Goal: Task Accomplishment & Management: Manage account settings

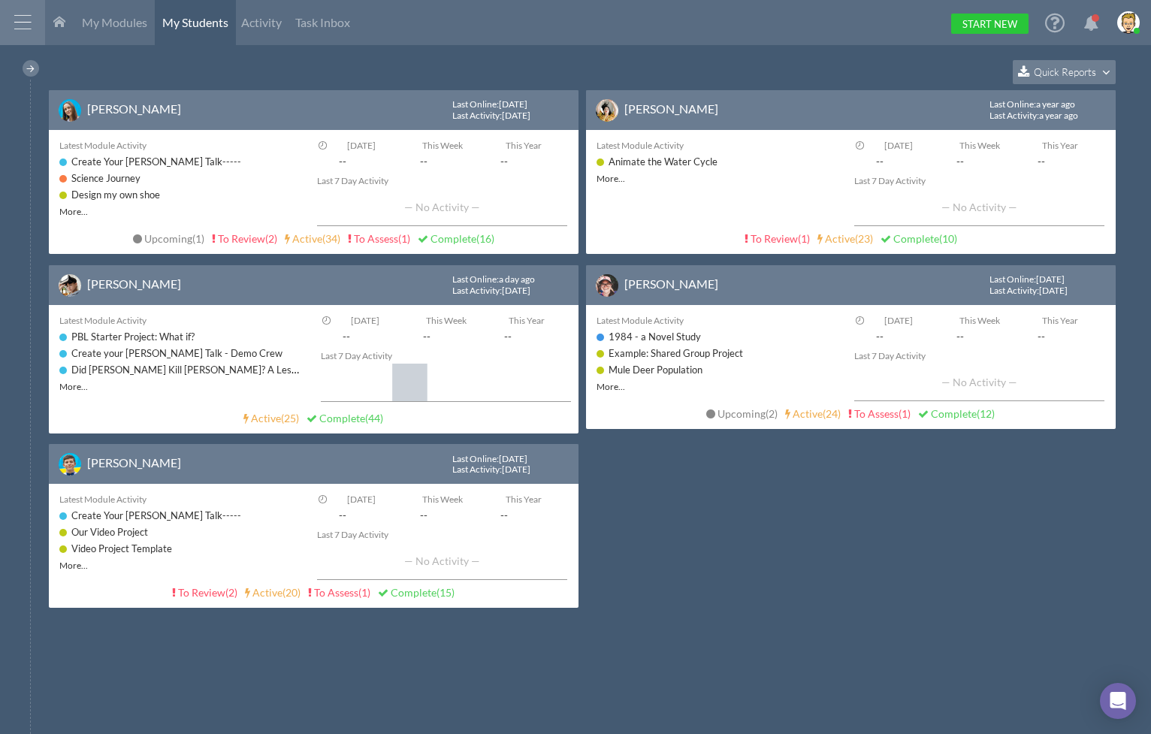
drag, startPoint x: 771, startPoint y: 530, endPoint x: 768, endPoint y: 518, distance: 12.4
click at [771, 529] on div "[PERSON_NAME] Last Online : [DATE] Last Activity : [DATE] Latest Module Activit…" at bounding box center [586, 362] width 1074 height 545
click at [100, 25] on span "My Modules" at bounding box center [114, 22] width 65 height 14
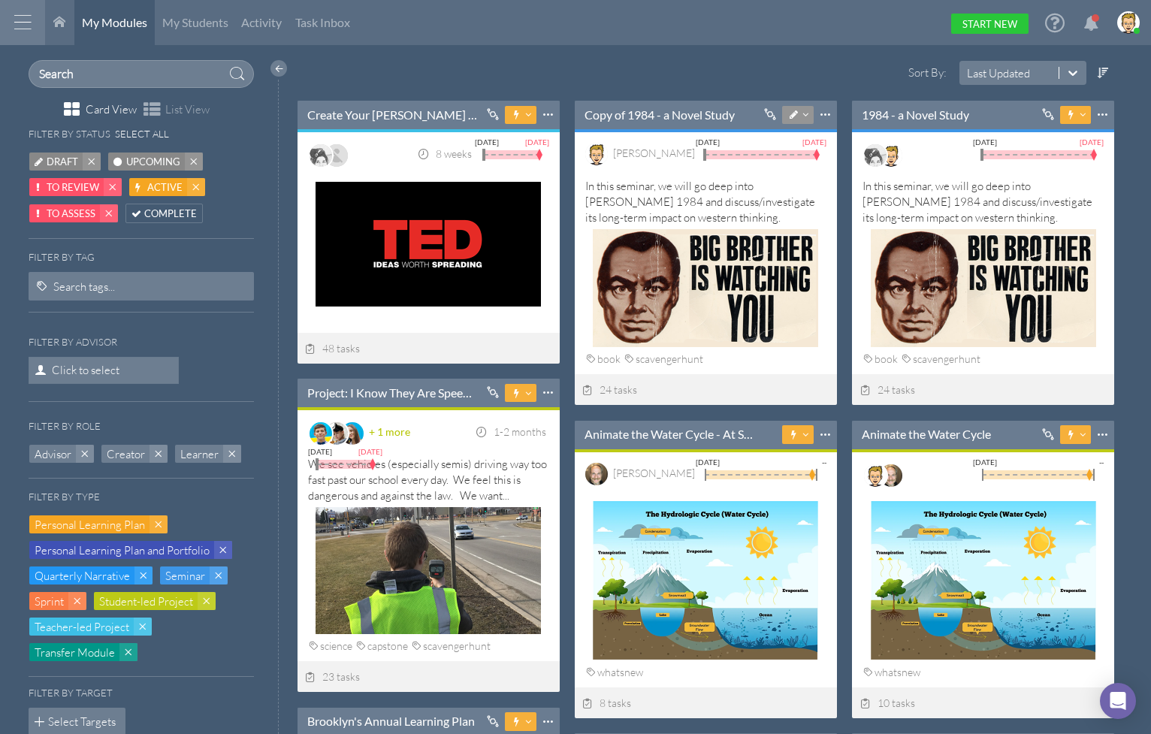
click at [474, 48] on html "Home Warehouse Students Settings Admin Profile Log Out Terms & Conditions Priva…" at bounding box center [575, 367] width 1151 height 734
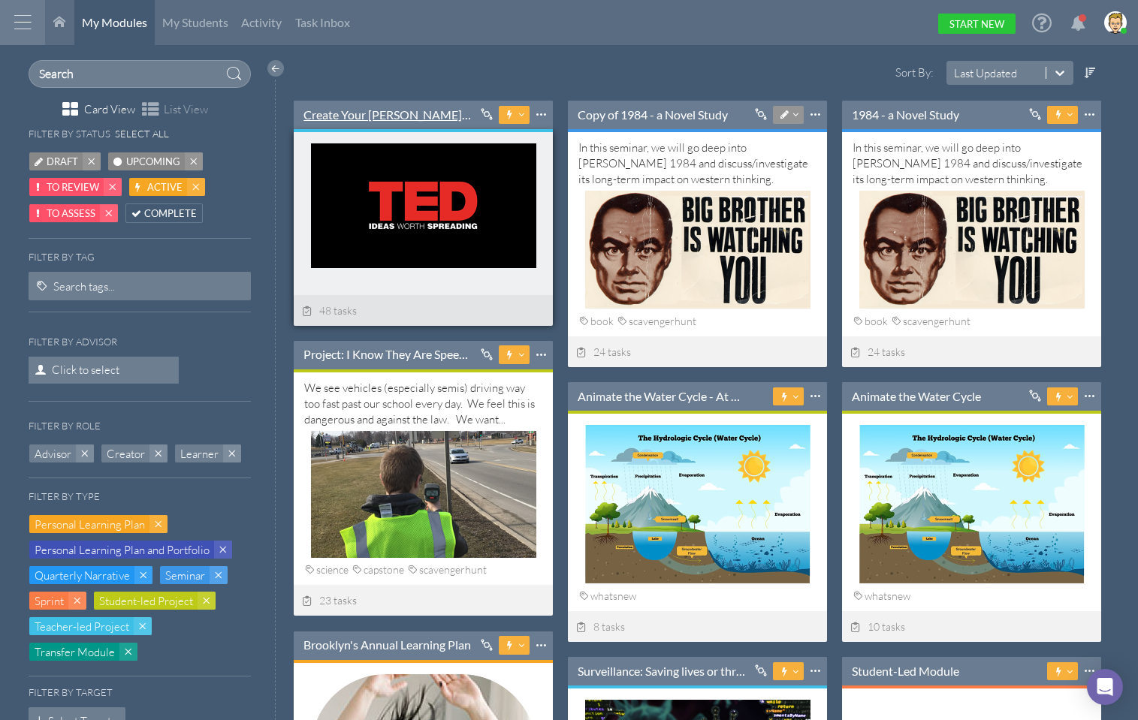
click at [406, 113] on link "Create Your [PERSON_NAME] Talk-----" at bounding box center [388, 115] width 168 height 17
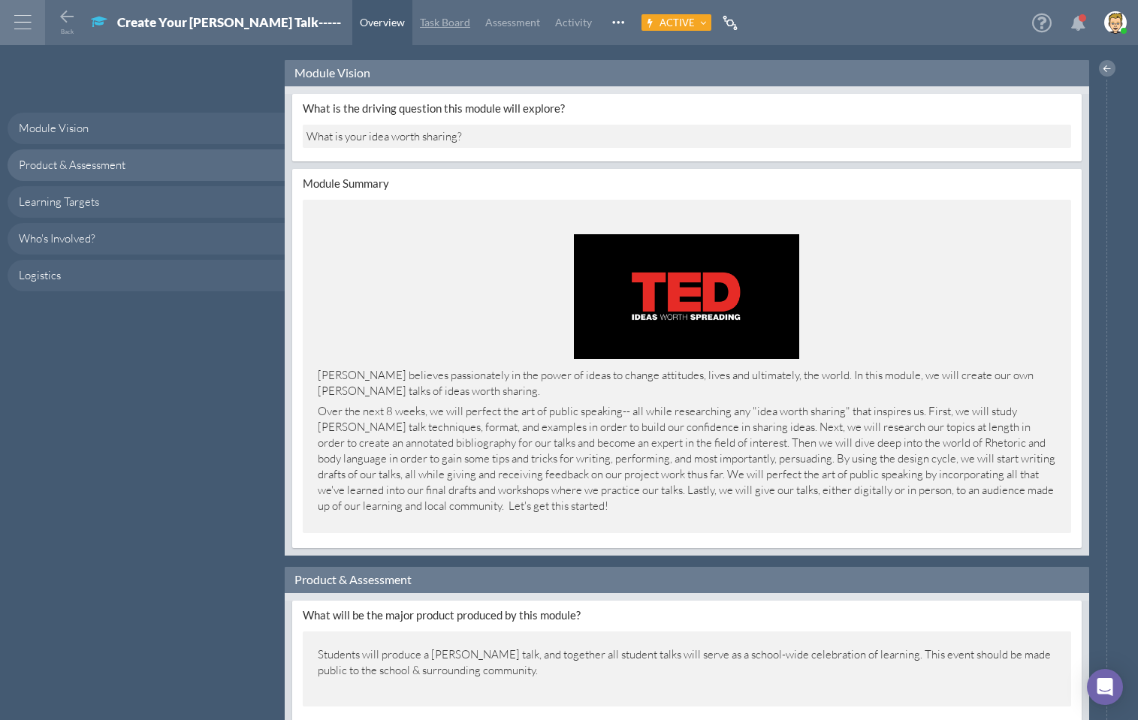
click at [420, 16] on span "Task Board" at bounding box center [445, 22] width 50 height 13
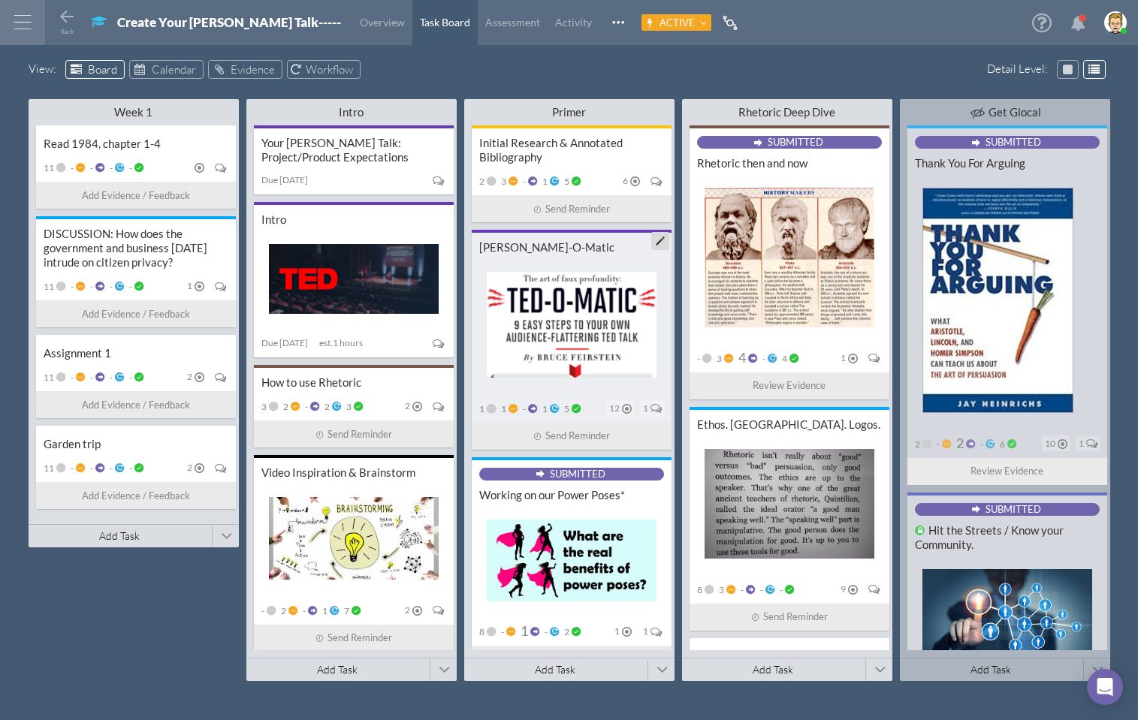
click at [527, 249] on div "[PERSON_NAME]-O-Matic" at bounding box center [571, 247] width 185 height 14
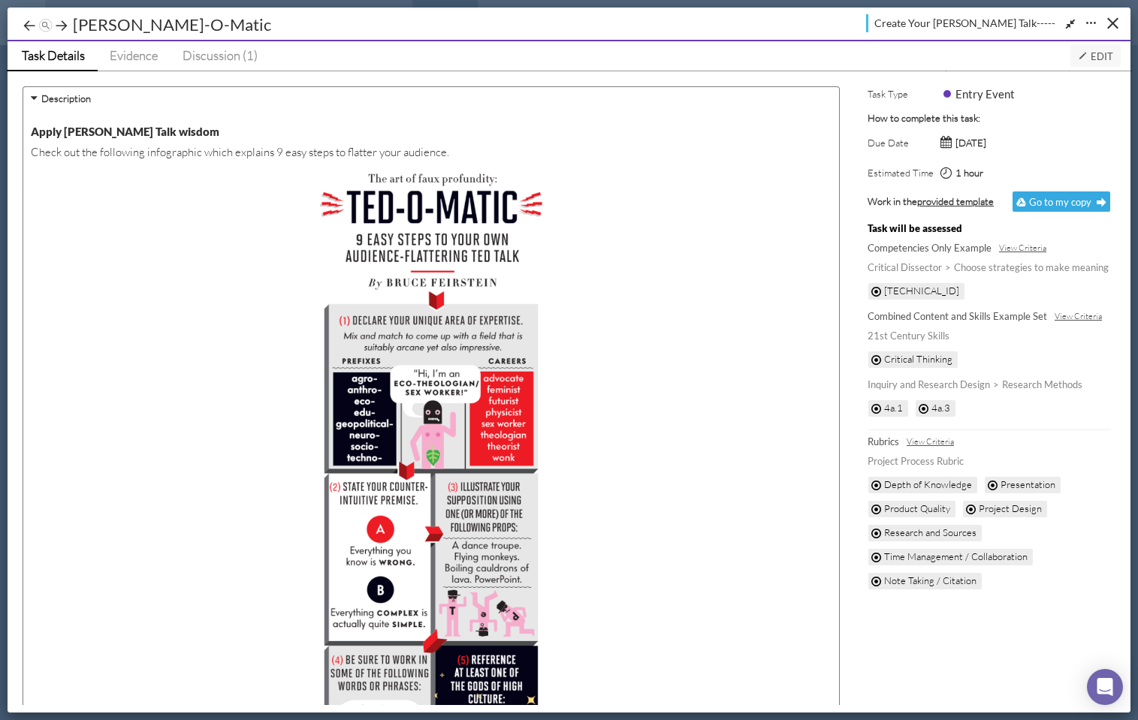
click at [1092, 56] on span "Edit" at bounding box center [1095, 56] width 35 height 12
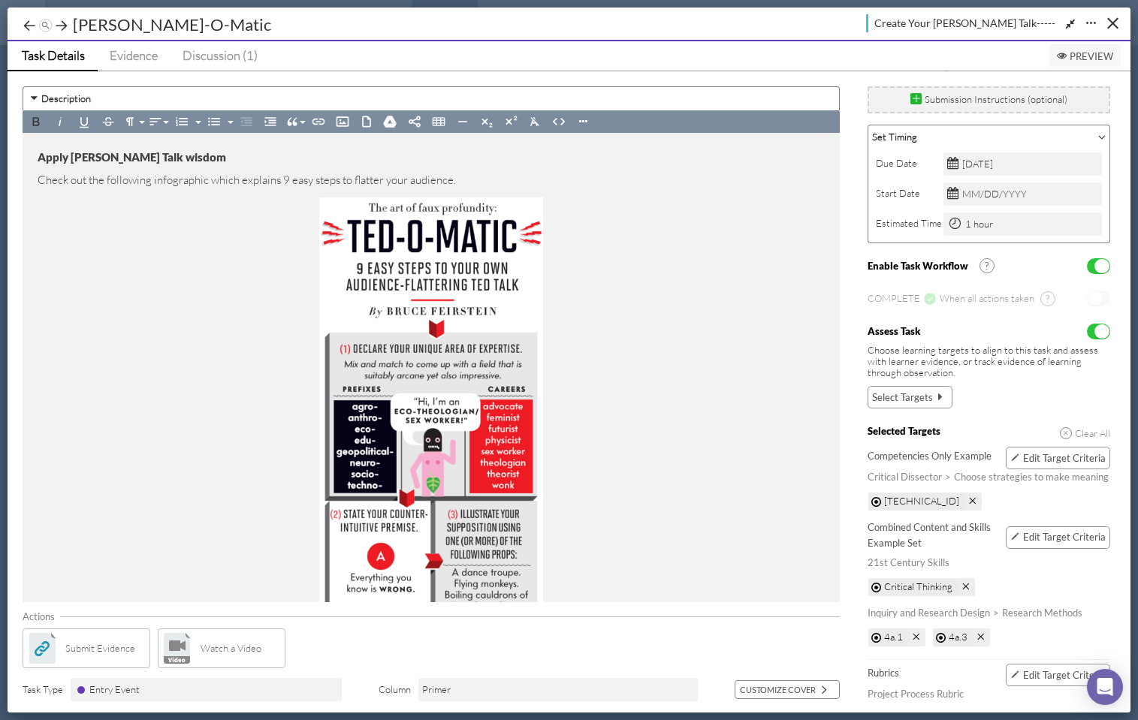
click at [1083, 56] on span "Preview" at bounding box center [1085, 56] width 56 height 12
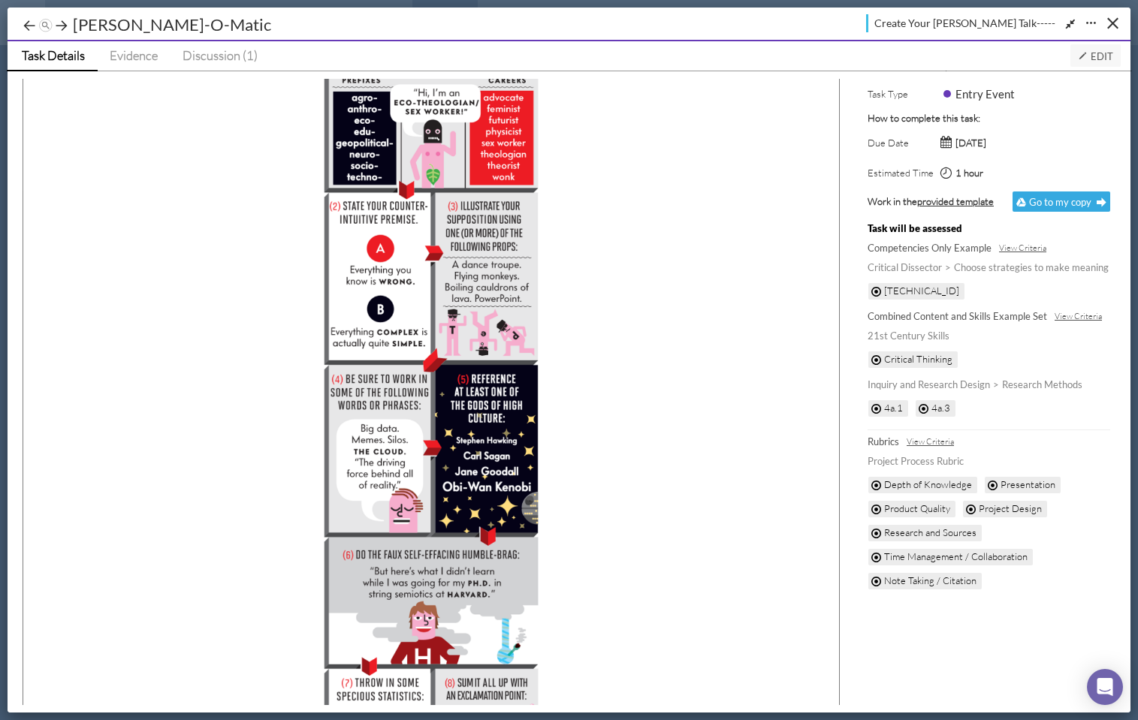
scroll to position [50, 0]
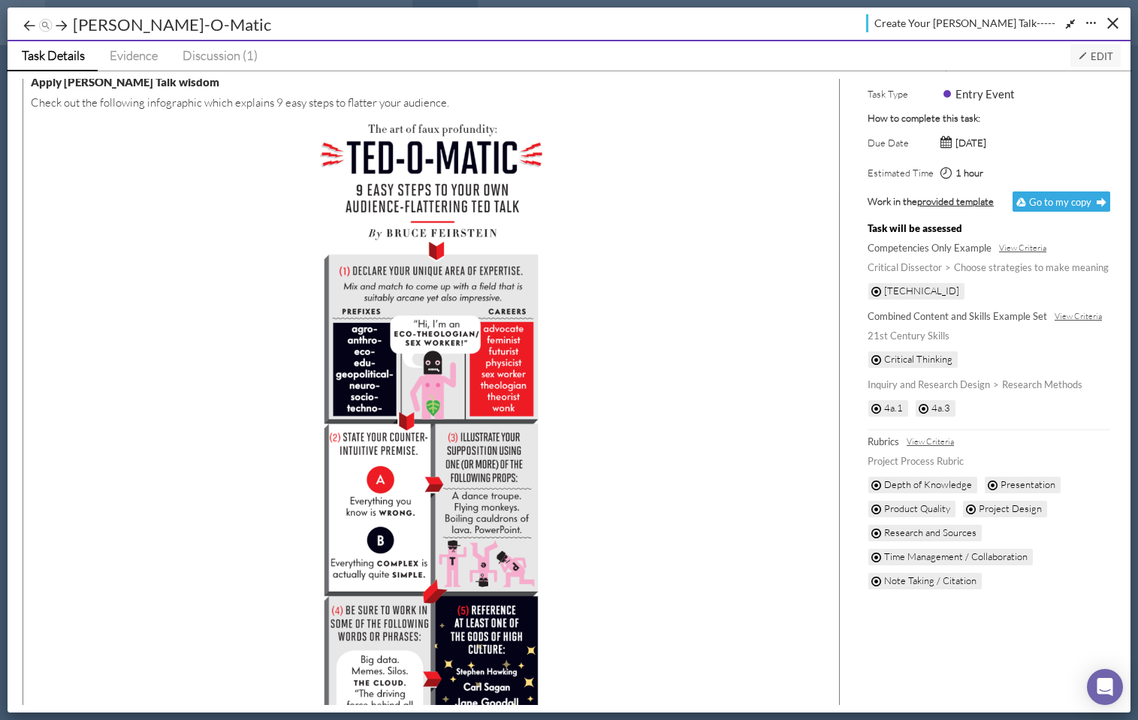
click at [1099, 55] on span "Edit" at bounding box center [1095, 56] width 35 height 12
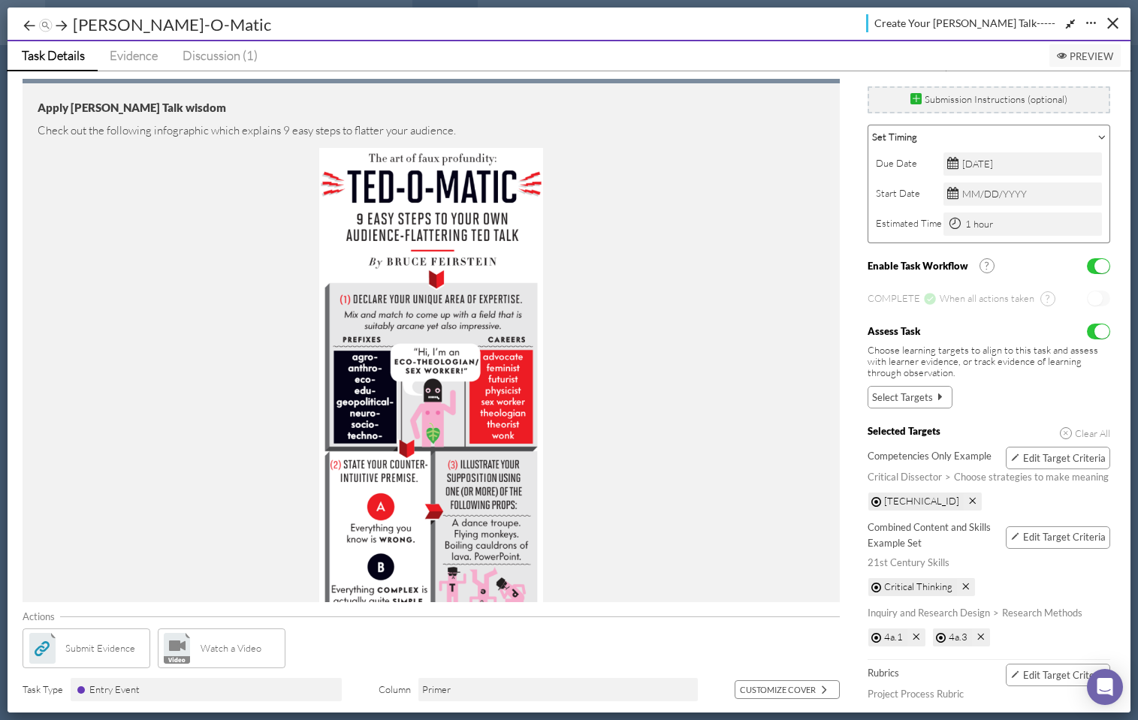
scroll to position [0, 0]
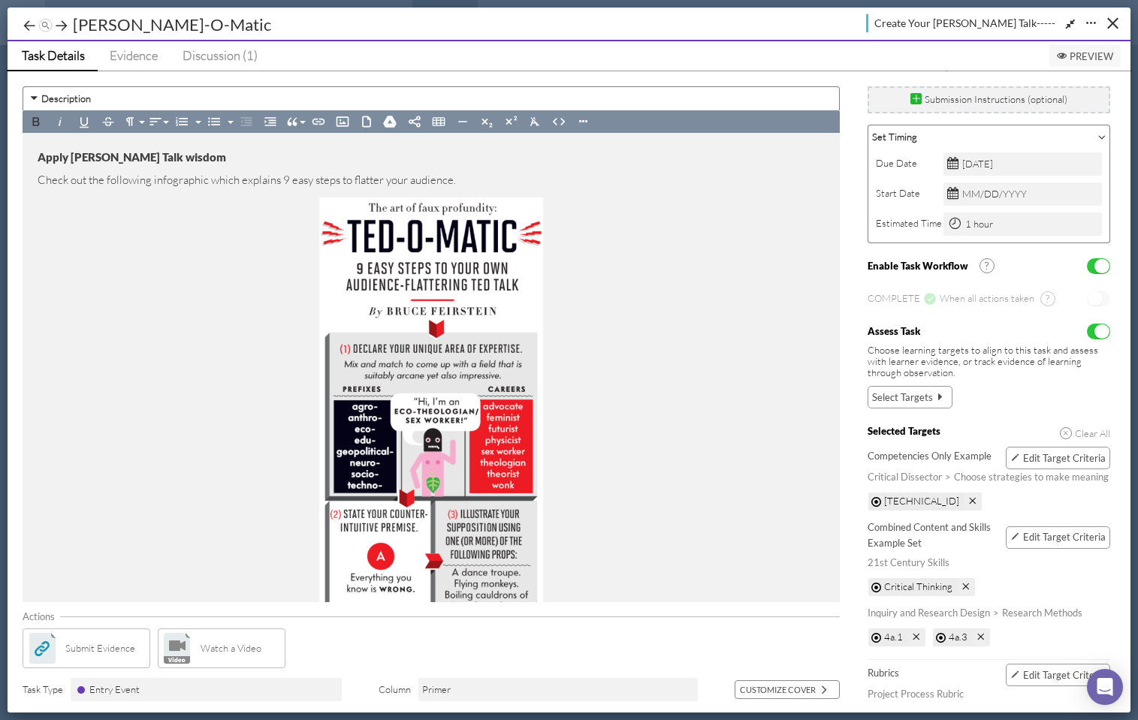
click at [105, 643] on span "Submit Evidence" at bounding box center [100, 649] width 70 height 16
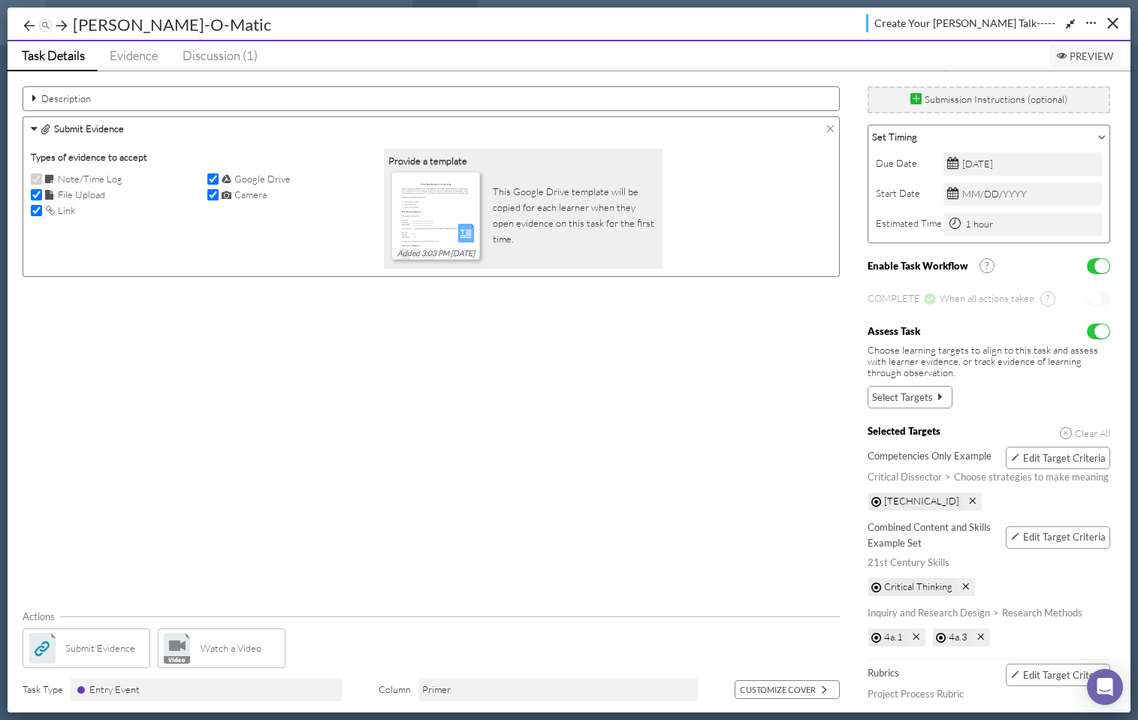
click at [830, 126] on icon at bounding box center [831, 129] width 10 height 10
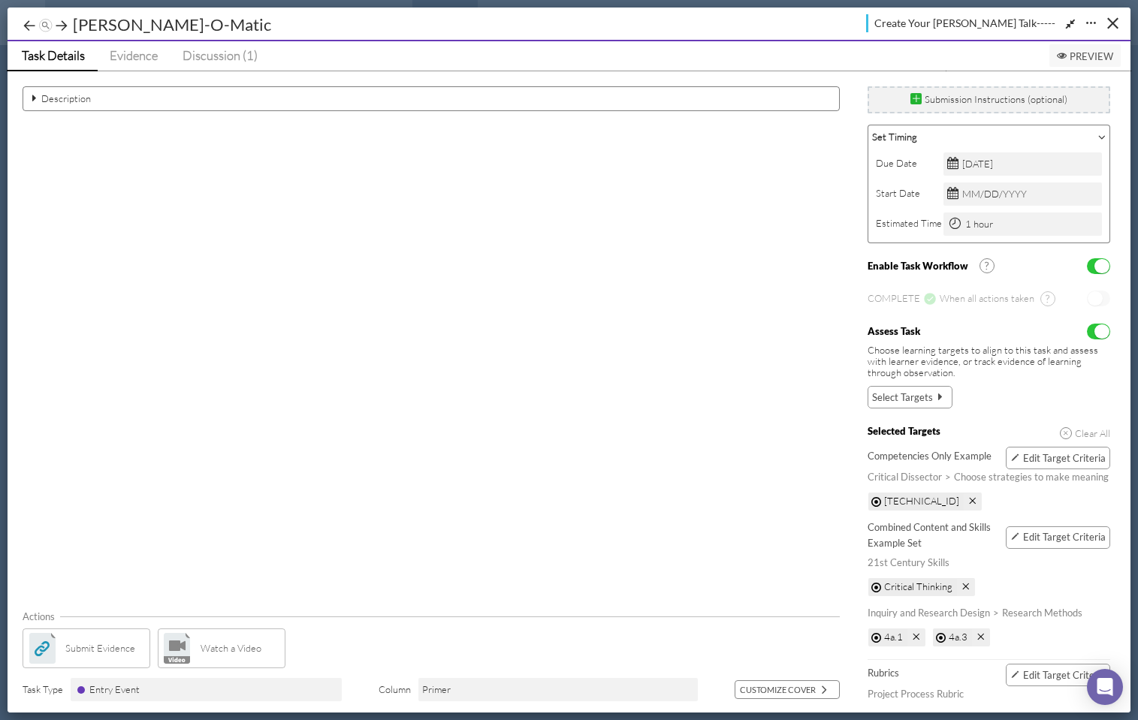
click at [50, 95] on label "Description" at bounding box center [66, 99] width 50 height 16
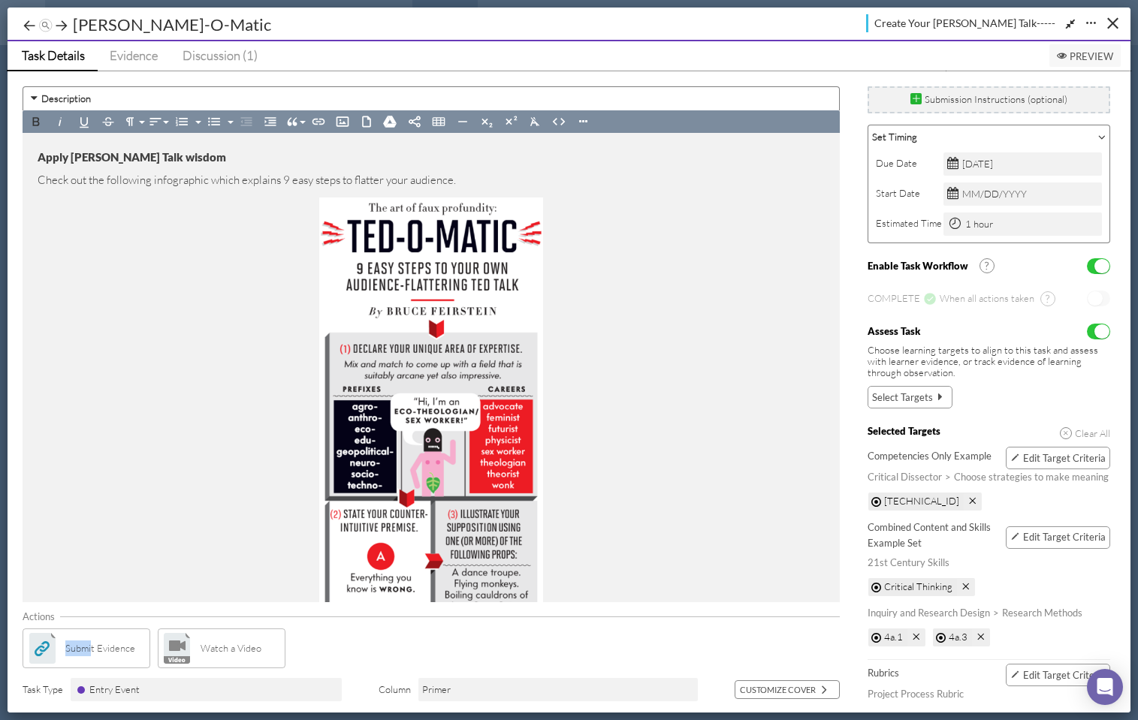
click at [92, 641] on span "Submit Evidence" at bounding box center [100, 649] width 70 height 16
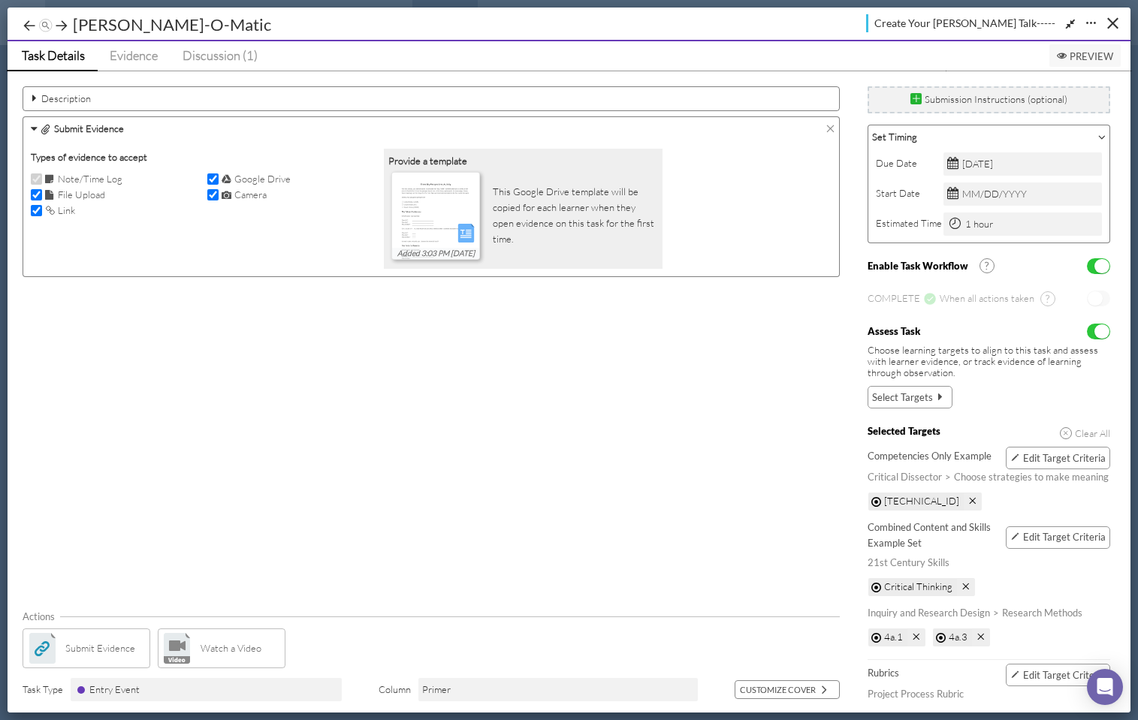
click at [227, 645] on span "Watch a Video" at bounding box center [231, 649] width 61 height 16
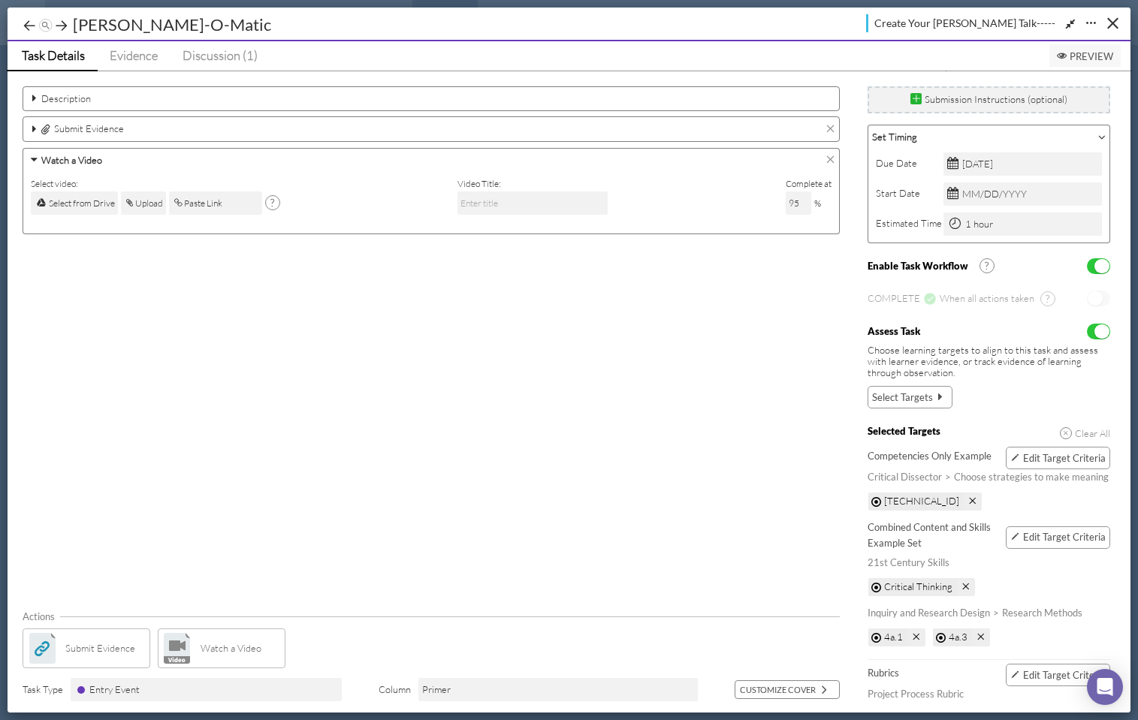
click at [219, 204] on input "text" at bounding box center [215, 203] width 93 height 23
type input "[URL][DOMAIN_NAME]"
type input "Transforming Lives: Jobs for America's Graduates"
click at [1079, 52] on span "Preview" at bounding box center [1085, 56] width 56 height 12
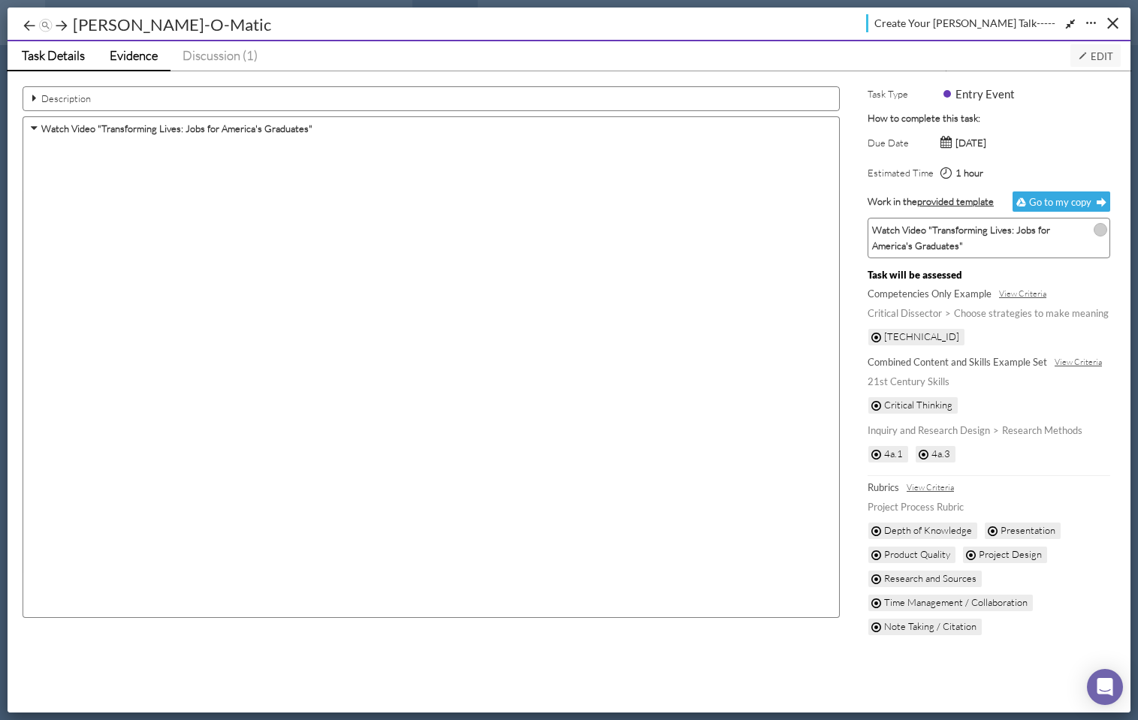
click at [134, 53] on span "Evidence" at bounding box center [134, 55] width 48 height 16
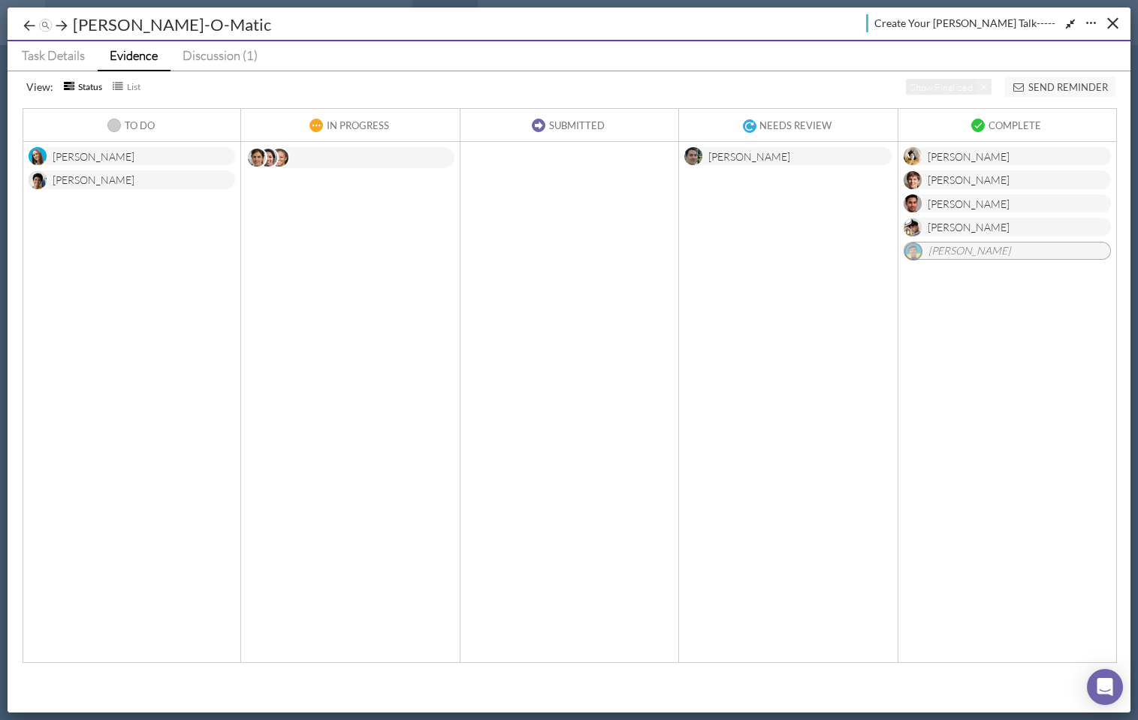
click at [744, 156] on div "[PERSON_NAME]" at bounding box center [749, 158] width 82 height 19
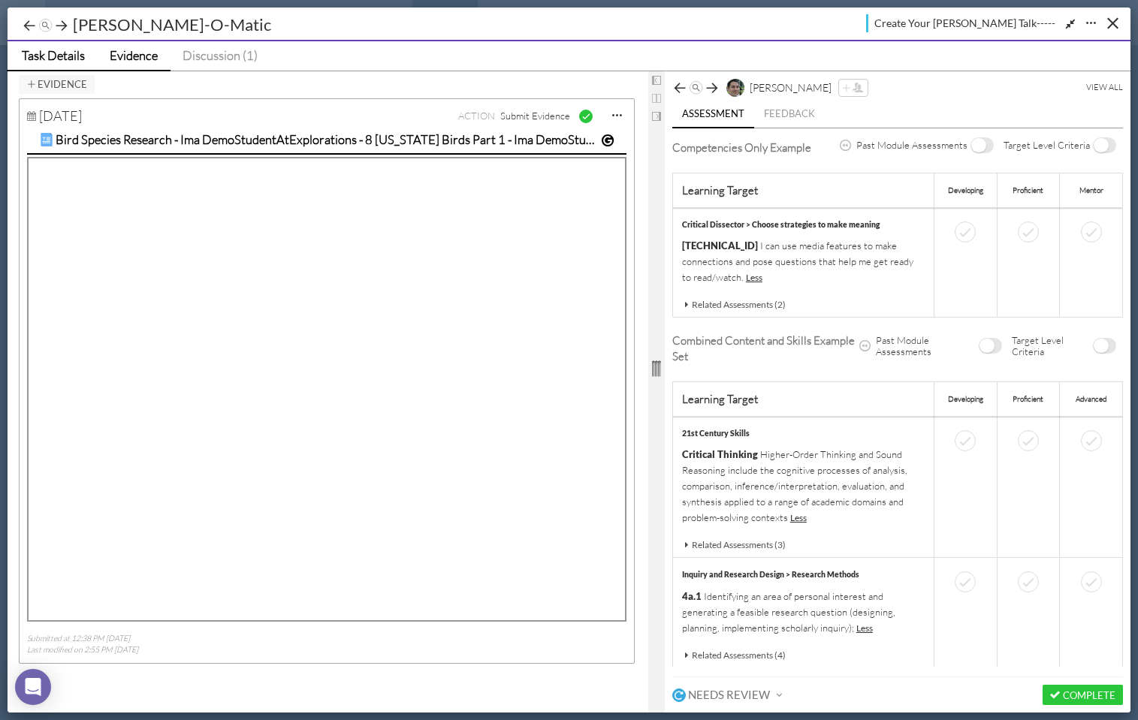
click at [71, 54] on span "Task Details" at bounding box center [53, 55] width 63 height 16
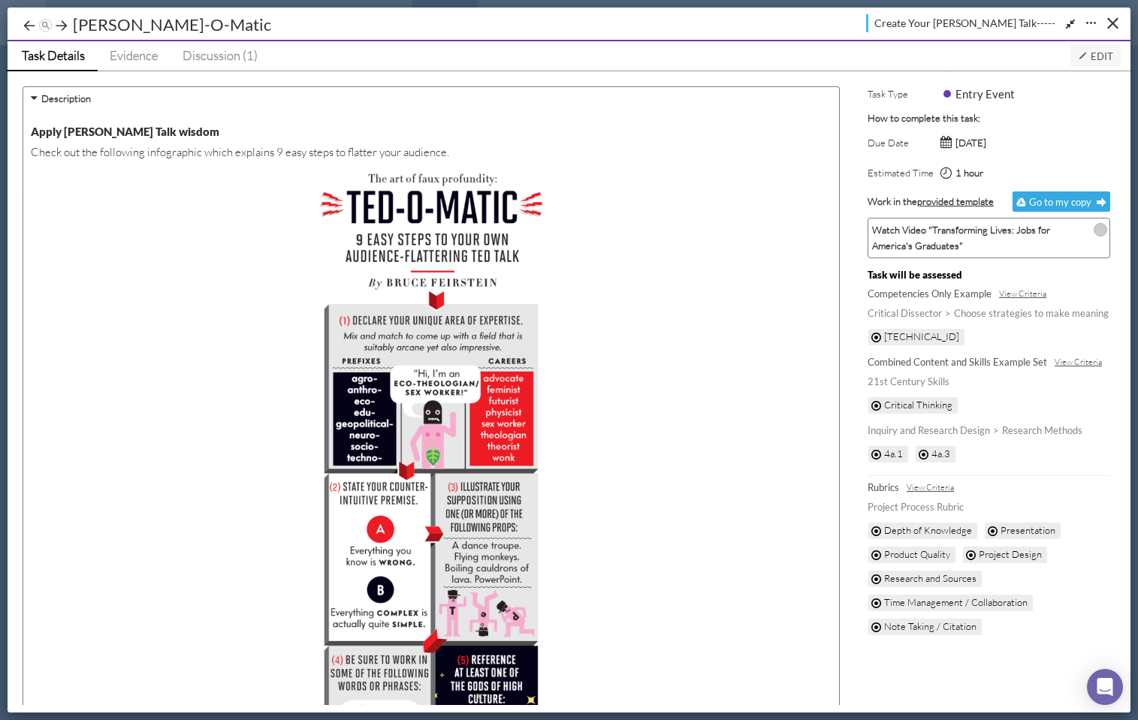
click at [1089, 55] on span "Edit" at bounding box center [1095, 56] width 35 height 12
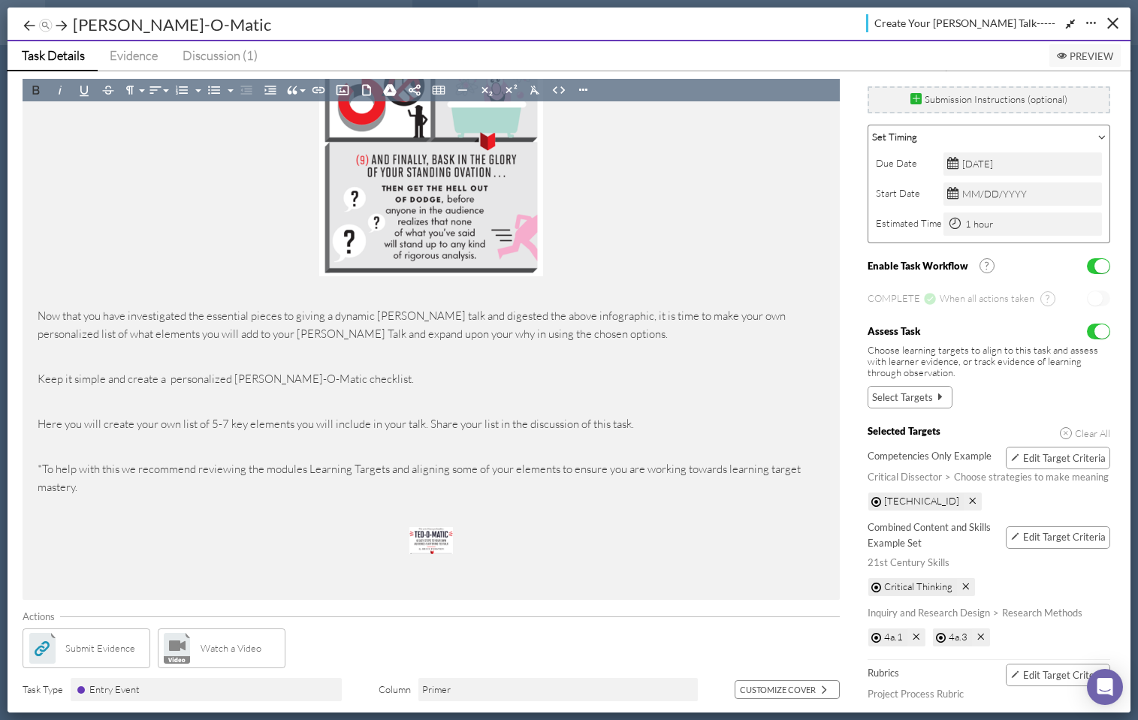
scroll to position [1508, 0]
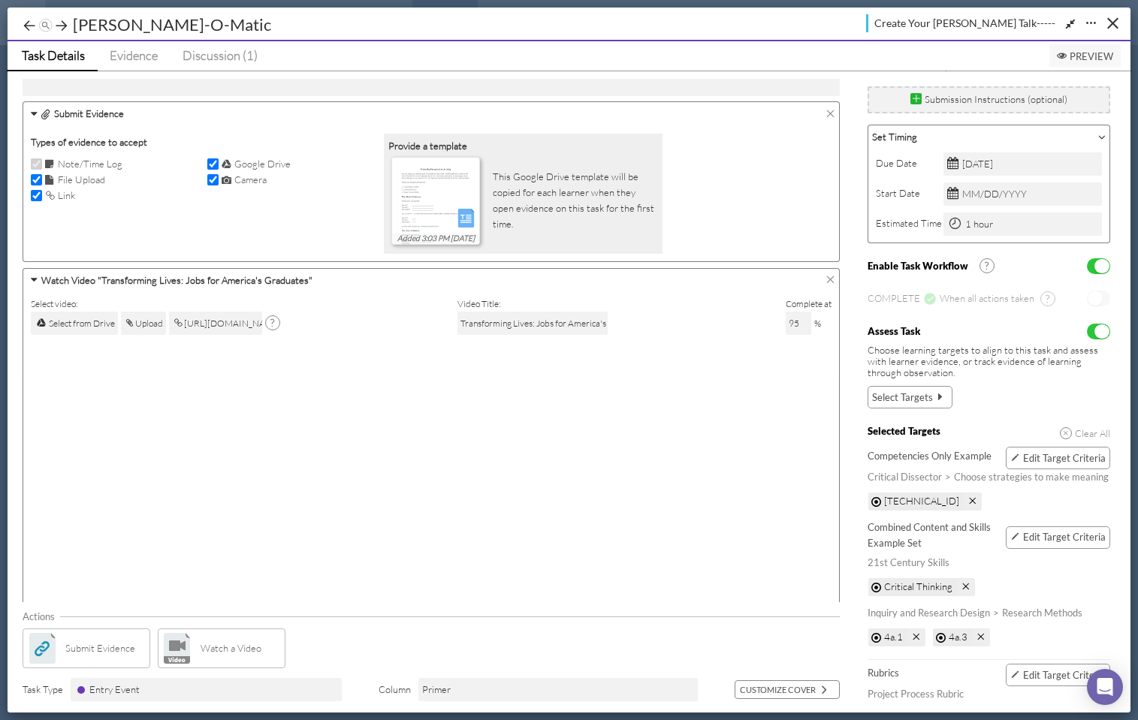
click at [830, 109] on icon at bounding box center [831, 114] width 10 height 10
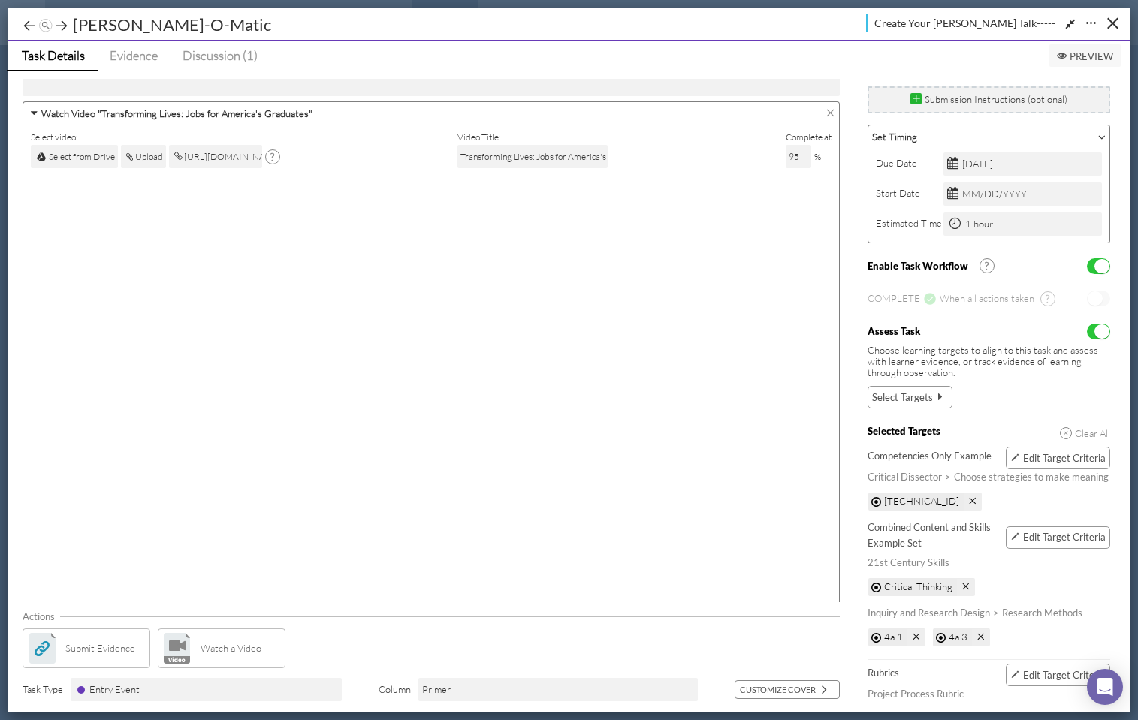
click at [1085, 54] on span "Preview" at bounding box center [1085, 56] width 56 height 12
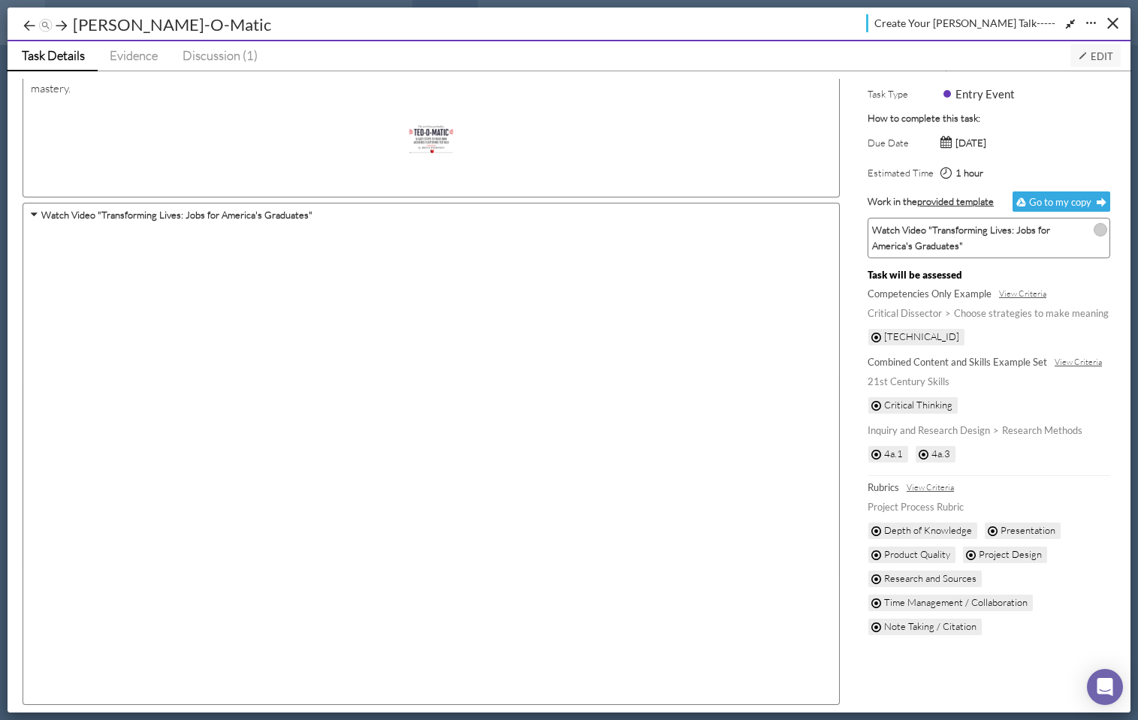
click at [1092, 54] on span "Edit" at bounding box center [1095, 56] width 35 height 12
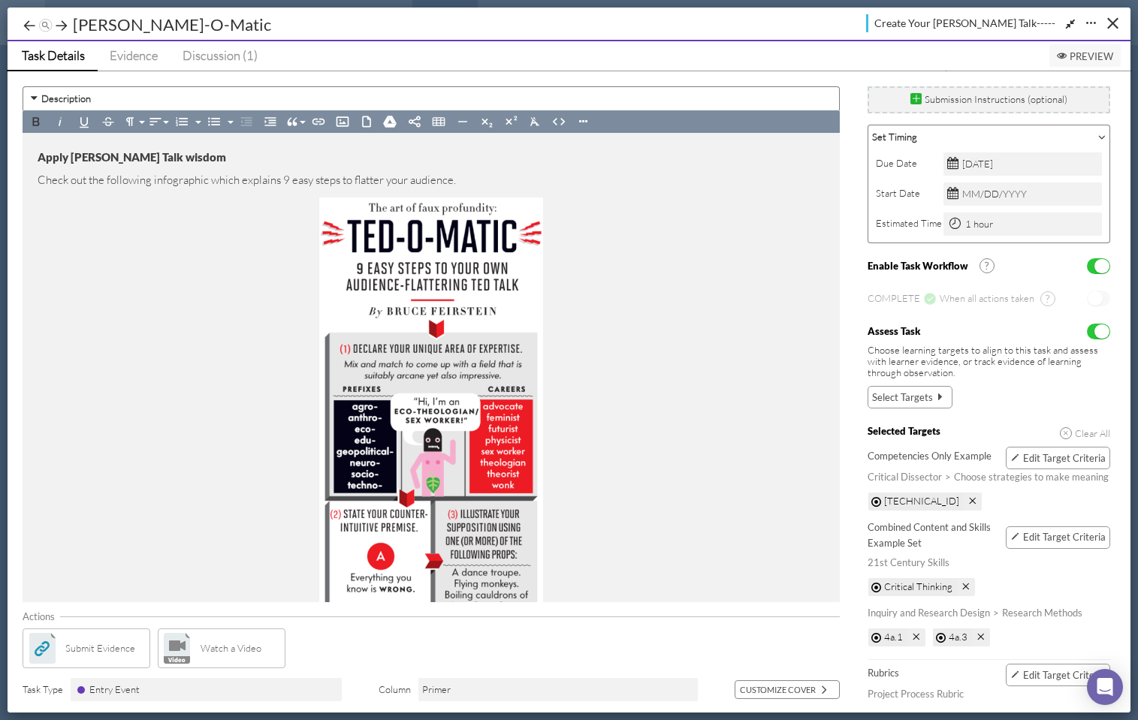
click at [125, 639] on div "Submit Evidence" at bounding box center [87, 649] width 128 height 40
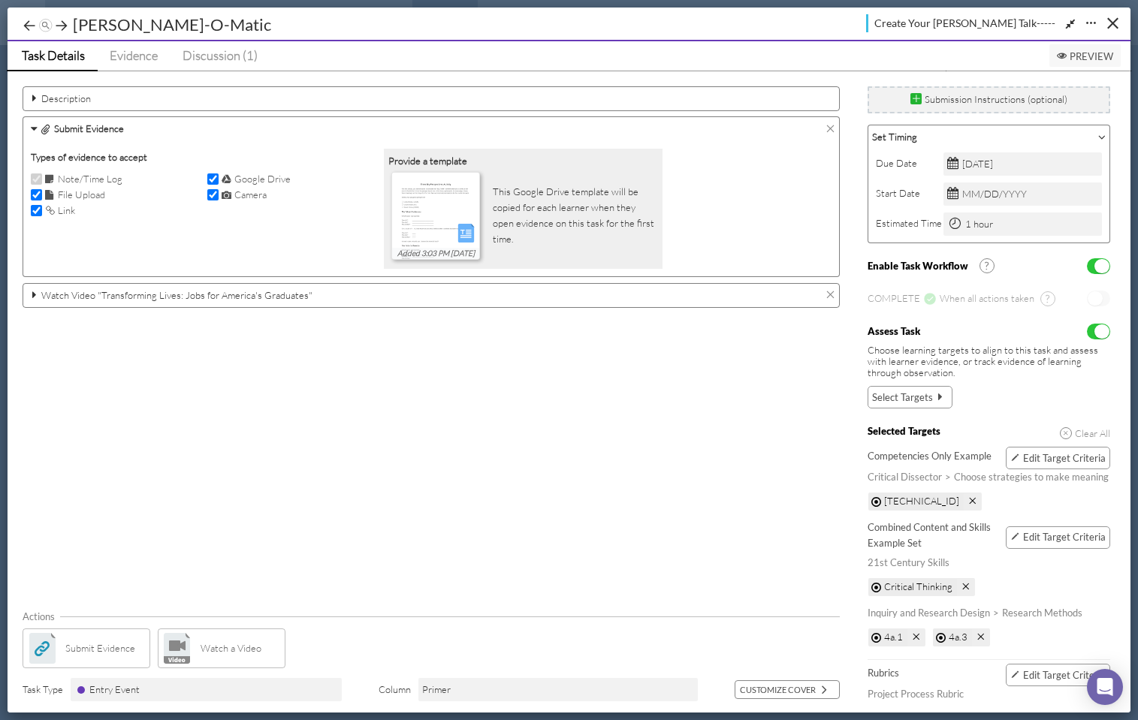
click at [37, 294] on icon at bounding box center [34, 294] width 14 height 11
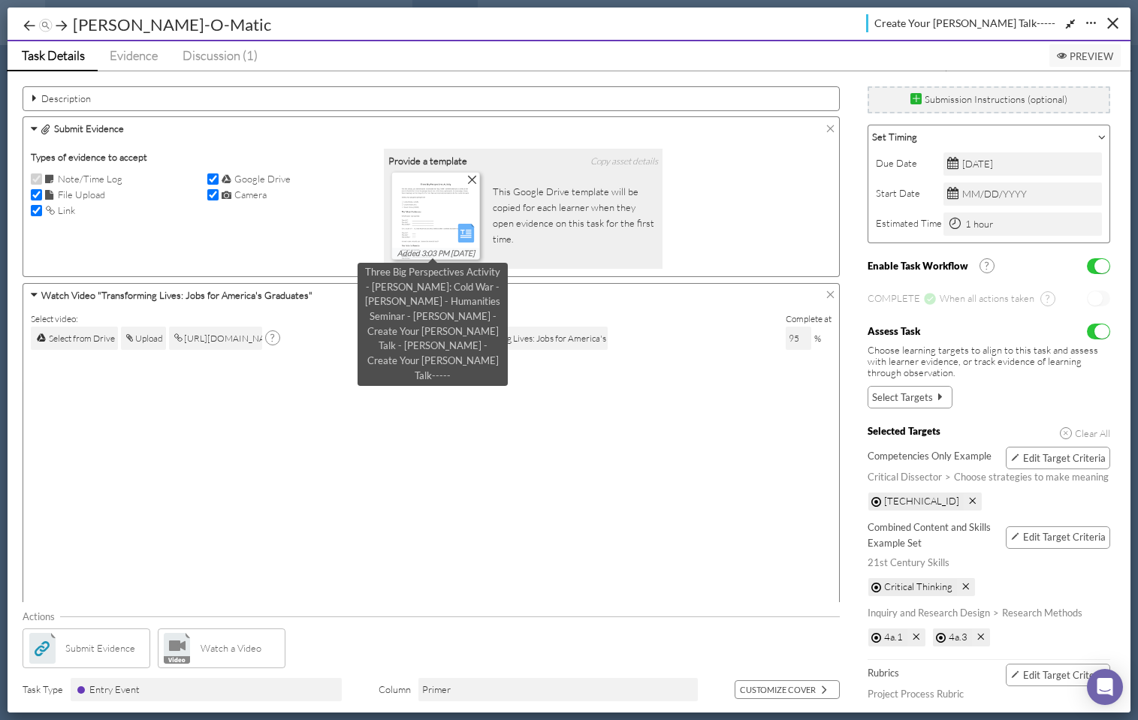
click at [430, 206] on img at bounding box center [435, 230] width 89 height 115
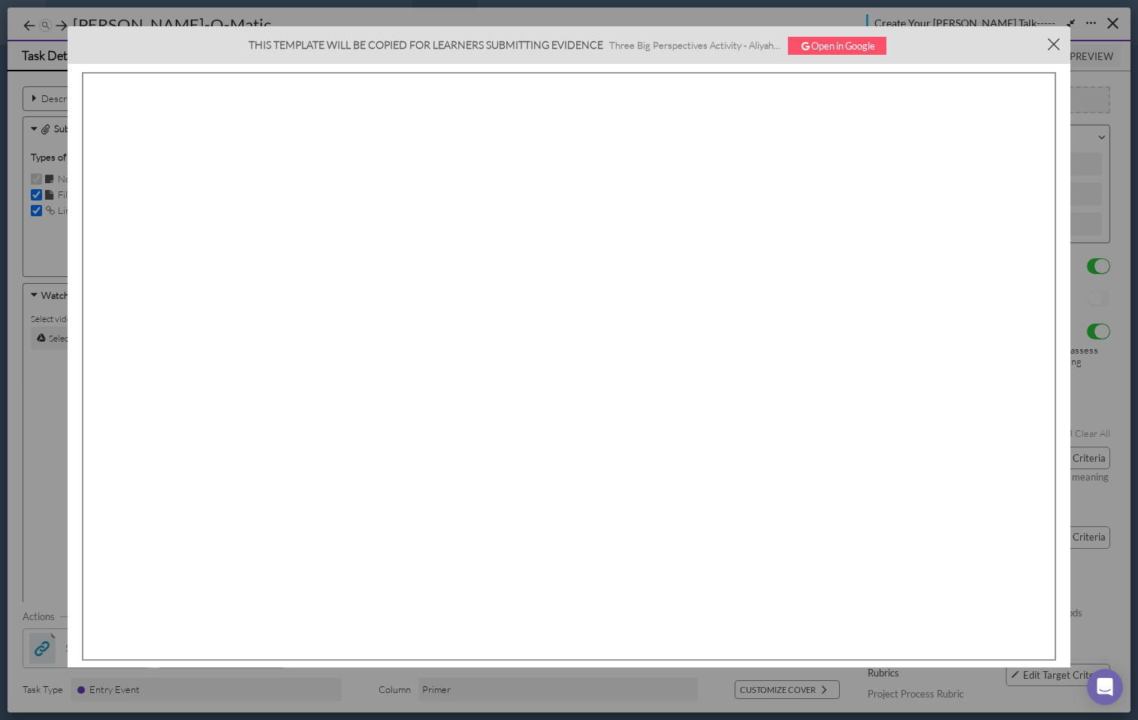
click at [1049, 42] on button "×" at bounding box center [1054, 43] width 34 height 34
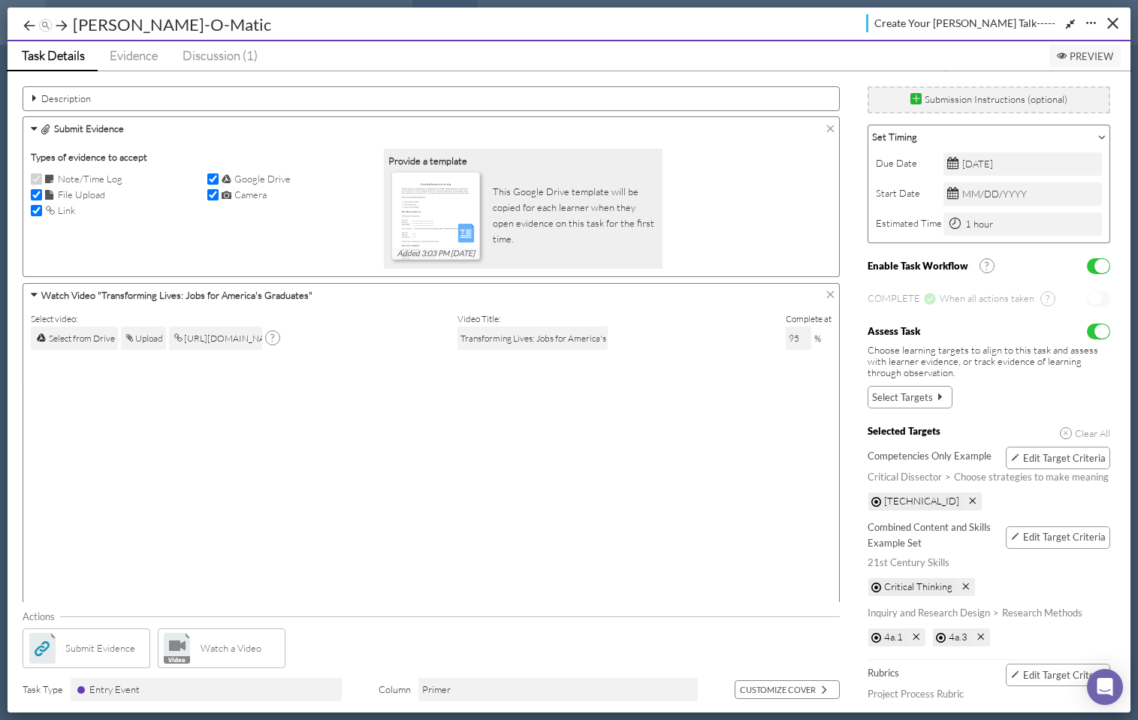
click at [1086, 56] on span "Preview" at bounding box center [1085, 56] width 56 height 12
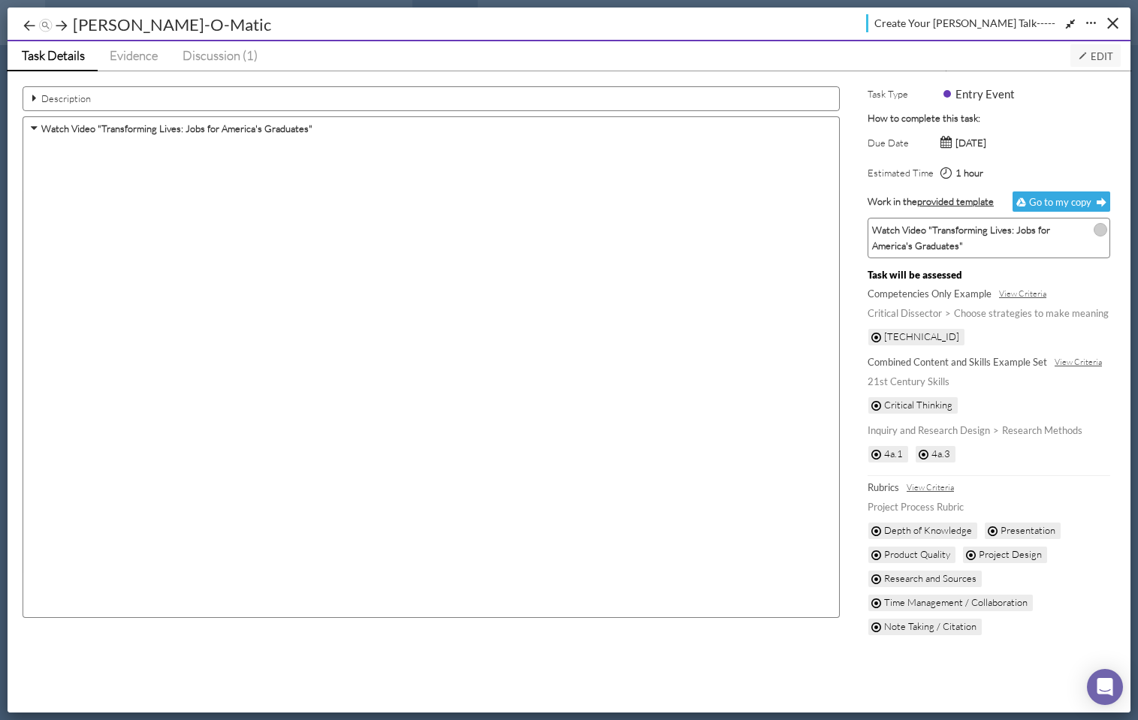
click at [1101, 53] on span "Edit" at bounding box center [1095, 56] width 35 height 12
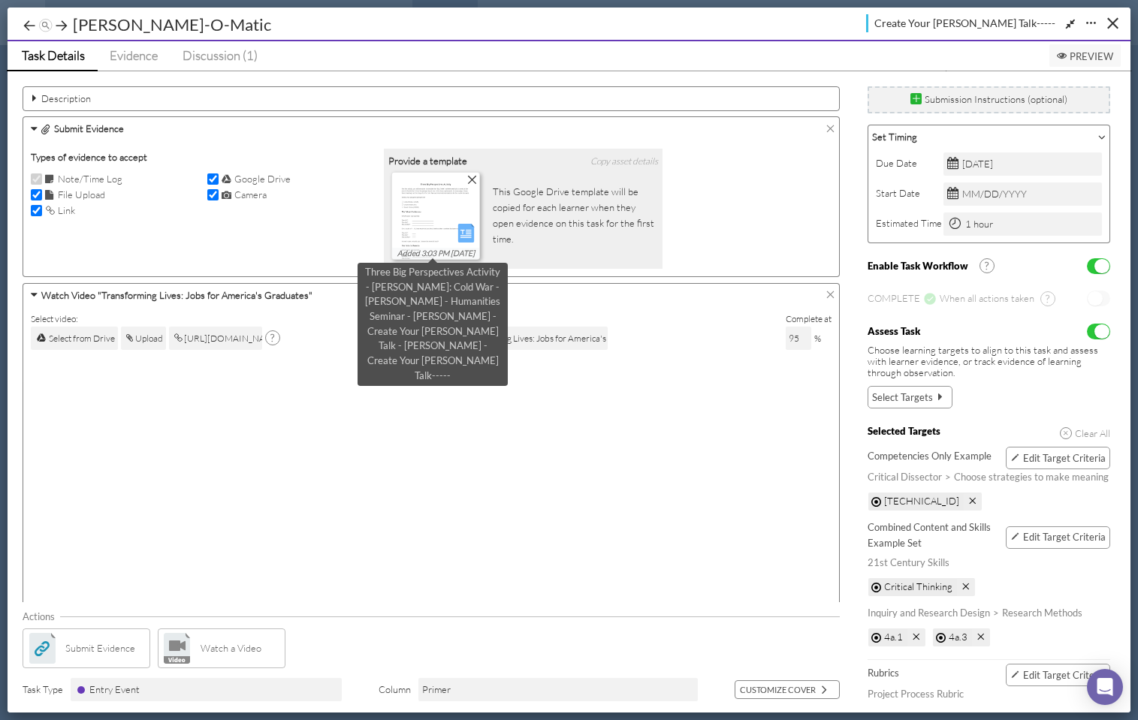
click at [441, 225] on img at bounding box center [435, 230] width 89 height 115
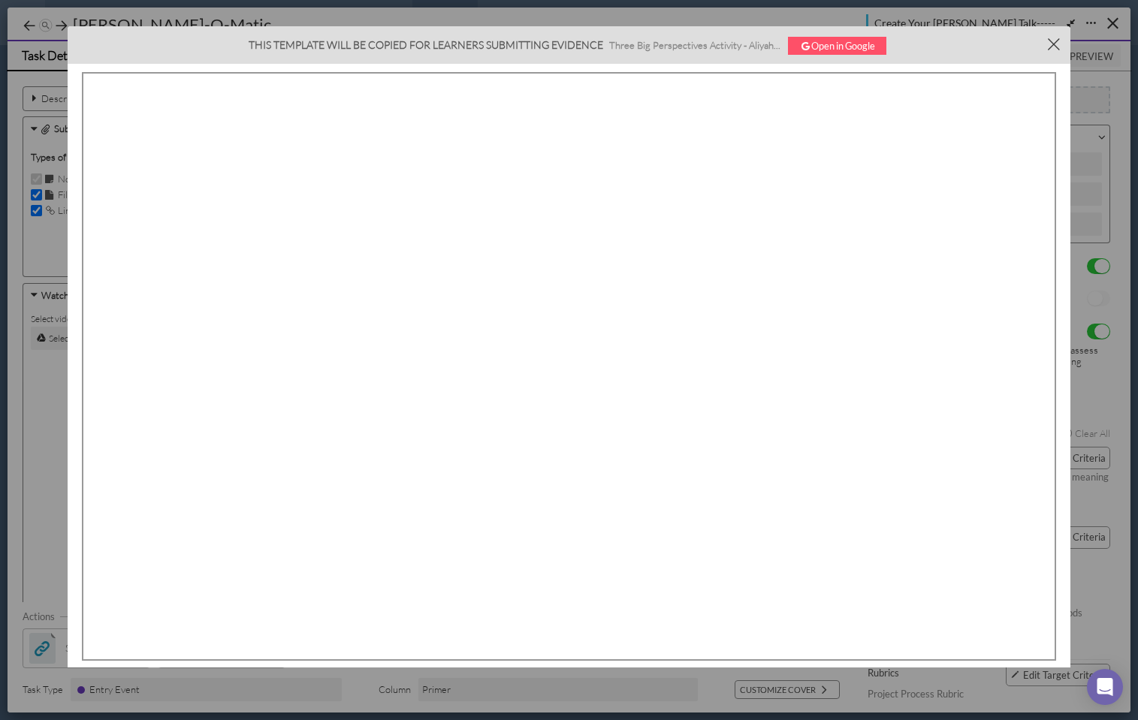
click at [1050, 46] on button "×" at bounding box center [1054, 43] width 34 height 34
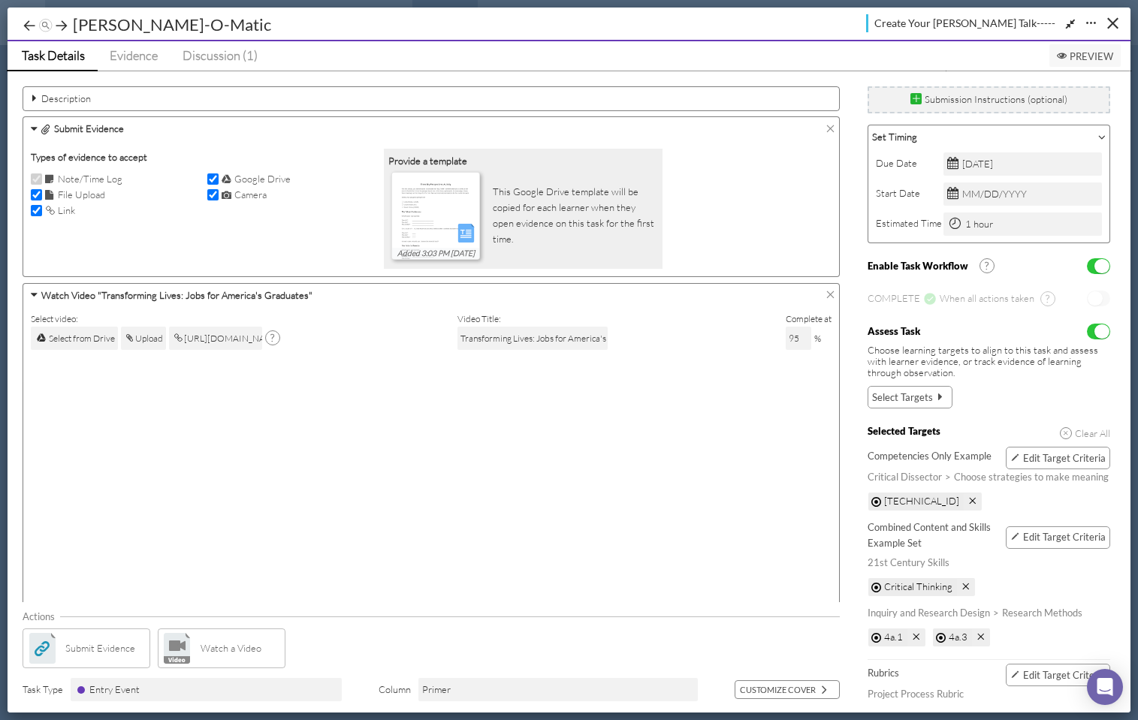
click at [77, 94] on label "Description" at bounding box center [66, 99] width 50 height 16
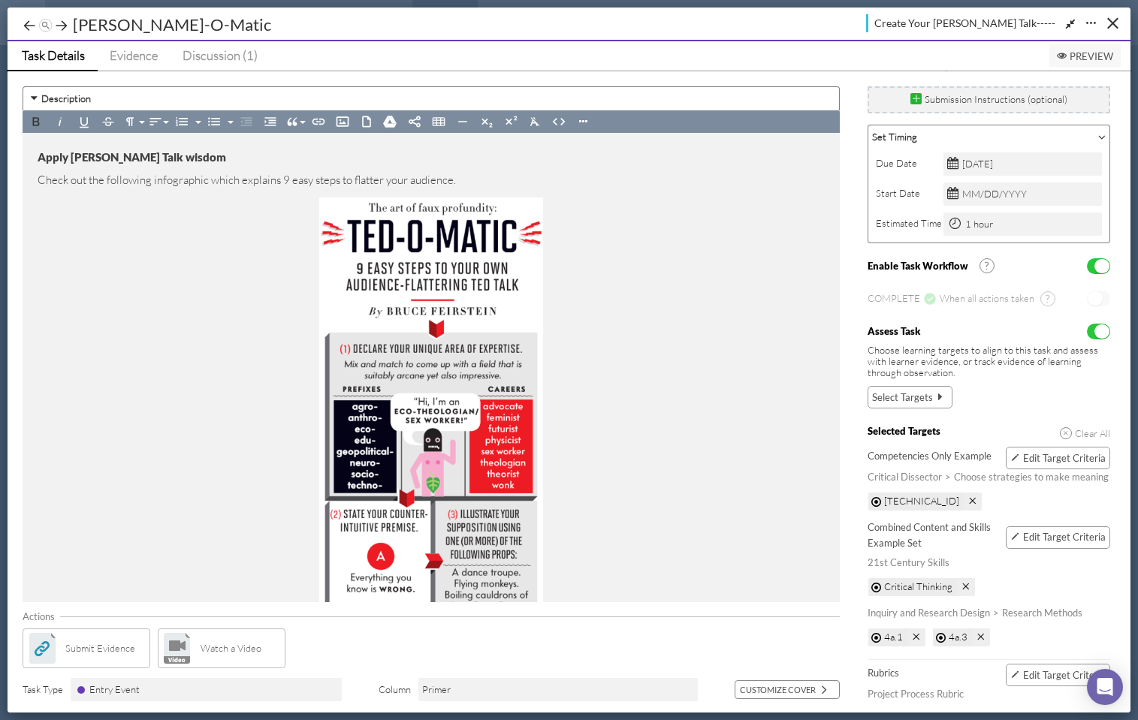
click at [1099, 53] on span "Preview" at bounding box center [1085, 56] width 56 height 12
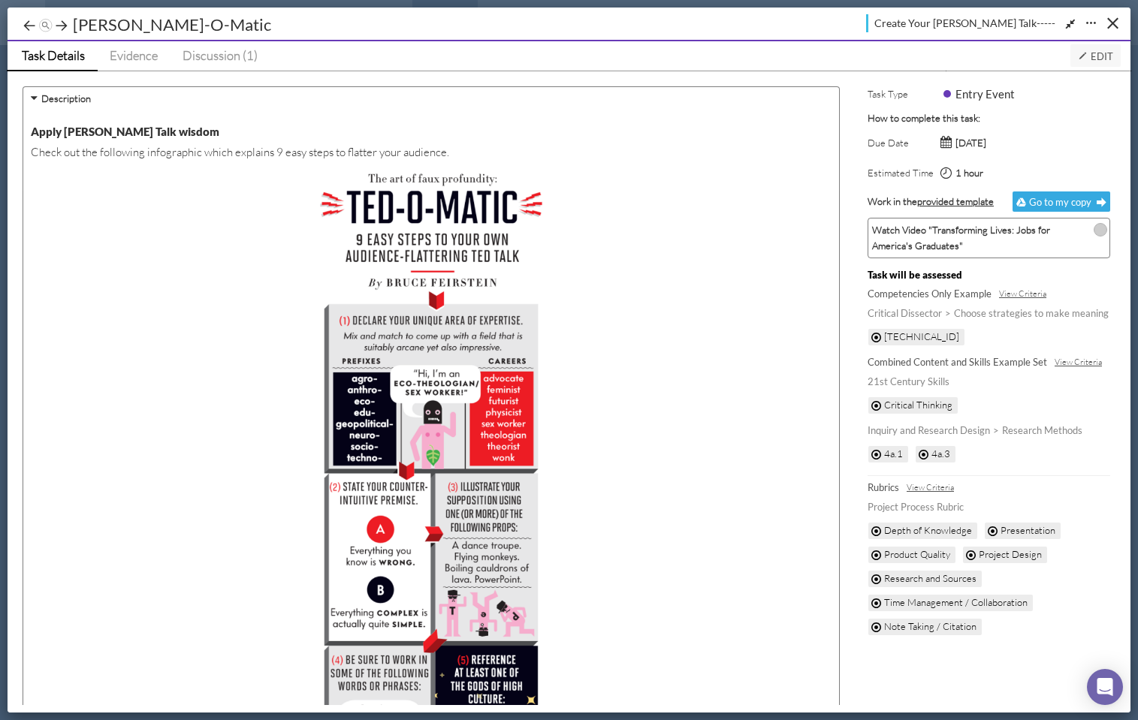
drag, startPoint x: 1054, startPoint y: 180, endPoint x: 1052, endPoint y: 207, distance: 27.1
click at [1055, 180] on div "1 hour" at bounding box center [1026, 173] width 170 height 16
click at [1112, 21] on button "Close" at bounding box center [1112, 22] width 23 height 23
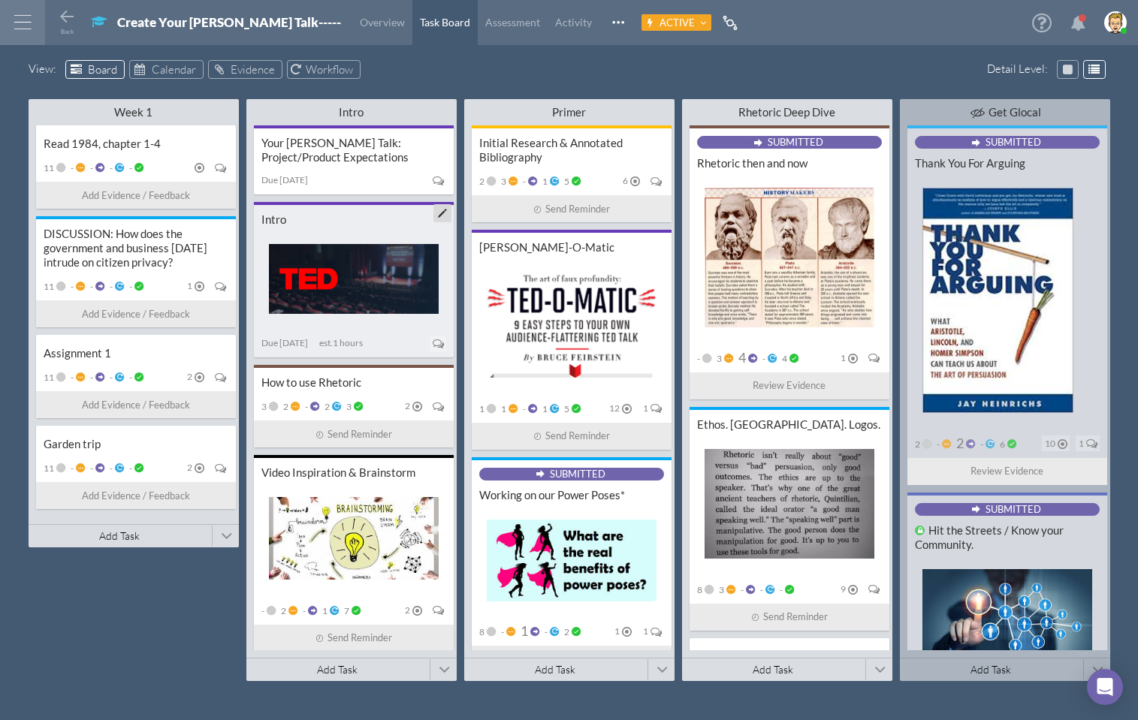
click at [346, 218] on div "Intro" at bounding box center [353, 220] width 185 height 14
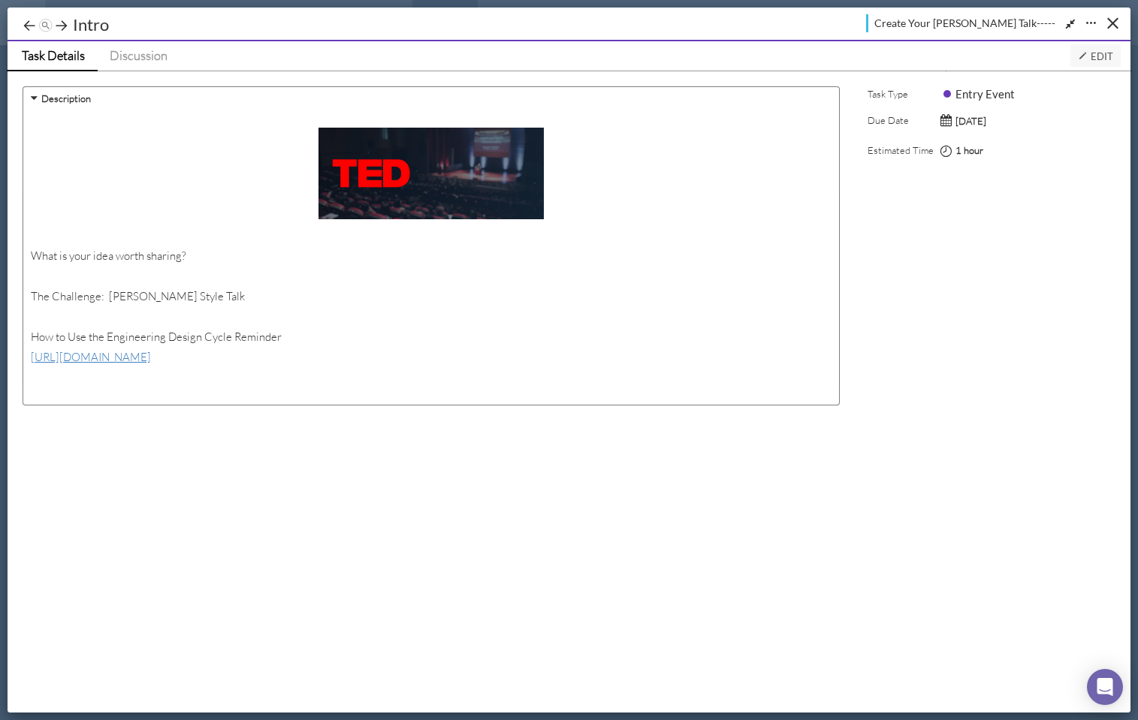
drag, startPoint x: 1108, startPoint y: 56, endPoint x: 1098, endPoint y: 58, distance: 10.8
click at [1108, 55] on span "Edit" at bounding box center [1095, 56] width 35 height 12
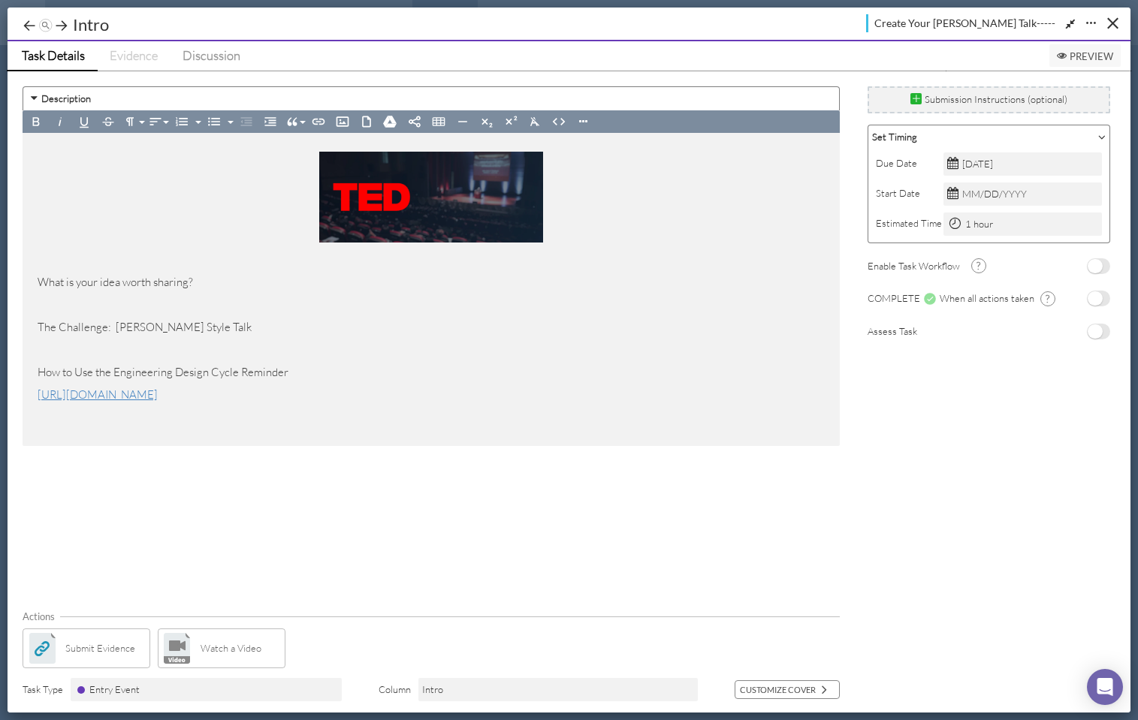
drag, startPoint x: 414, startPoint y: 349, endPoint x: 430, endPoint y: 320, distance: 32.6
click at [415, 349] on p at bounding box center [431, 352] width 787 height 23
click at [1079, 54] on span "Preview" at bounding box center [1085, 56] width 56 height 12
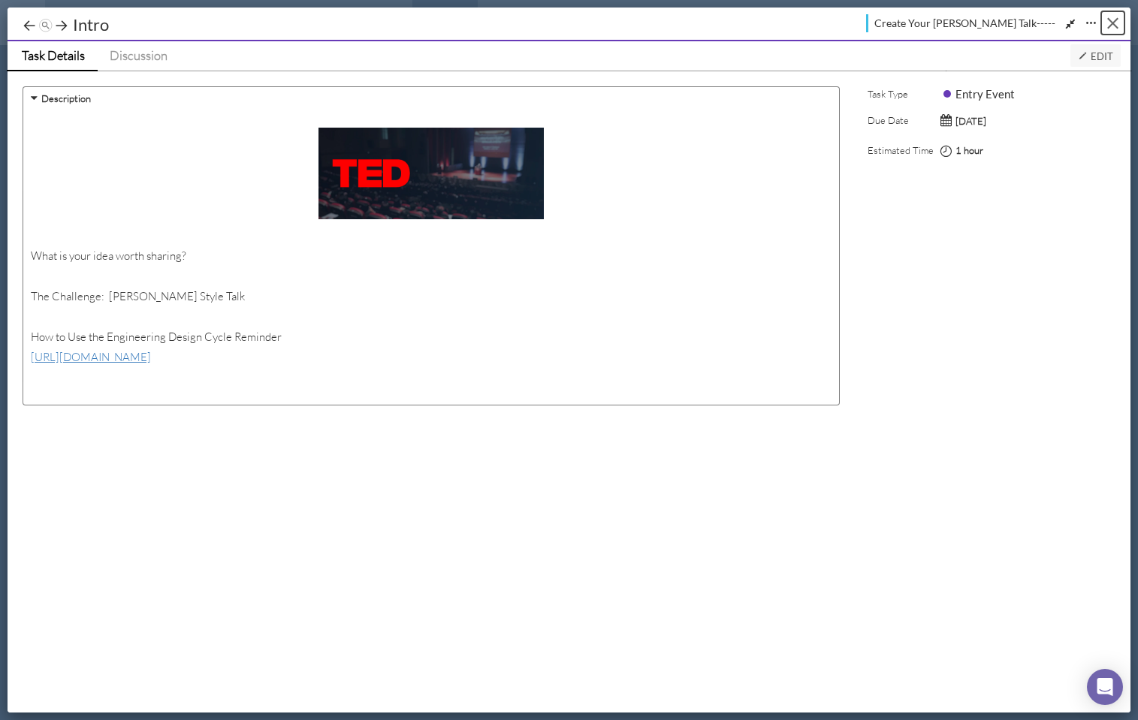
drag, startPoint x: 1113, startPoint y: 22, endPoint x: 964, endPoint y: 50, distance: 151.3
click at [1113, 22] on div "Close" at bounding box center [1112, 23] width 11 height 11
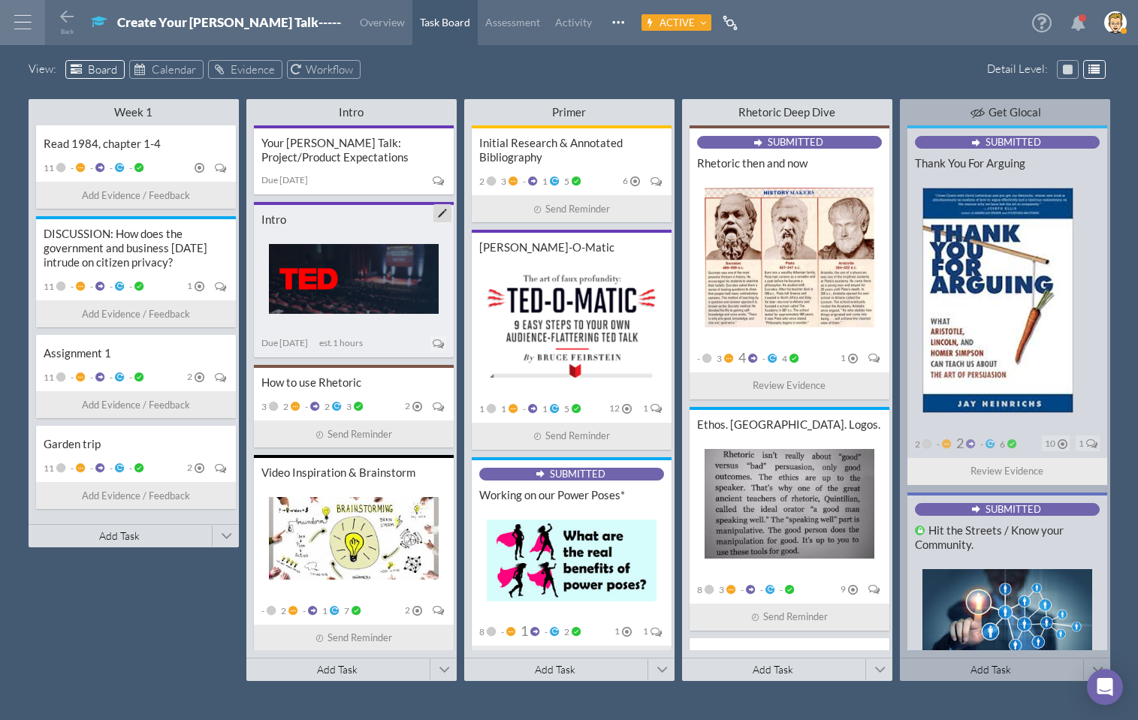
click at [317, 216] on div "Intro" at bounding box center [353, 220] width 185 height 14
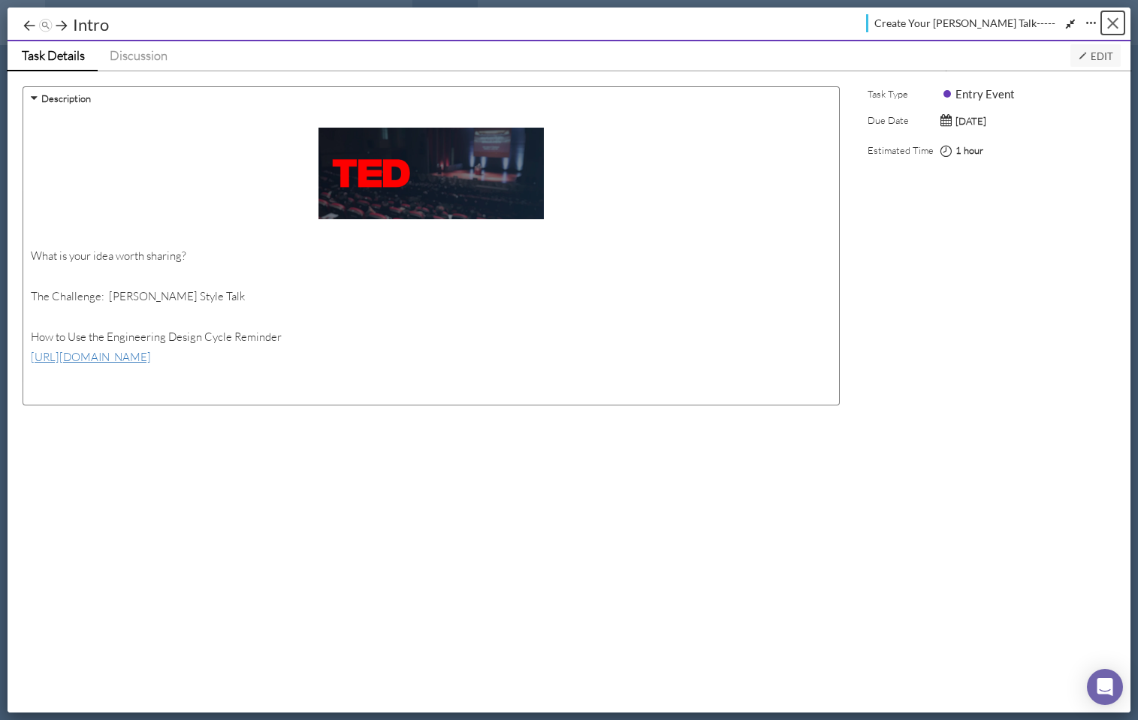
click at [1116, 16] on button "Close" at bounding box center [1112, 22] width 23 height 23
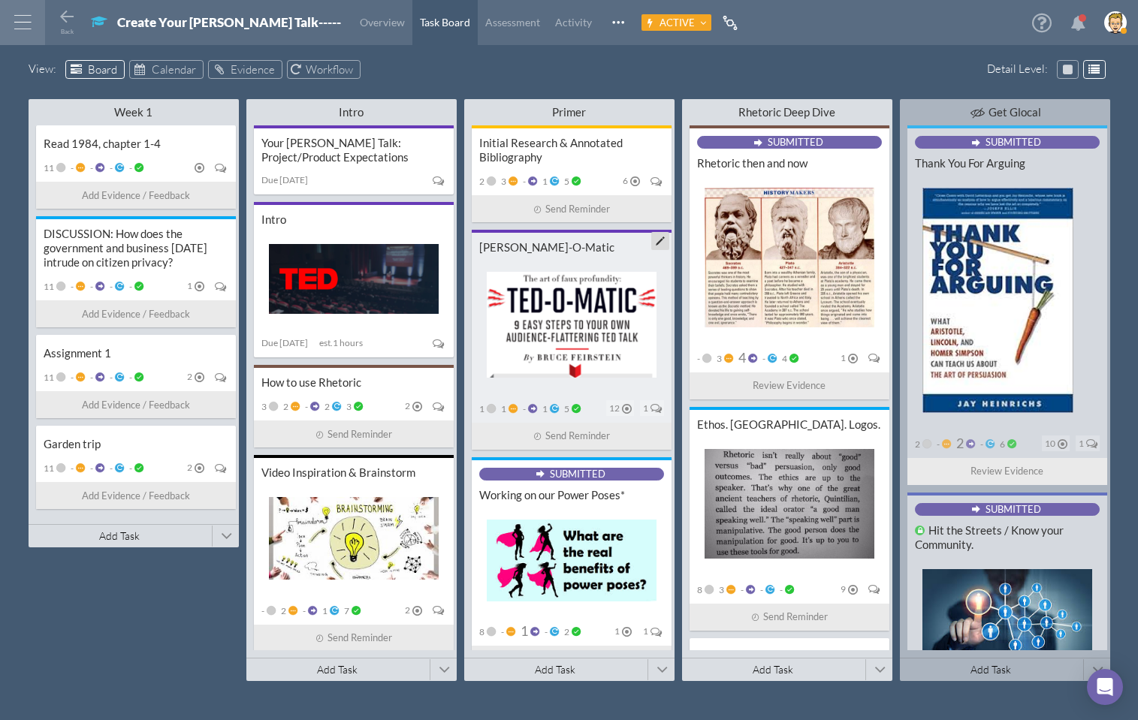
click at [563, 241] on div "[PERSON_NAME]-O-Matic" at bounding box center [571, 247] width 185 height 14
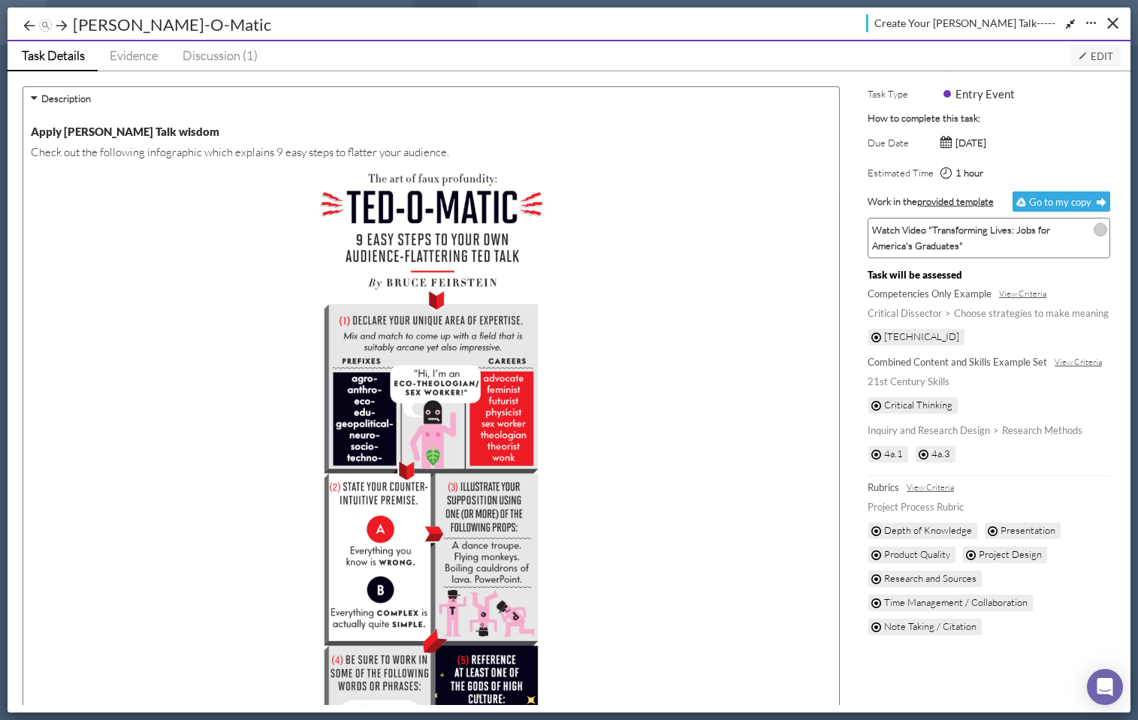
click at [52, 95] on label "Description" at bounding box center [66, 99] width 50 height 16
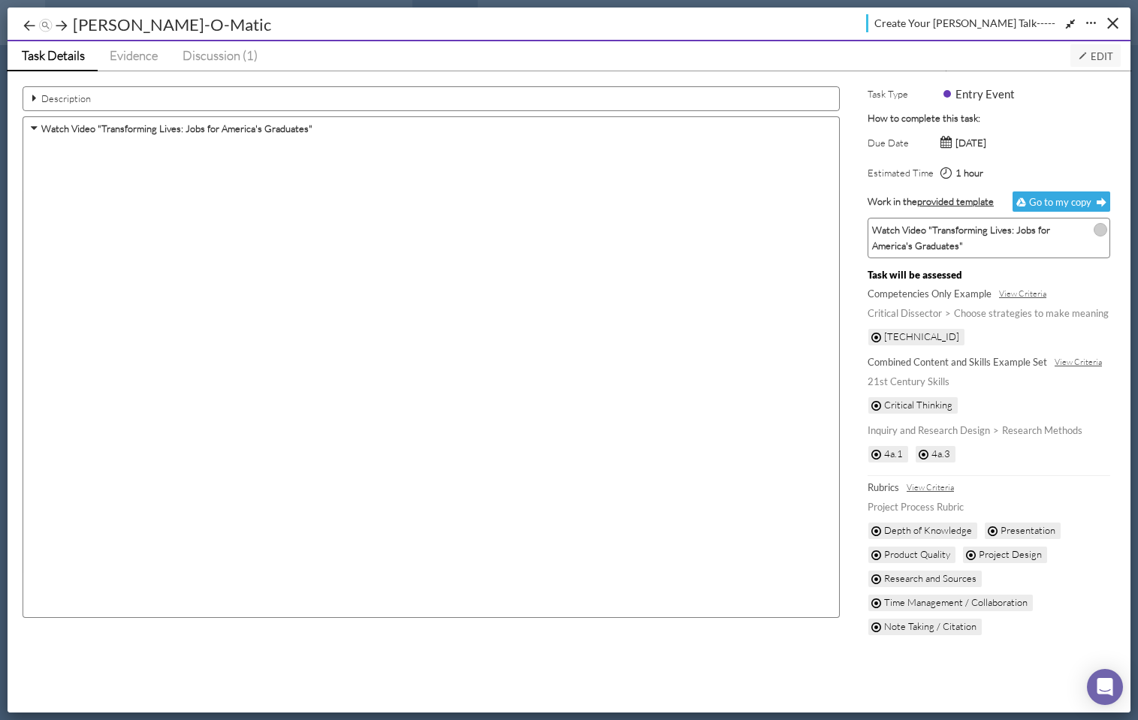
click at [346, 80] on div "Description Watch Video "Transforming Lives: Jobs for America's Graduates"" at bounding box center [434, 392] width 838 height 627
click at [1101, 54] on span "Edit" at bounding box center [1095, 56] width 35 height 12
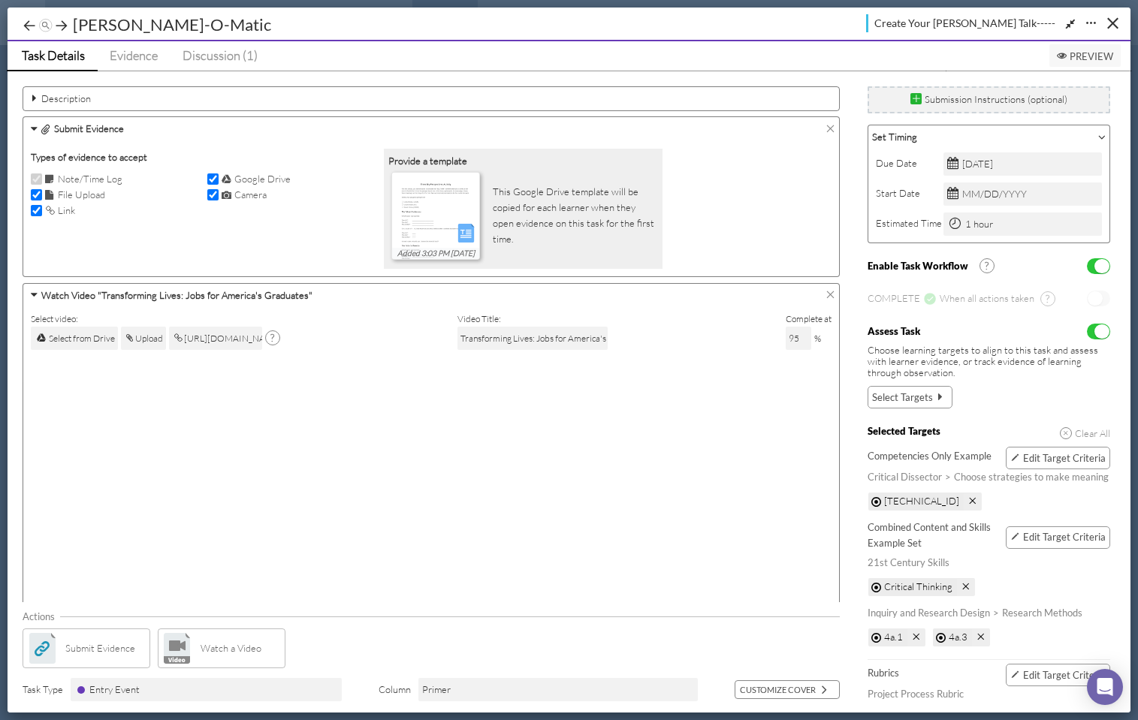
click at [89, 98] on label "Description" at bounding box center [66, 99] width 50 height 16
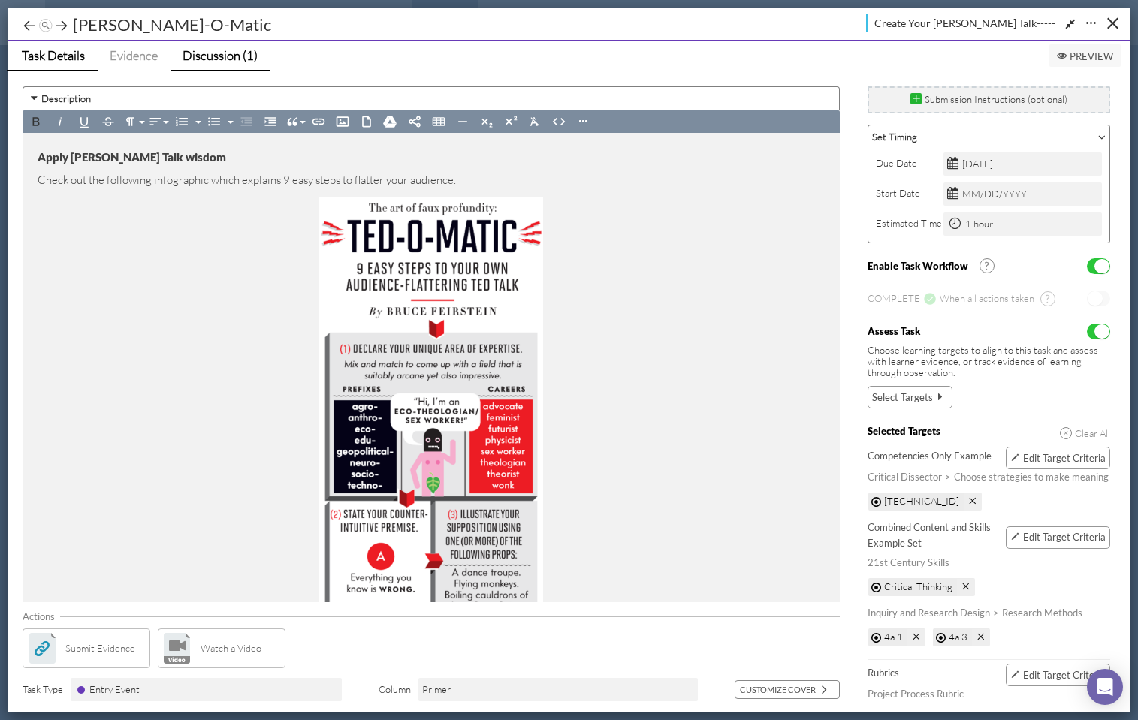
click at [230, 56] on span "Discussion (1)" at bounding box center [220, 55] width 75 height 16
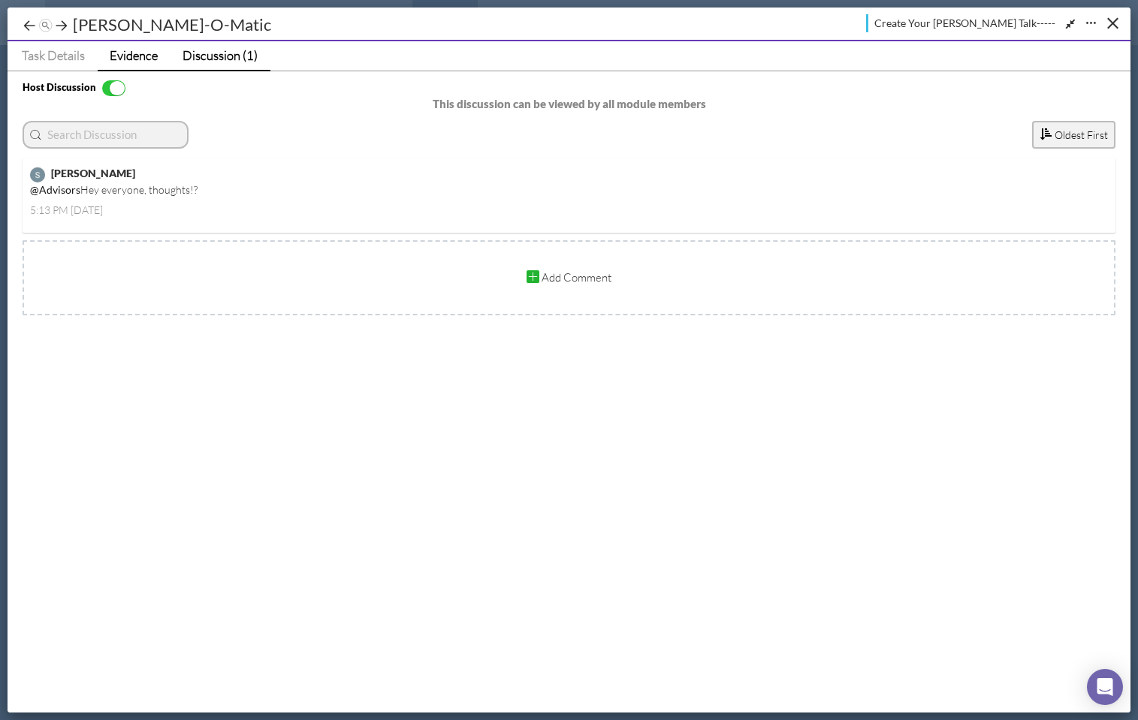
click at [134, 53] on span "Evidence" at bounding box center [134, 55] width 48 height 16
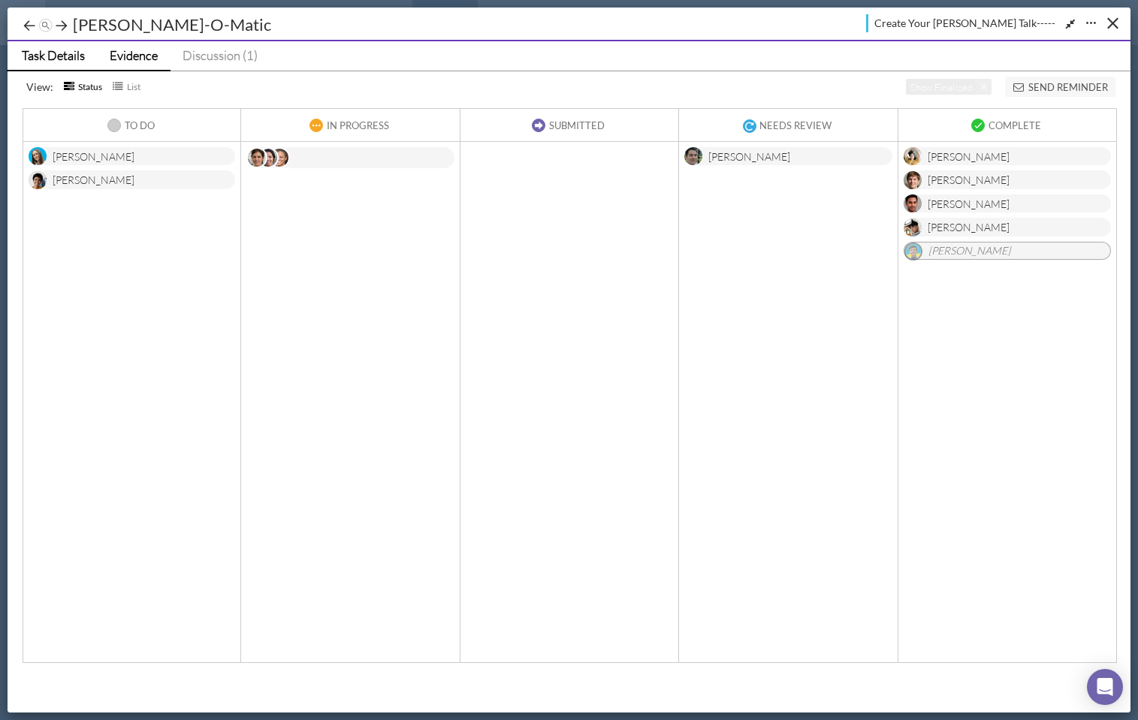
click at [44, 59] on span "Task Details" at bounding box center [53, 55] width 63 height 16
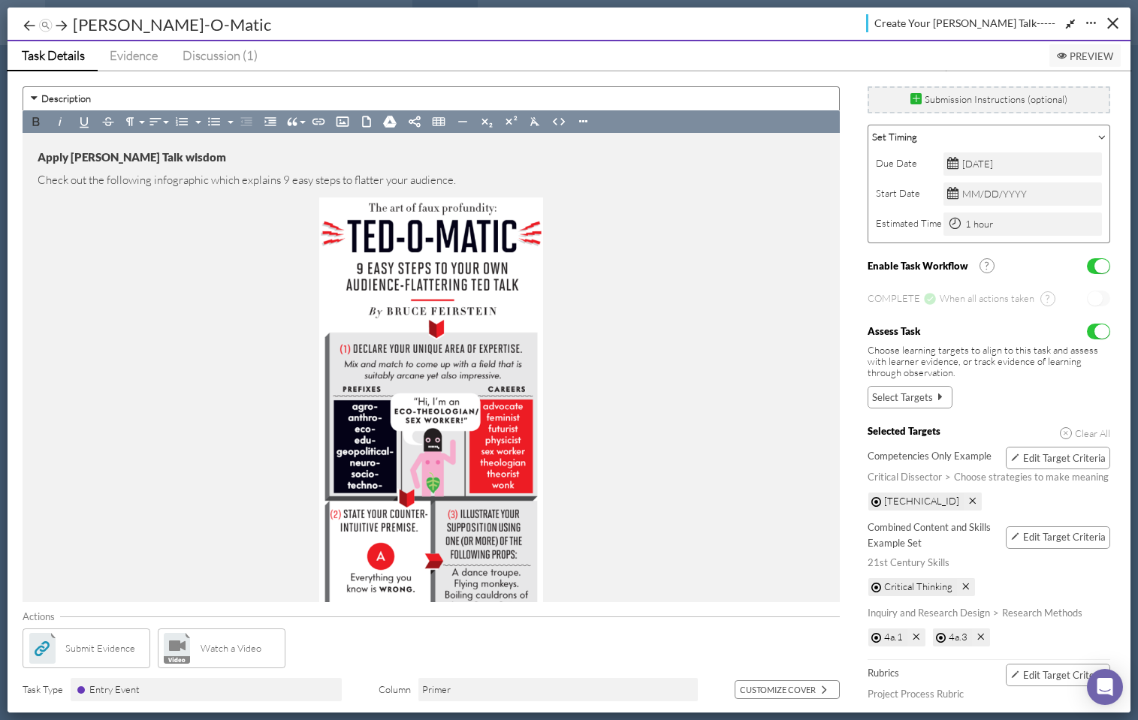
click at [536, 629] on div "Submit Evidence Watch a Video" at bounding box center [431, 649] width 817 height 40
drag, startPoint x: 1111, startPoint y: 22, endPoint x: 1131, endPoint y: 19, distance: 19.8
click at [1111, 22] on div "Close" at bounding box center [1112, 23] width 11 height 11
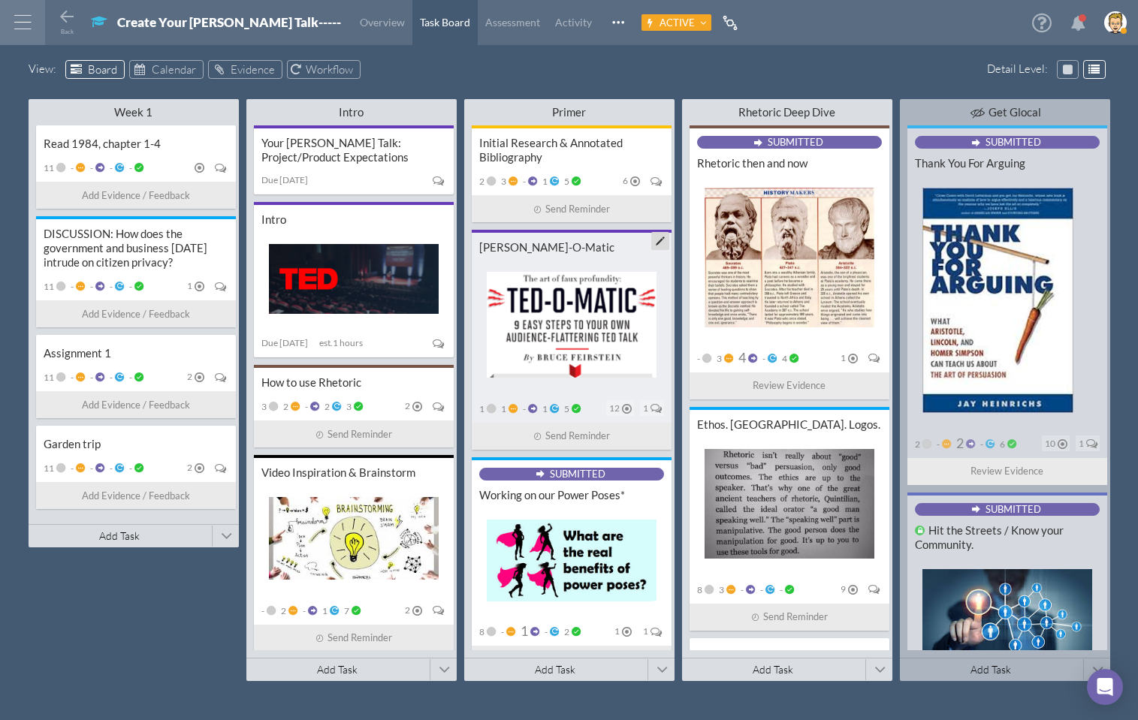
click at [536, 249] on div "[PERSON_NAME]-O-Matic" at bounding box center [571, 247] width 185 height 14
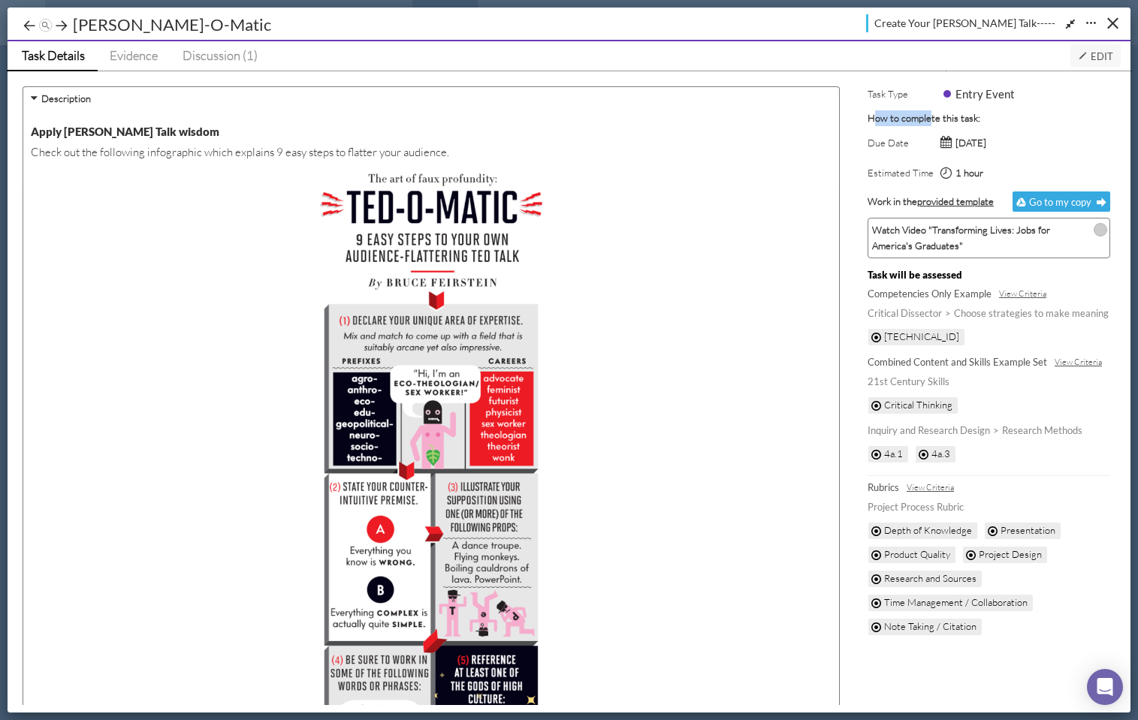
drag, startPoint x: 874, startPoint y: 116, endPoint x: 931, endPoint y: 121, distance: 57.3
click at [931, 121] on label "How to complete this task:" at bounding box center [924, 118] width 113 height 16
click at [944, 120] on label "How to complete this task:" at bounding box center [924, 118] width 113 height 16
click at [1112, 20] on button "Close" at bounding box center [1112, 22] width 23 height 23
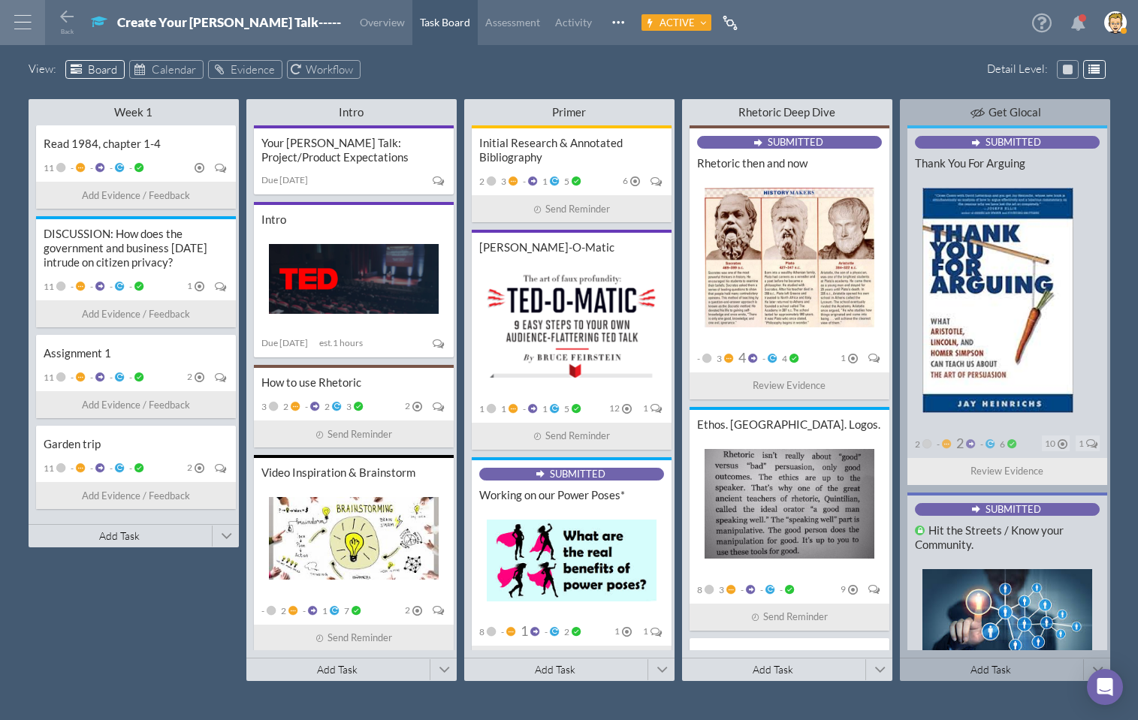
click at [616, 77] on div "View : Board Calendar Evidence Workflow" at bounding box center [570, 71] width 1082 height 23
click at [619, 63] on div "View : Board Calendar Evidence Workflow" at bounding box center [570, 71] width 1082 height 23
click at [737, 46] on html "Home Warehouse Students Settings Admin Profile Log Out Terms & Conditions Priva…" at bounding box center [569, 360] width 1138 height 720
click at [65, 16] on icon at bounding box center [67, 17] width 18 height 18
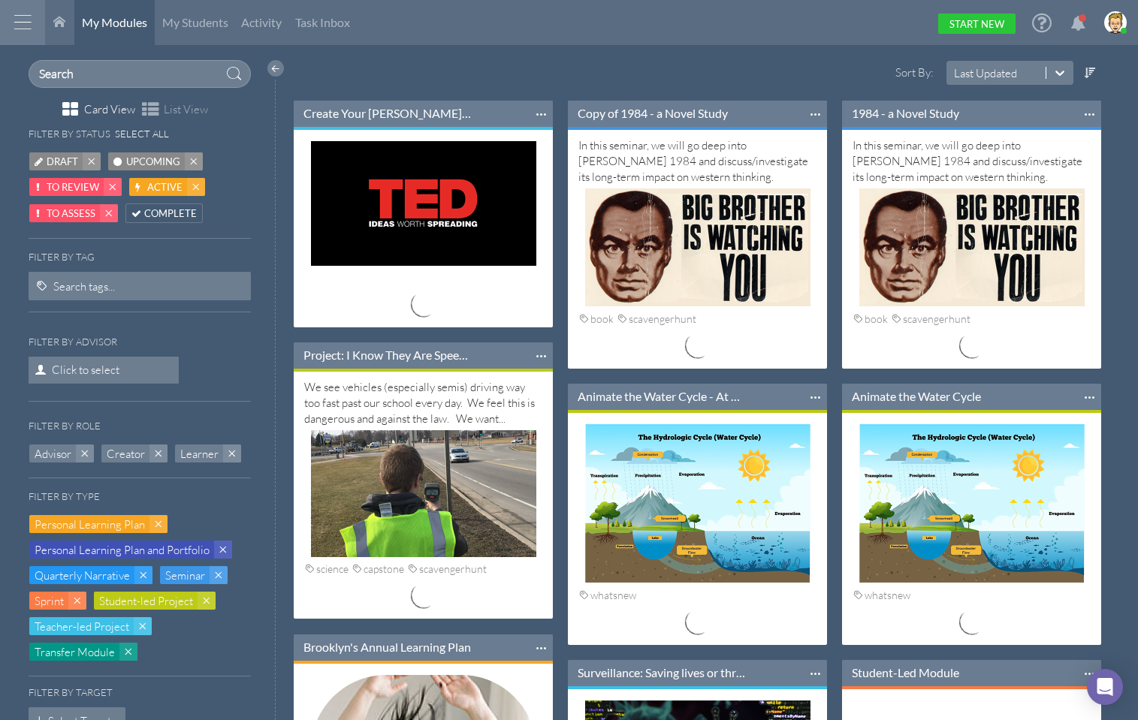
scroll to position [285, 280]
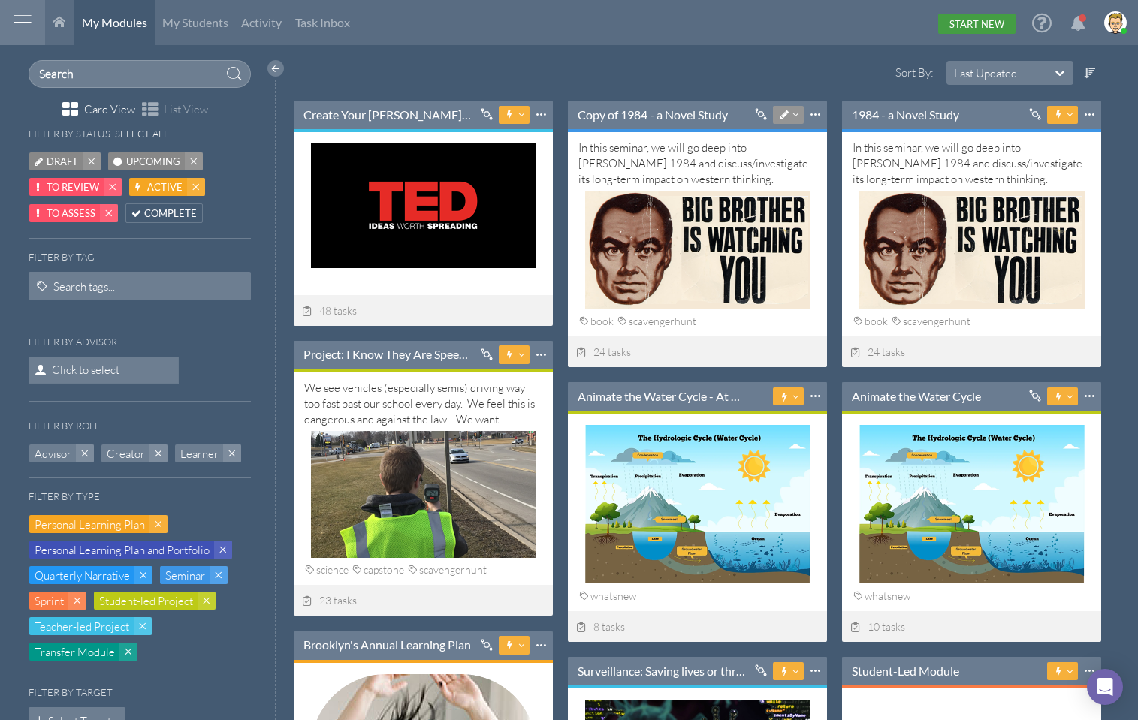
click at [972, 29] on link "Start New" at bounding box center [976, 24] width 77 height 20
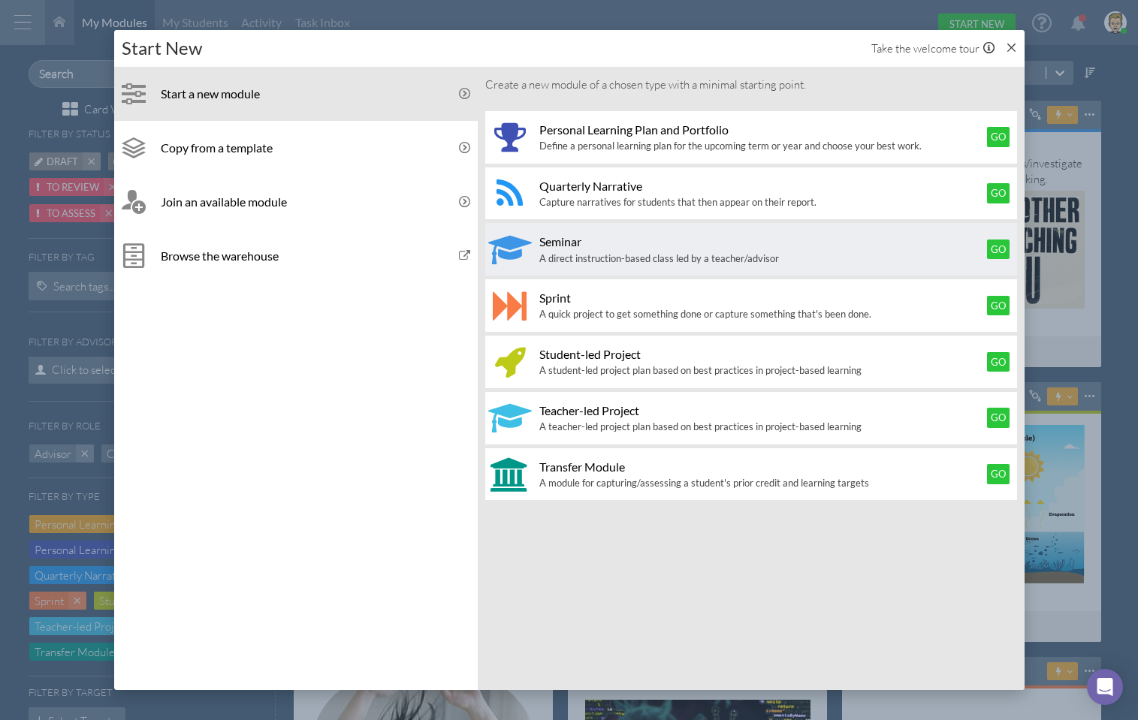
click at [576, 249] on div "Seminar A direct instruction-based class led by a teacher/advisor" at bounding box center [756, 249] width 448 height 53
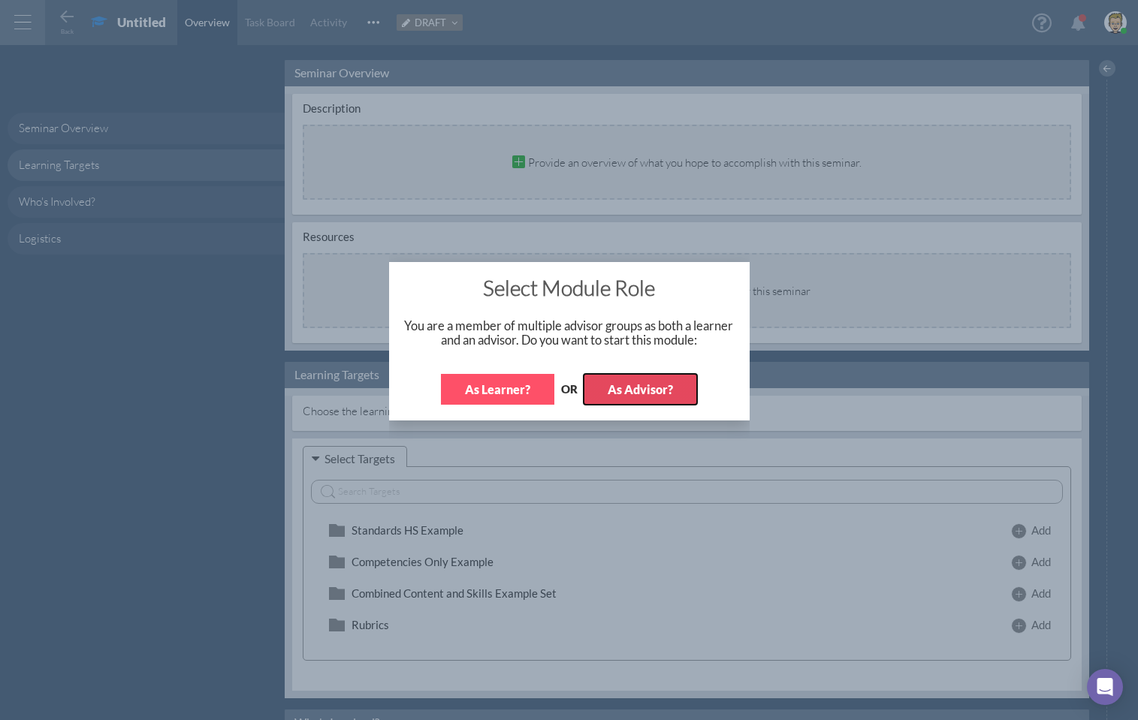
click at [645, 397] on button "As Advisor?" at bounding box center [640, 389] width 113 height 31
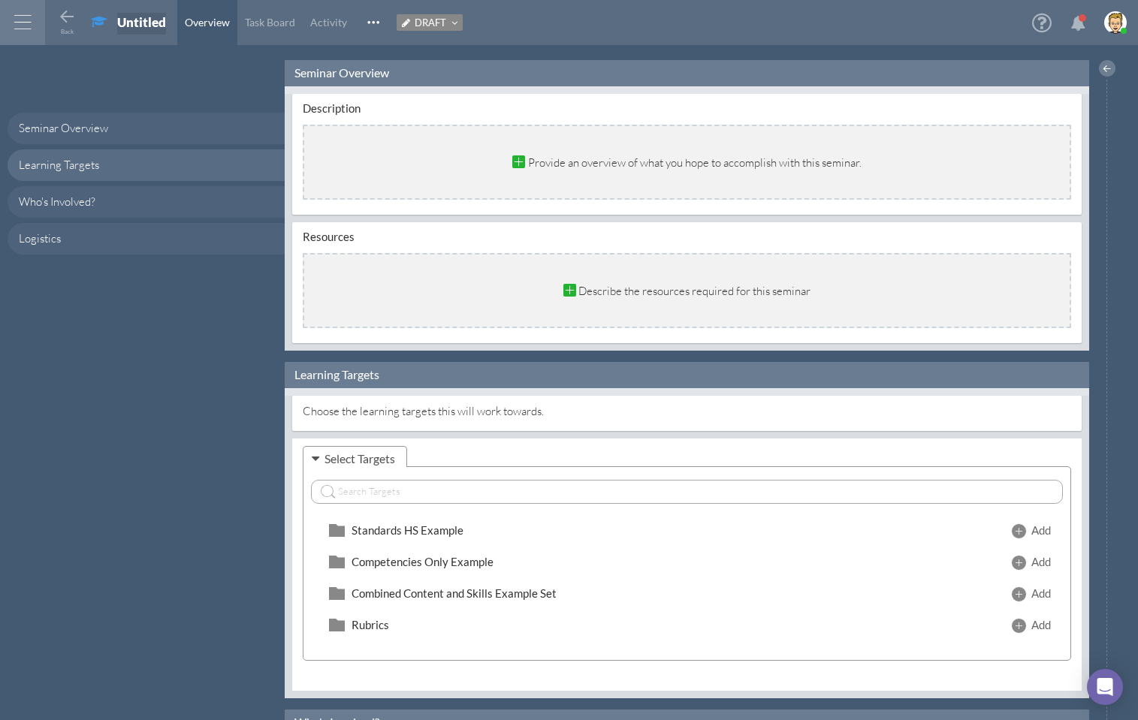
click at [145, 23] on div "Untitled" at bounding box center [141, 22] width 49 height 16
type input "Connected Modules"
click at [349, 20] on span "Task Board" at bounding box center [337, 22] width 50 height 13
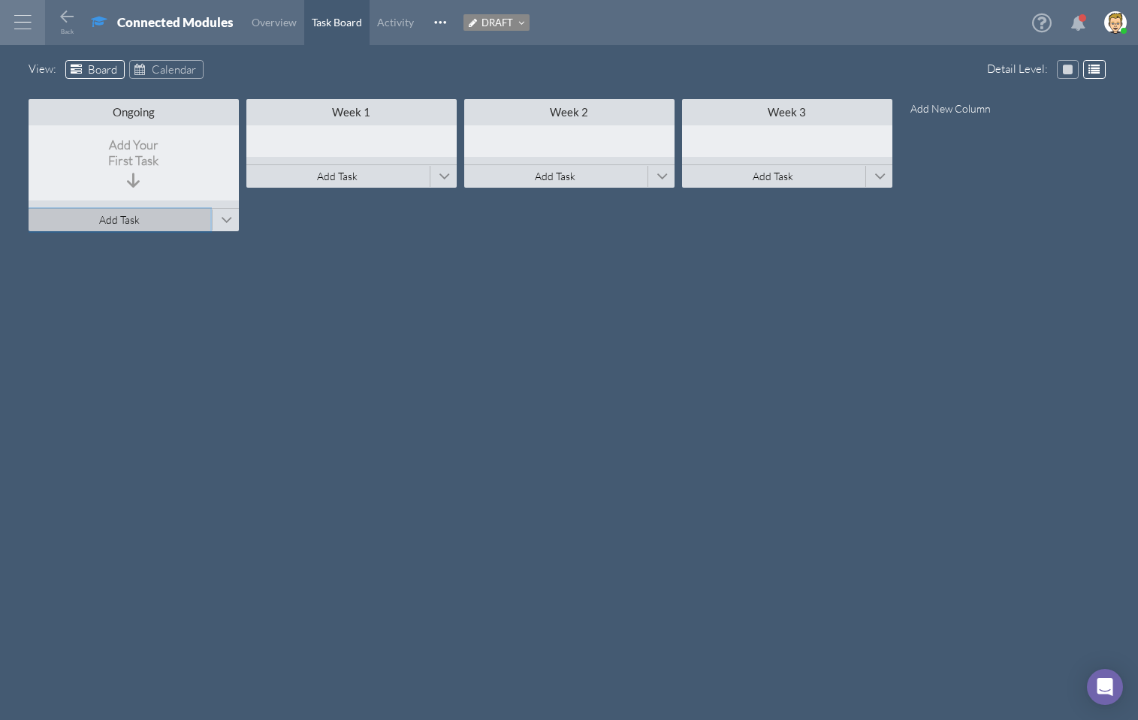
click at [133, 218] on span "Add Task" at bounding box center [119, 219] width 41 height 13
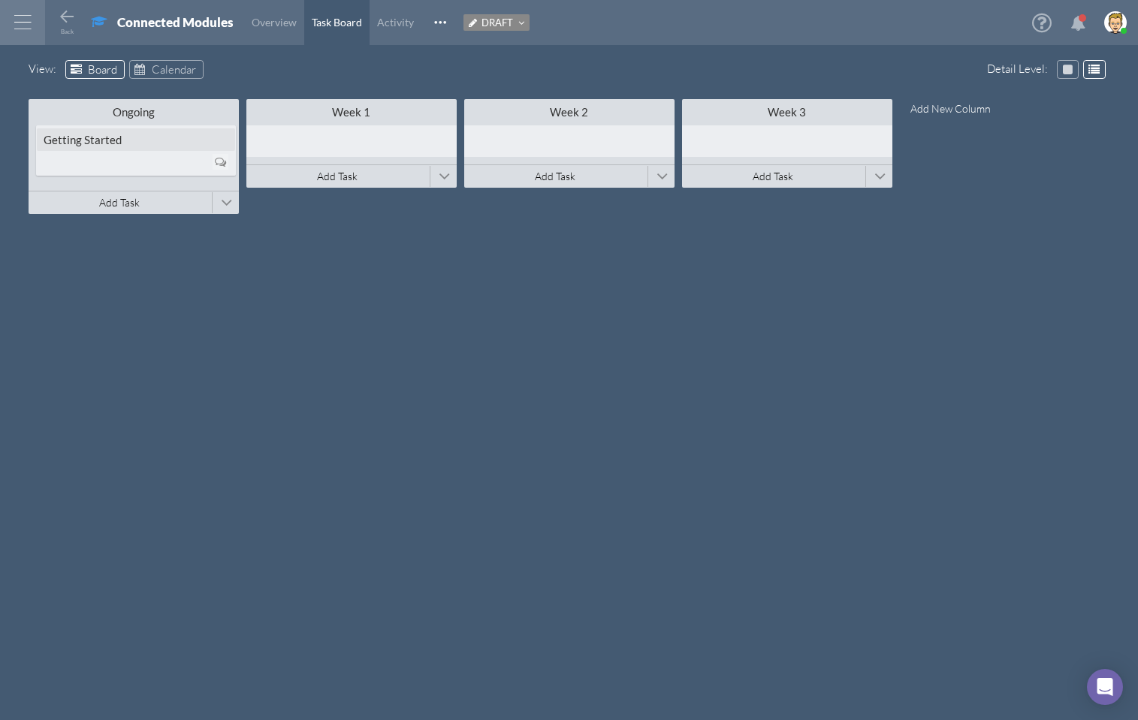
type input "Getting Started"
click at [228, 208] on span at bounding box center [226, 208] width 11 height 23
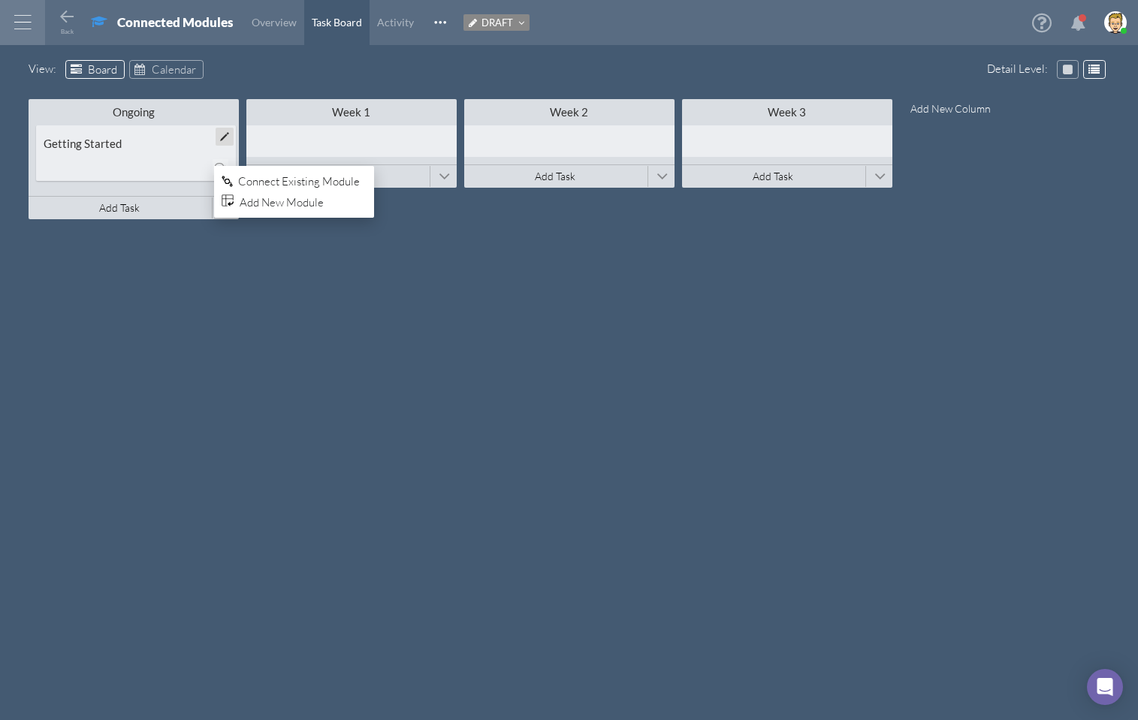
click at [303, 180] on span "Connect Existing Module" at bounding box center [299, 181] width 122 height 14
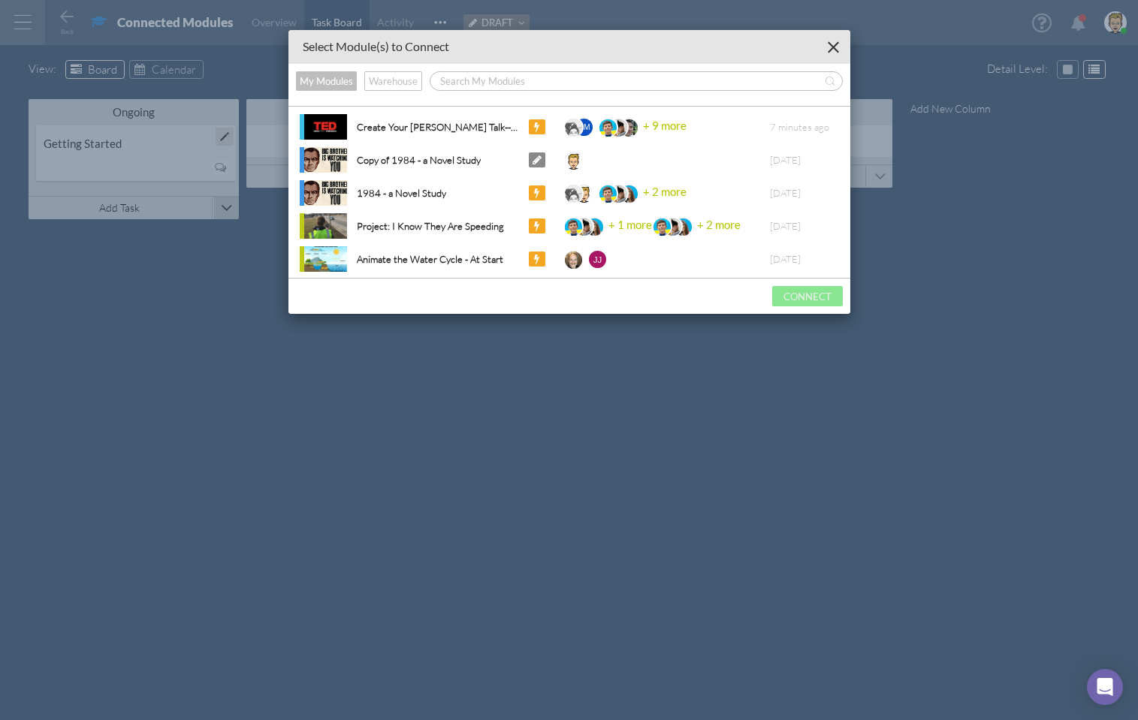
click at [494, 87] on input "text" at bounding box center [627, 81] width 394 height 23
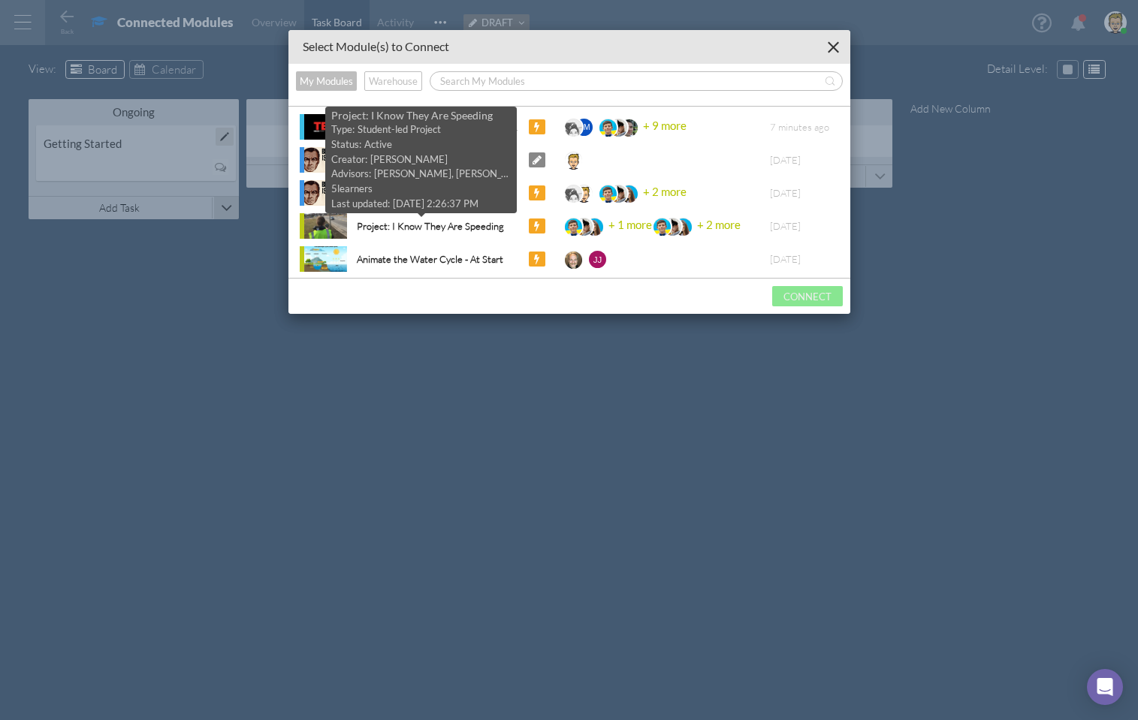
click at [412, 223] on div "Project: I Know They Are Speeding" at bounding box center [425, 227] width 159 height 16
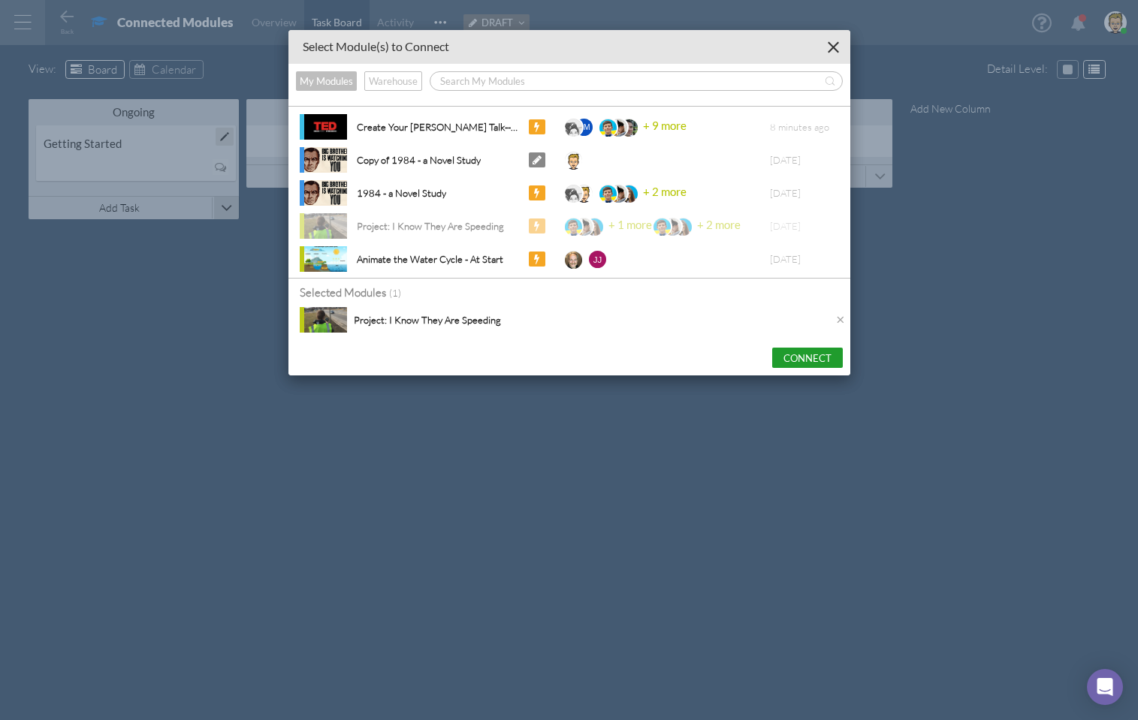
click at [814, 358] on button "Connect" at bounding box center [807, 358] width 71 height 20
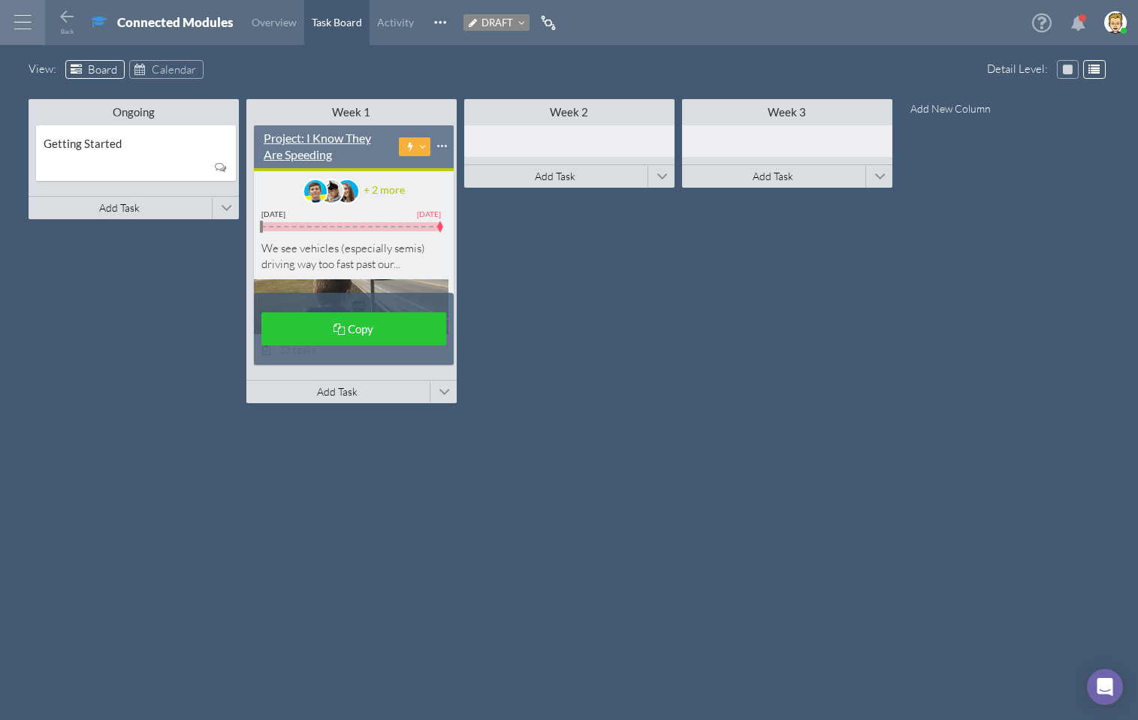
click at [310, 136] on div "Project: I Know They Are Speeding" at bounding box center [327, 146] width 126 height 33
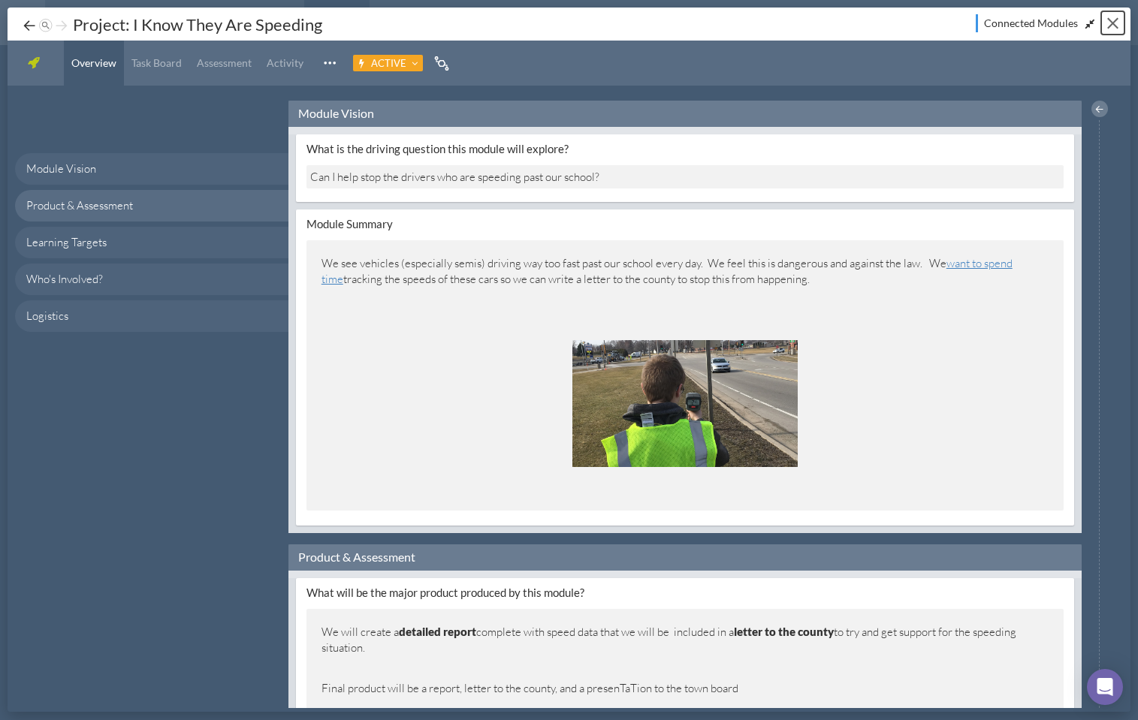
click at [1111, 21] on div "Close" at bounding box center [1112, 23] width 11 height 11
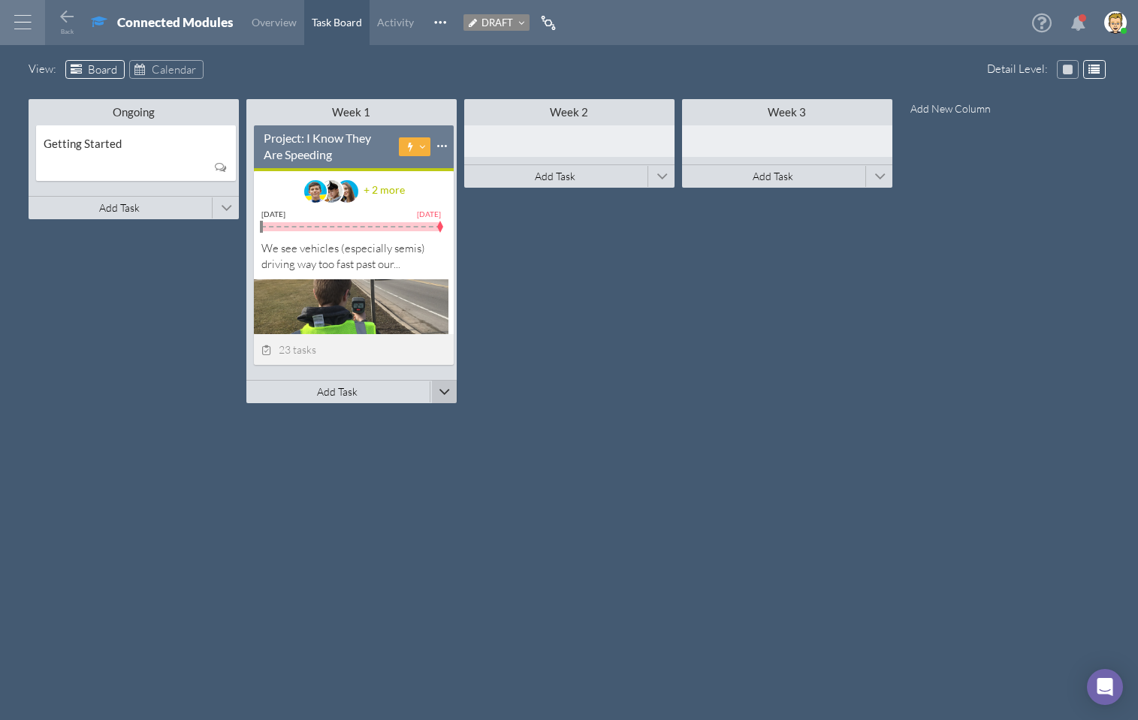
click at [448, 390] on span at bounding box center [444, 392] width 11 height 23
click at [502, 389] on span "Add New Module" at bounding box center [500, 386] width 84 height 14
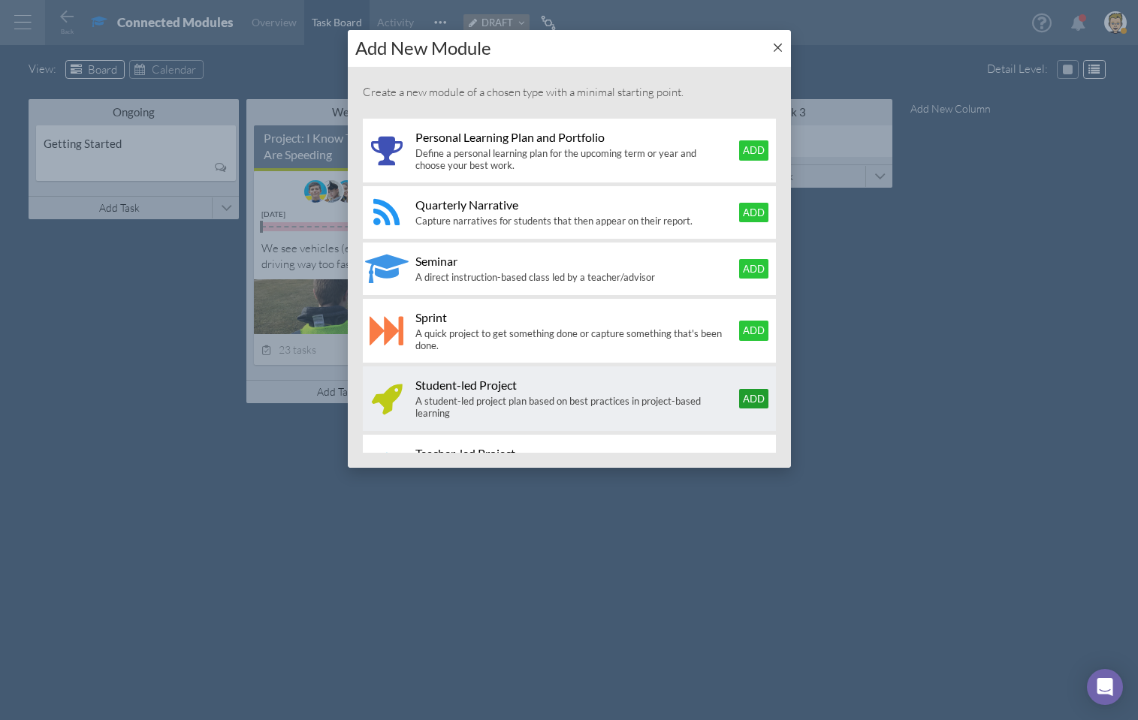
click at [747, 398] on button "Add" at bounding box center [753, 399] width 29 height 20
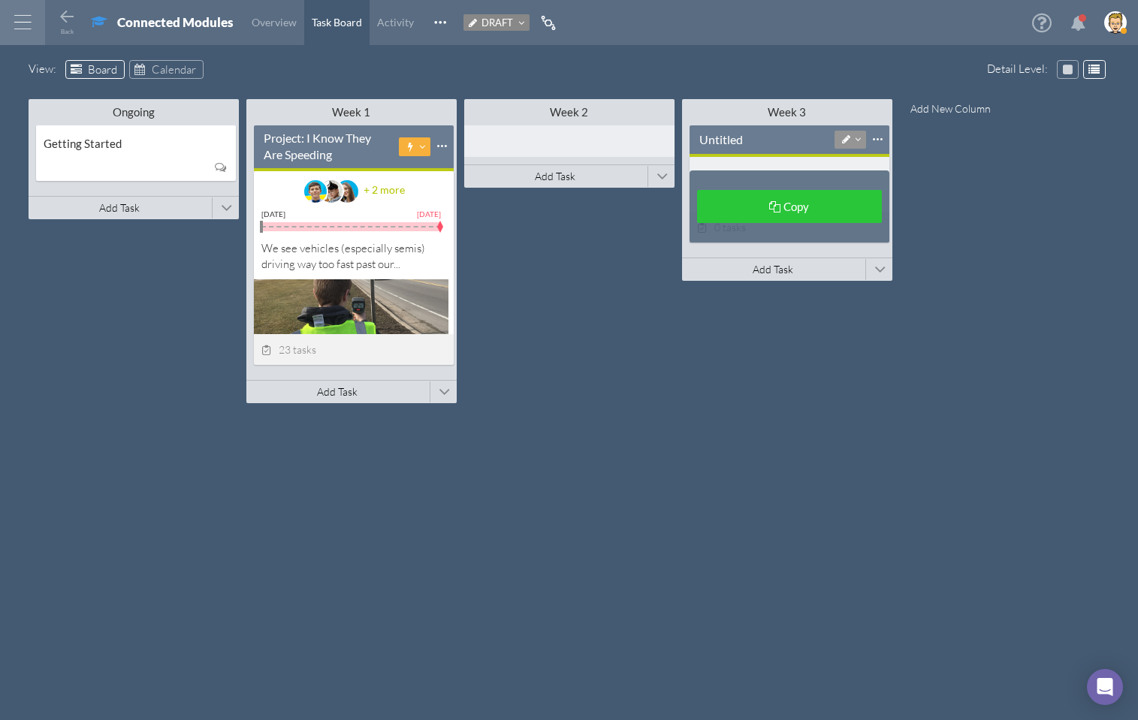
click at [790, 218] on div "Copy" at bounding box center [789, 206] width 185 height 33
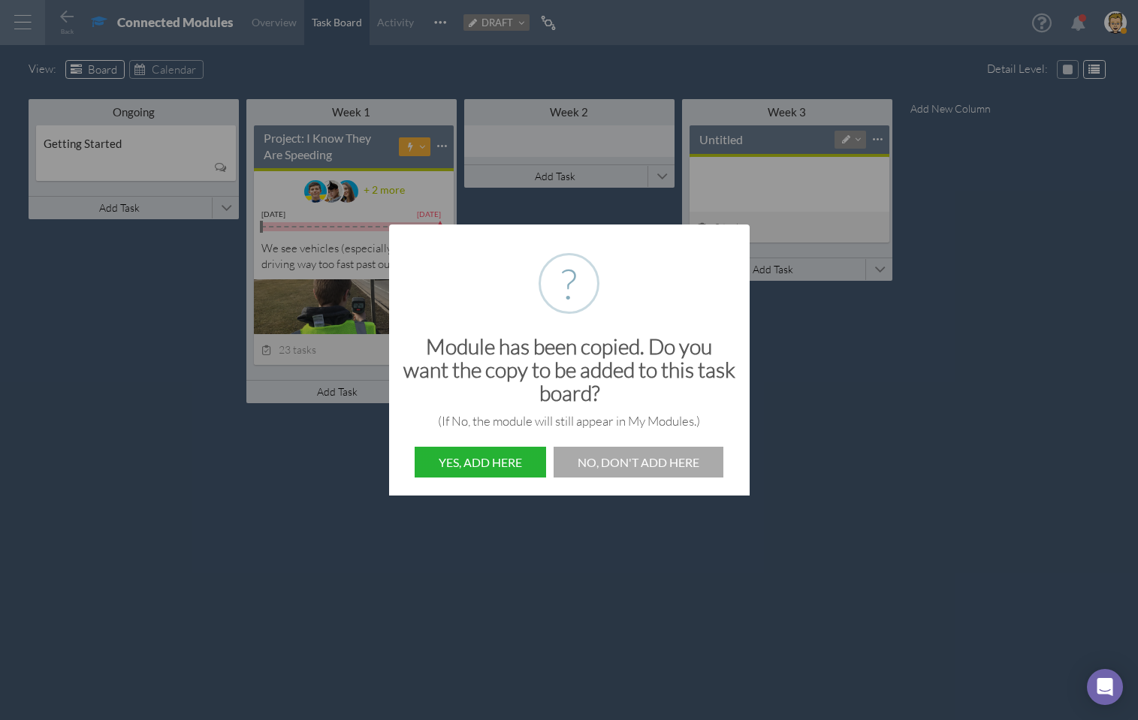
click at [497, 466] on button "Yes, Add Here" at bounding box center [480, 462] width 131 height 31
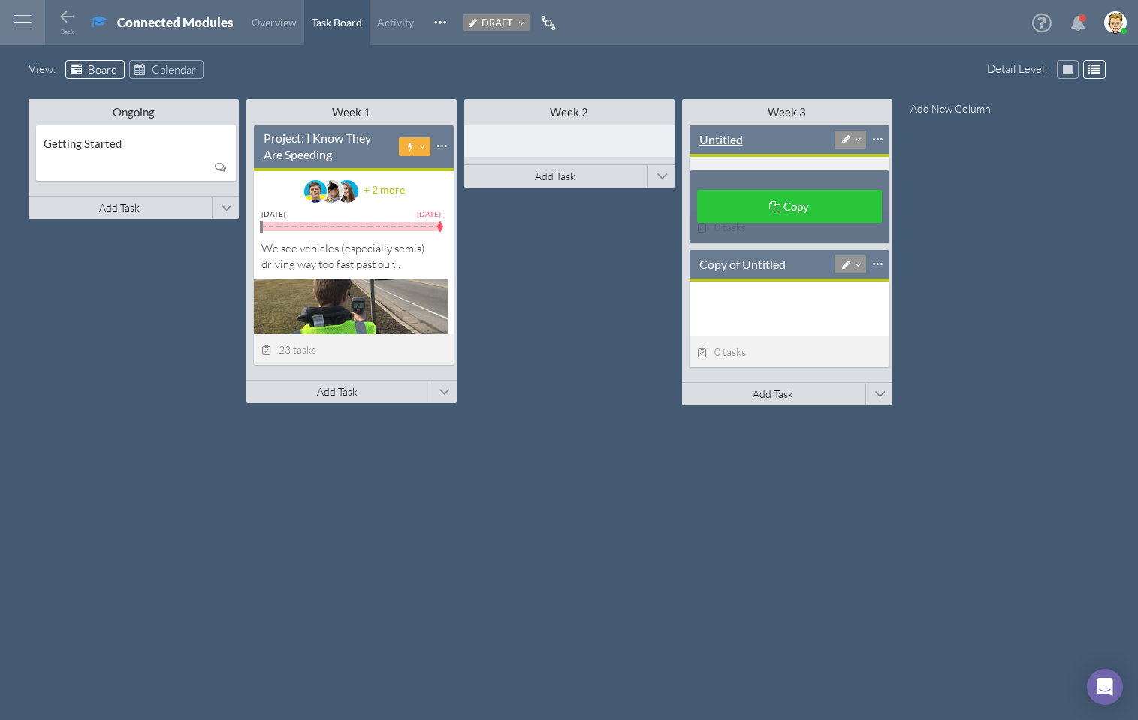
click at [729, 131] on div "Untitled" at bounding box center [721, 139] width 44 height 17
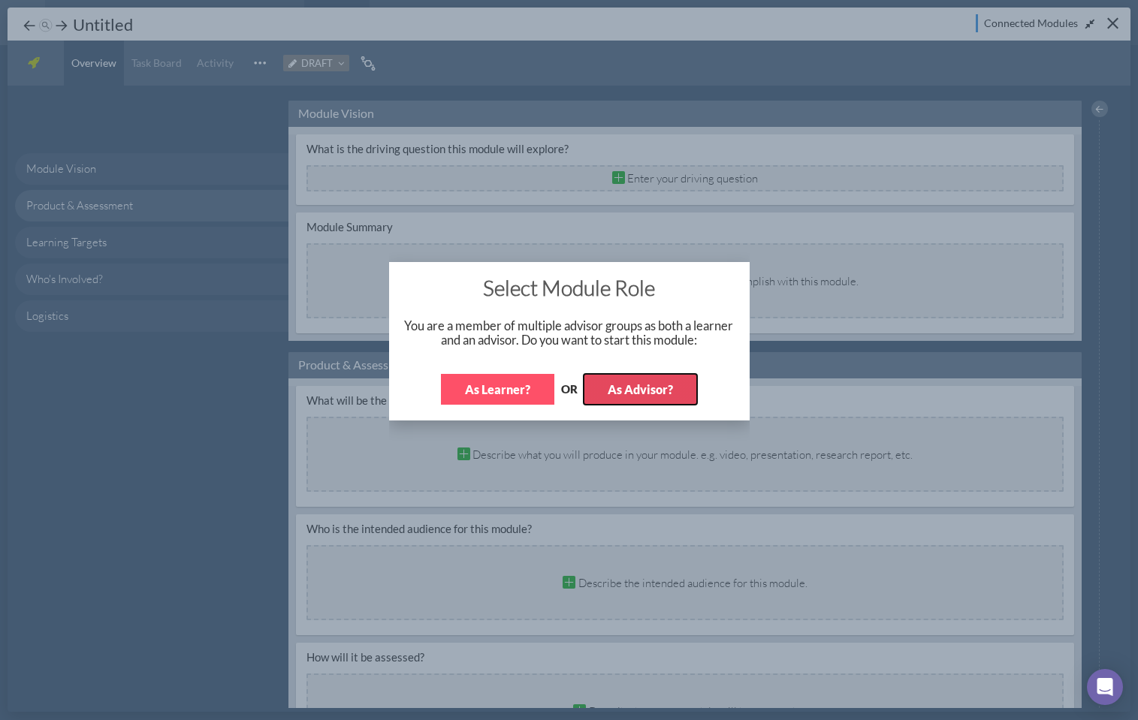
drag, startPoint x: 645, startPoint y: 394, endPoint x: 655, endPoint y: 386, distance: 12.3
click at [645, 394] on button "As Advisor?" at bounding box center [640, 389] width 113 height 31
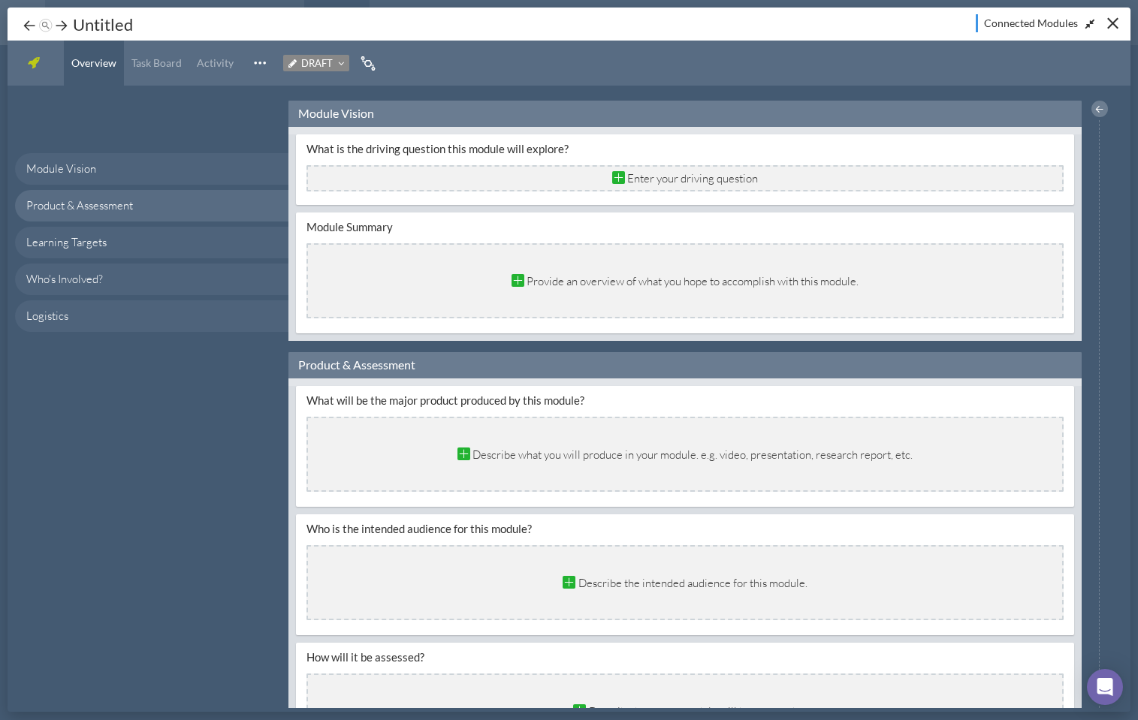
click at [103, 30] on div "Overview" at bounding box center [94, 48] width 60 height 45
click at [102, 23] on div "Untitled" at bounding box center [103, 24] width 68 height 23
type input "z"
type input "Group 1"
click at [62, 23] on icon at bounding box center [61, 25] width 15 height 15
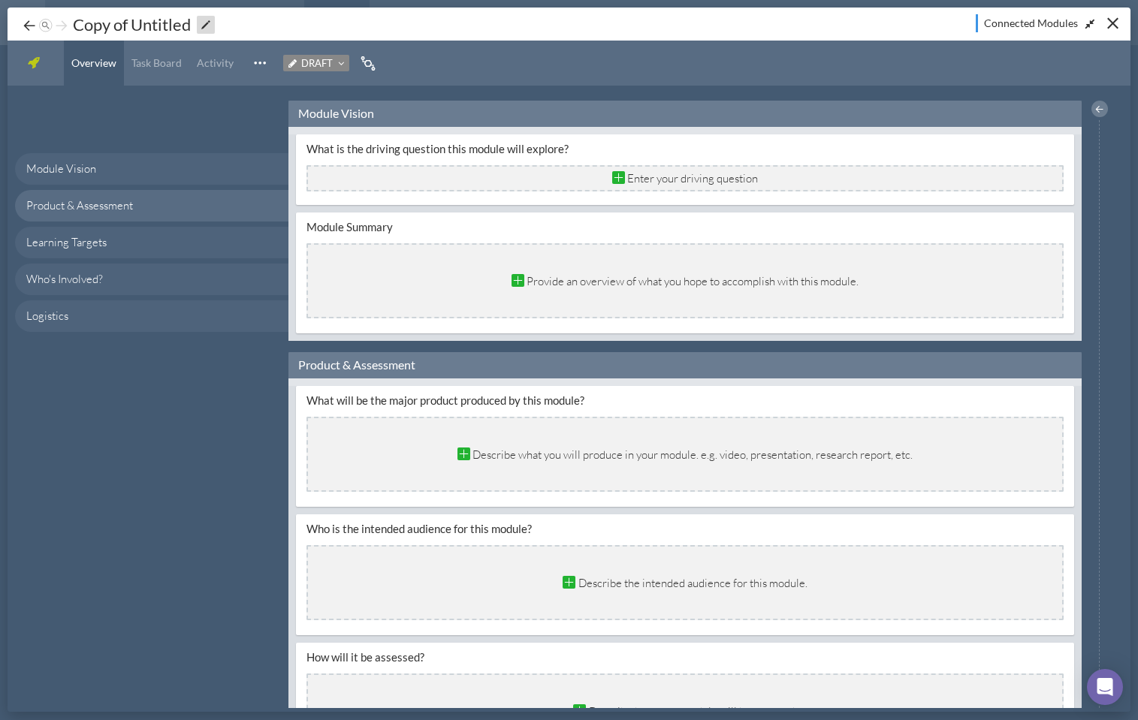
click at [125, 22] on div "Copy of Untitled" at bounding box center [131, 24] width 125 height 23
type input "Group 2"
click at [1113, 26] on button "Close" at bounding box center [1112, 22] width 23 height 23
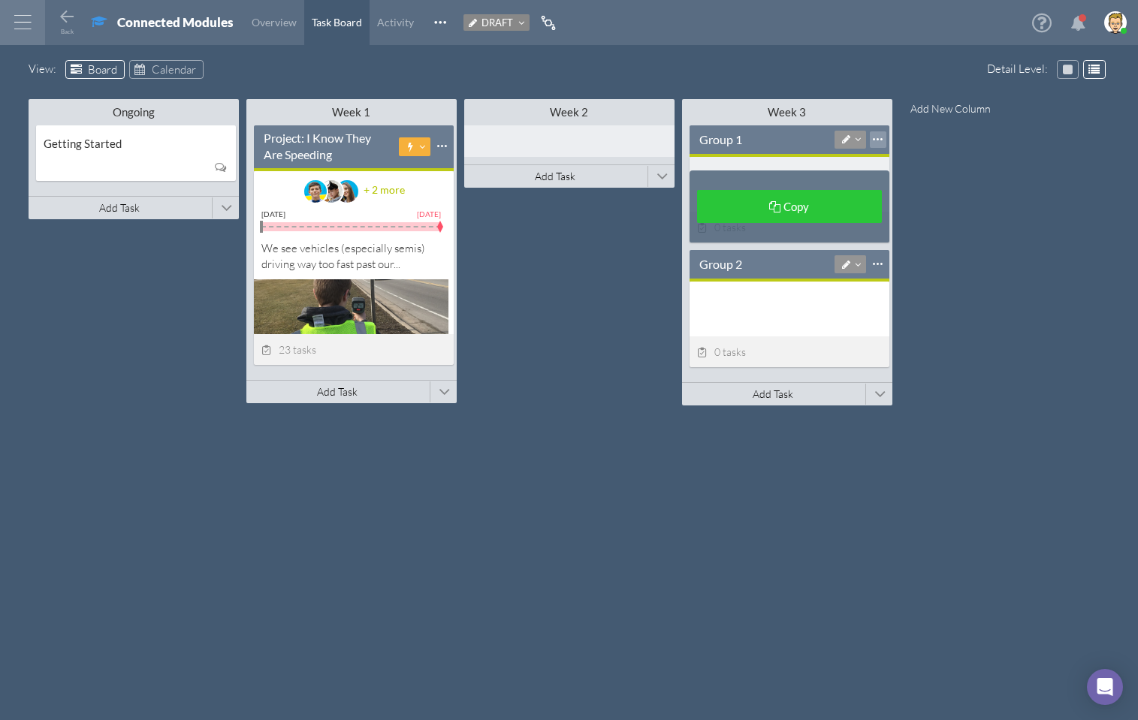
click at [876, 137] on div at bounding box center [878, 139] width 17 height 17
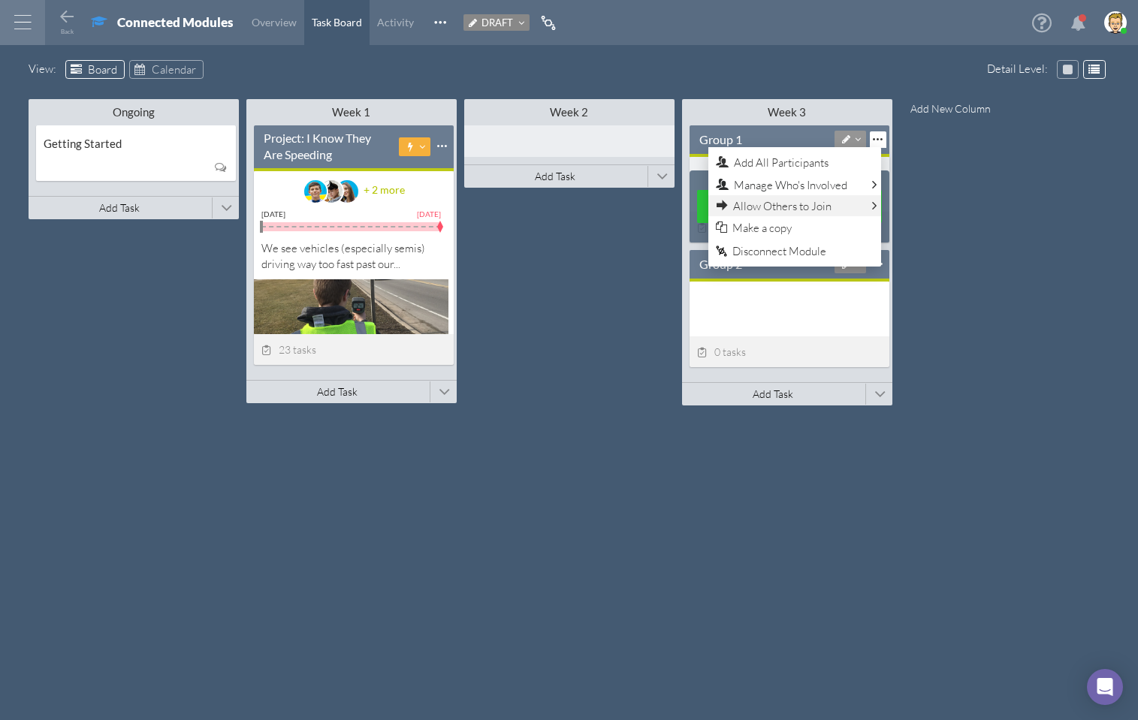
click at [789, 207] on span "Allow Others to Join" at bounding box center [782, 206] width 98 height 14
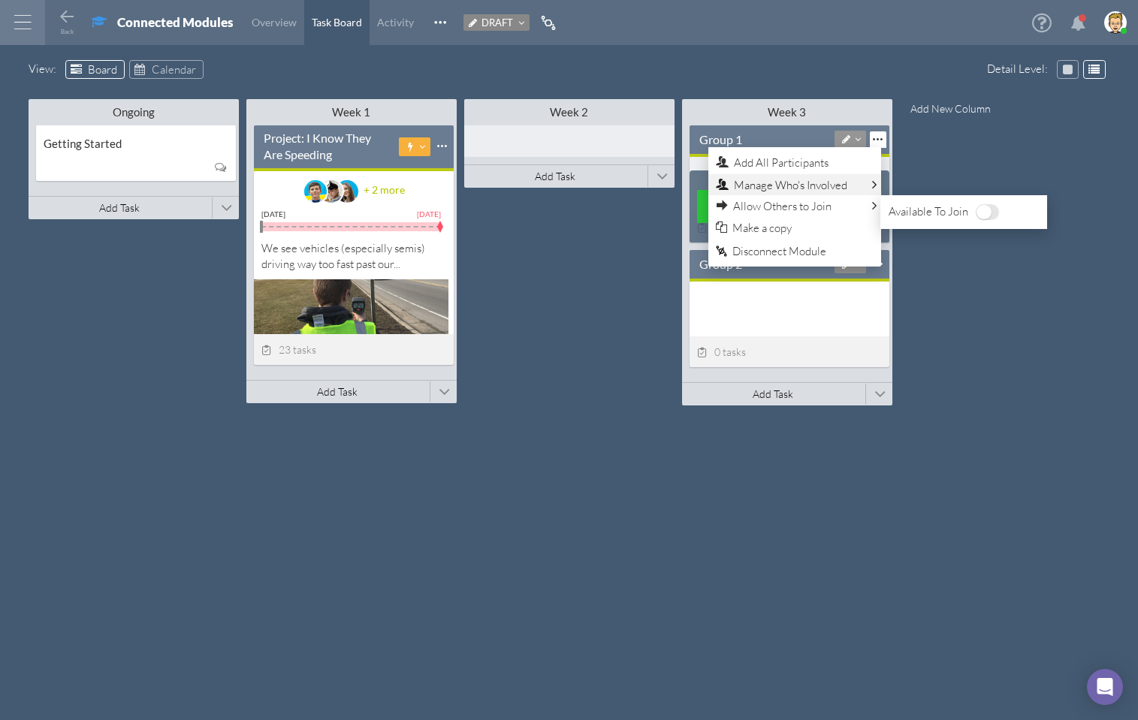
click at [825, 185] on span "Manage Who's Involved" at bounding box center [790, 185] width 113 height 14
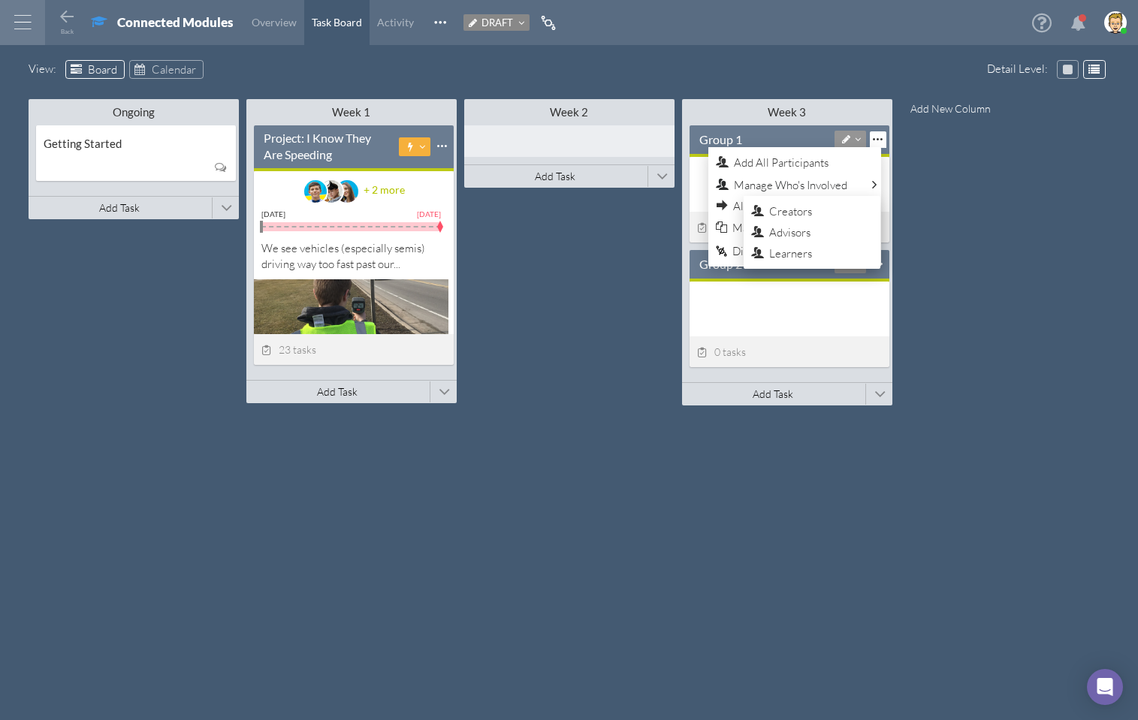
click at [614, 285] on div "Ongoing Minimize This Column All Others All Left All Right Make Invisible Add t…" at bounding box center [570, 394] width 1082 height 599
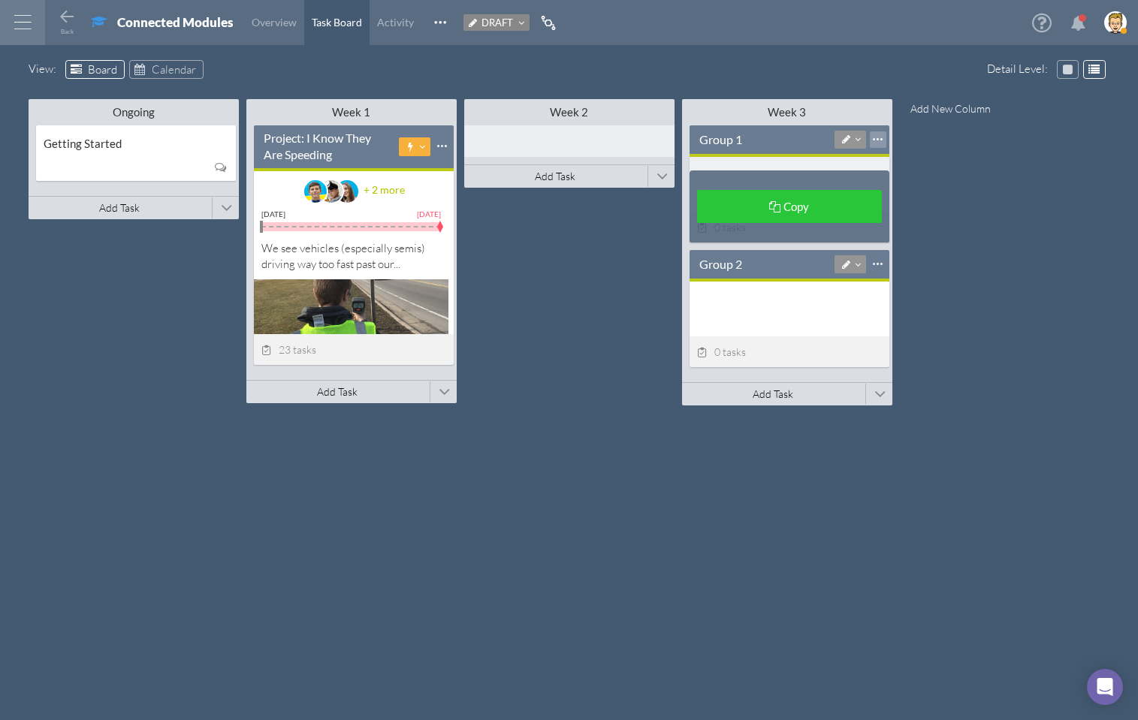
click at [874, 140] on div at bounding box center [878, 139] width 17 height 17
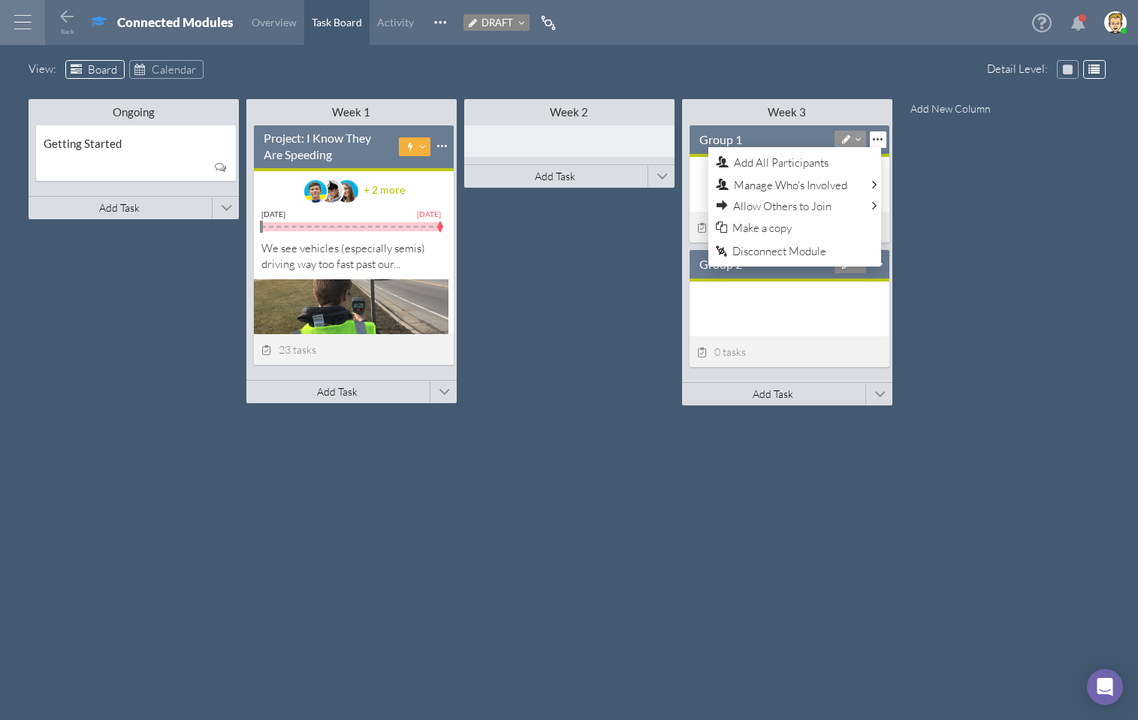
click at [586, 241] on div "Ongoing Minimize This Column All Others All Left All Right Make Invisible Add t…" at bounding box center [570, 394] width 1082 height 599
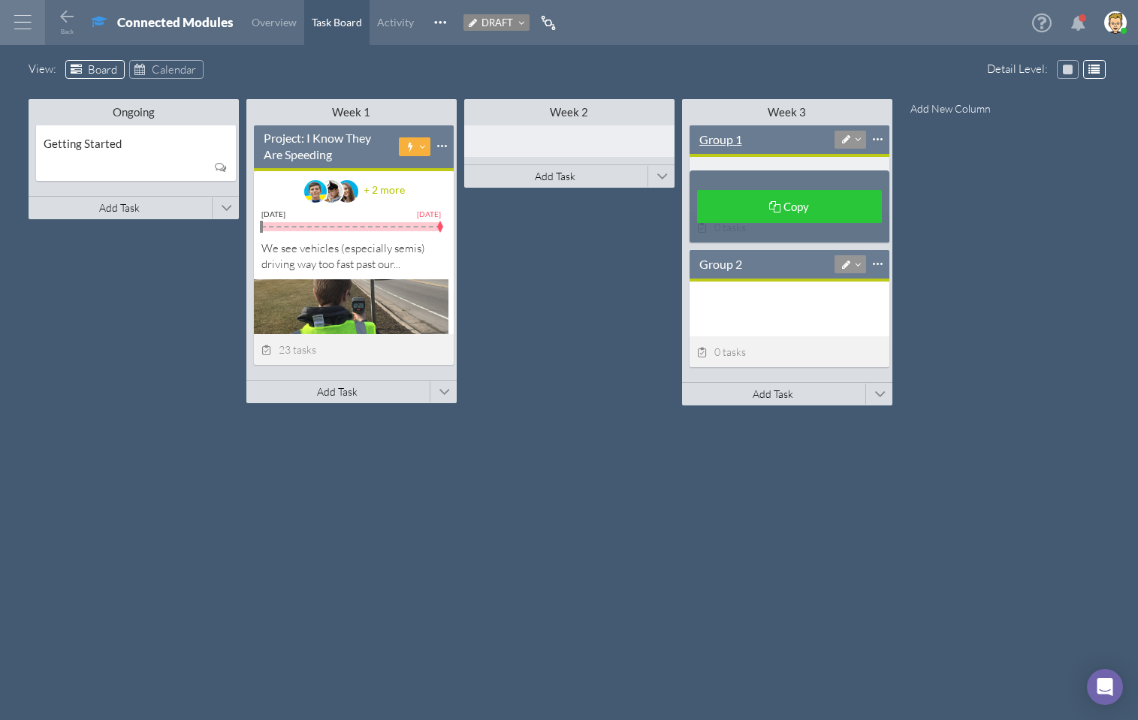
click at [732, 143] on div "Group 1" at bounding box center [720, 139] width 43 height 17
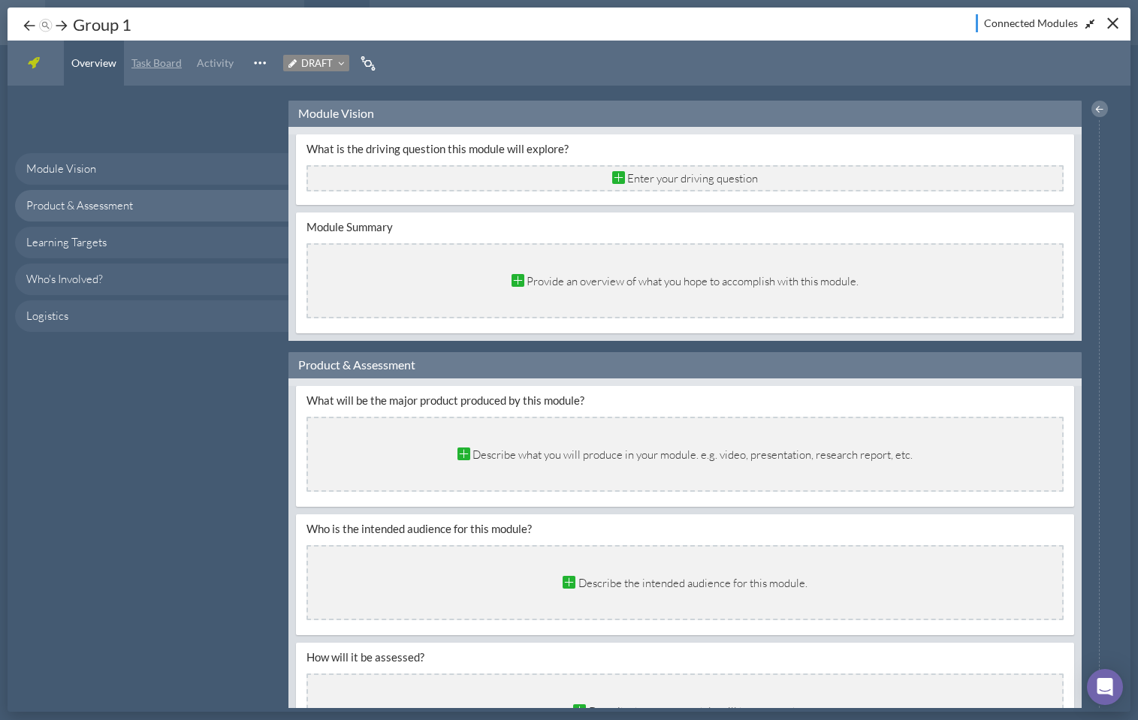
click at [147, 67] on span "Task Board" at bounding box center [156, 62] width 50 height 13
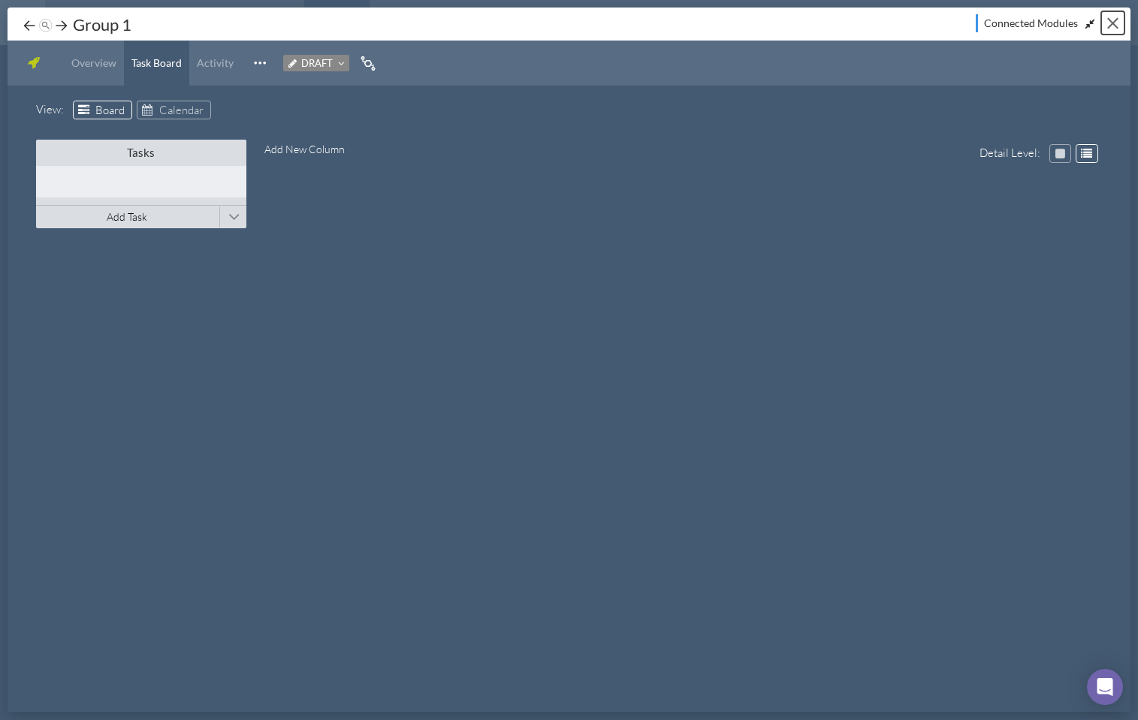
click at [1115, 22] on div "Close" at bounding box center [1112, 23] width 11 height 11
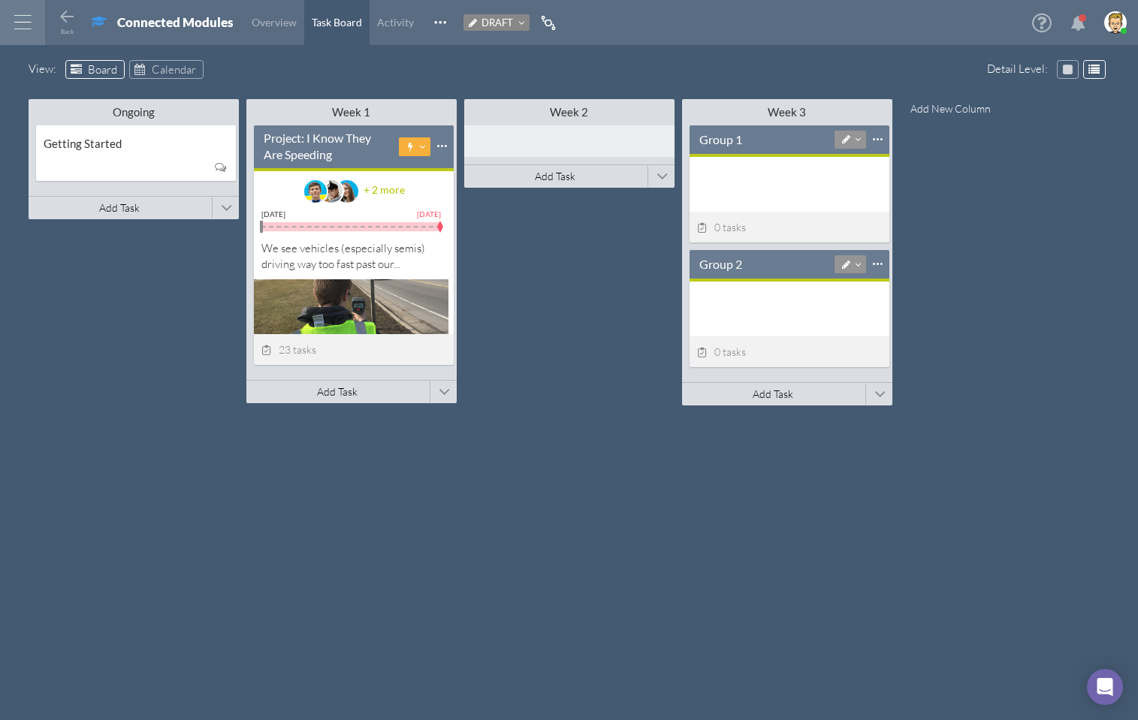
click at [542, 278] on div "Ongoing Minimize This Column All Others All Left All Right Make Invisible Add t…" at bounding box center [570, 394] width 1082 height 599
click at [501, 20] on span "Draft" at bounding box center [498, 23] width 32 height 12
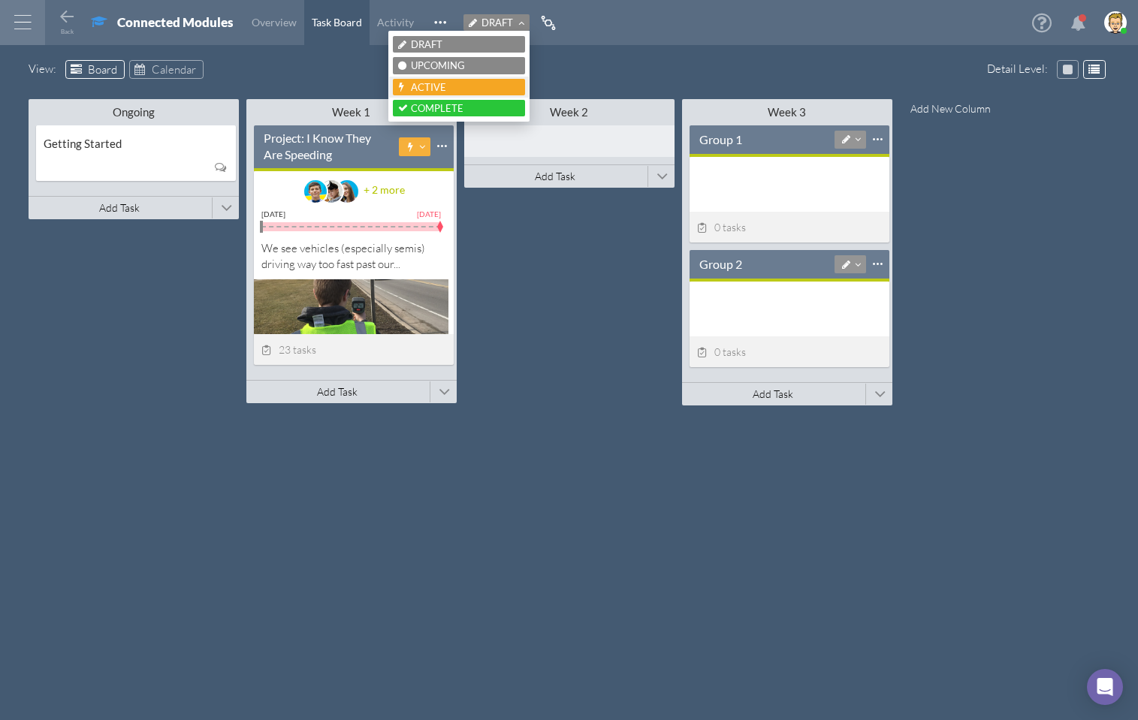
click at [446, 84] on div "Active" at bounding box center [459, 87] width 122 height 12
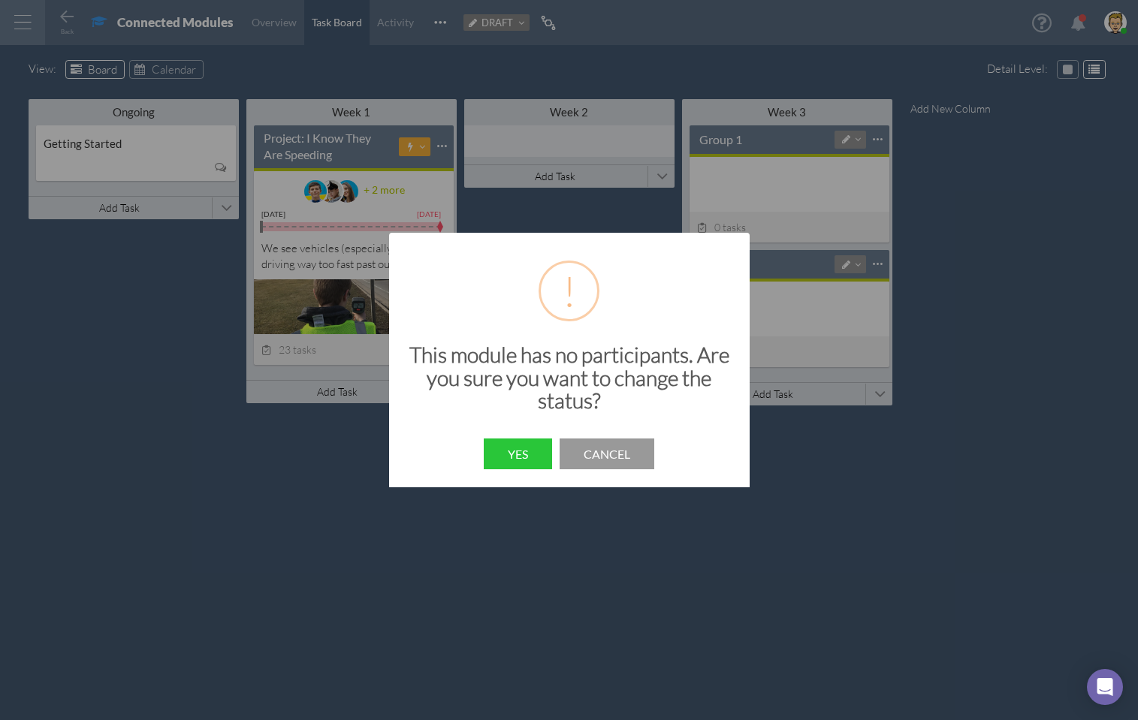
drag, startPoint x: 632, startPoint y: 458, endPoint x: 394, endPoint y: 422, distance: 240.7
click at [631, 458] on button "Cancel" at bounding box center [607, 454] width 95 height 31
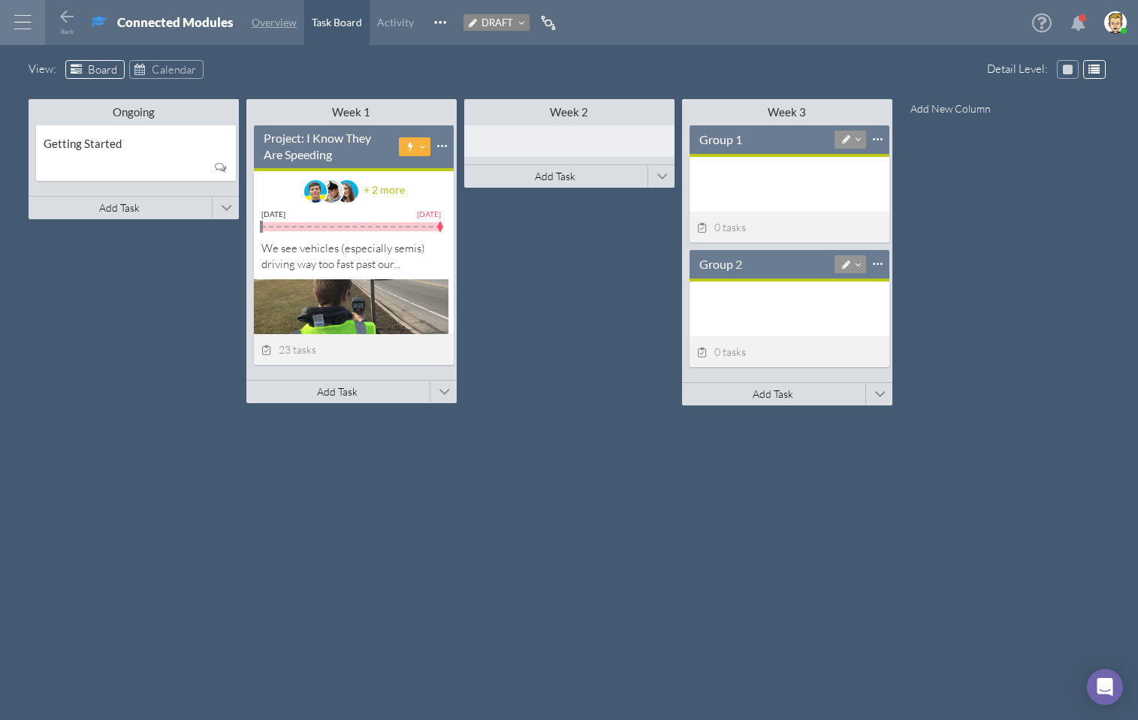
click at [278, 23] on span "Overview" at bounding box center [274, 22] width 45 height 13
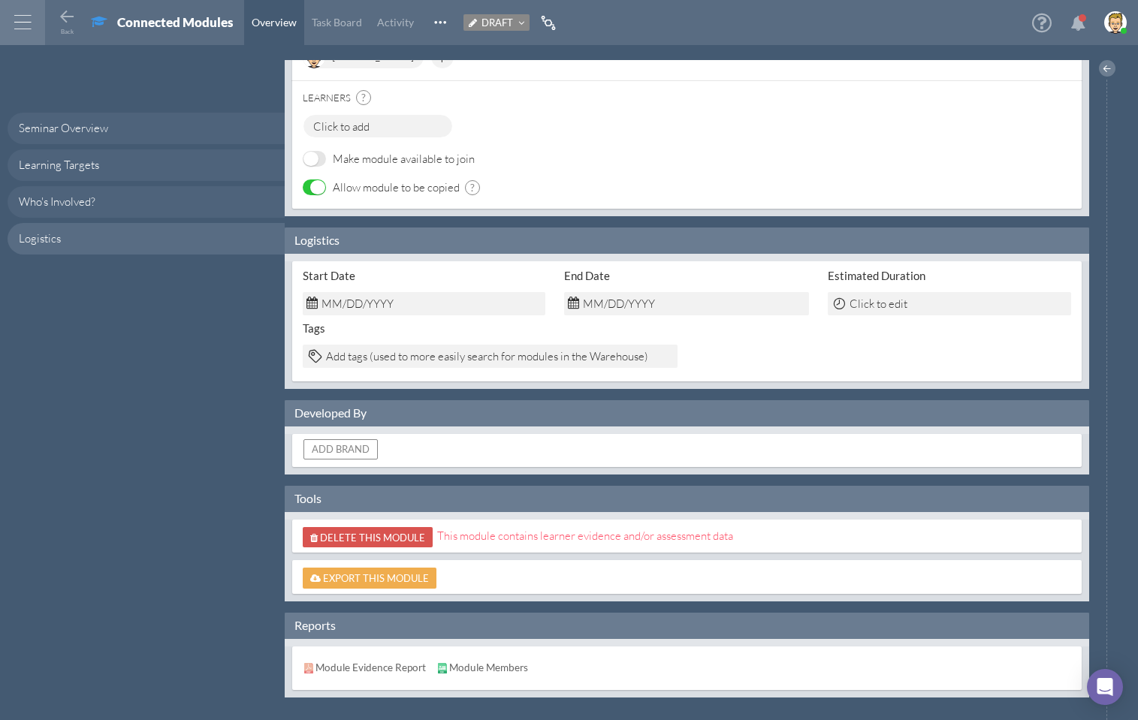
click at [368, 123] on span "Click to add" at bounding box center [378, 126] width 150 height 24
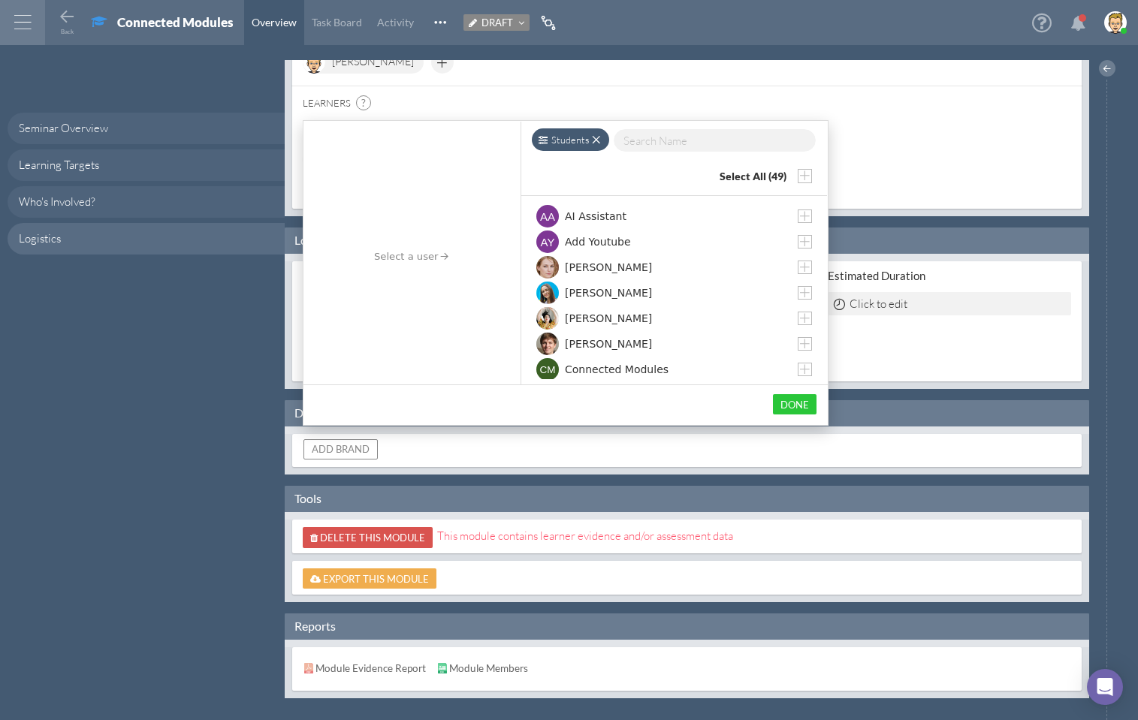
click at [560, 133] on div "Students" at bounding box center [570, 139] width 77 height 23
click at [583, 203] on div "Groups" at bounding box center [588, 208] width 95 height 16
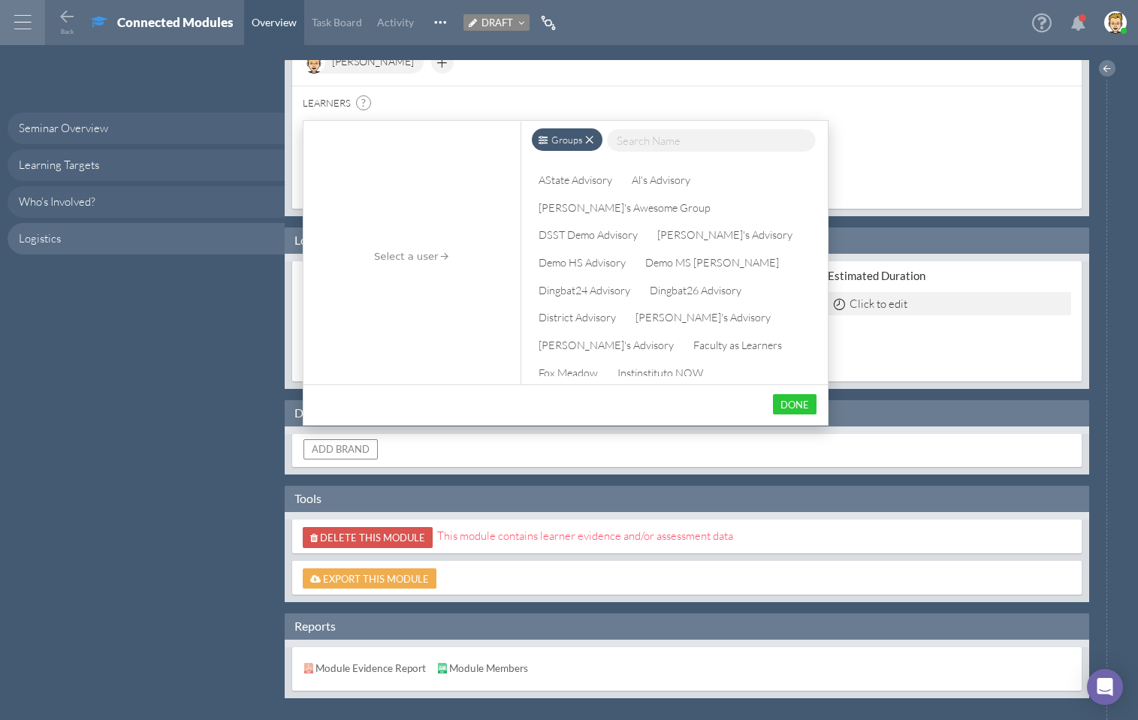
click at [632, 252] on div "Demo HS Advisory" at bounding box center [582, 262] width 99 height 20
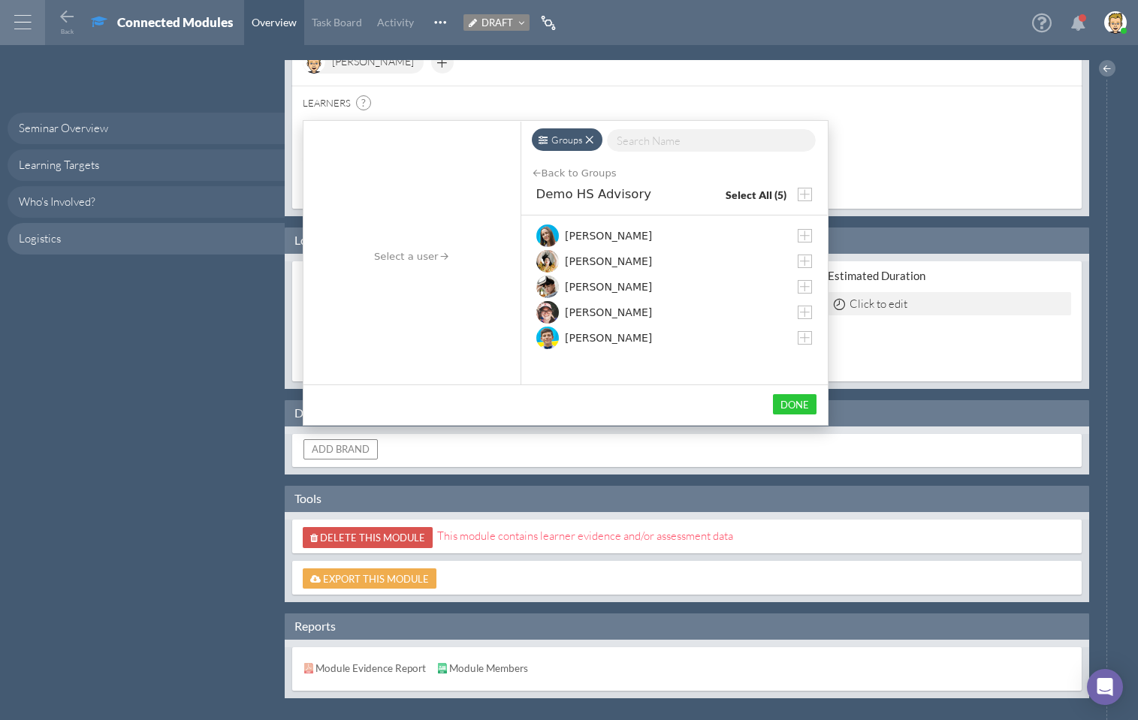
click at [807, 192] on div at bounding box center [805, 195] width 14 height 14
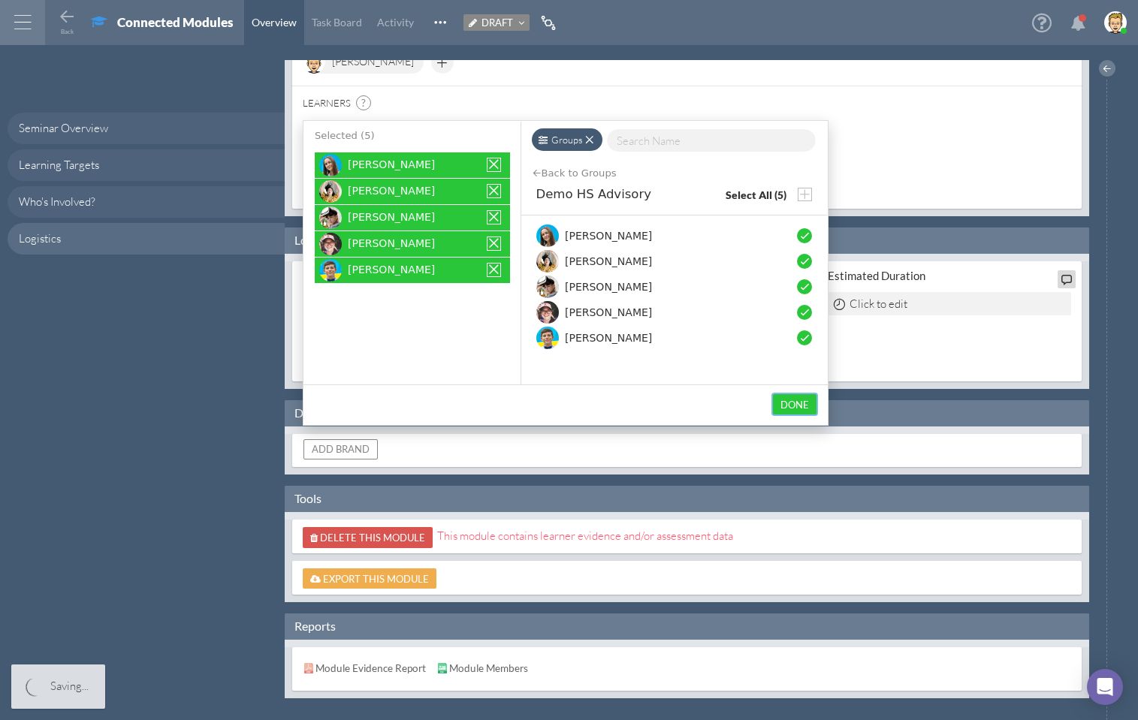
drag, startPoint x: 792, startPoint y: 401, endPoint x: 694, endPoint y: 291, distance: 146.9
click at [792, 401] on button "Done" at bounding box center [795, 404] width 44 height 20
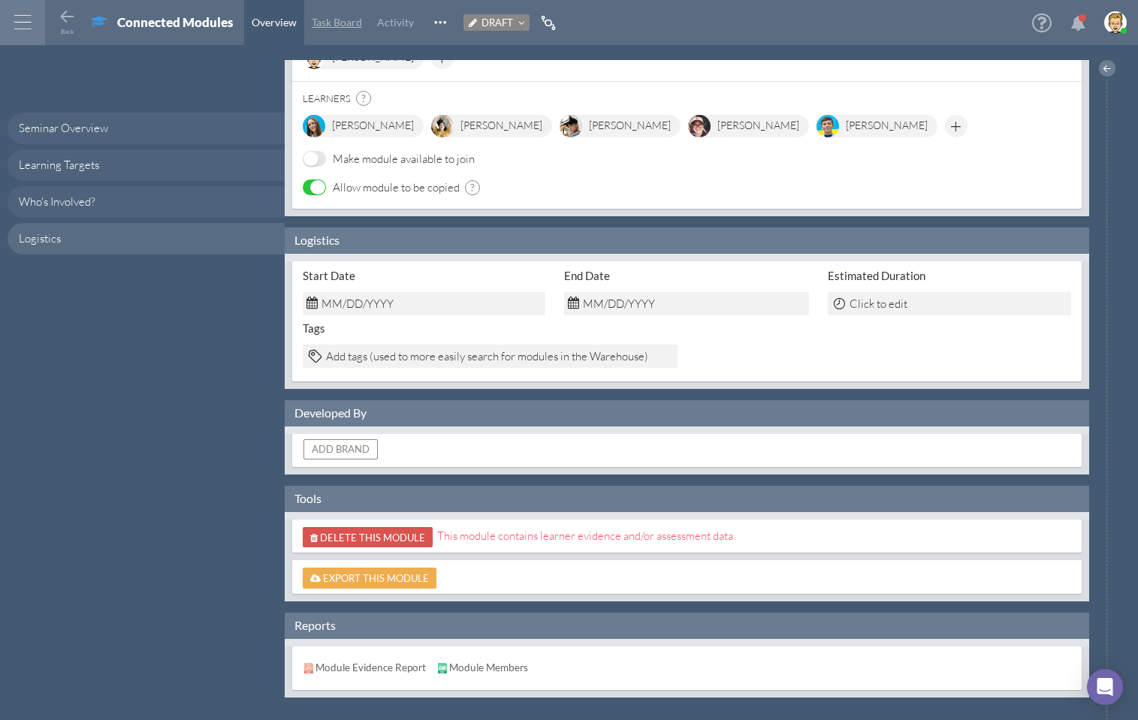
click at [357, 23] on span "Task Board" at bounding box center [337, 22] width 50 height 13
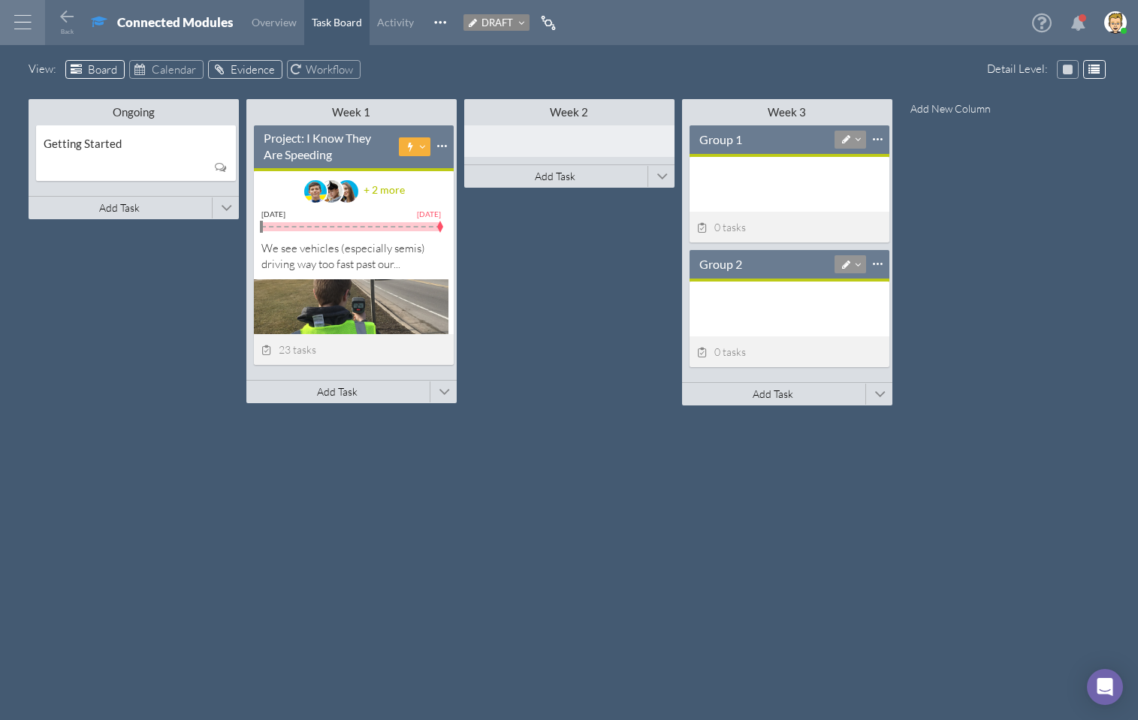
click at [231, 66] on span "Evidence" at bounding box center [253, 69] width 44 height 14
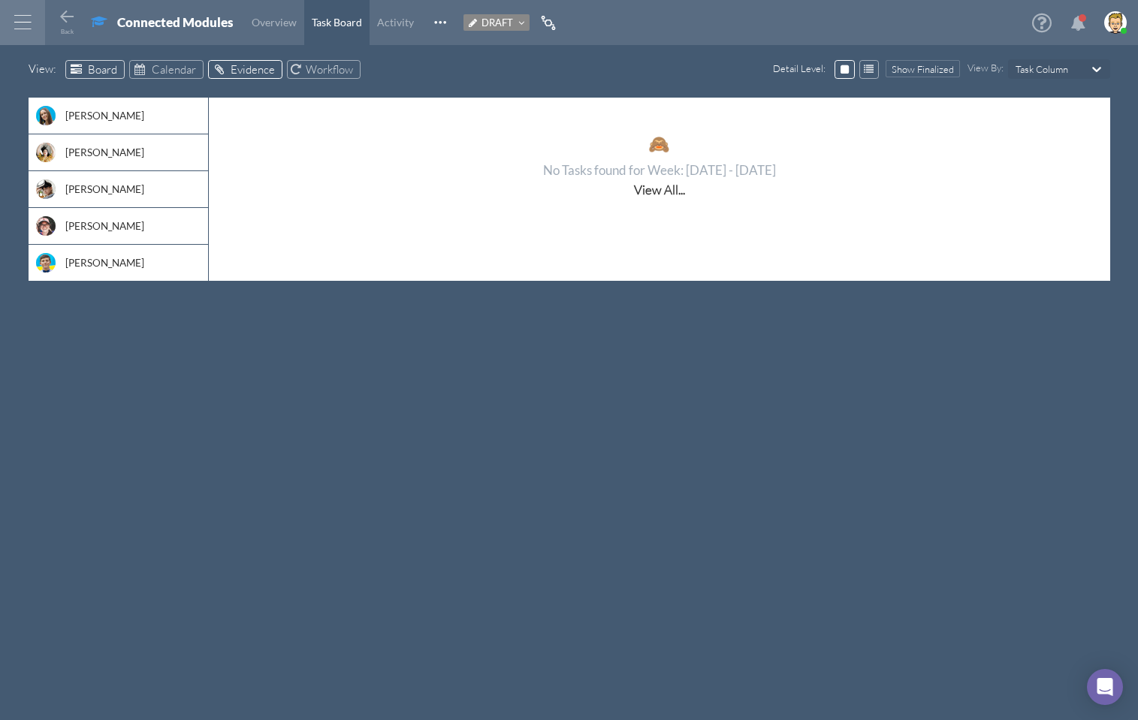
click at [89, 71] on span "Board" at bounding box center [102, 69] width 29 height 14
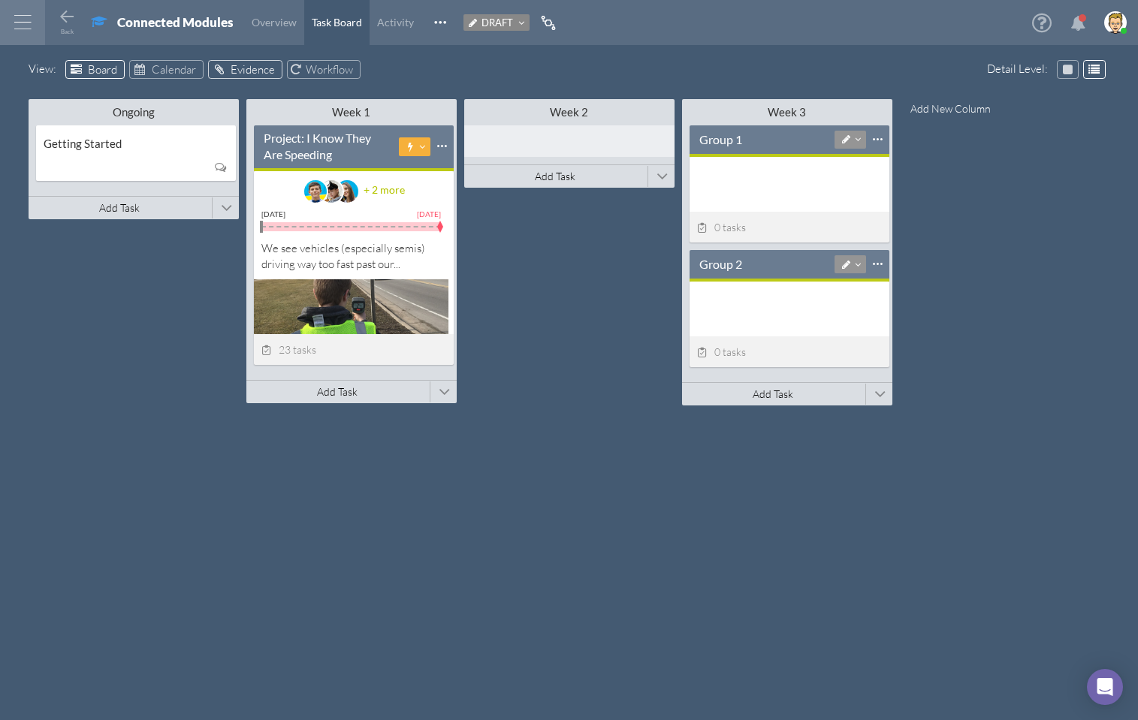
click at [245, 67] on span "Evidence" at bounding box center [253, 69] width 44 height 14
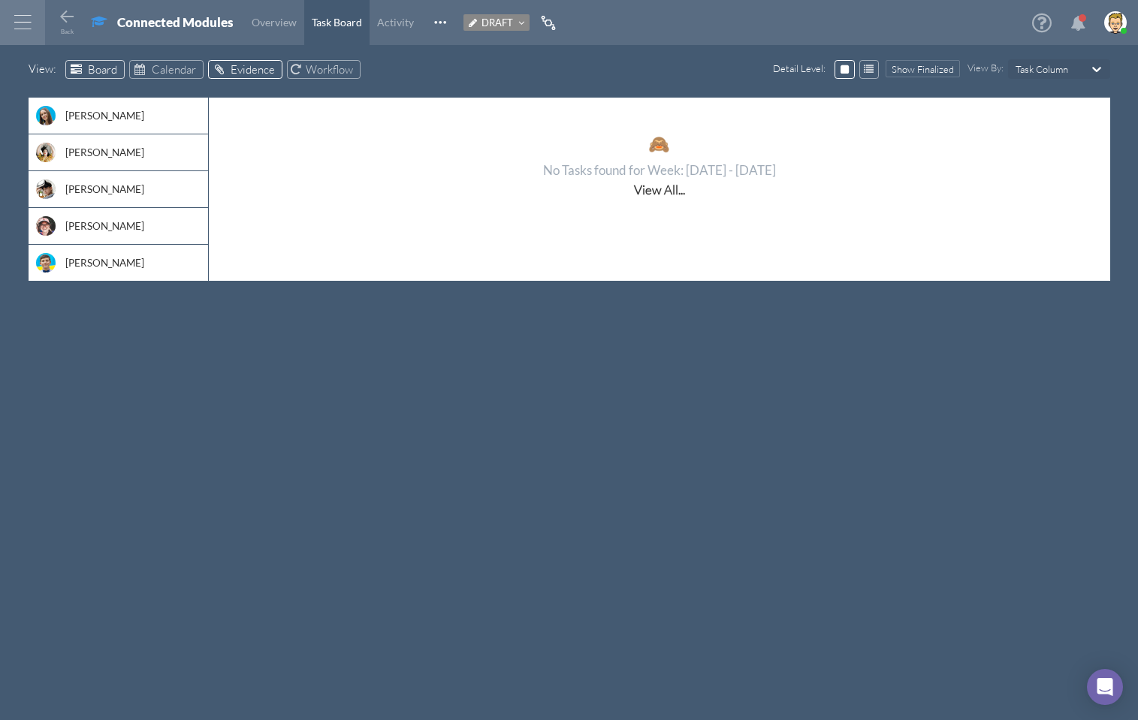
click at [96, 70] on span "Board" at bounding box center [102, 69] width 29 height 14
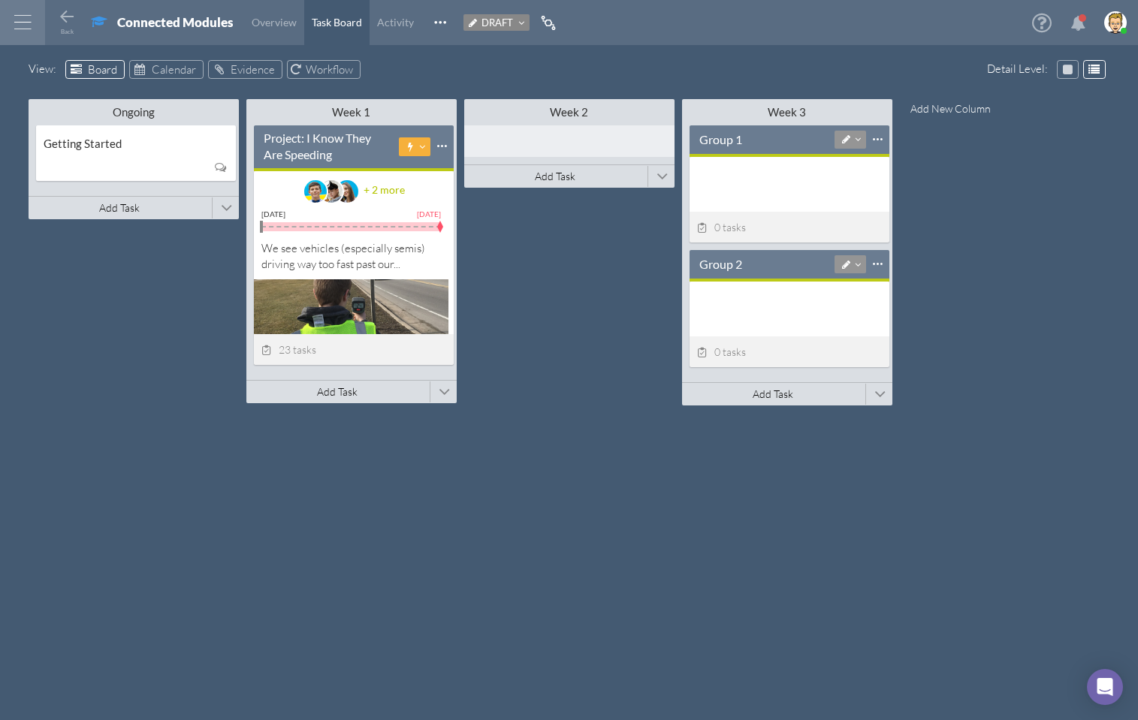
click at [549, 307] on div "Ongoing Minimize This Column All Others All Left All Right Make Invisible Add t…" at bounding box center [570, 394] width 1082 height 599
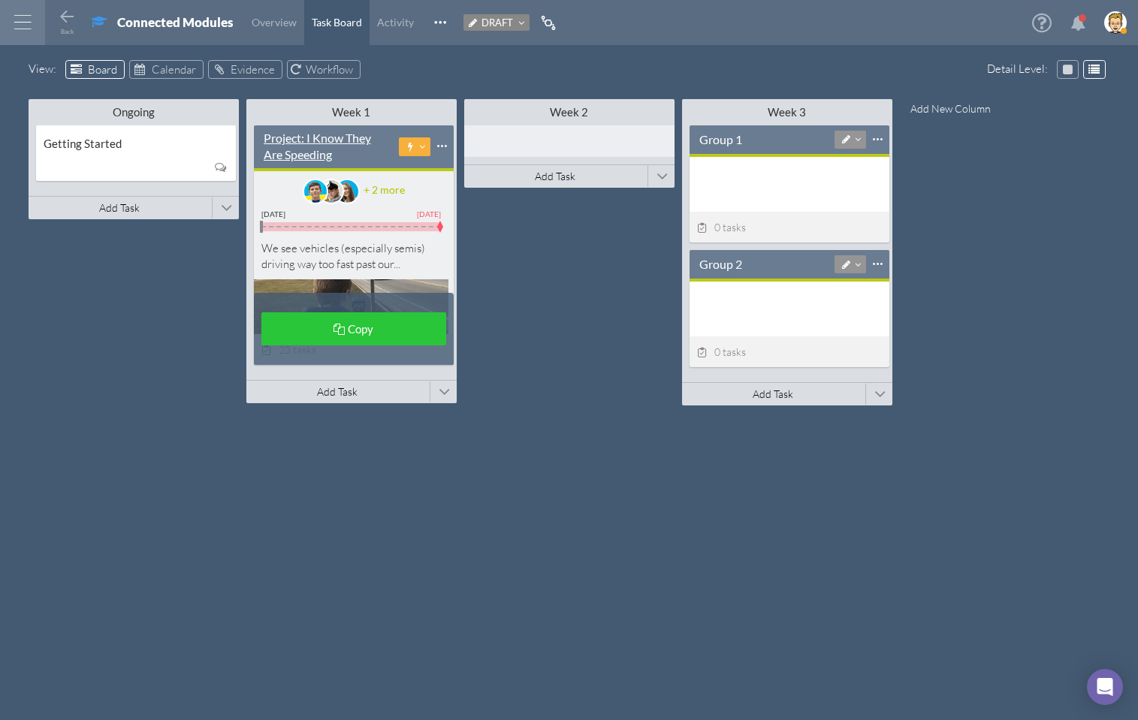
click at [301, 137] on div "Project: I Know They Are Speeding" at bounding box center [327, 146] width 126 height 33
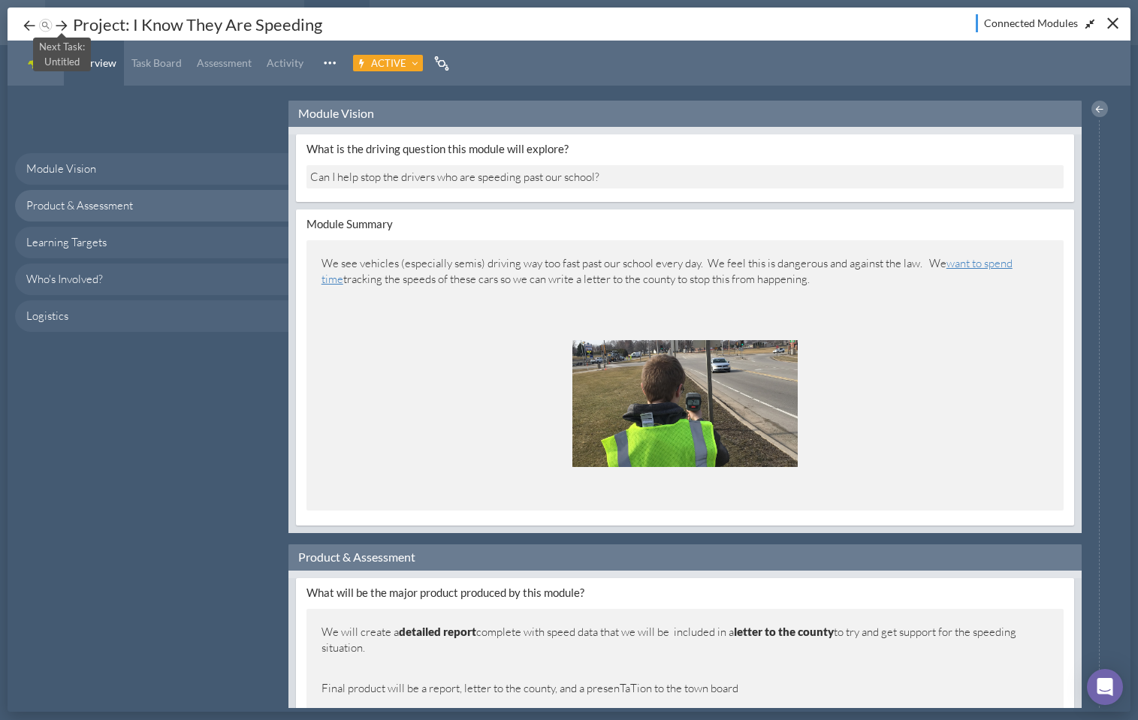
click at [62, 23] on icon at bounding box center [61, 25] width 15 height 15
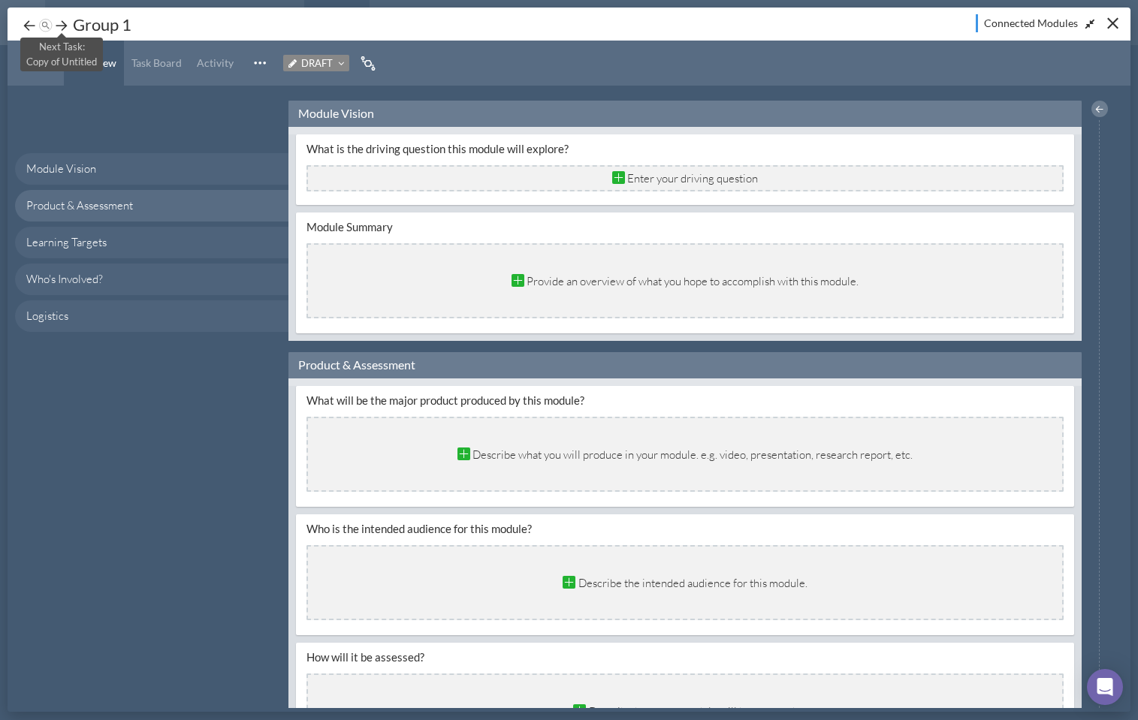
click at [59, 23] on icon at bounding box center [61, 25] width 15 height 15
click at [1114, 21] on div "Close" at bounding box center [1112, 23] width 11 height 11
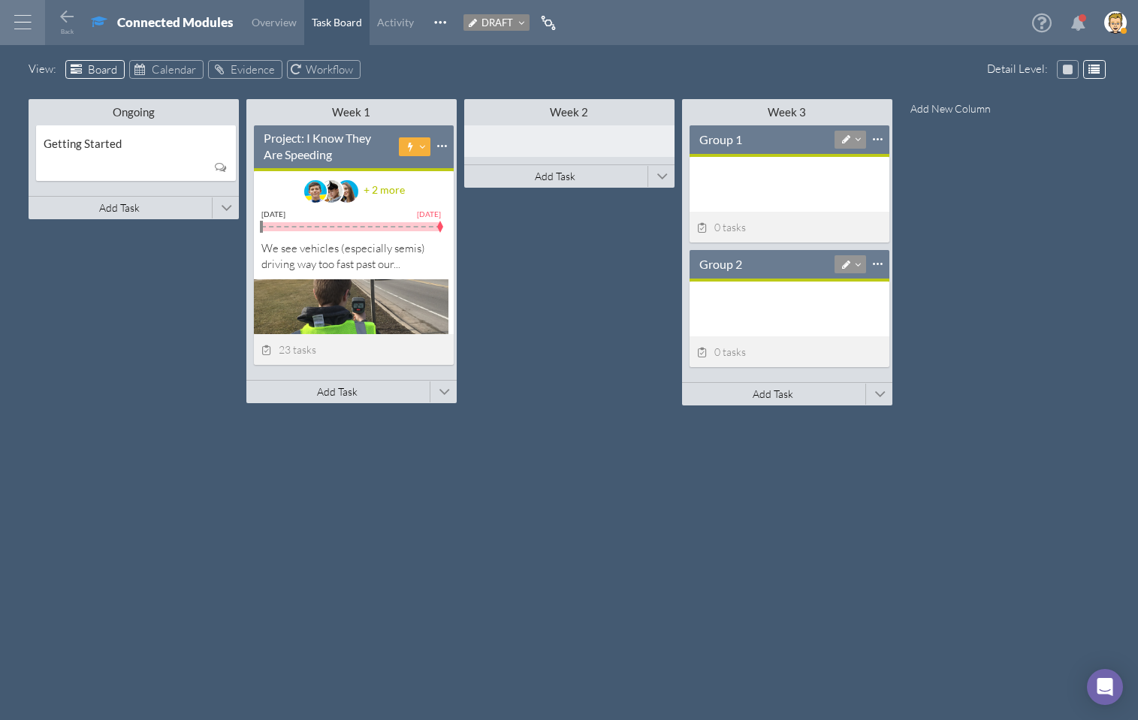
click at [542, 71] on div "View : Board Calendar Evidence Workflow" at bounding box center [570, 71] width 1082 height 23
click at [643, 60] on div "View : Board Calendar Evidence Workflow" at bounding box center [570, 71] width 1082 height 23
click at [655, 35] on div "Back Seminar A direct instruction-based class led by a teacher/advisor Set as D…" at bounding box center [586, 22] width 1082 height 45
click at [610, 24] on div "Back Seminar A direct instruction-based class led by a teacher/advisor Set as D…" at bounding box center [586, 22] width 1082 height 45
click at [619, 27] on div "Back Seminar A direct instruction-based class led by a teacher/advisor Set as D…" at bounding box center [586, 22] width 1082 height 45
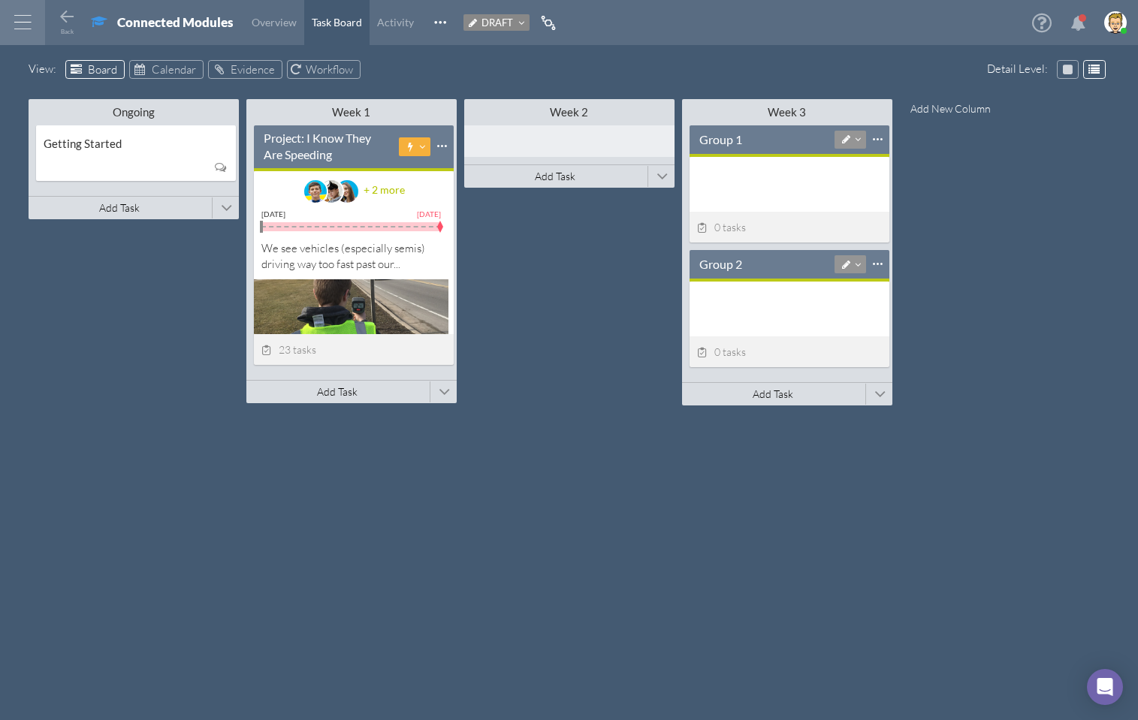
click at [86, 338] on div "Ongoing Minimize This Column All Others All Left All Right Make Invisible Add t…" at bounding box center [570, 394] width 1082 height 599
click at [114, 311] on div "Ongoing Minimize This Column All Others All Left All Right Make Invisible Add t…" at bounding box center [570, 394] width 1082 height 599
drag, startPoint x: 123, startPoint y: 327, endPoint x: 133, endPoint y: 322, distance: 10.8
click at [123, 327] on div "Ongoing Minimize This Column All Others All Left All Right Make Invisible Add t…" at bounding box center [570, 394] width 1082 height 599
click at [65, 15] on icon at bounding box center [67, 17] width 18 height 18
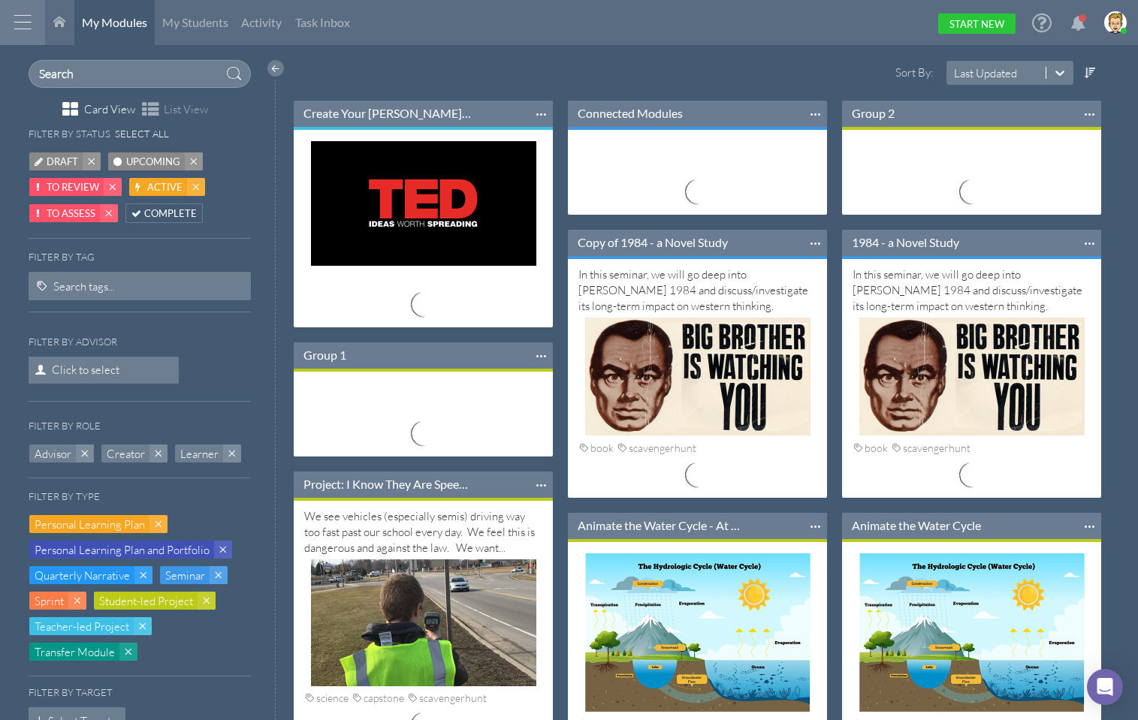
scroll to position [291, 280]
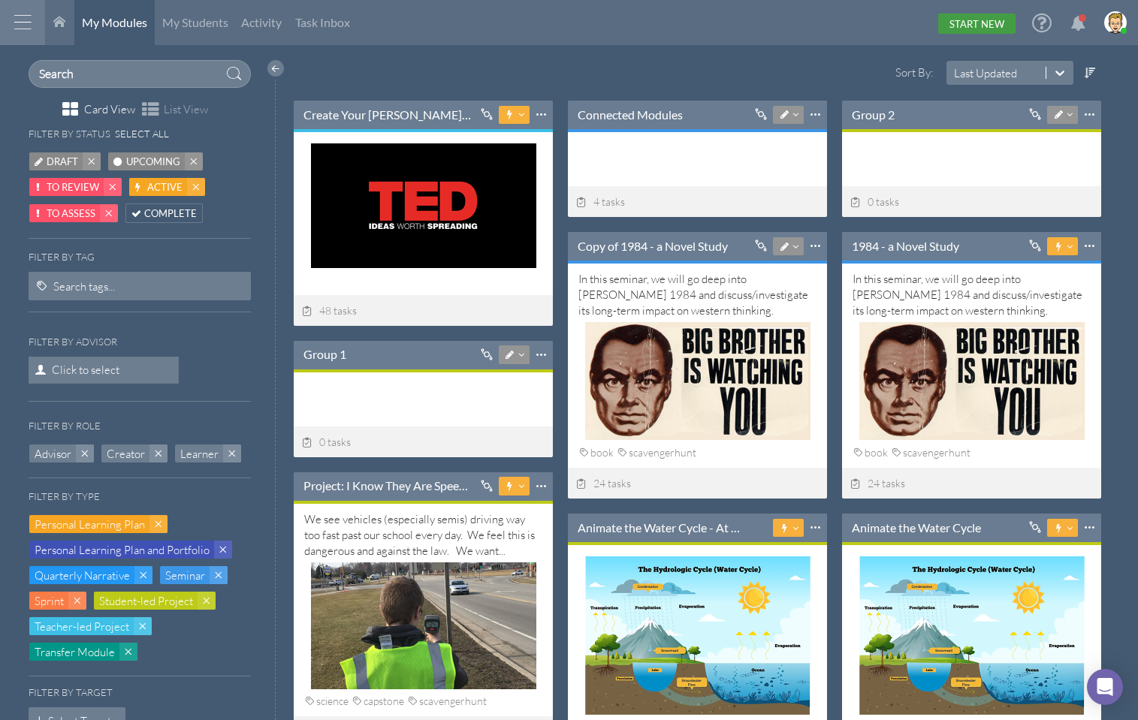
click at [985, 23] on link "Start New" at bounding box center [976, 24] width 77 height 20
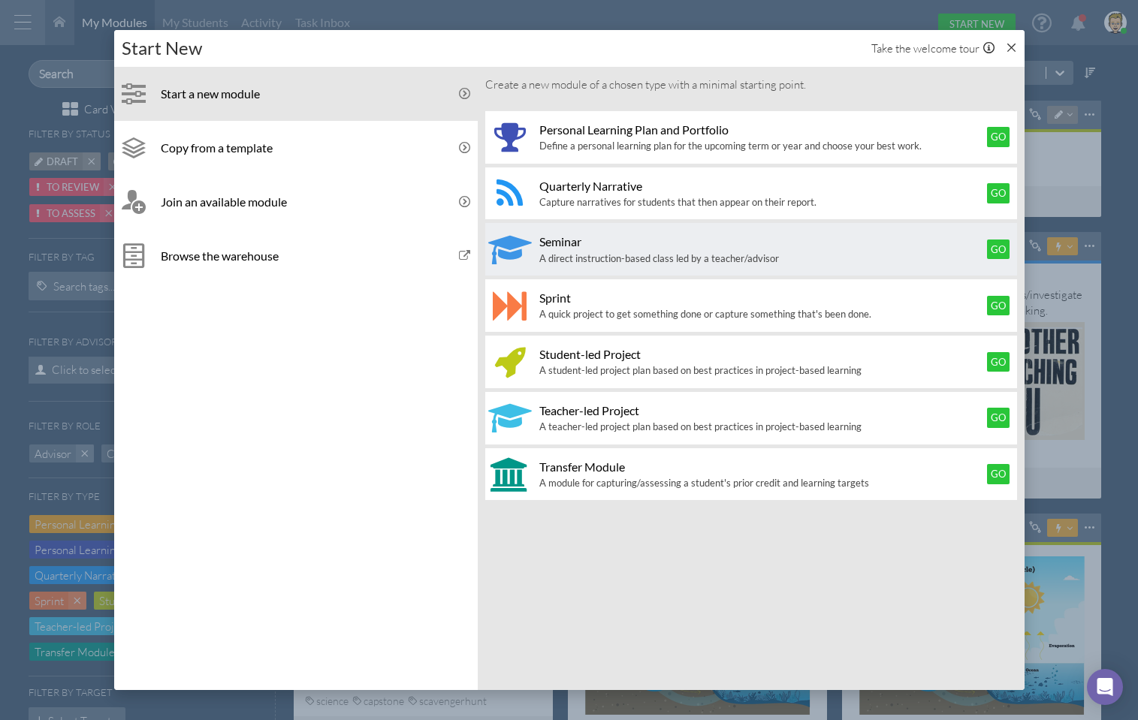
drag, startPoint x: 645, startPoint y: 254, endPoint x: 664, endPoint y: 258, distance: 20.0
click at [645, 254] on span "A direct instruction-based class led by a teacher/advisor" at bounding box center [659, 259] width 240 height 12
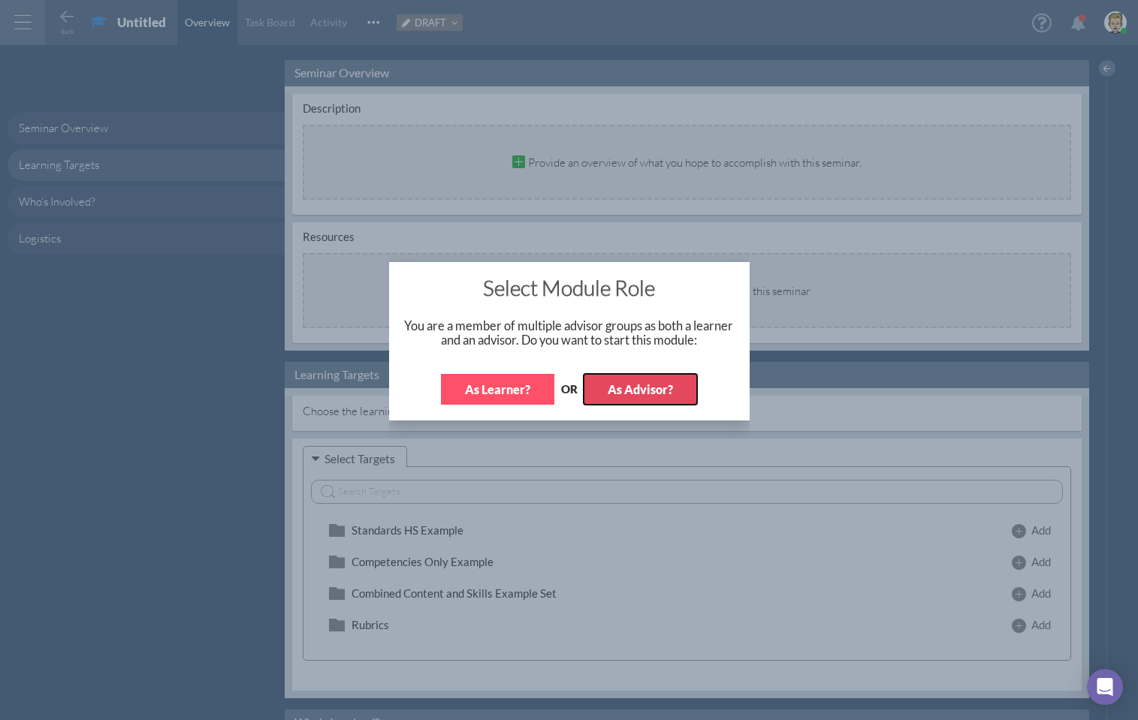
click at [645, 382] on button "As Advisor?" at bounding box center [640, 389] width 113 height 31
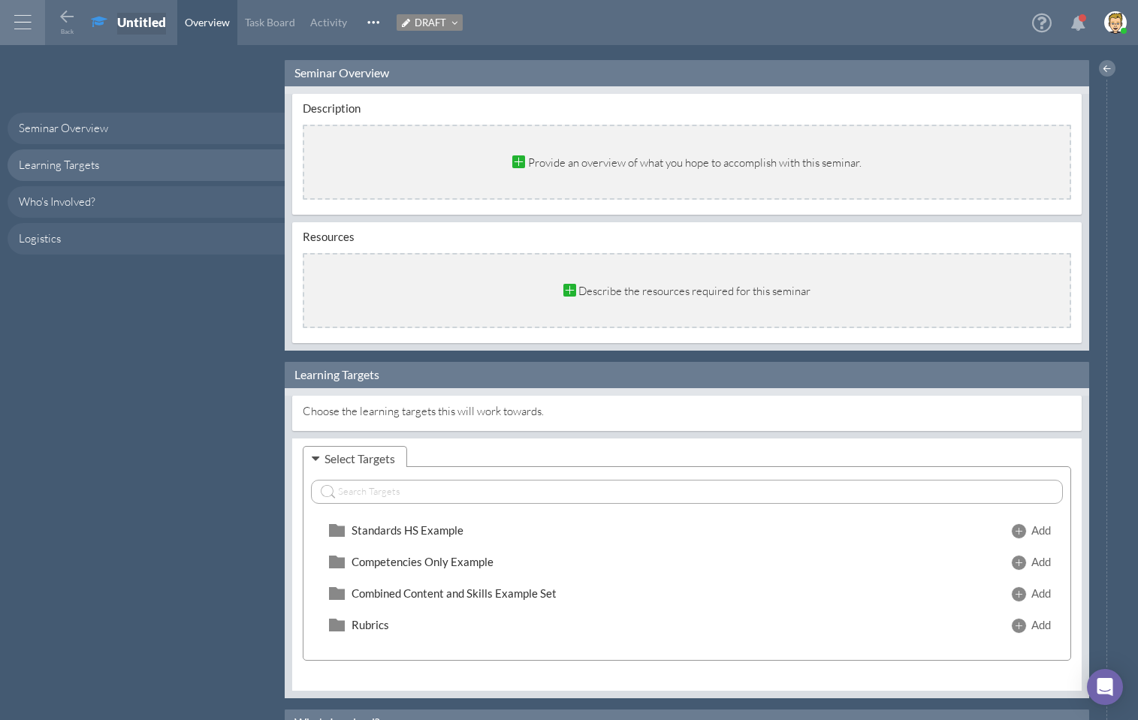
click at [131, 21] on div "Untitled" at bounding box center [141, 22] width 49 height 16
type input "Joinable"
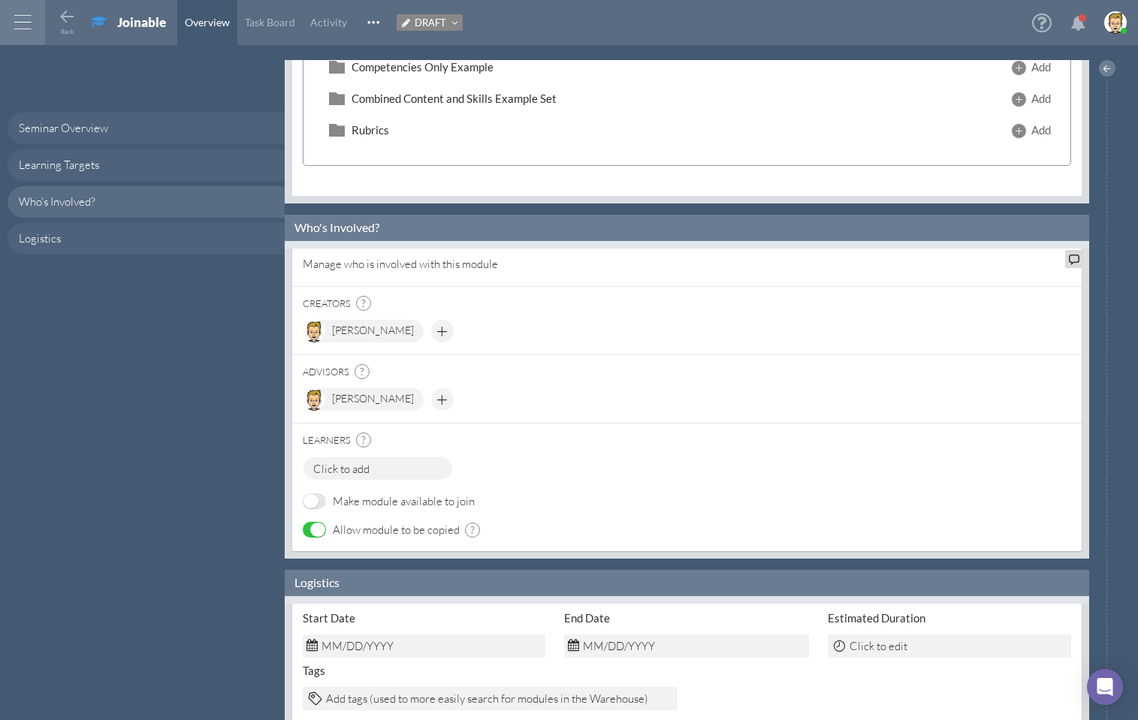
drag, startPoint x: 313, startPoint y: 501, endPoint x: 355, endPoint y: 504, distance: 42.9
click at [312, 501] on span "OFF" at bounding box center [311, 501] width 15 height 14
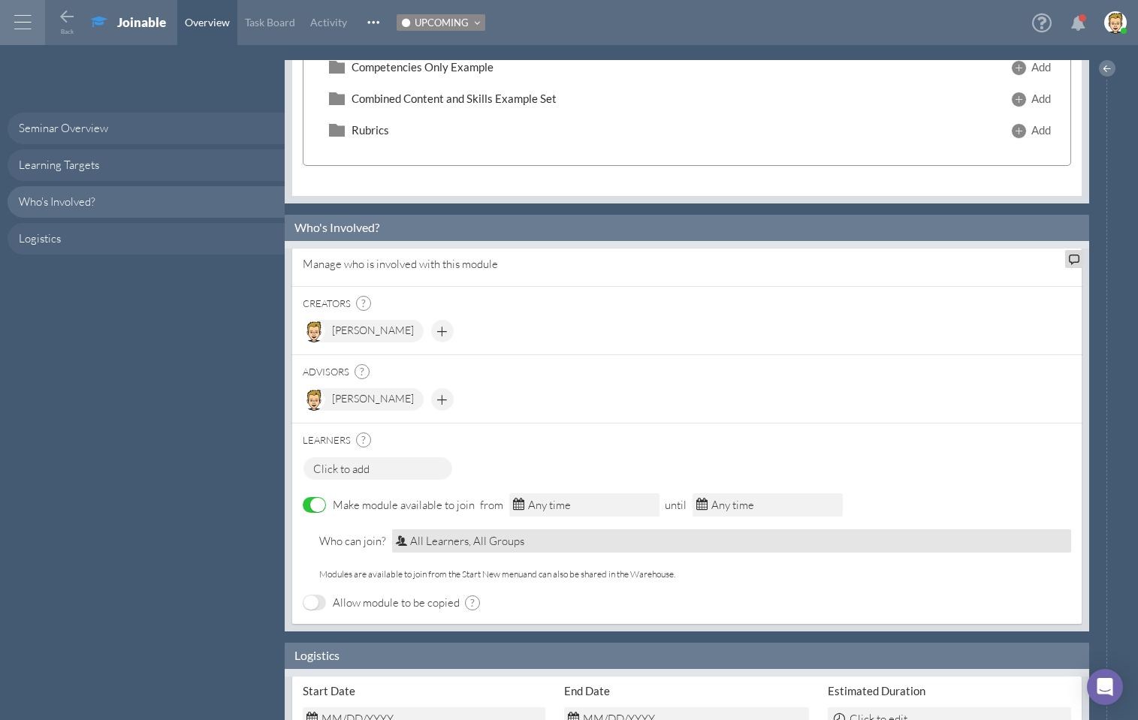
click at [452, 537] on em "All Learners, All Groups" at bounding box center [467, 541] width 114 height 14
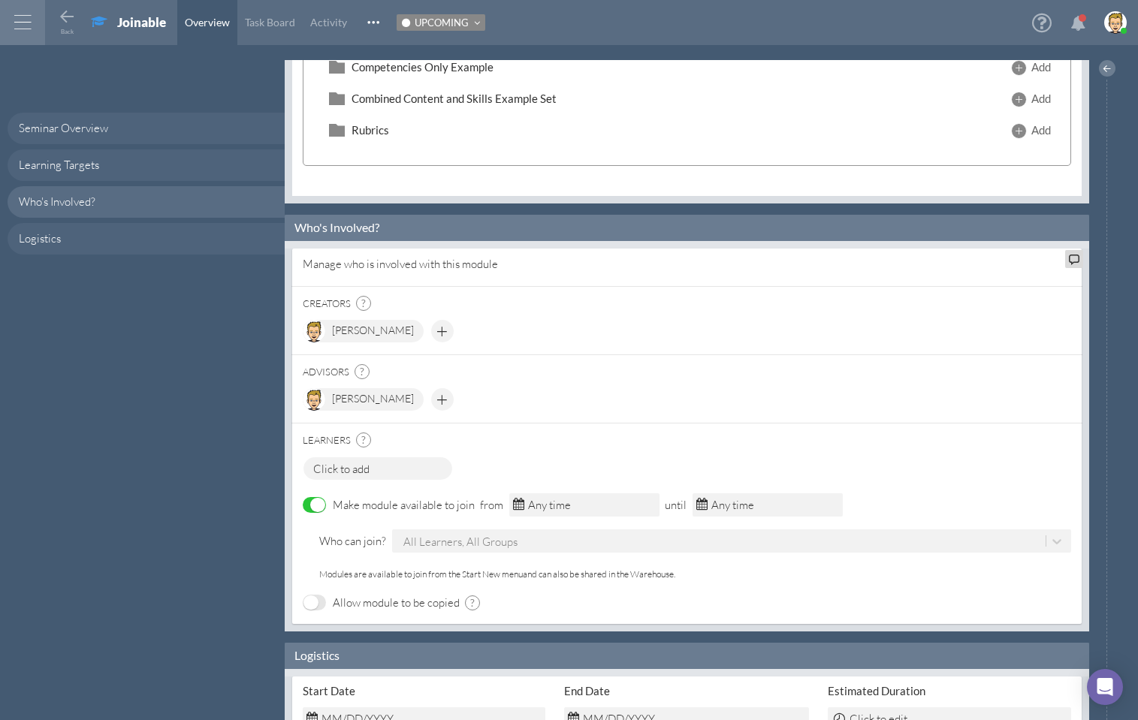
click at [457, 541] on div "All Learners, All Groups" at bounding box center [731, 541] width 679 height 23
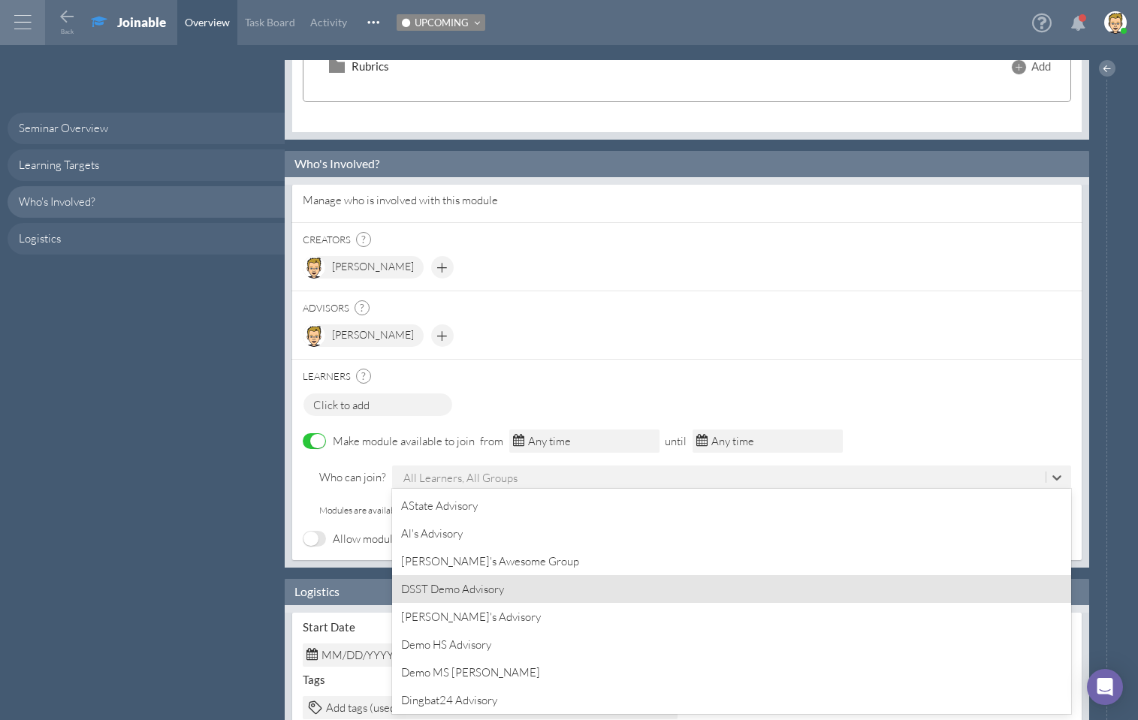
click at [257, 471] on div "Seminar Overview Learning Targets Who's Involved? Logistics" at bounding box center [142, 390] width 285 height 660
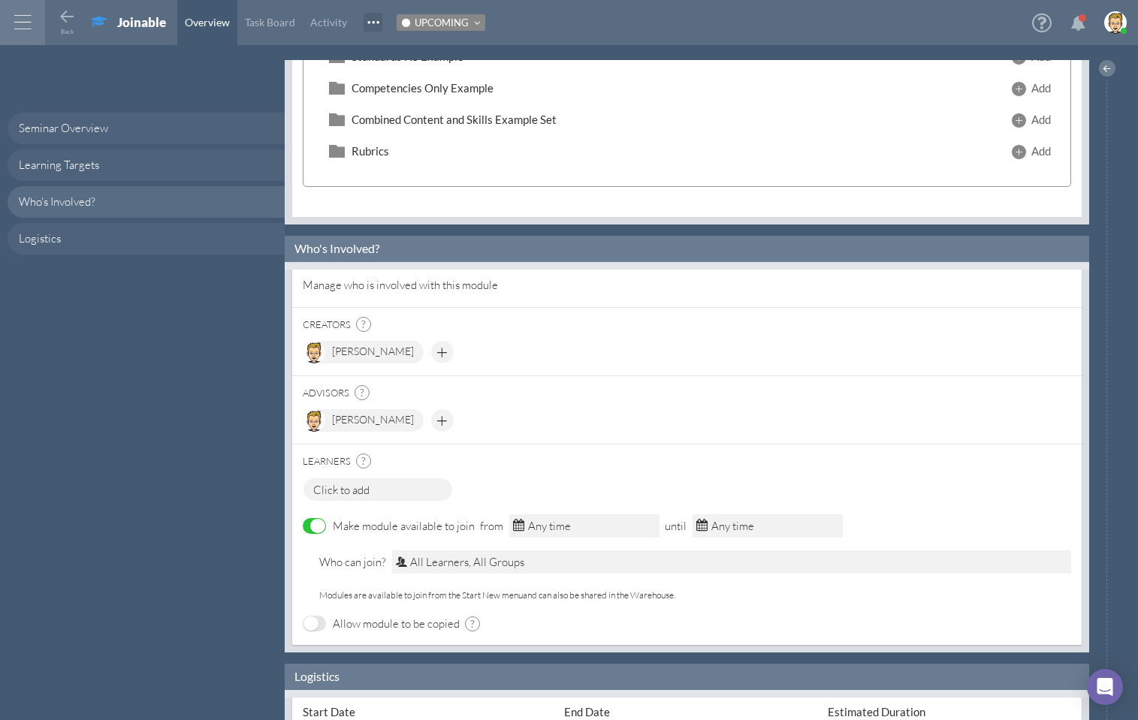
click at [367, 22] on span at bounding box center [373, 22] width 19 height 19
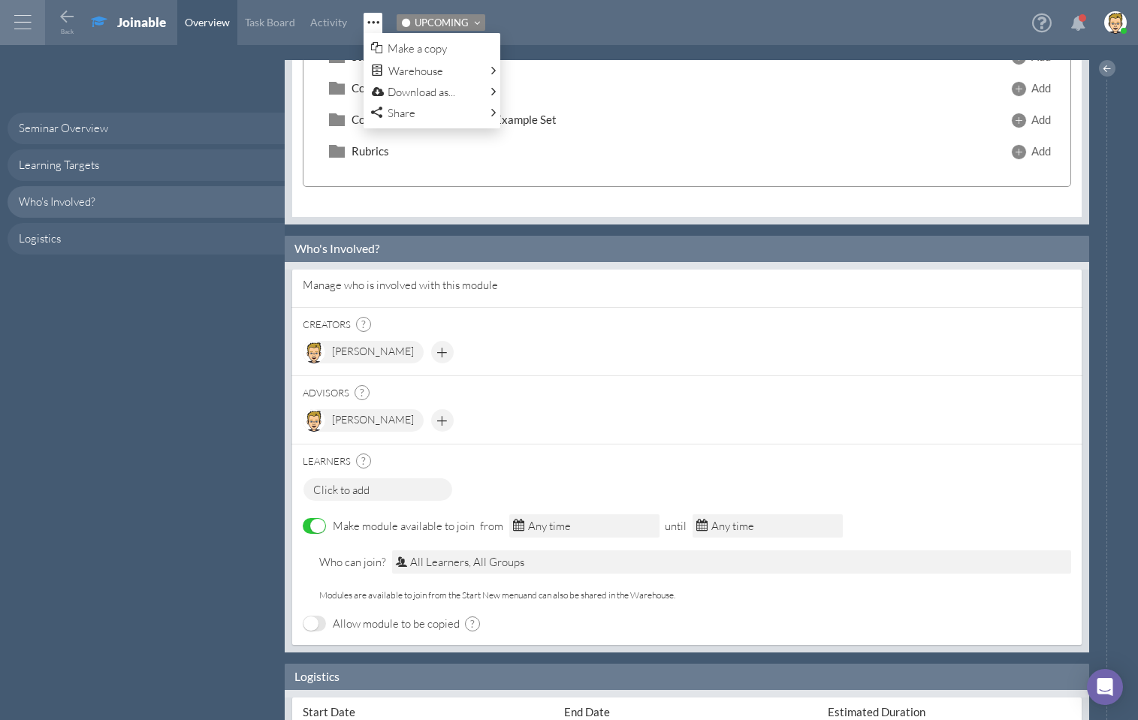
drag, startPoint x: 598, startPoint y: 47, endPoint x: 575, endPoint y: 33, distance: 26.3
click at [598, 46] on html "Home Warehouse Students Settings Admin Profile Log Out Terms & Conditions Priva…" at bounding box center [569, 360] width 1138 height 720
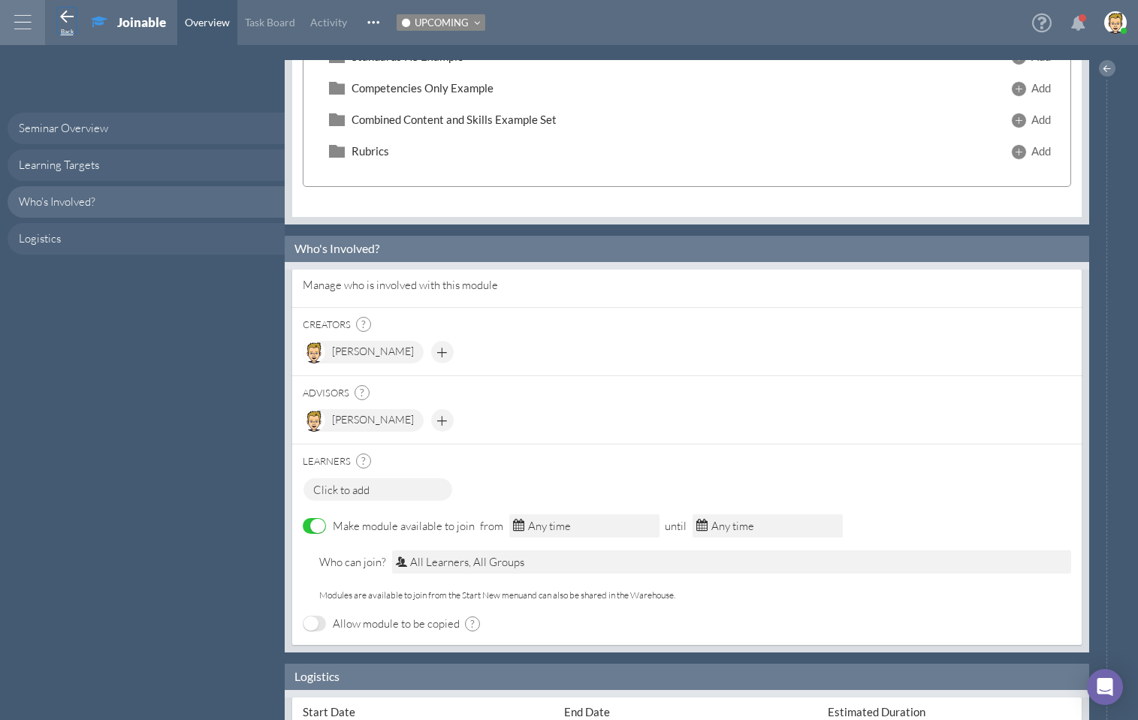
click at [65, 15] on icon at bounding box center [67, 17] width 18 height 18
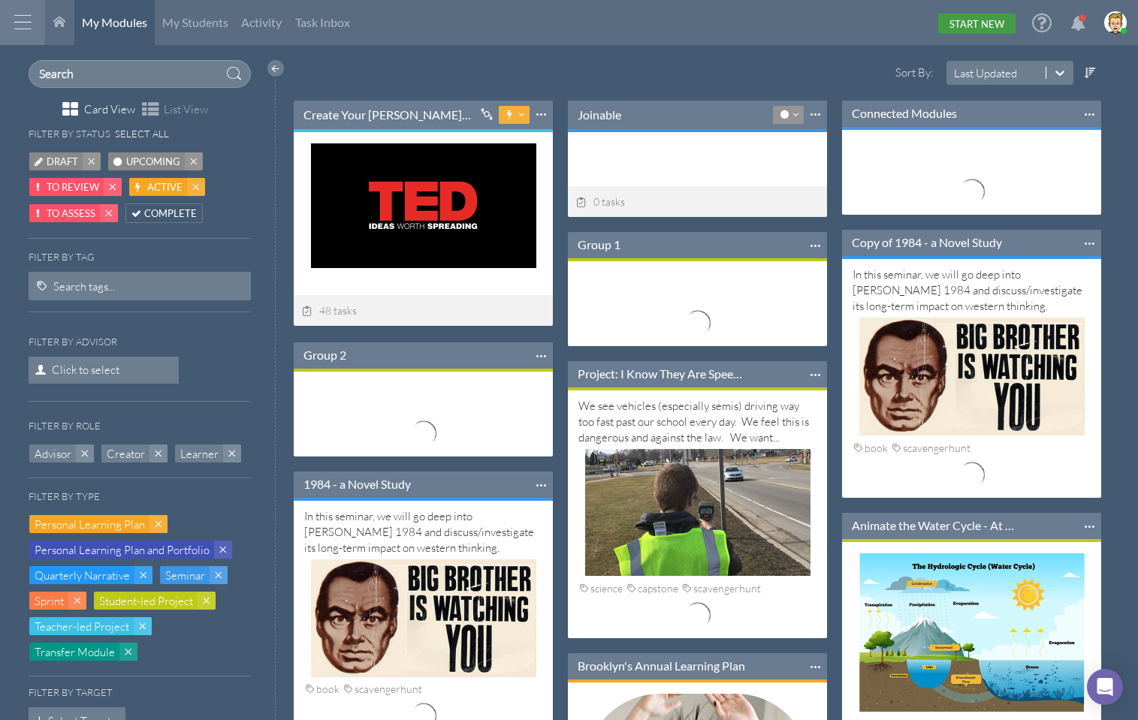
scroll to position [8, 8]
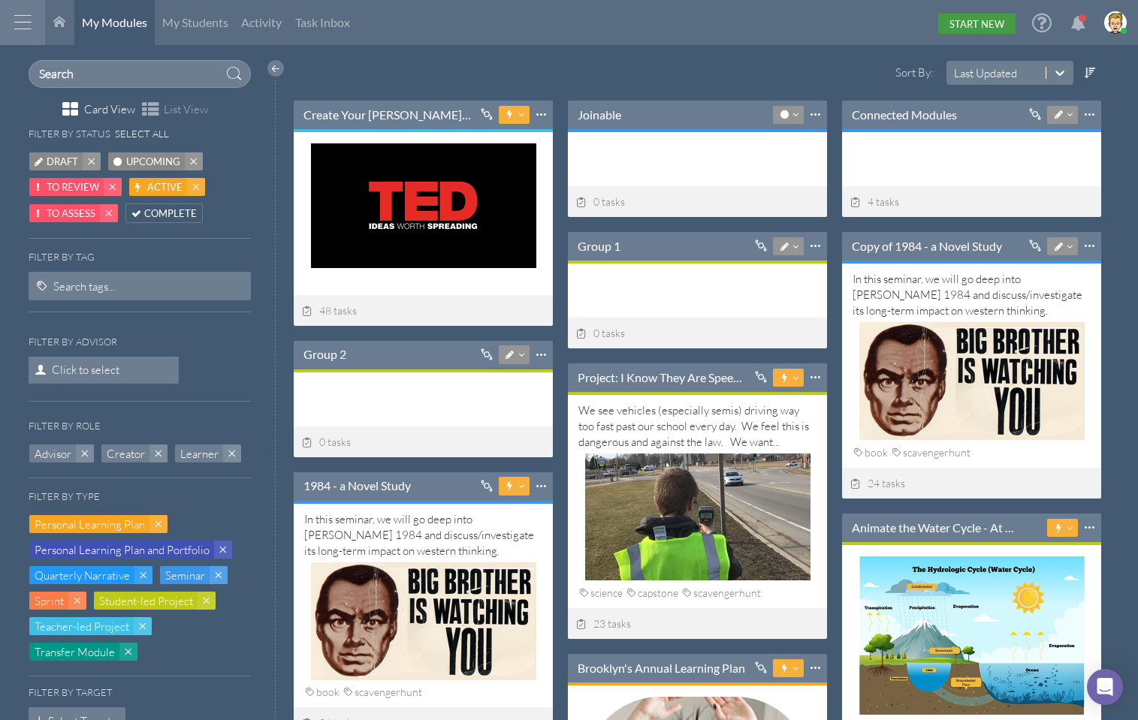
click at [974, 21] on link "Start New" at bounding box center [976, 24] width 77 height 20
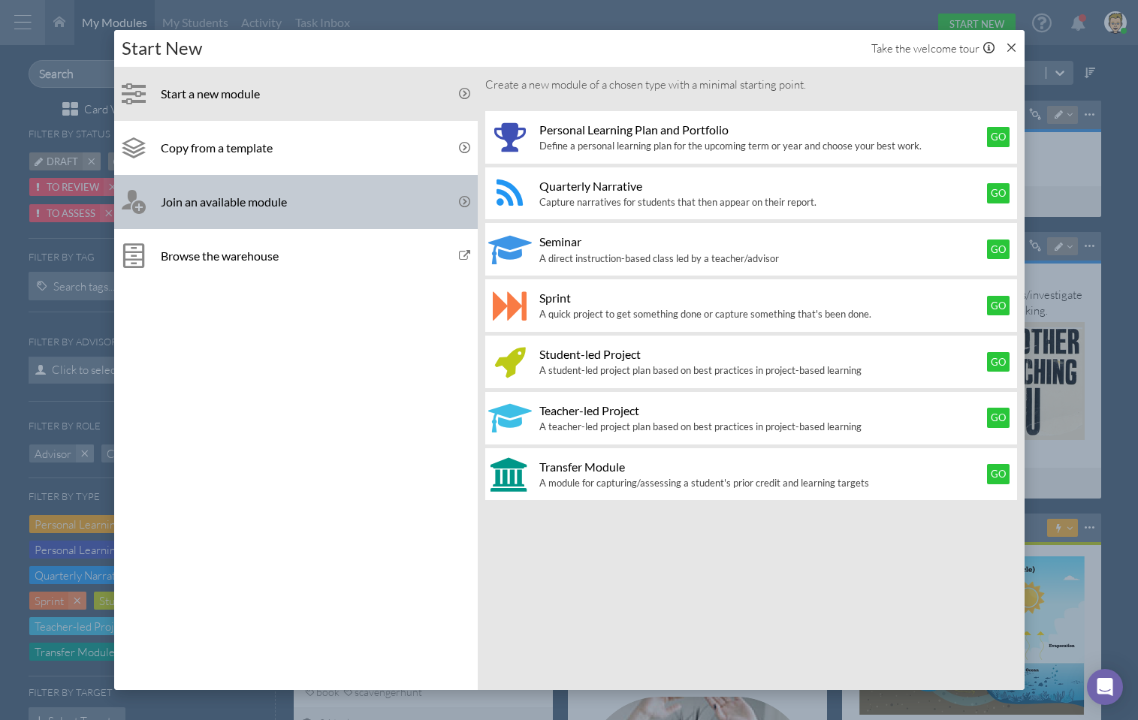
click at [313, 193] on link "Join an available module" at bounding box center [296, 202] width 364 height 54
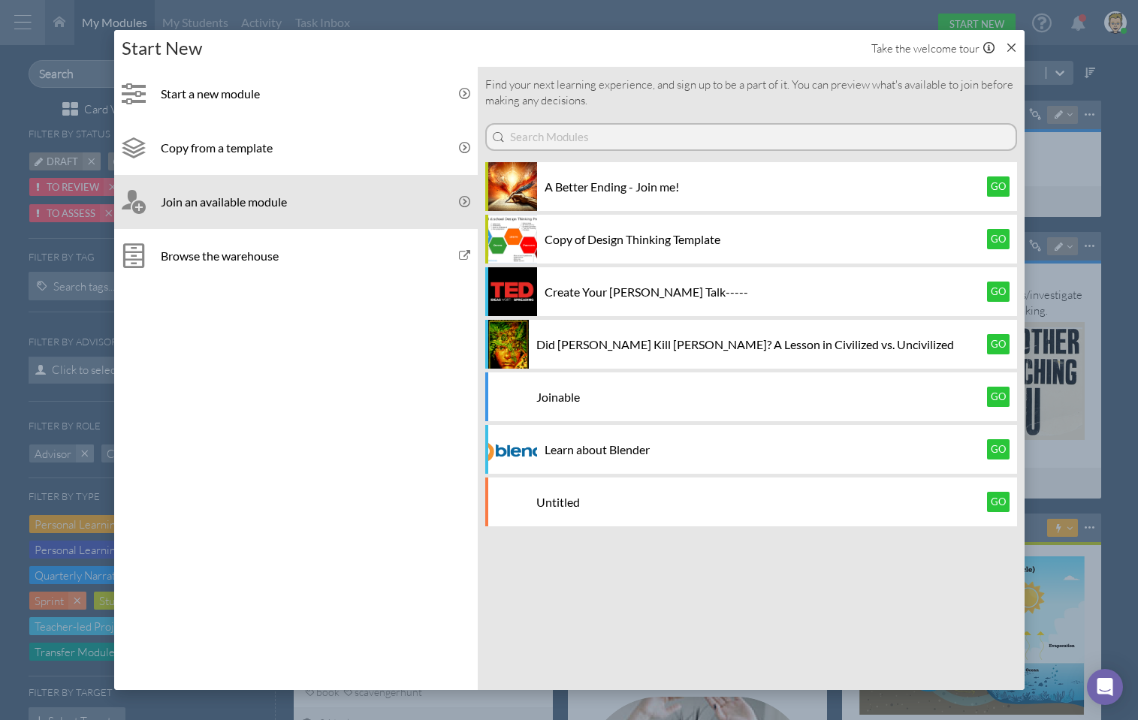
click at [1013, 46] on icon at bounding box center [1011, 47] width 11 height 11
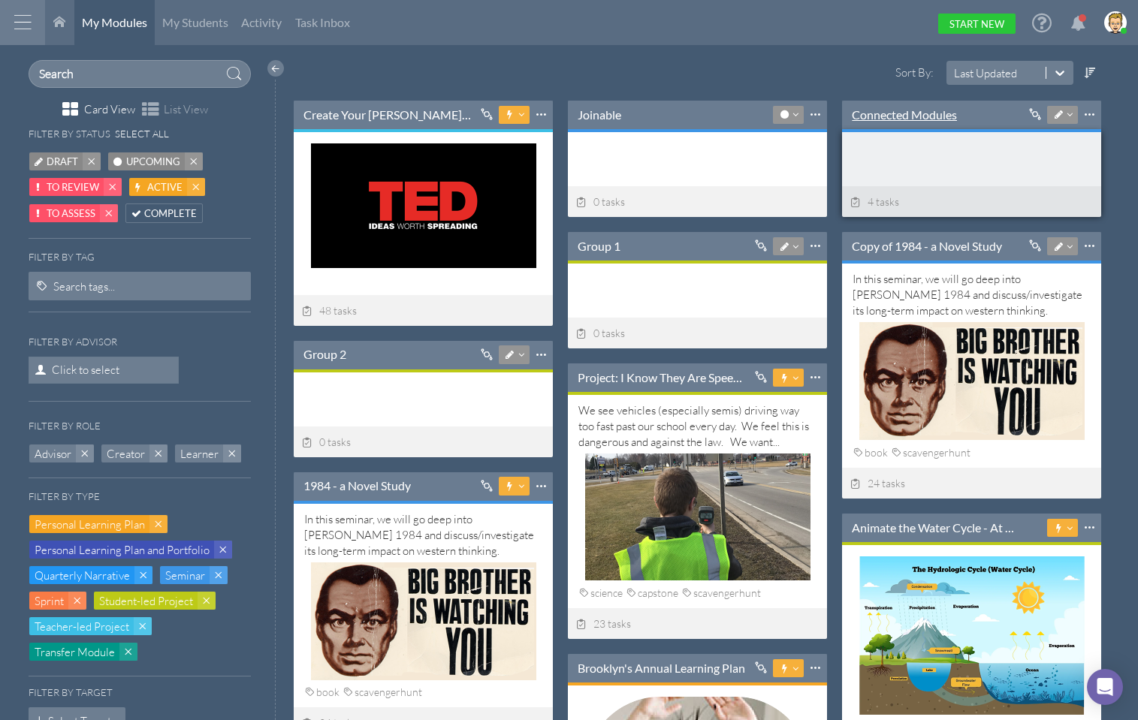
click at [871, 113] on link "Connected Modules" at bounding box center [904, 115] width 105 height 17
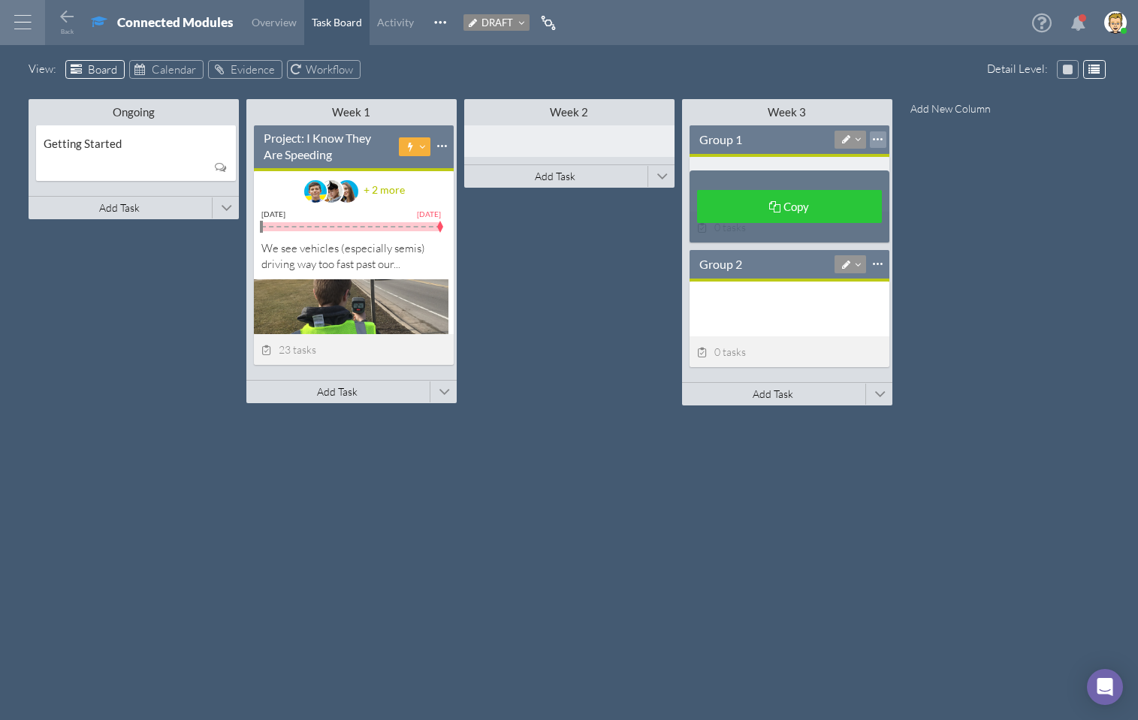
click at [877, 140] on div at bounding box center [878, 139] width 17 height 17
click at [870, 140] on div at bounding box center [878, 139] width 17 height 17
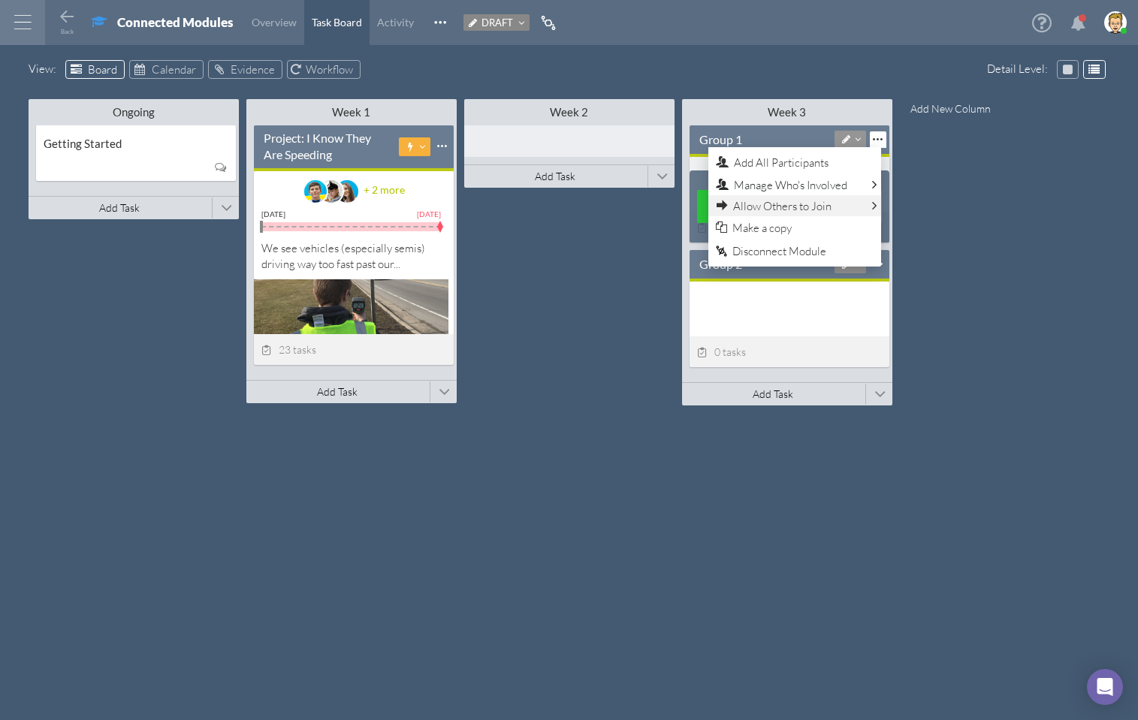
click at [875, 204] on link "Allow Others to Join" at bounding box center [794, 205] width 173 height 21
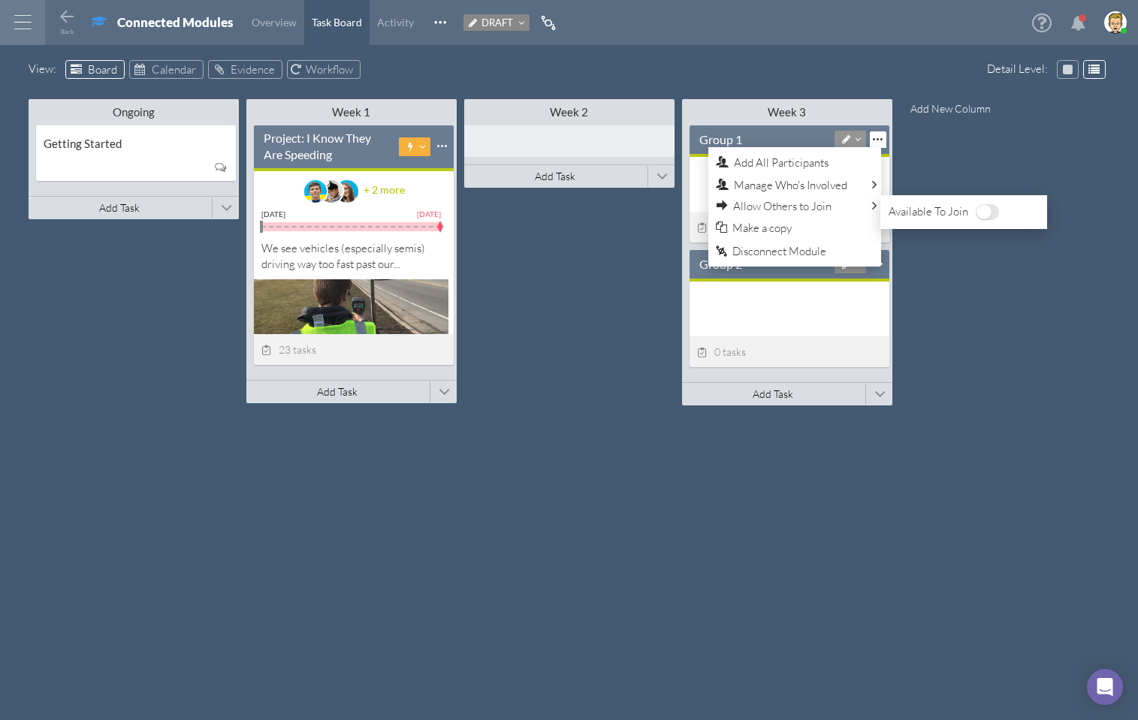
click at [983, 210] on span "OFF" at bounding box center [984, 212] width 15 height 14
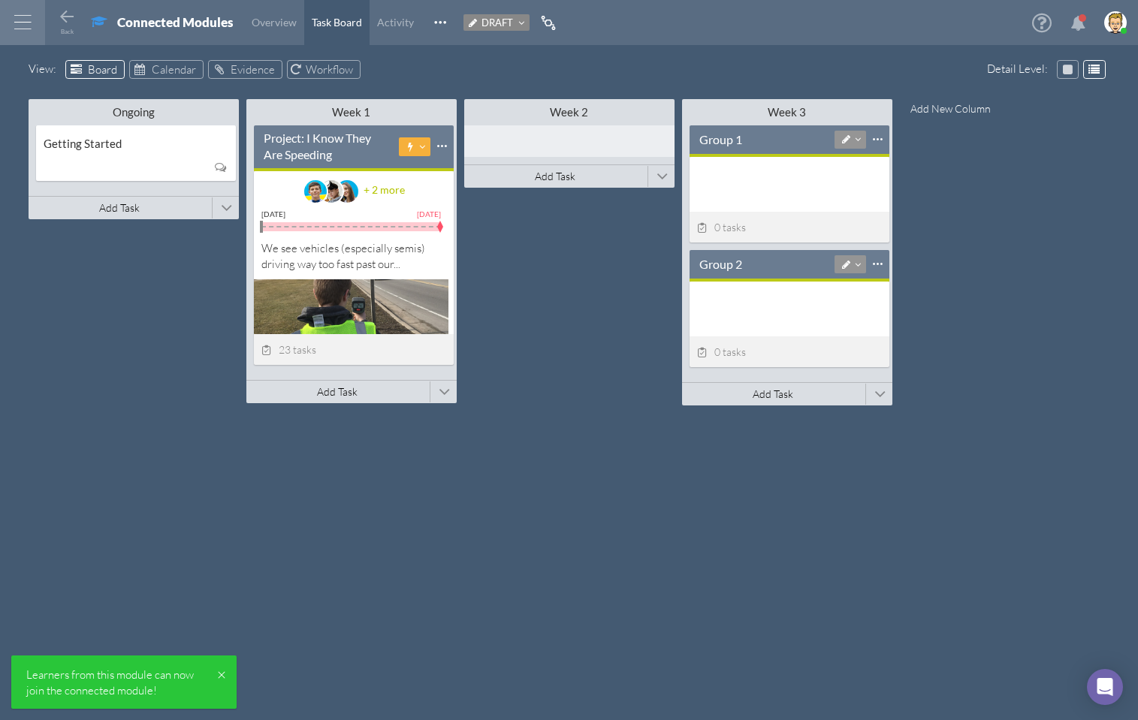
click at [982, 209] on div "Ongoing Minimize This Column All Others All Left All Right Make Invisible Add t…" at bounding box center [570, 394] width 1082 height 599
click at [720, 68] on div "View : Board Calendar Evidence Workflow" at bounding box center [570, 71] width 1082 height 23
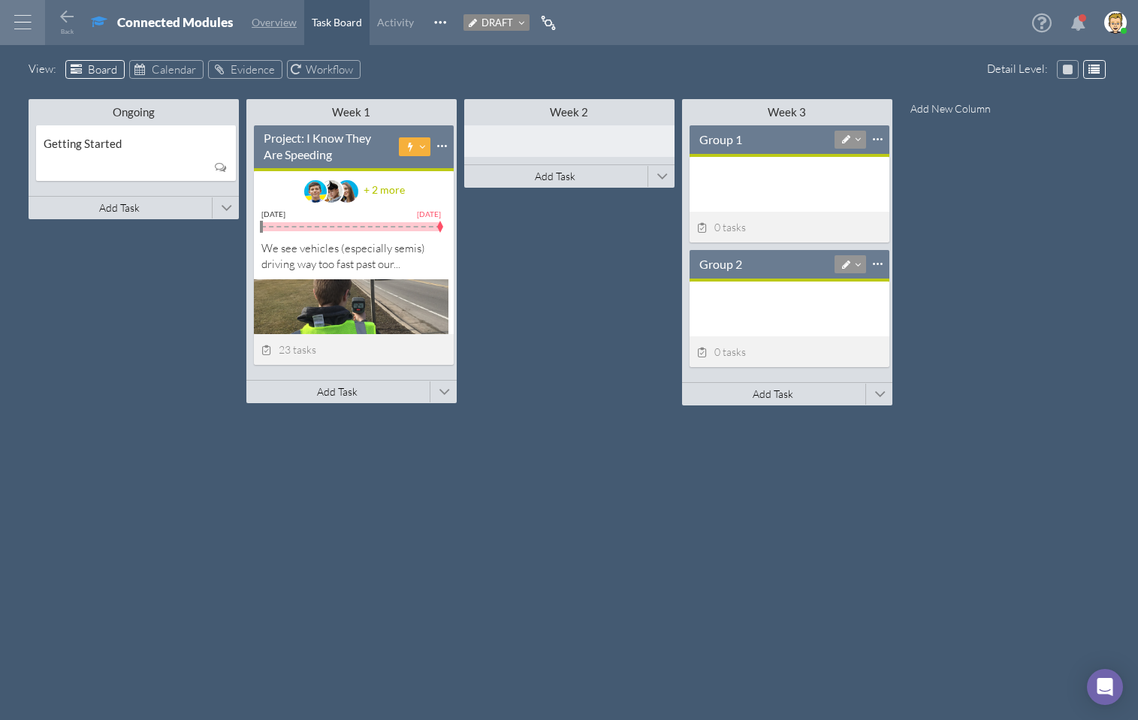
click at [253, 24] on span "Overview" at bounding box center [274, 22] width 45 height 13
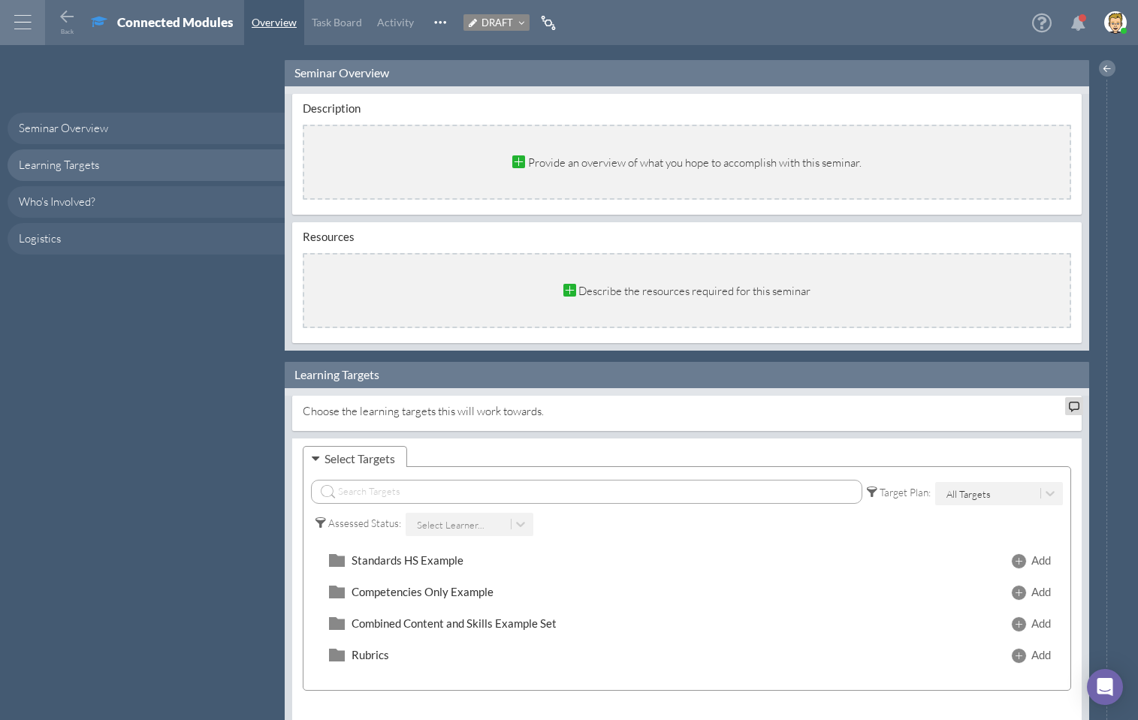
scroll to position [498, 0]
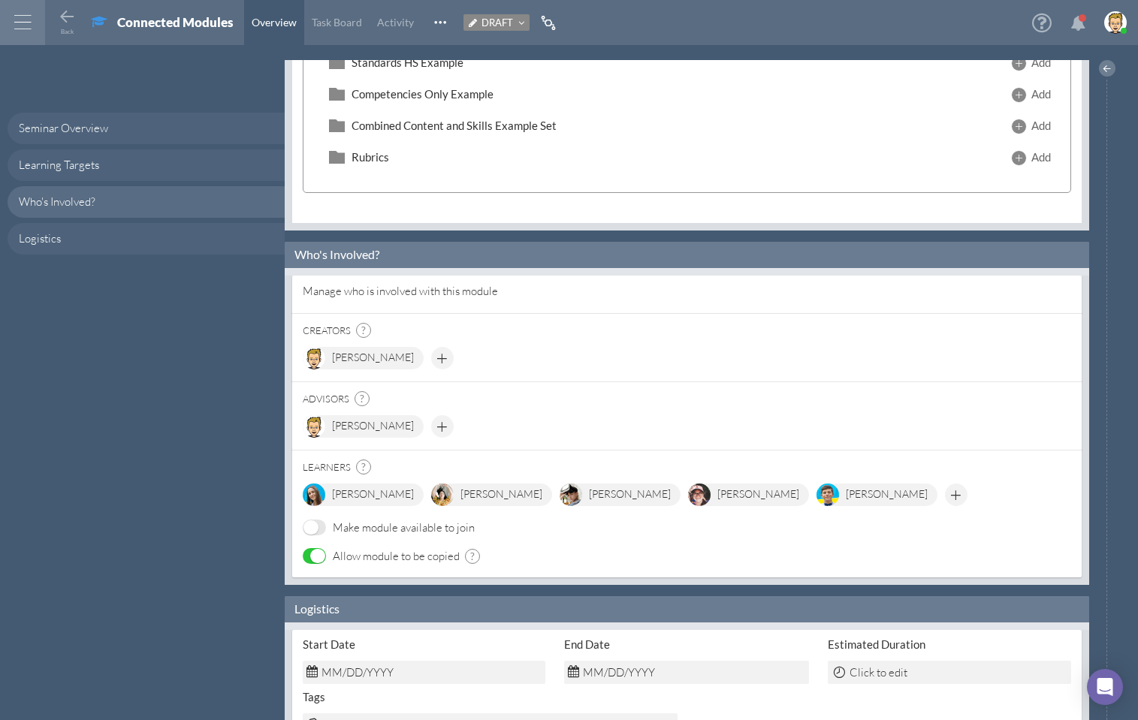
click at [506, 12] on div "Back Seminar A direct instruction-based class led by a teacher/advisor Set as D…" at bounding box center [290, 22] width 490 height 45
click at [509, 22] on span "Draft" at bounding box center [498, 23] width 32 height 12
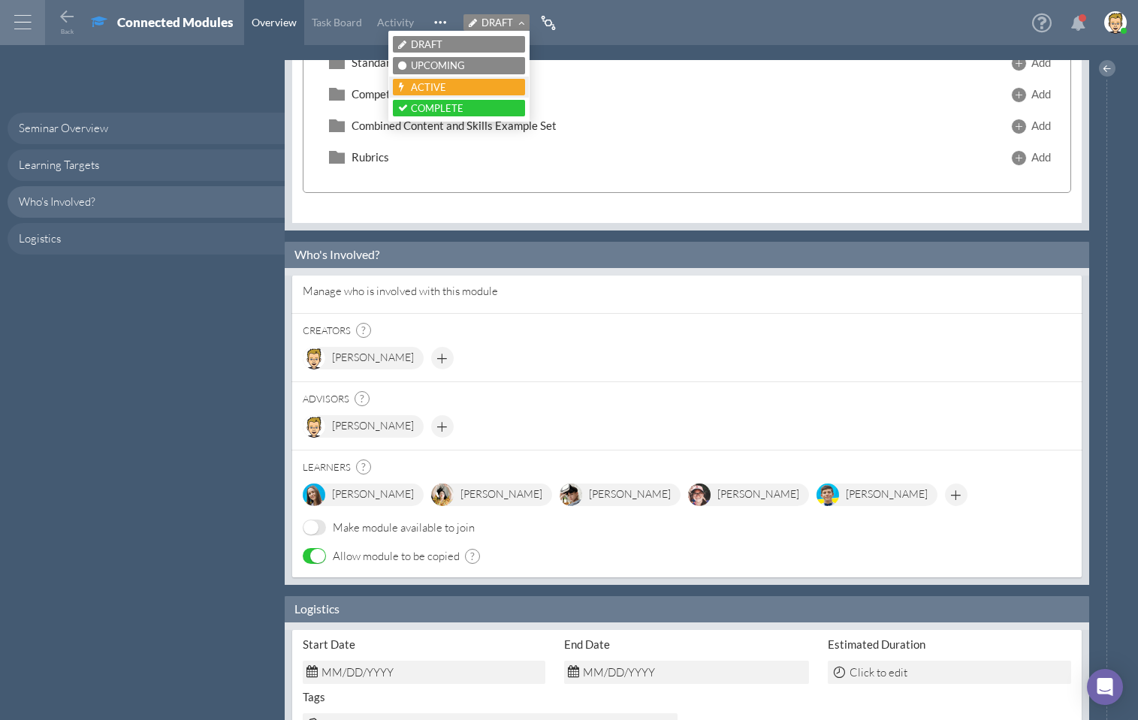
click at [488, 82] on div "Active" at bounding box center [459, 87] width 122 height 12
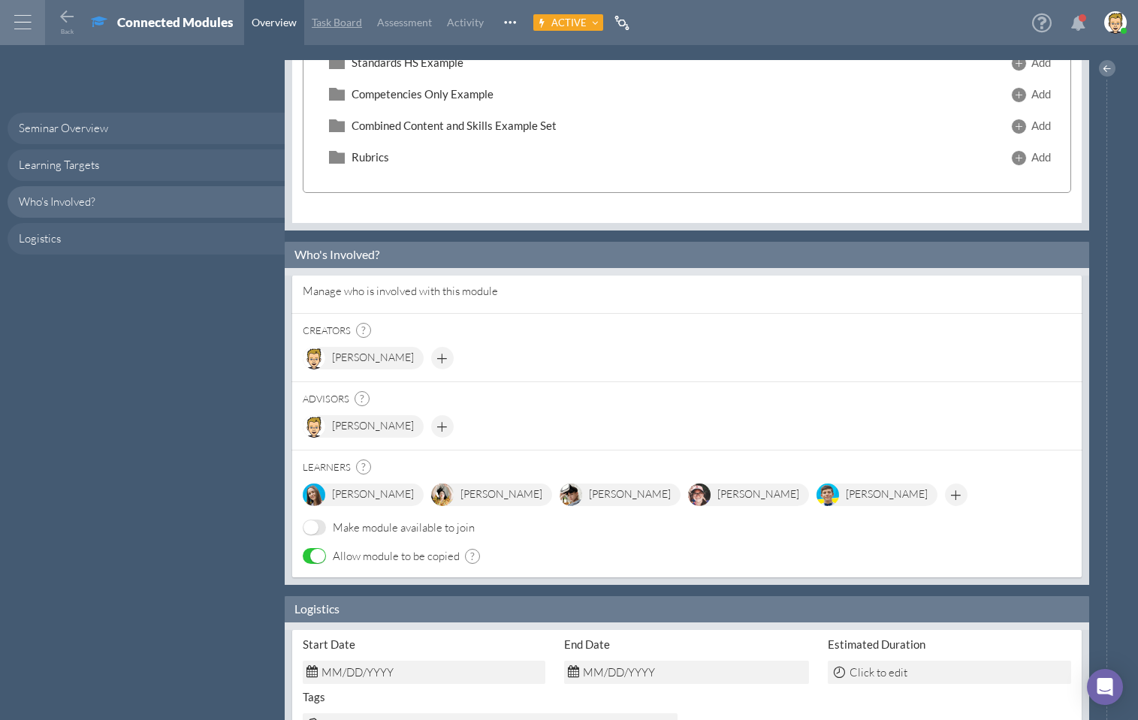
click at [337, 23] on span "Task Board" at bounding box center [337, 22] width 50 height 13
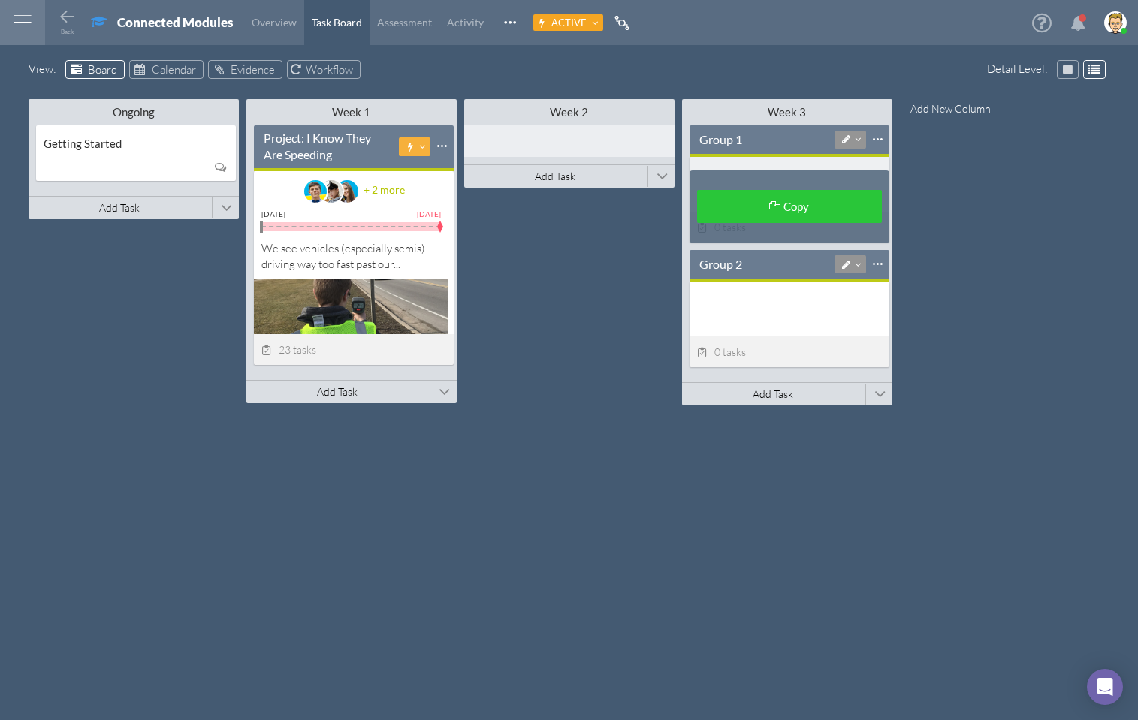
click at [844, 140] on icon at bounding box center [846, 139] width 13 height 10
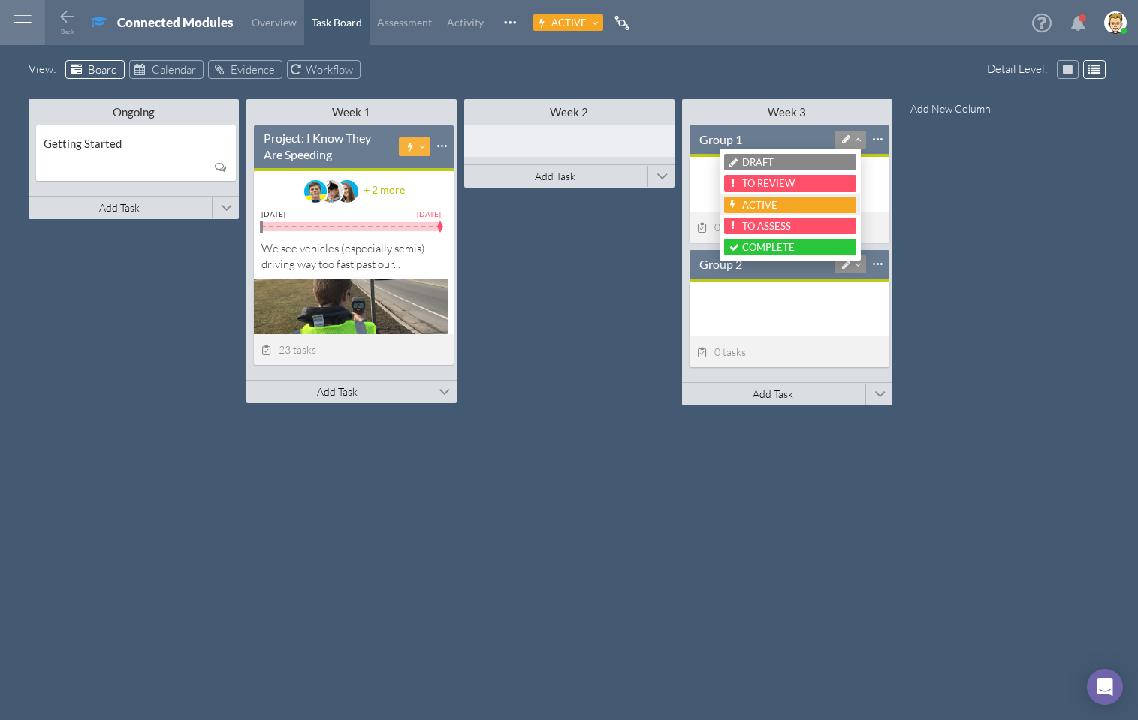
click at [776, 205] on div "Active" at bounding box center [790, 205] width 122 height 12
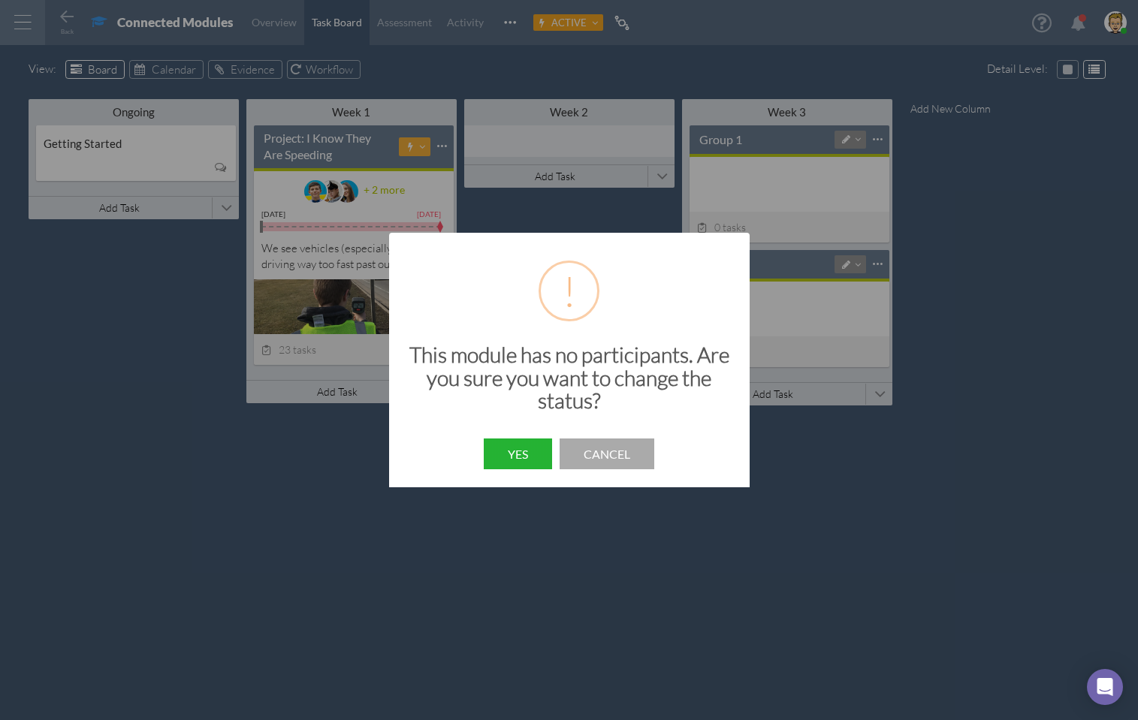
click at [529, 453] on button "Yes" at bounding box center [518, 454] width 68 height 31
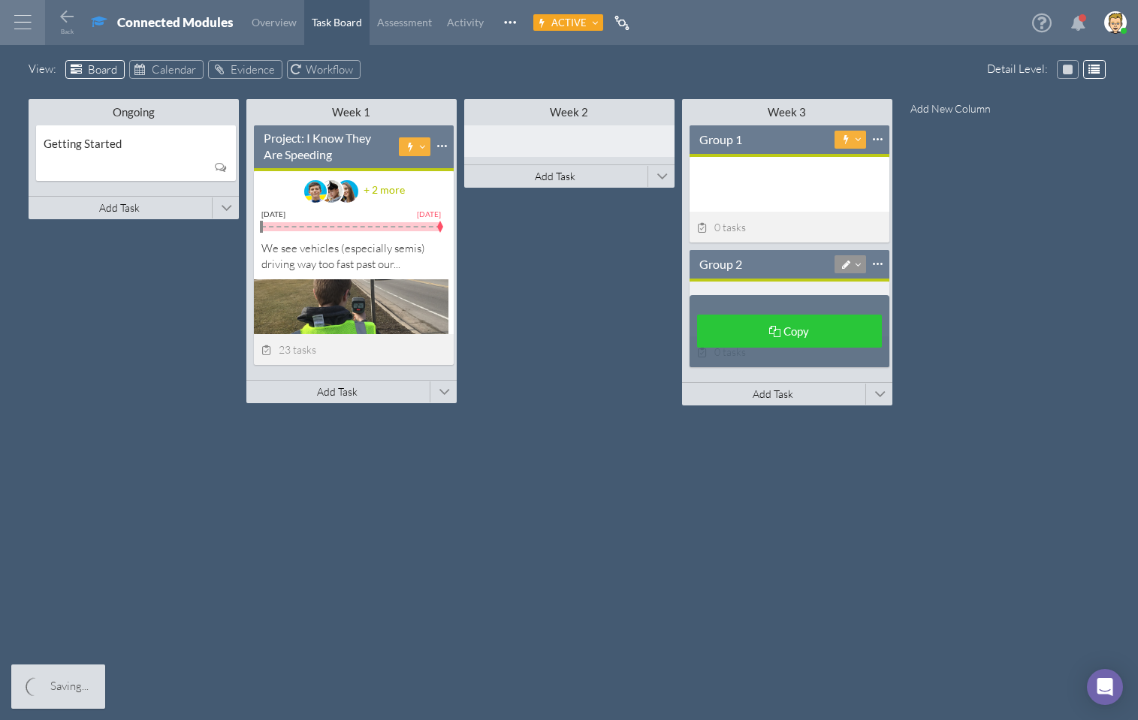
click at [855, 261] on icon at bounding box center [858, 265] width 6 height 10
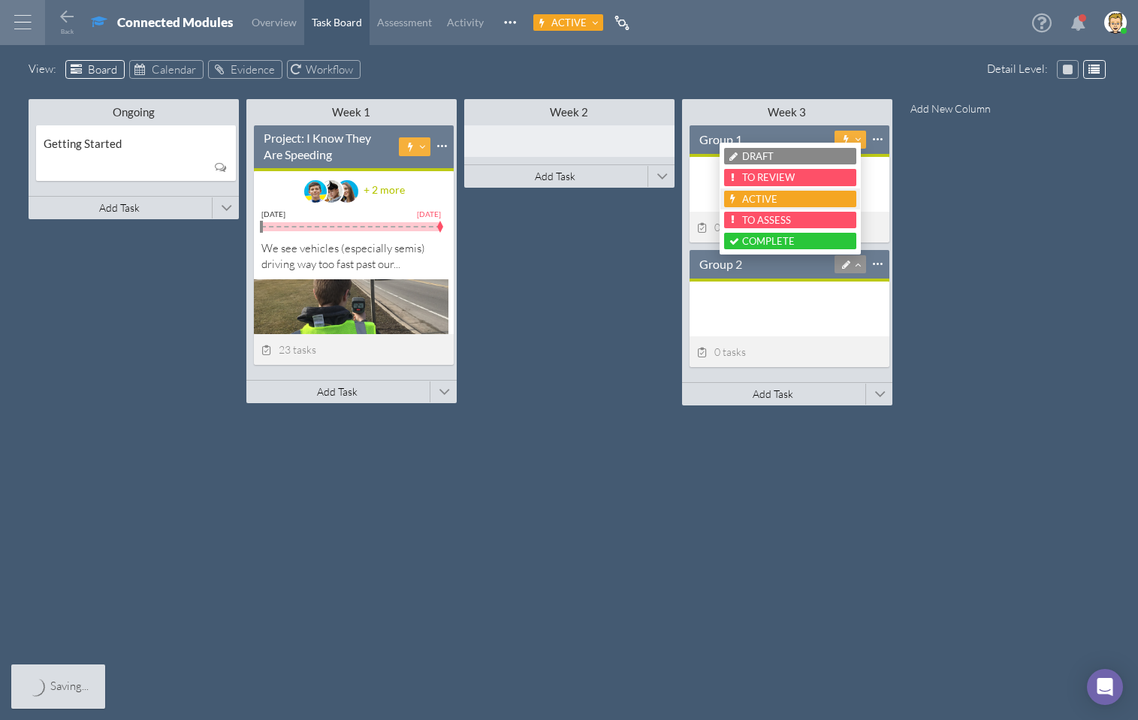
click at [764, 199] on span "Active" at bounding box center [759, 199] width 35 height 12
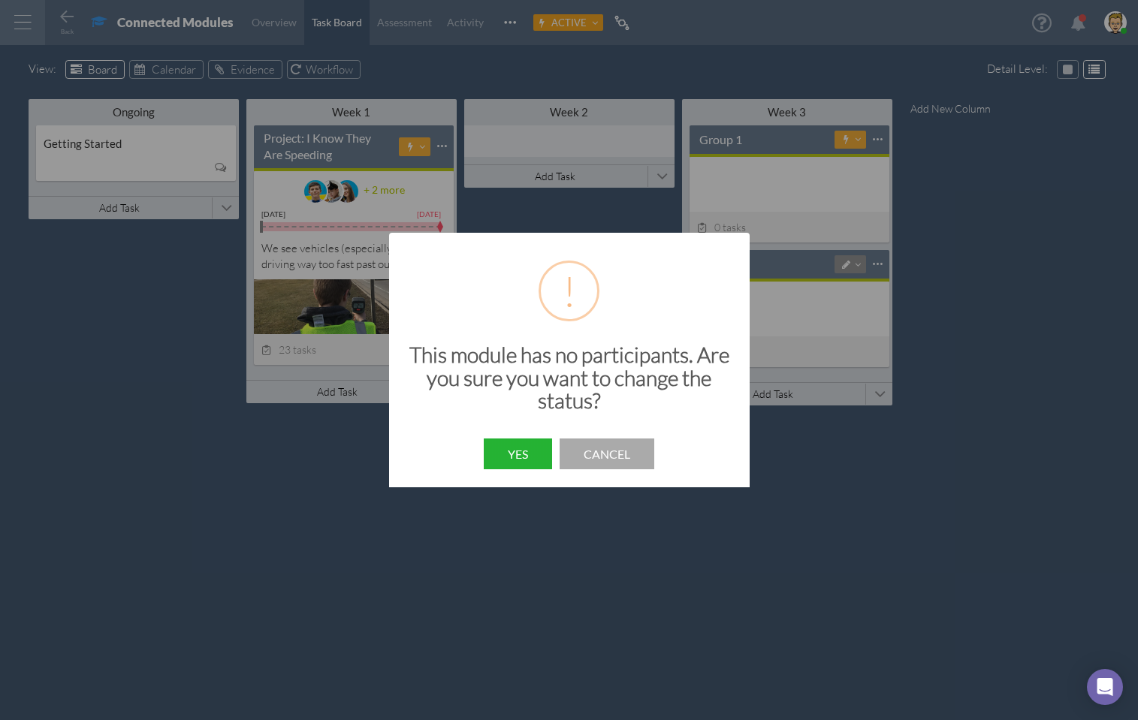
click at [512, 454] on button "Yes" at bounding box center [518, 454] width 68 height 31
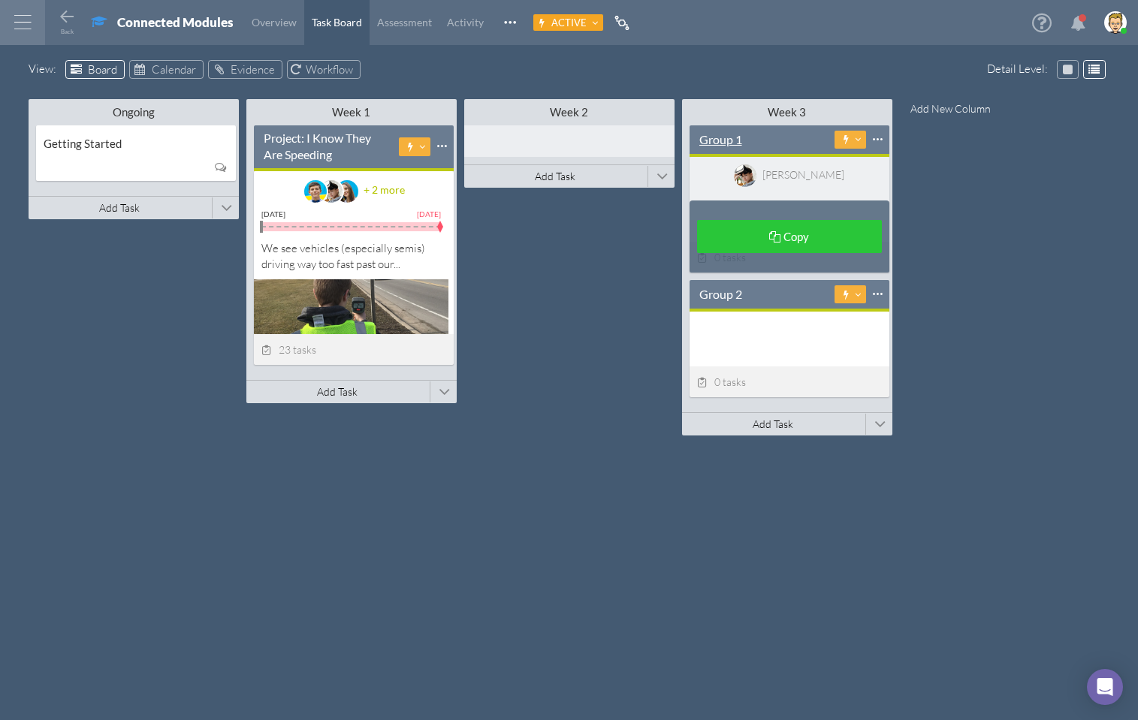
click at [726, 138] on div "Group 1" at bounding box center [720, 139] width 43 height 17
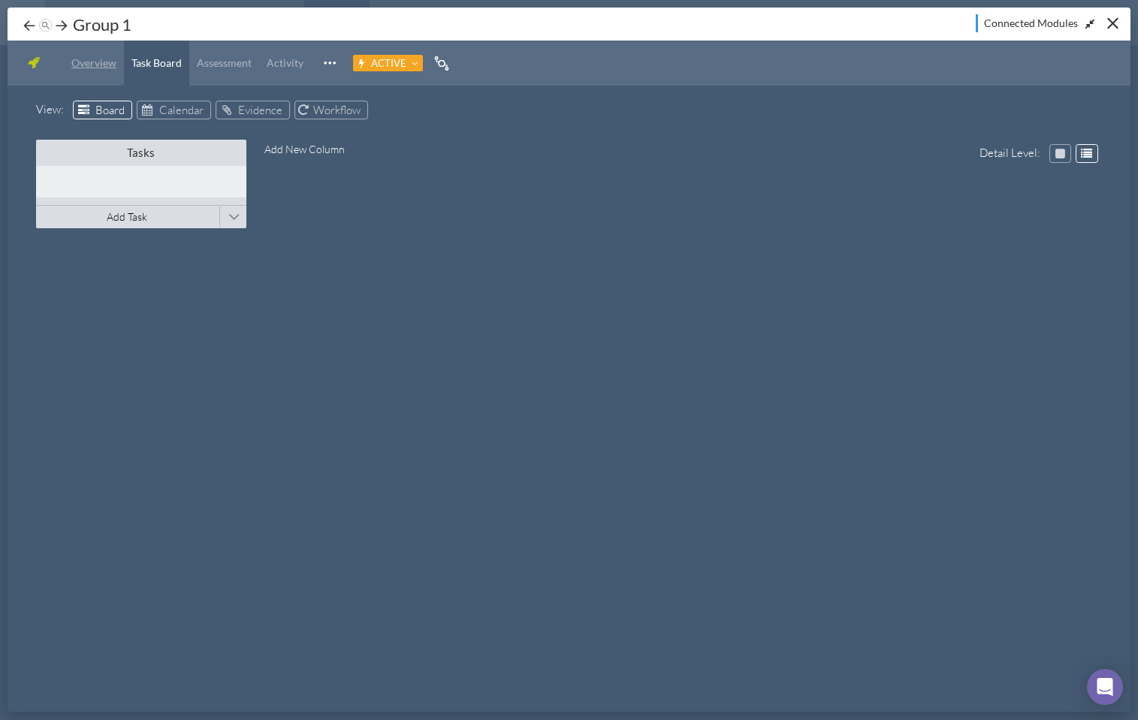
click at [106, 70] on link "Overview" at bounding box center [94, 63] width 60 height 45
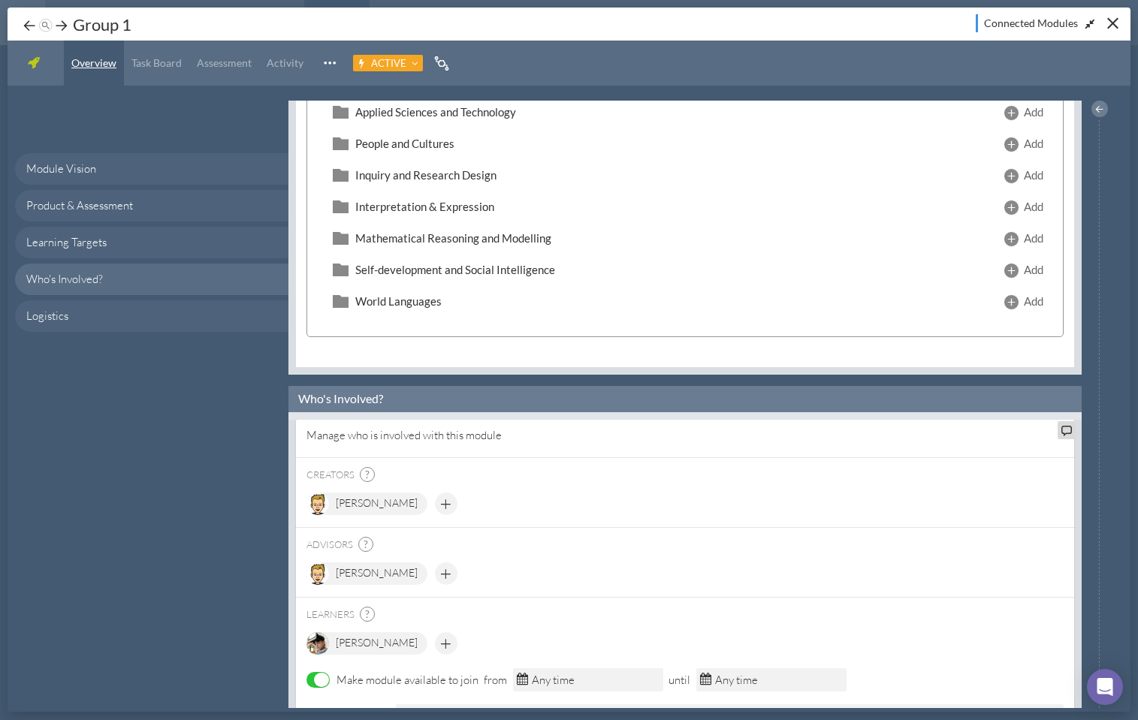
scroll to position [1081, 0]
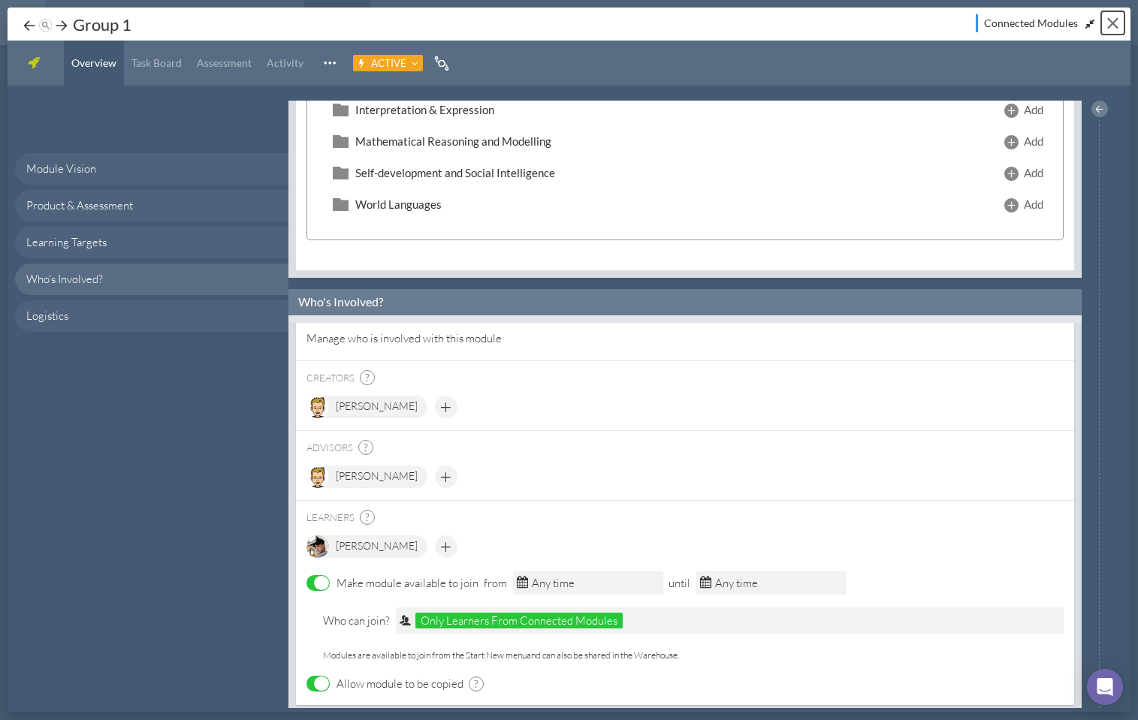
click at [1114, 23] on button "Close" at bounding box center [1112, 22] width 23 height 23
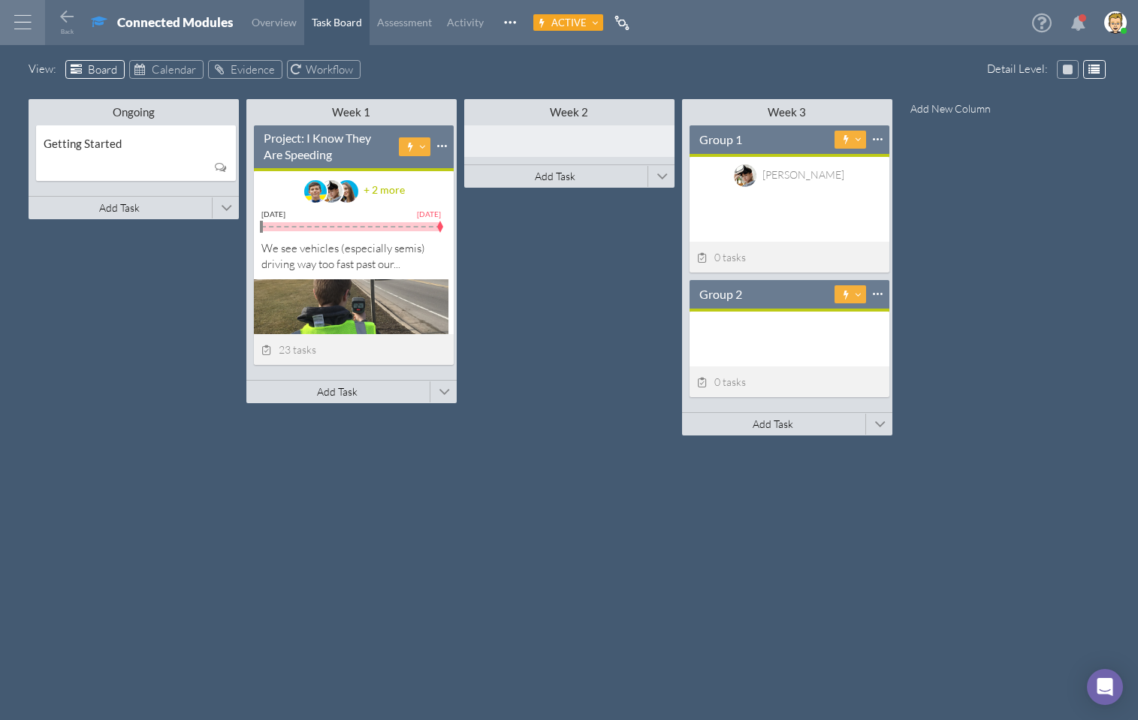
click at [789, 15] on div "Back Seminar A direct instruction-based class led by a teacher/advisor Set as D…" at bounding box center [586, 22] width 1082 height 45
click at [271, 24] on span "Overview" at bounding box center [274, 22] width 45 height 13
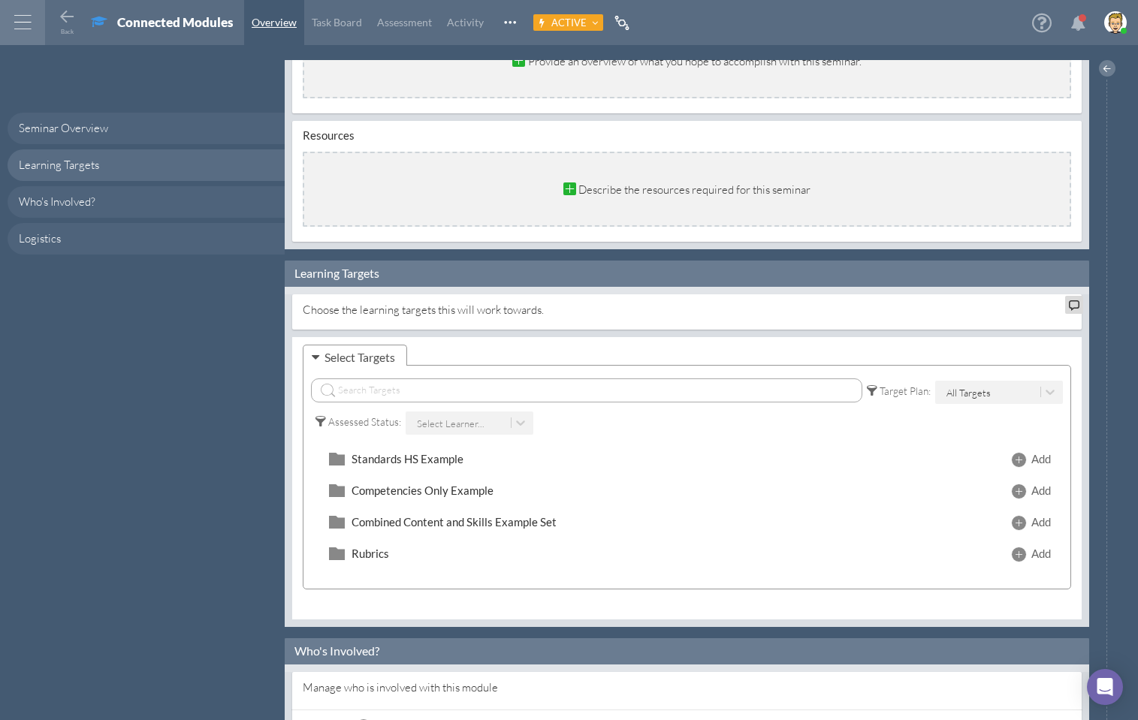
scroll to position [98, 0]
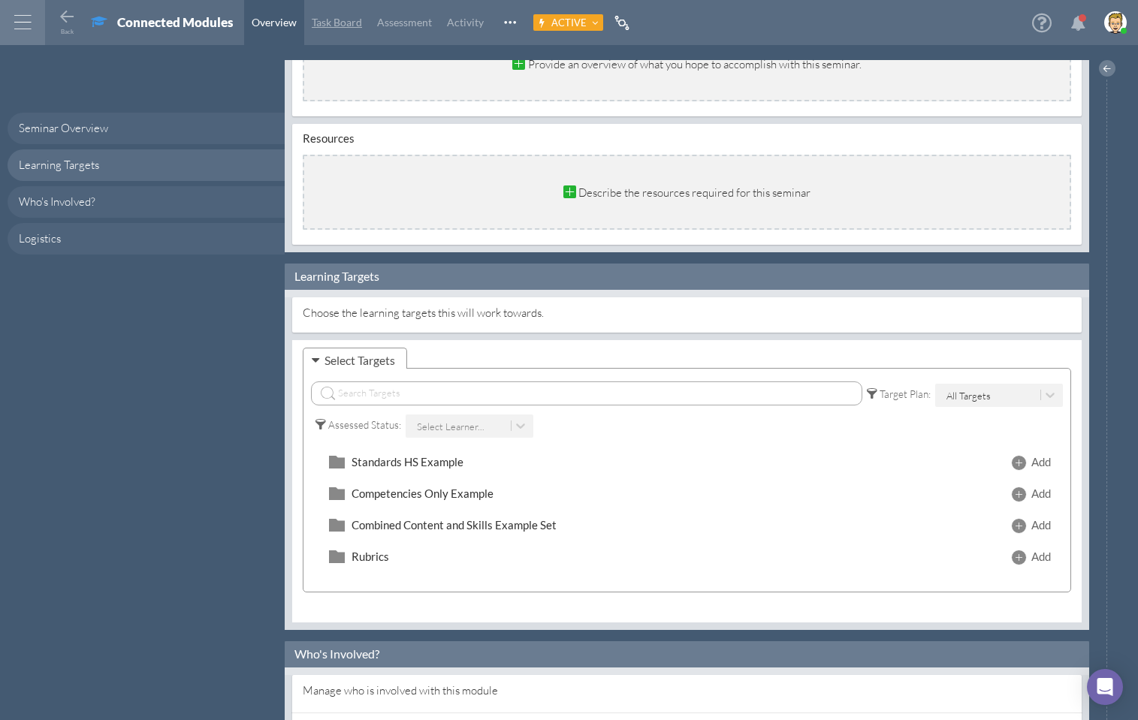
click at [346, 18] on span "Task Board" at bounding box center [337, 22] width 50 height 13
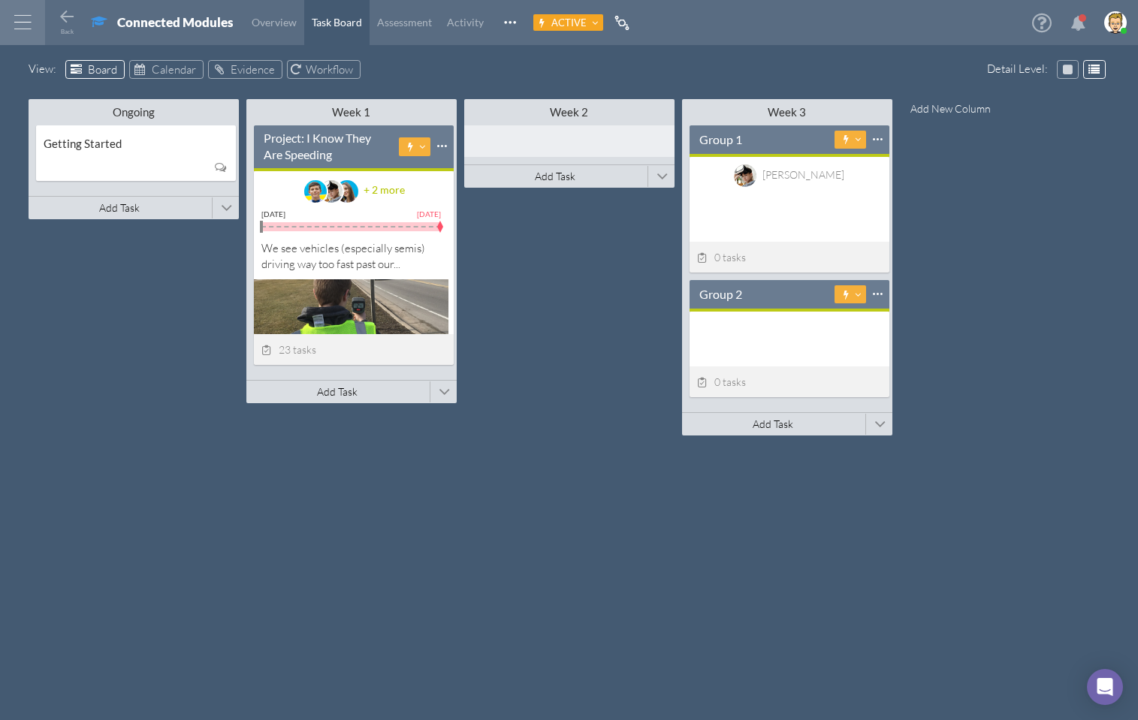
click at [630, 391] on div "Ongoing Minimize This Column All Others All Left All Right Make Invisible Add t…" at bounding box center [570, 394] width 1082 height 599
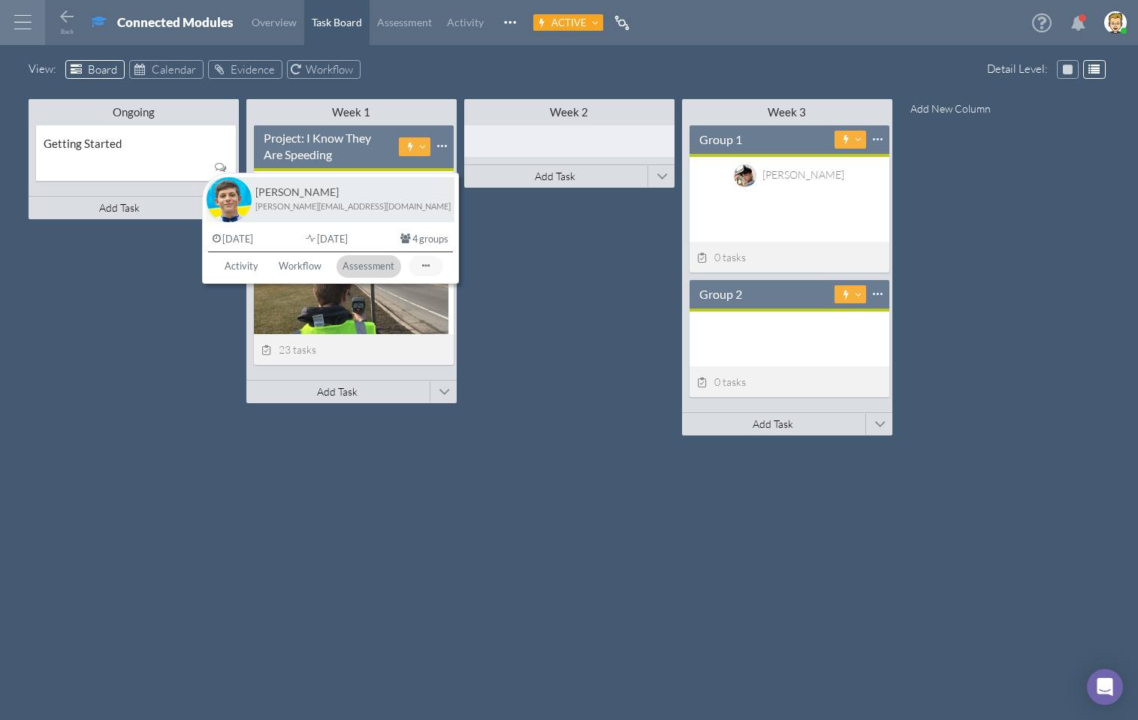
click at [355, 264] on span "Assessment" at bounding box center [368, 266] width 63 height 21
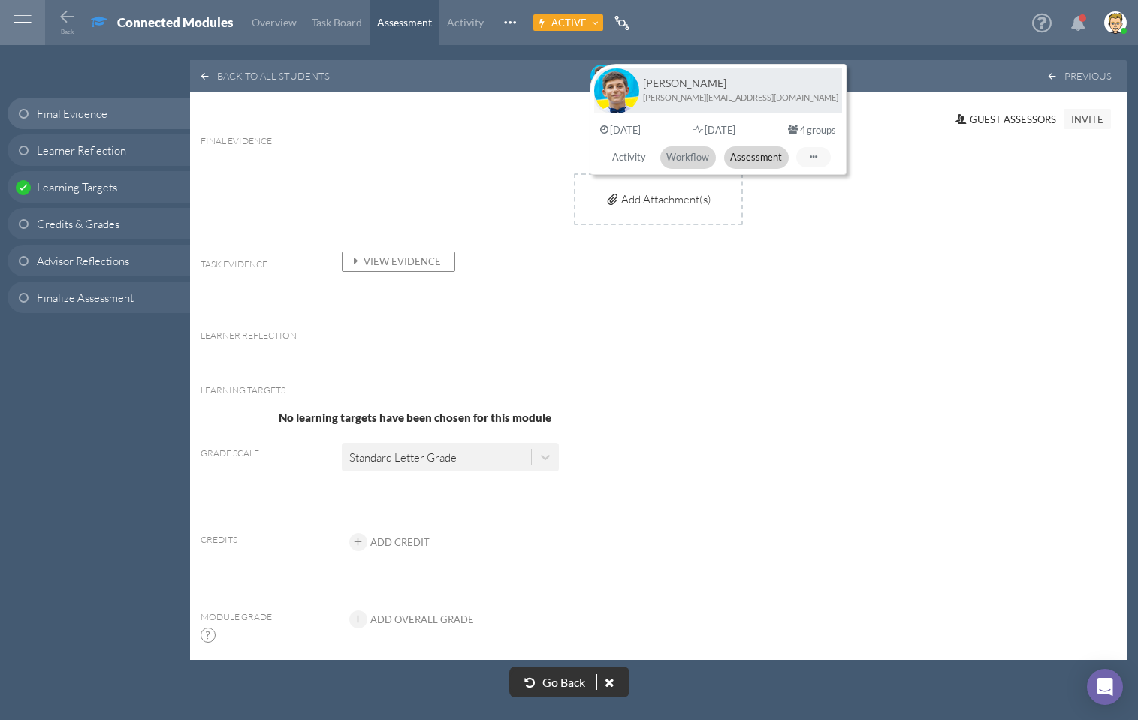
click at [684, 155] on span "Workflow" at bounding box center [688, 157] width 54 height 21
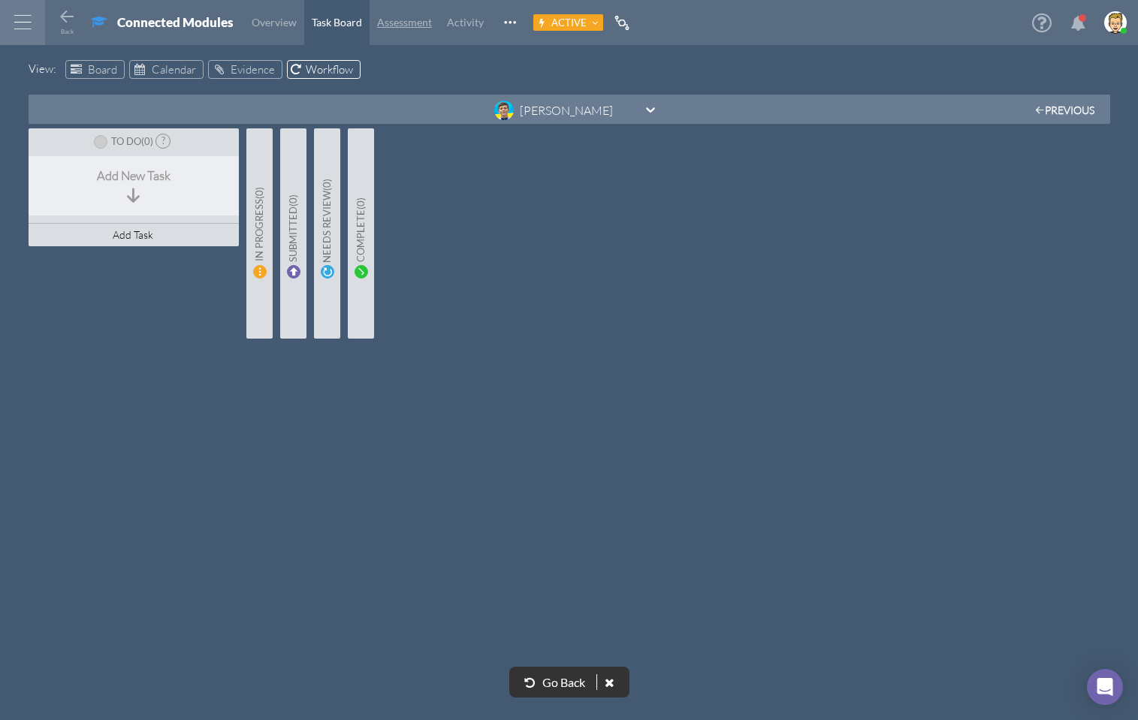
click at [376, 23] on link "Assessment" at bounding box center [405, 22] width 70 height 45
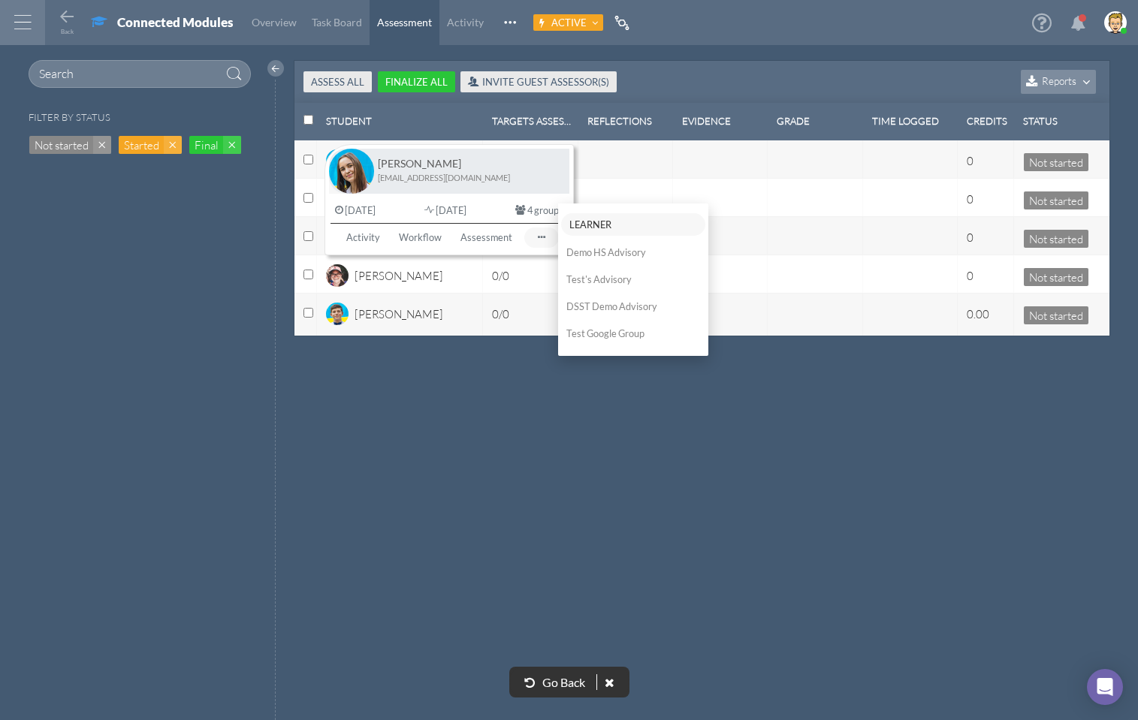
drag, startPoint x: 442, startPoint y: 430, endPoint x: 423, endPoint y: 276, distance: 154.5
click at [444, 424] on div "Assess All Finalize All Invite Guest Assessor(s) Reports Student Targets Assess…" at bounding box center [711, 390] width 853 height 660
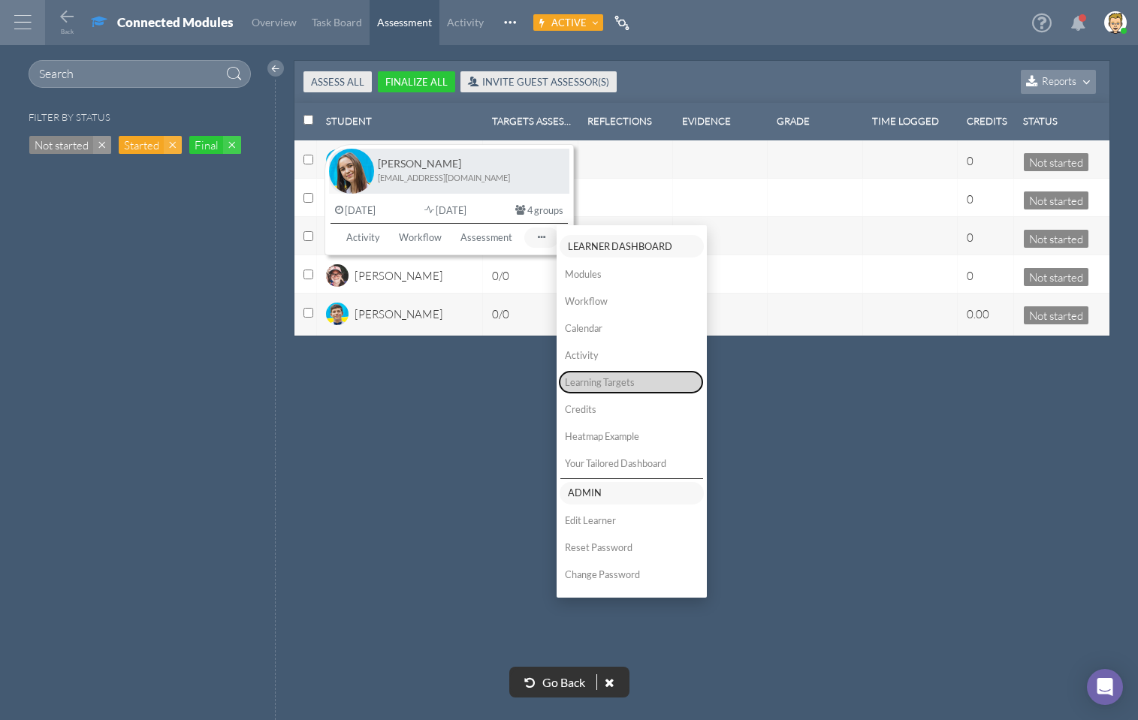
click at [615, 382] on button "Learning Targets" at bounding box center [631, 382] width 143 height 22
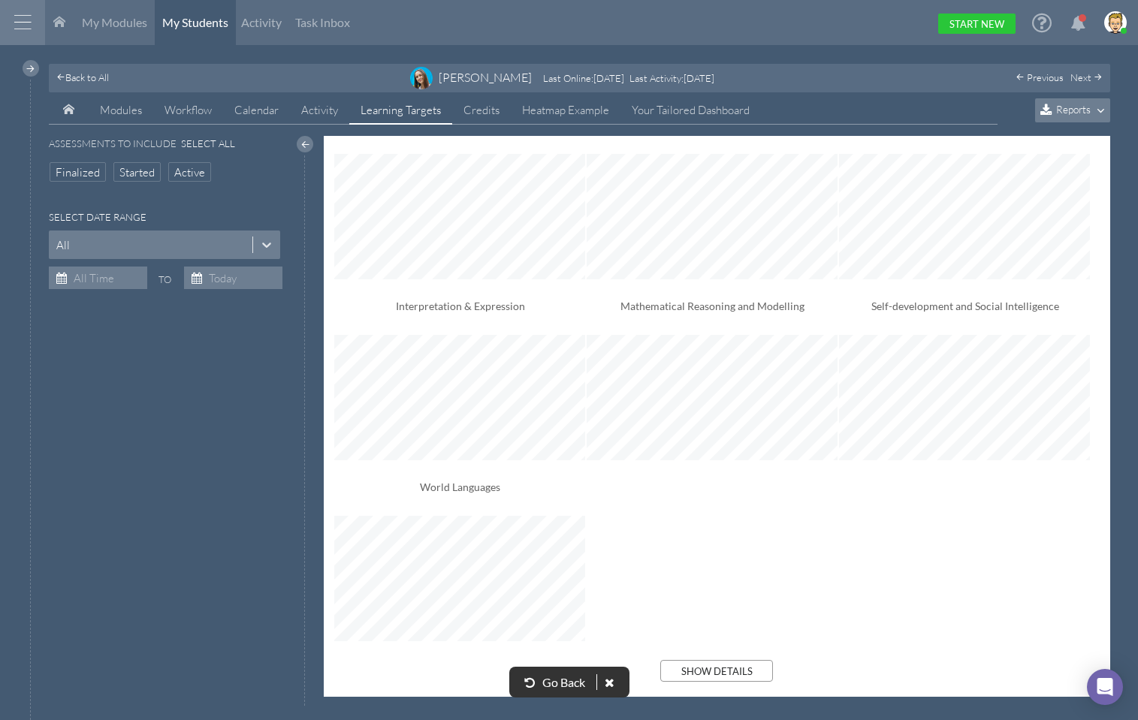
scroll to position [334, 0]
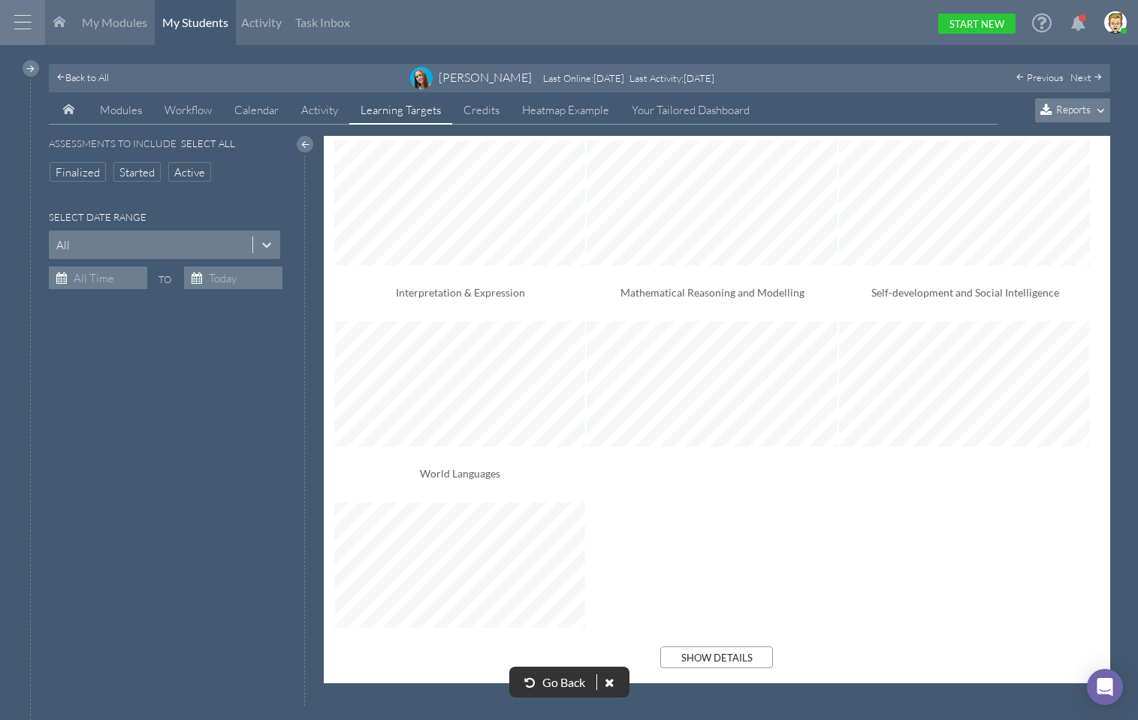
click at [548, 678] on span "Go Back" at bounding box center [564, 682] width 50 height 14
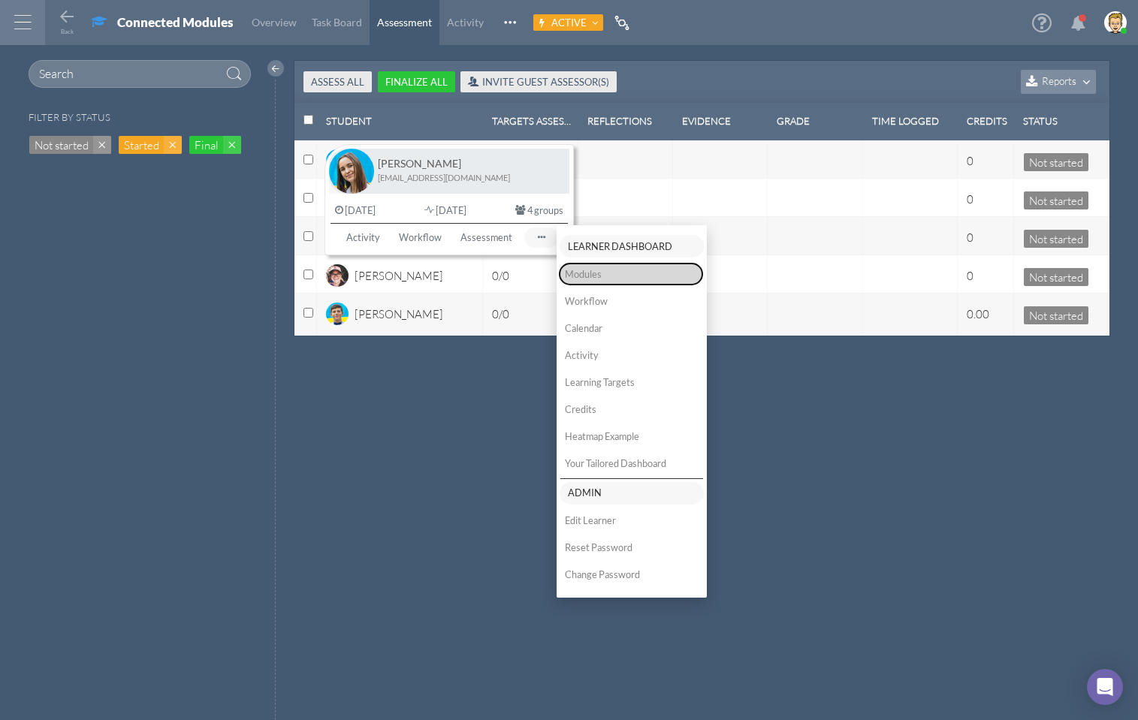
click at [596, 275] on button "Modules" at bounding box center [631, 274] width 143 height 22
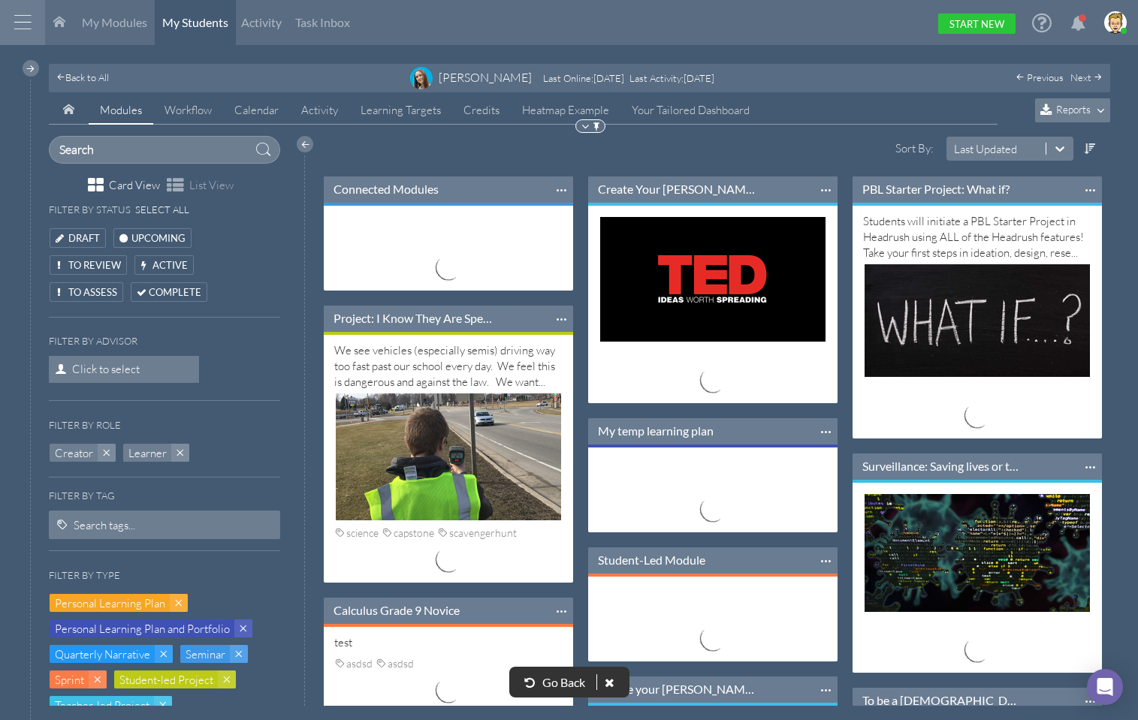
scroll to position [8, 8]
click at [545, 680] on span "Go Back" at bounding box center [564, 682] width 50 height 14
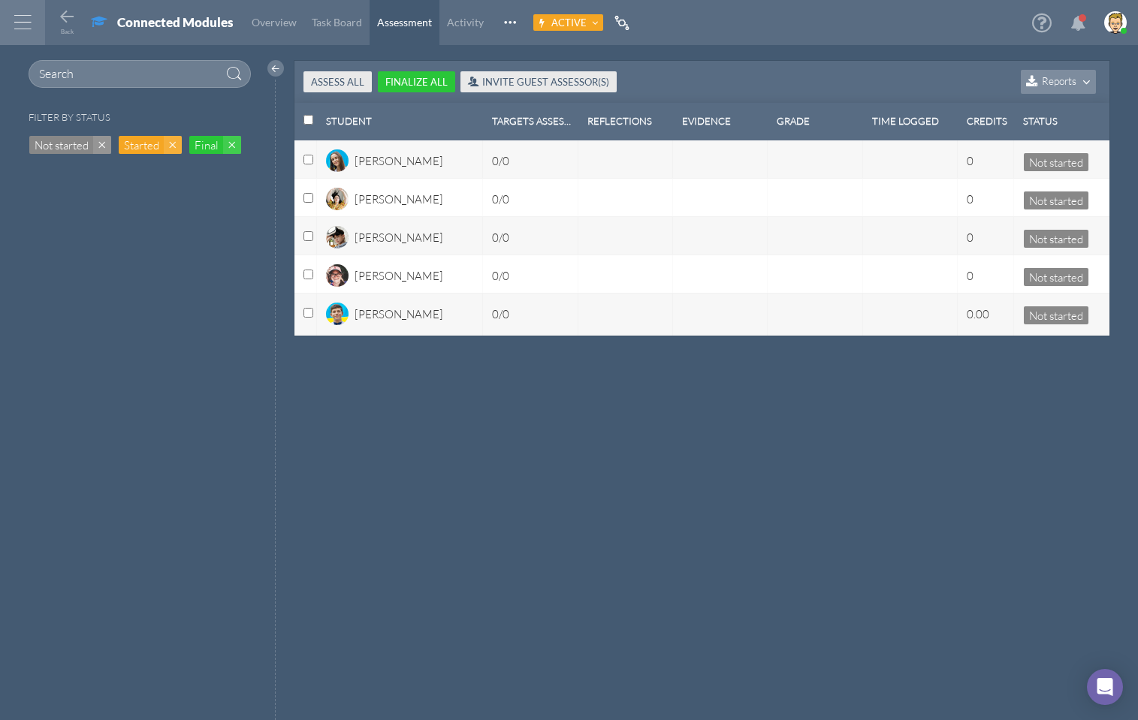
click at [520, 573] on div "Assess All Finalize All Invite Guest Assessor(s) Reports Student Targets Assess…" at bounding box center [711, 390] width 853 height 660
click at [481, 483] on div "Assess All Finalize All Invite Guest Assessor(s) Reports Student Targets Assess…" at bounding box center [711, 390] width 853 height 660
click at [62, 18] on icon at bounding box center [67, 17] width 18 height 18
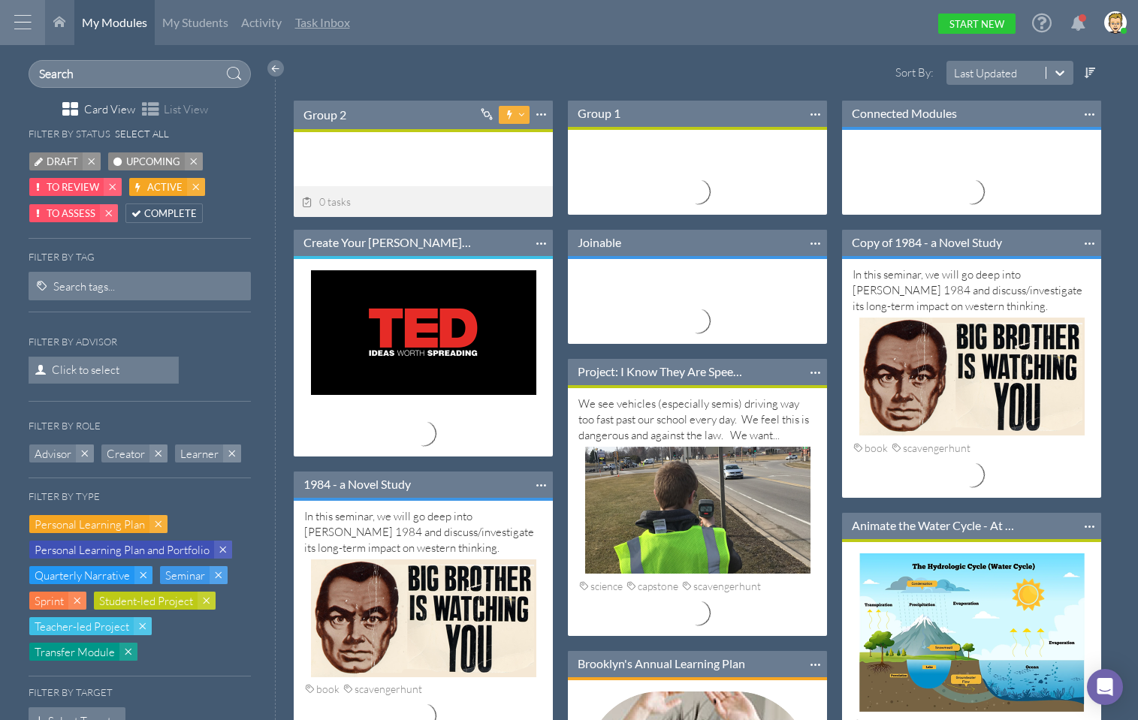
click at [325, 15] on span "Task Inbox" at bounding box center [322, 22] width 55 height 14
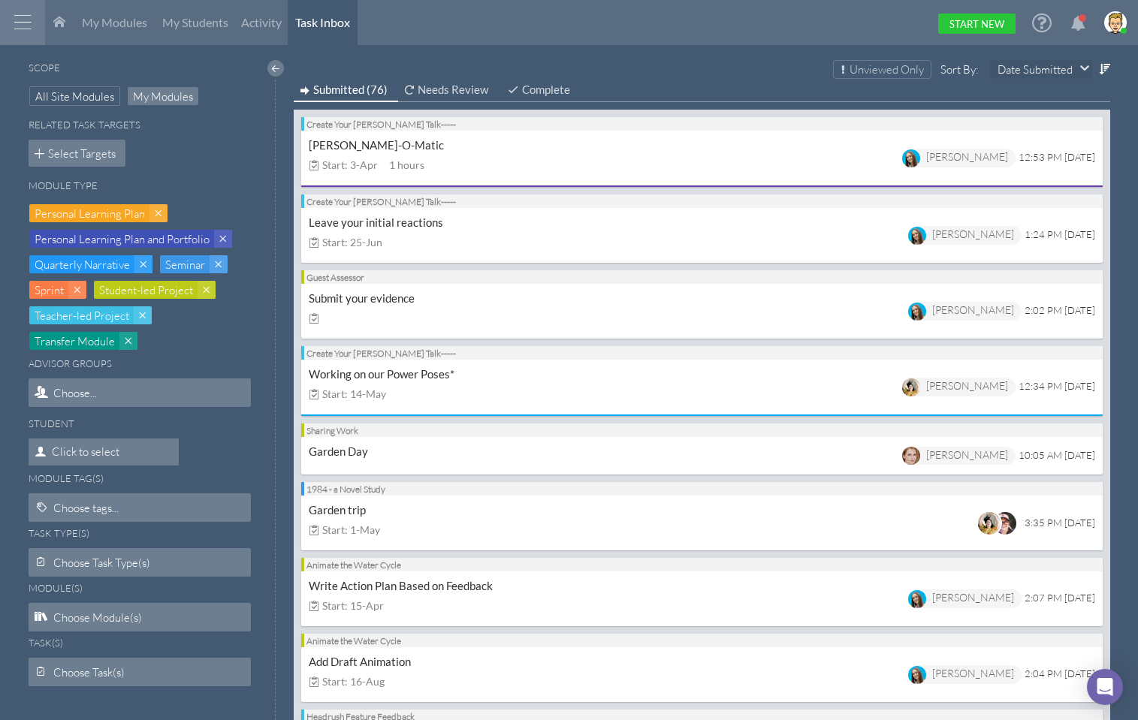
click at [554, 27] on div "My Modules My Students Activity Task Inbox Start New" at bounding box center [586, 22] width 1082 height 45
click at [94, 562] on div "Choose Task Type(s)" at bounding box center [140, 562] width 222 height 29
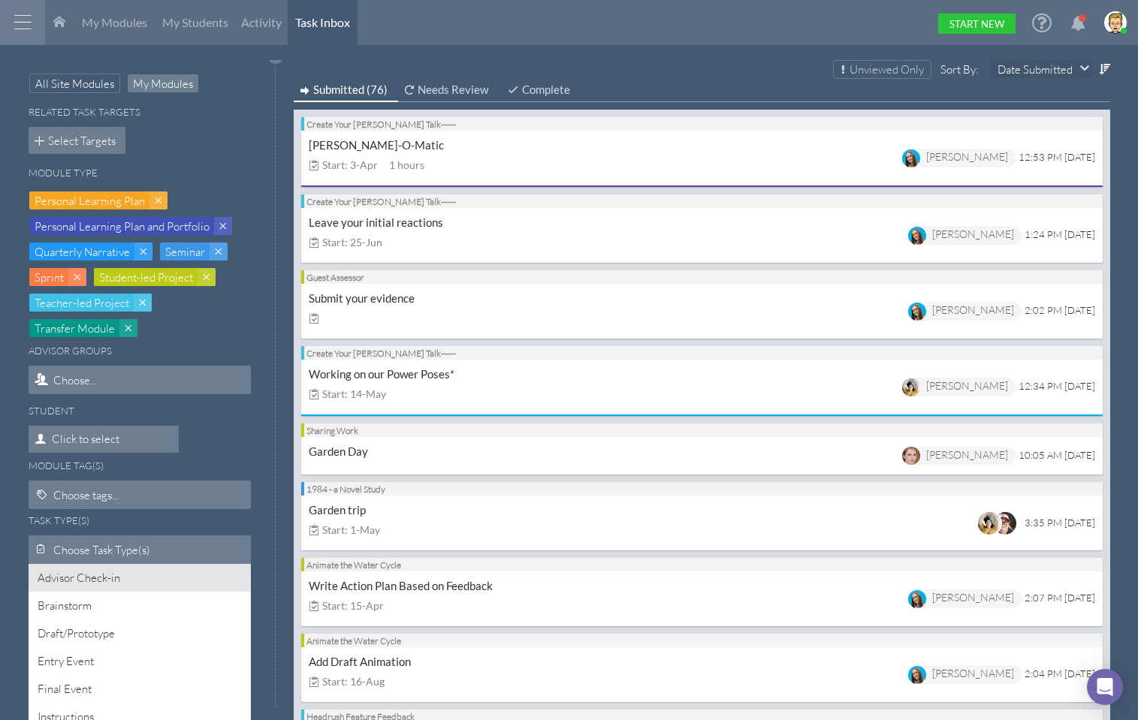
click at [125, 524] on h6 "Task Type(s)" at bounding box center [140, 520] width 222 height 11
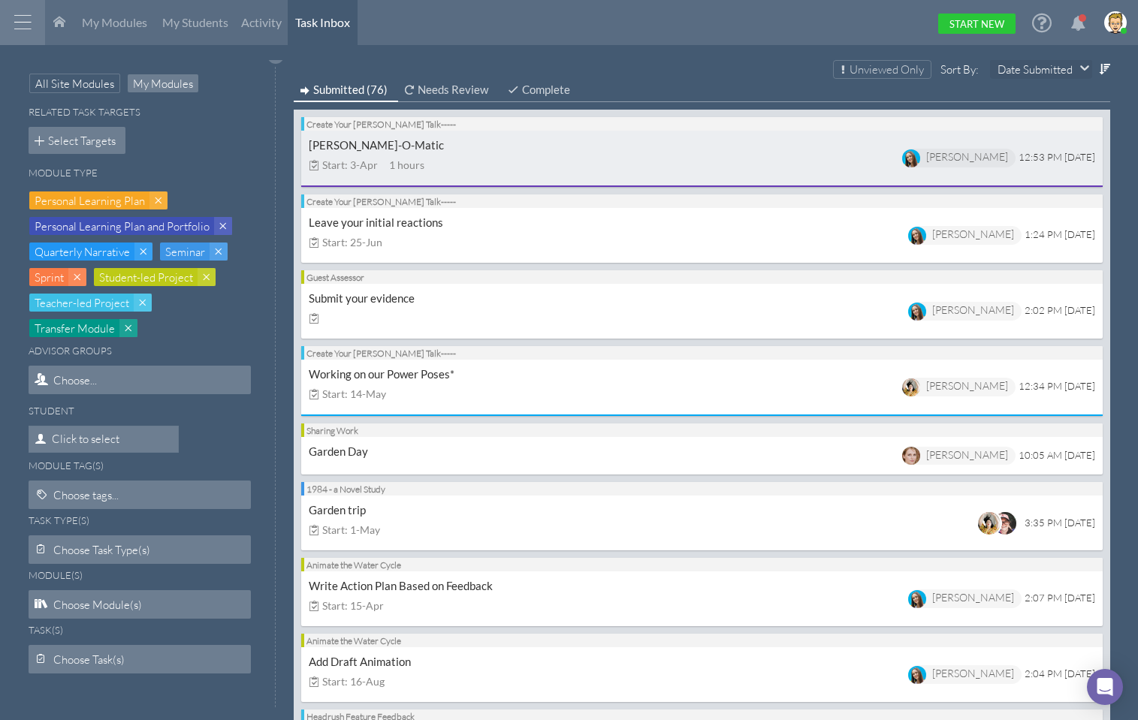
click at [575, 147] on div "[PERSON_NAME]-O-Matic Start: 3-[DATE] hours [PERSON_NAME] 12:53 PM [DATE]" at bounding box center [702, 158] width 786 height 40
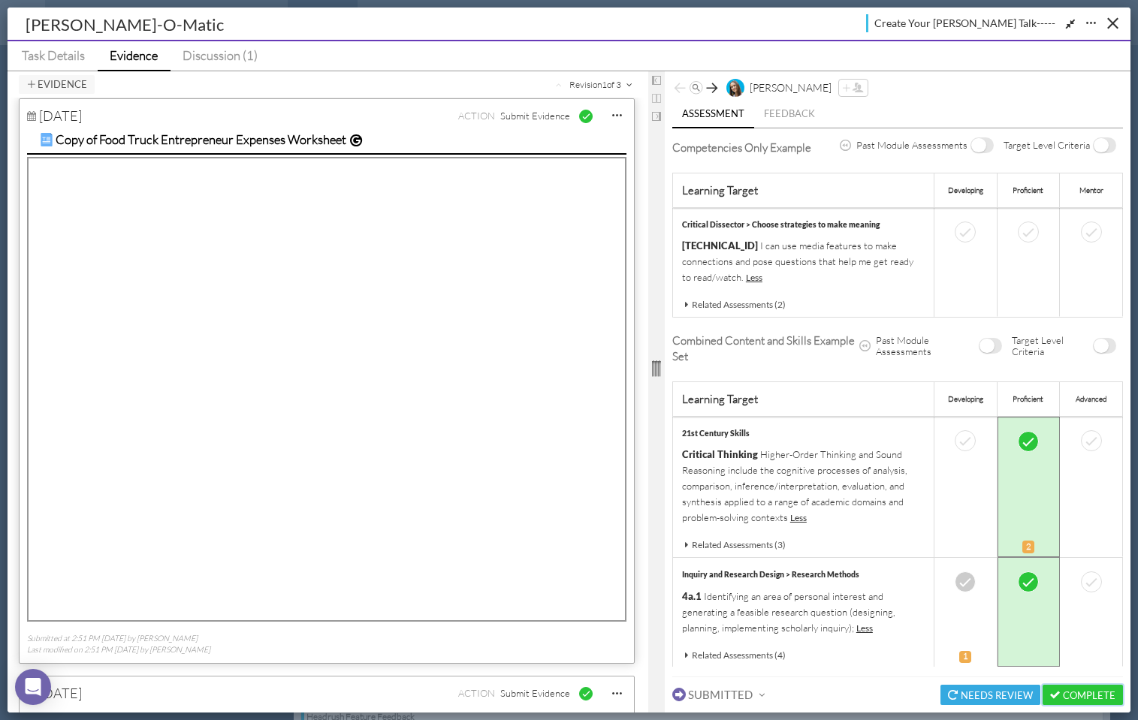
click at [1092, 693] on button "Complete" at bounding box center [1083, 695] width 80 height 20
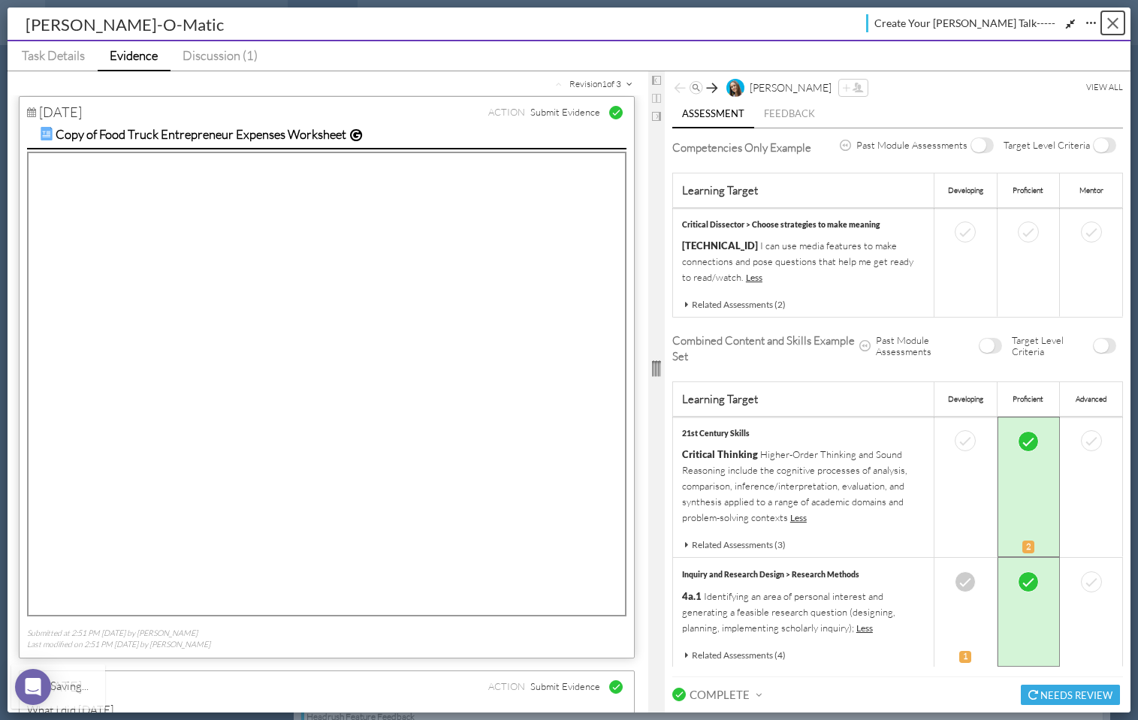
click at [1110, 26] on div "Close" at bounding box center [1112, 23] width 11 height 11
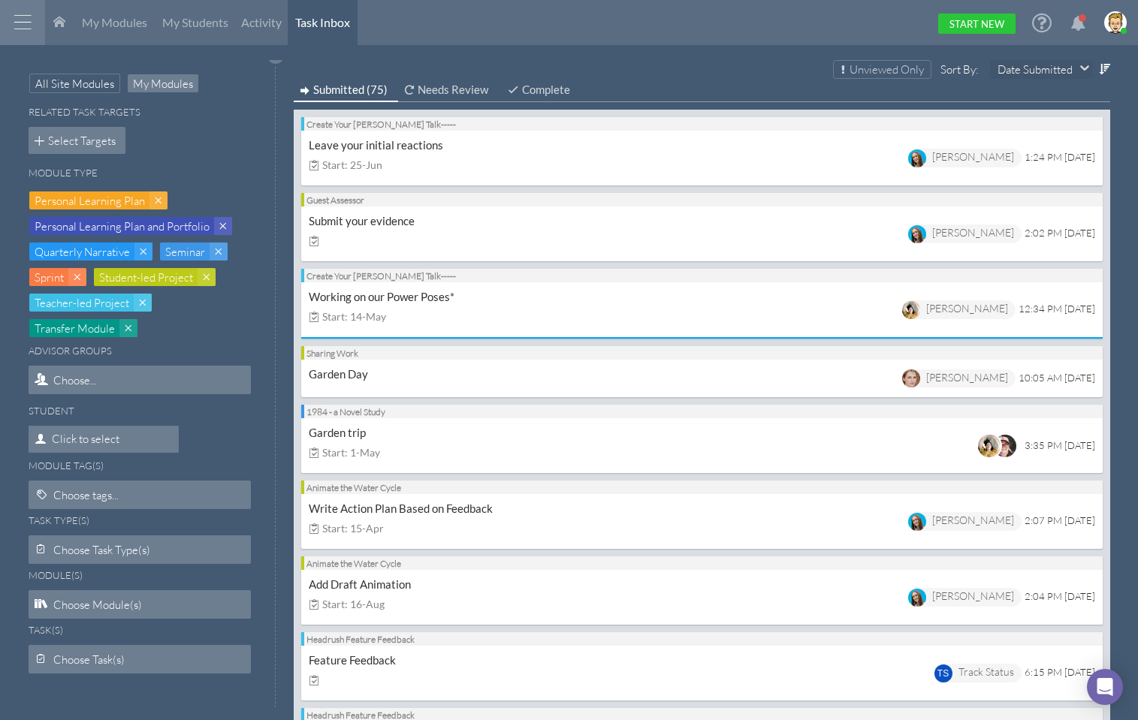
click at [622, 12] on div "My Modules My Students Activity Task Inbox Start New" at bounding box center [586, 22] width 1082 height 45
click at [687, 24] on div "My Modules My Students Activity Task Inbox Start New" at bounding box center [586, 22] width 1082 height 45
click at [137, 278] on span "Student-led Project" at bounding box center [146, 278] width 94 height 16
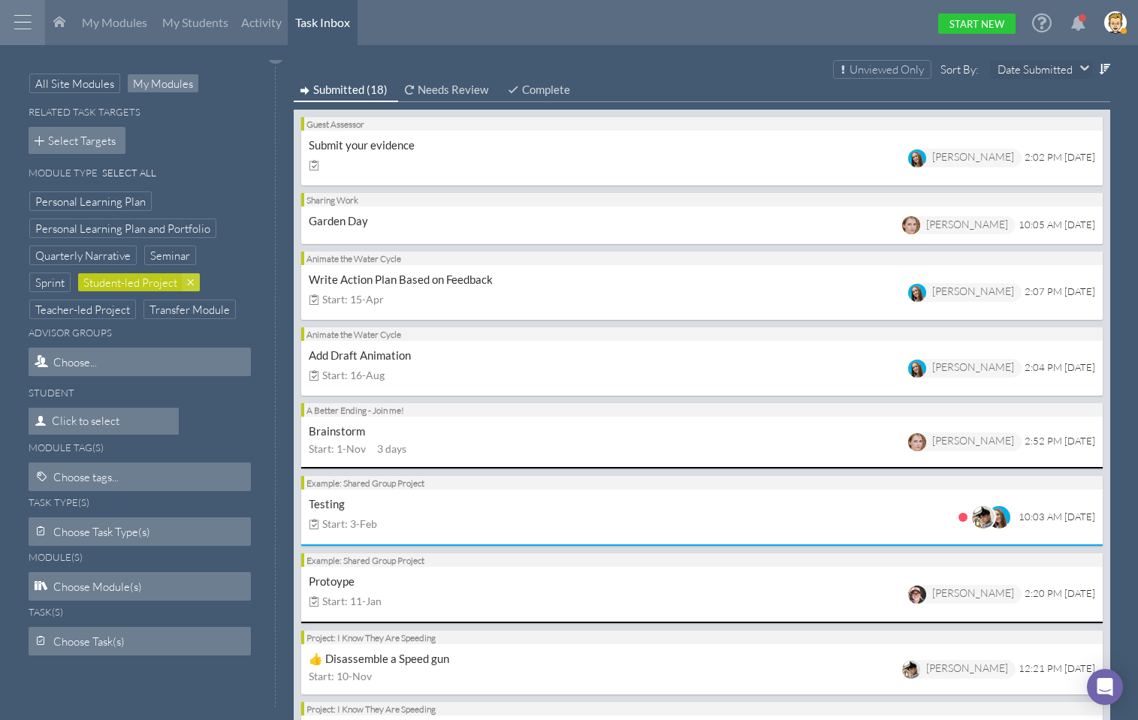
click at [532, 50] on html "Home Warehouse Students Settings Admin Profile Log Out Terms & Conditions Priva…" at bounding box center [569, 360] width 1138 height 720
click at [74, 89] on span "All Site Modules" at bounding box center [74, 84] width 79 height 16
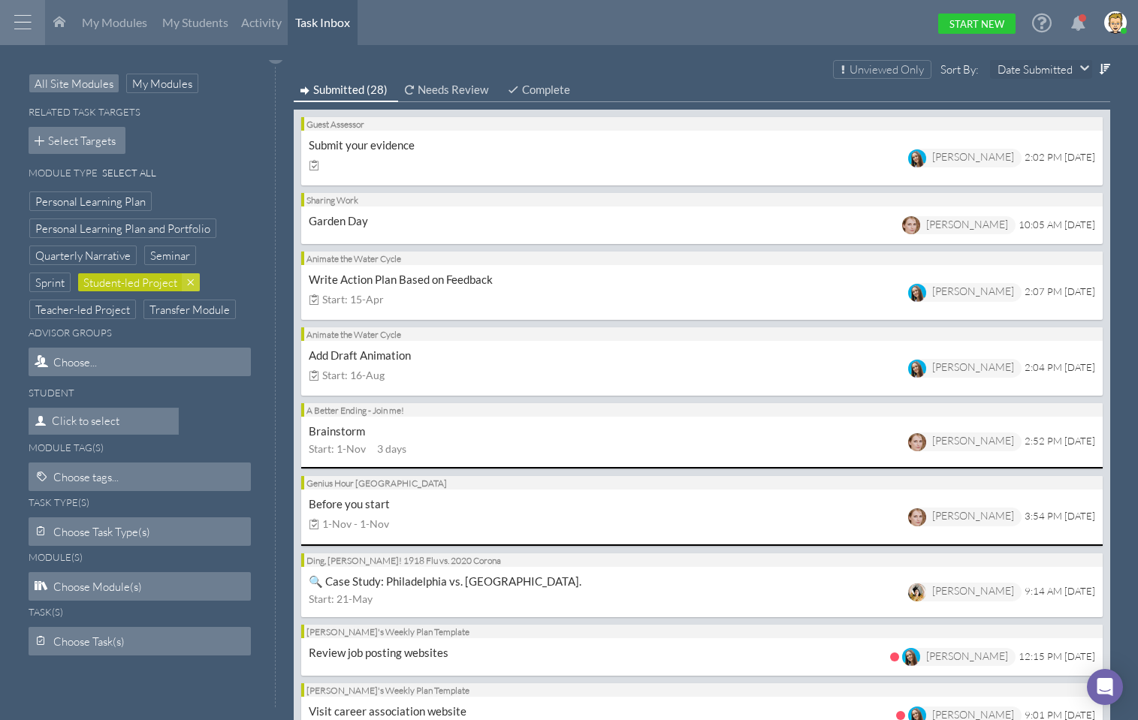
click at [572, 22] on div "My Modules My Students Activity Task Inbox Start New" at bounding box center [586, 22] width 1082 height 45
click at [131, 172] on h6 "Select All" at bounding box center [129, 173] width 54 height 11
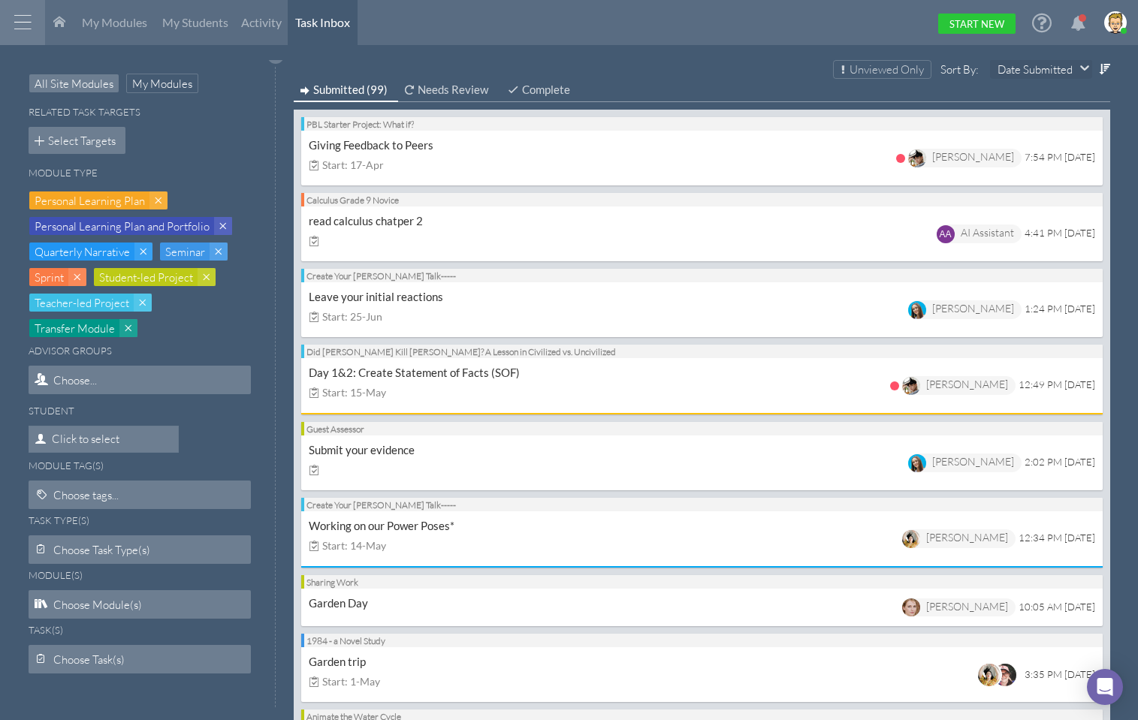
click at [572, 28] on div "My Modules My Students Activity Task Inbox Start New" at bounding box center [586, 22] width 1082 height 45
click at [648, 23] on div "My Modules My Students Activity Task Inbox Start New" at bounding box center [586, 22] width 1082 height 45
click at [645, 27] on div "My Modules My Students Activity Task Inbox Start New" at bounding box center [586, 22] width 1082 height 45
click at [194, 22] on span "My Students" at bounding box center [195, 22] width 66 height 14
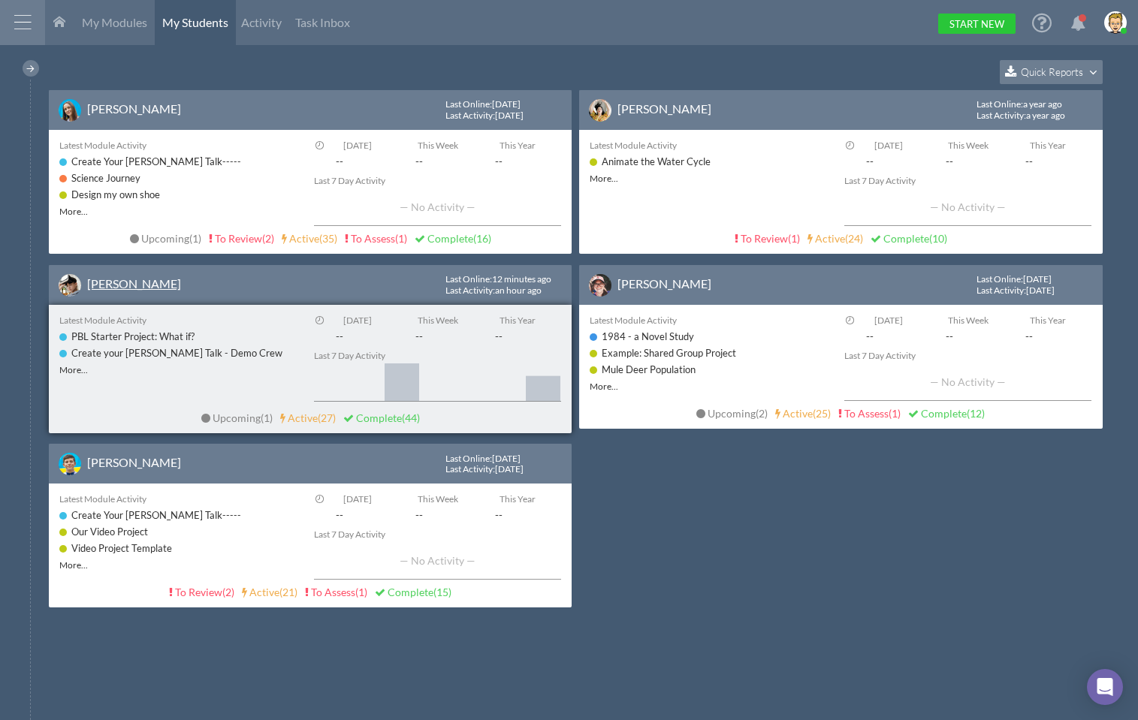
click at [117, 279] on link "[PERSON_NAME]" at bounding box center [134, 283] width 94 height 14
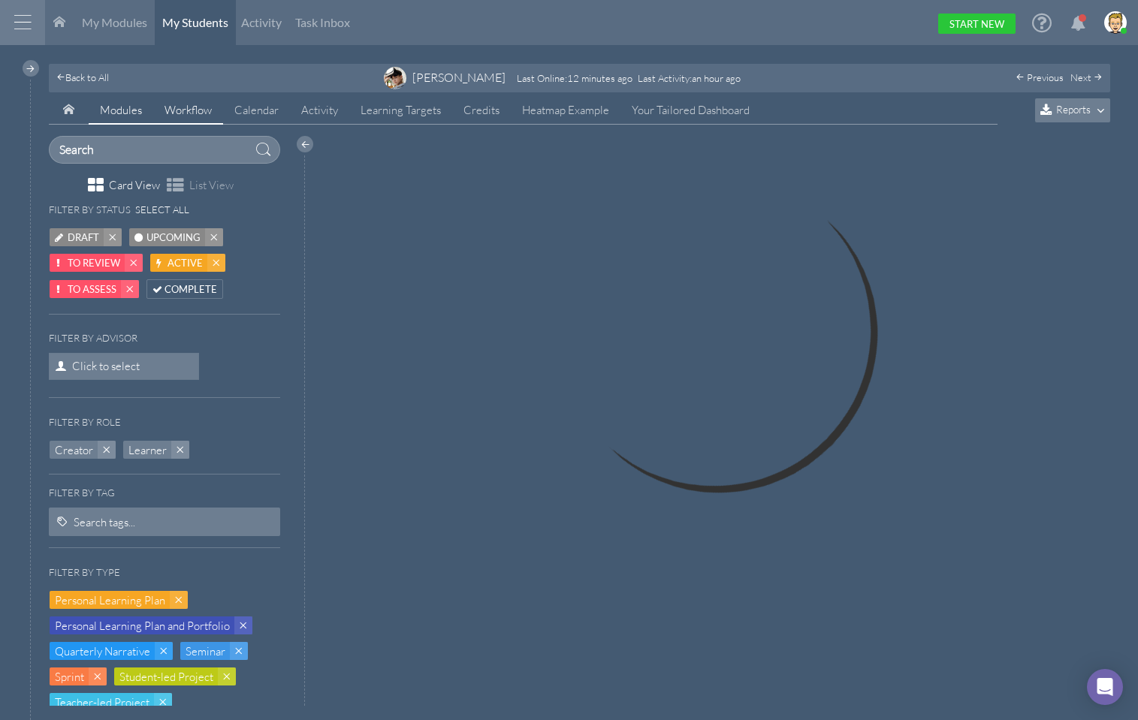
click at [194, 110] on span "Workflow" at bounding box center [188, 110] width 47 height 14
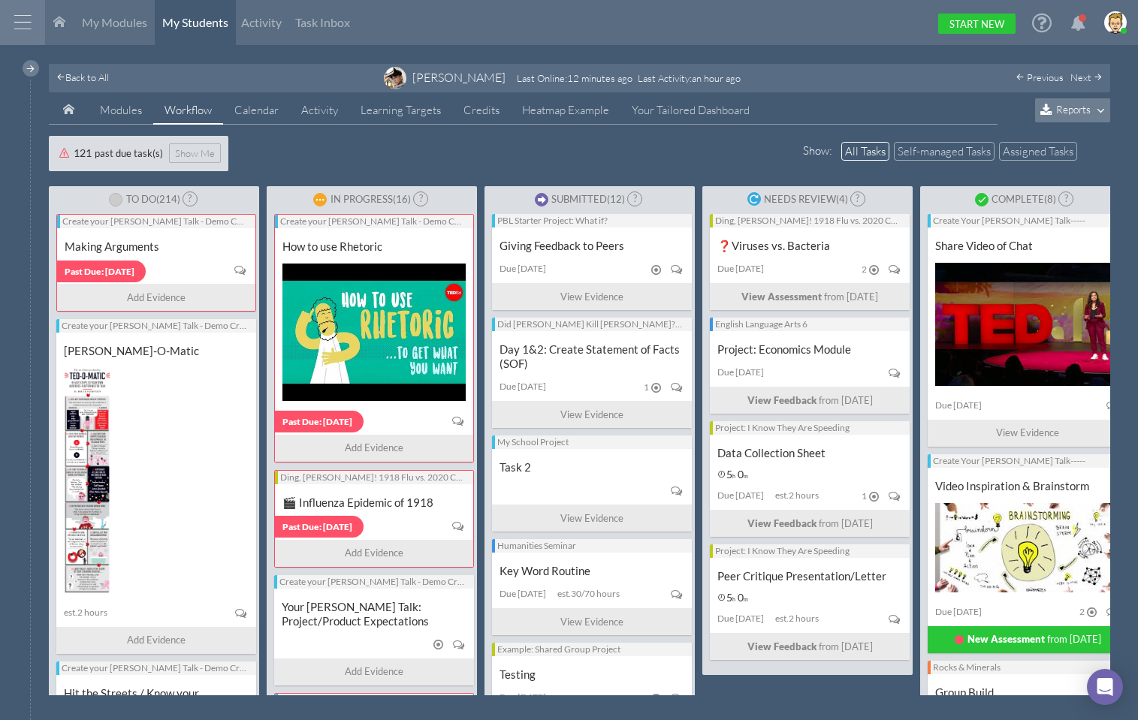
click at [335, 143] on div "Show : All Tasks Self-managed Tasks Assigned Tasks 121 past due task(s) Show Me" at bounding box center [580, 153] width 1062 height 35
click at [317, 162] on div "Show : All Tasks Self-managed Tasks Assigned Tasks 121 past due task(s) Show Me" at bounding box center [580, 153] width 1062 height 35
click at [322, 169] on div "Show : All Tasks Self-managed Tasks Assigned Tasks 121 past due task(s) Show Me" at bounding box center [580, 153] width 1062 height 35
click at [304, 143] on div "Show : All Tasks Self-managed Tasks Assigned Tasks 121 past due task(s) Show Me" at bounding box center [580, 153] width 1062 height 35
click at [146, 260] on div "Past Due: [DATE]" at bounding box center [156, 270] width 183 height 20
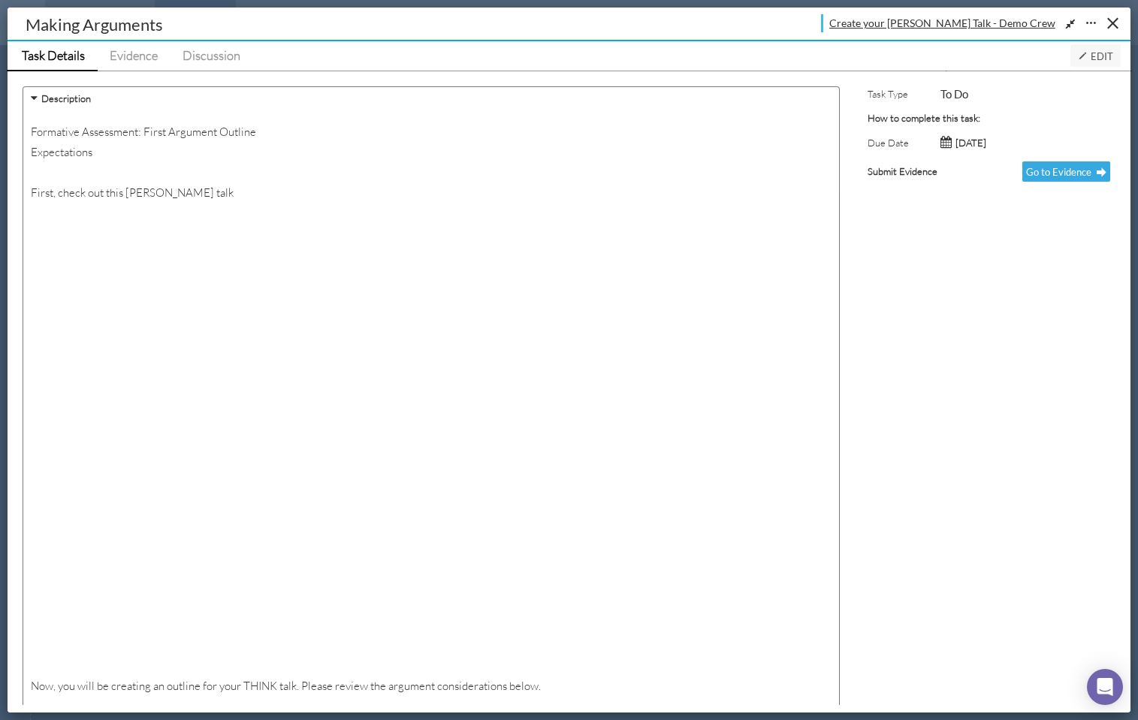
click at [1007, 18] on span "Create your [PERSON_NAME] Talk - Demo Crew" at bounding box center [942, 23] width 226 height 16
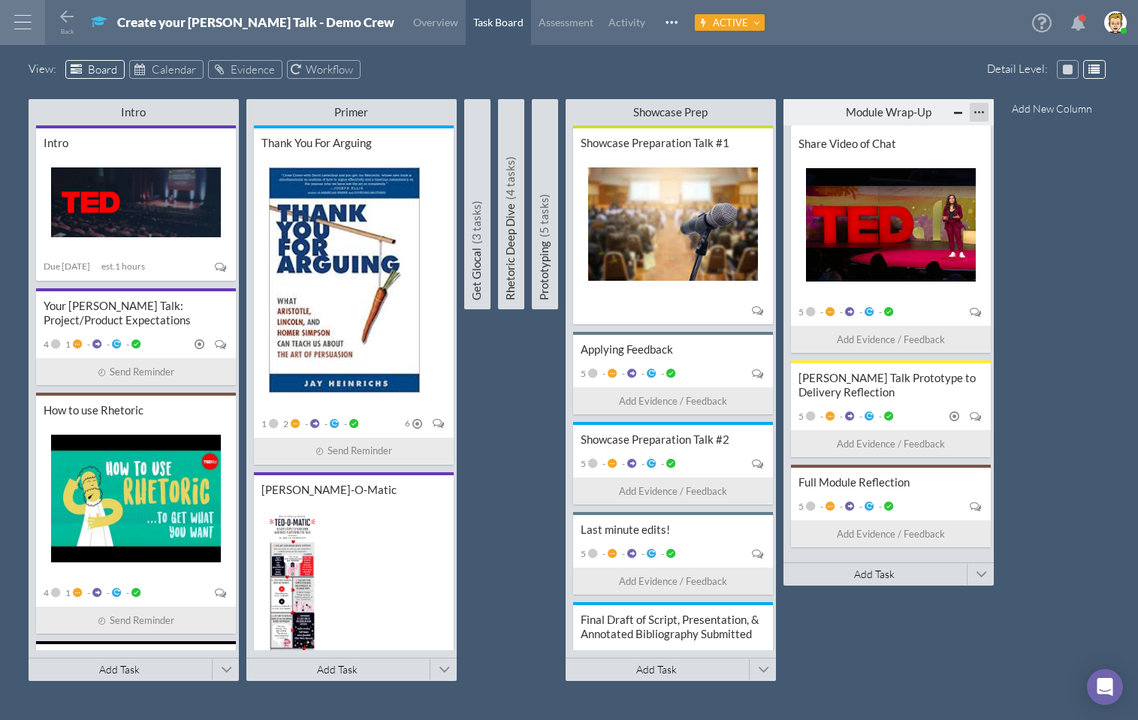
click at [980, 110] on div at bounding box center [979, 112] width 19 height 19
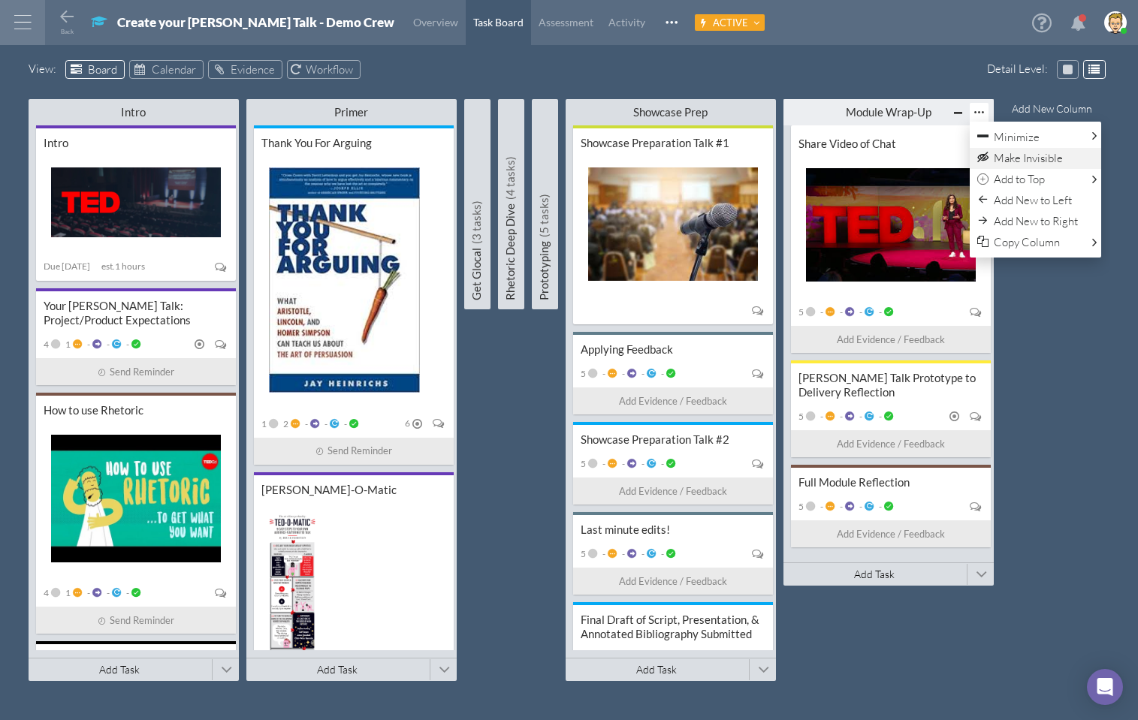
click at [1033, 155] on span "Make Invisible" at bounding box center [1028, 158] width 69 height 14
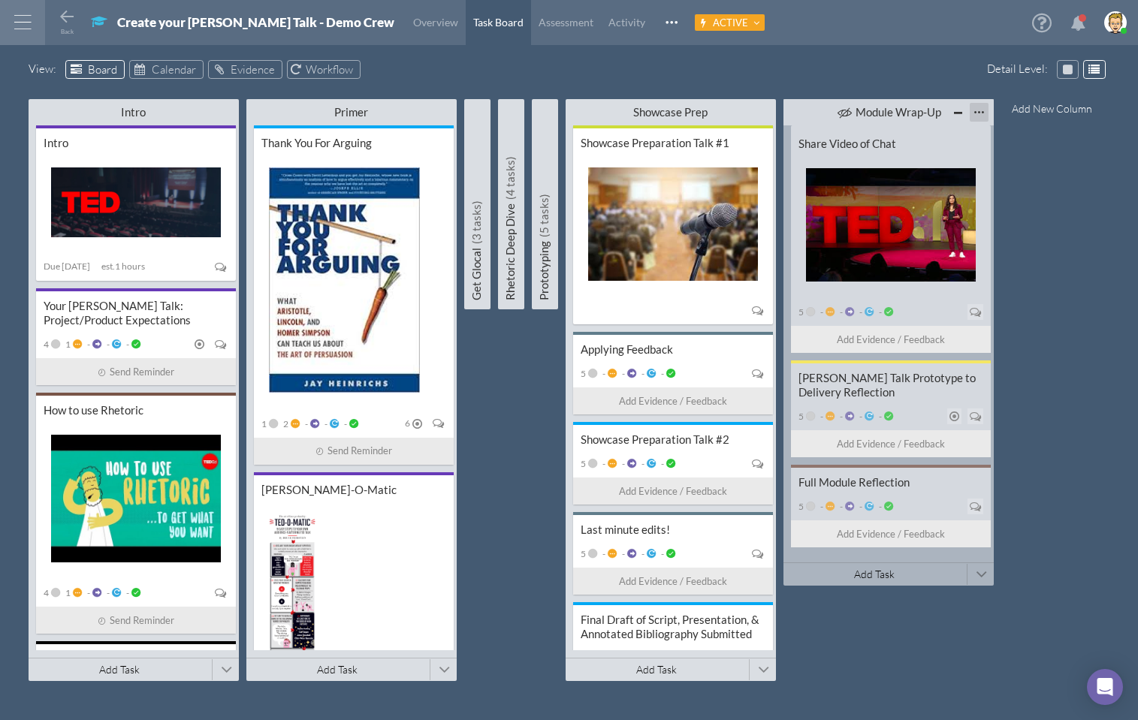
click at [979, 109] on div at bounding box center [979, 112] width 19 height 19
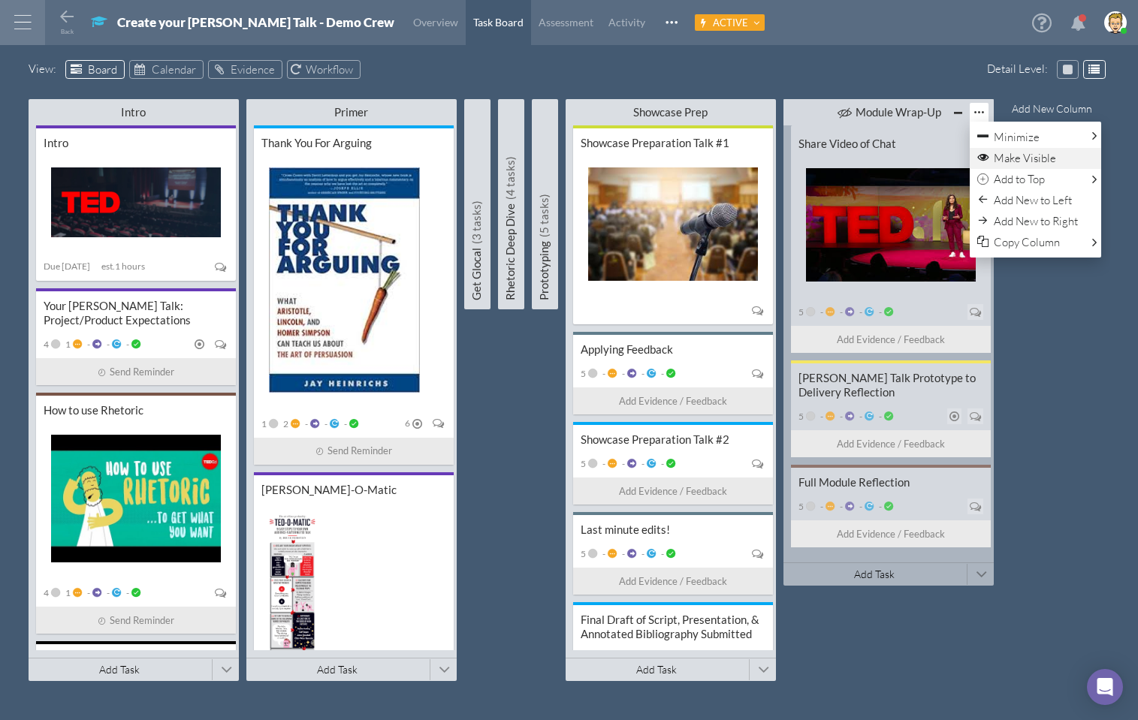
click at [1020, 163] on span "Make Visible" at bounding box center [1025, 158] width 62 height 14
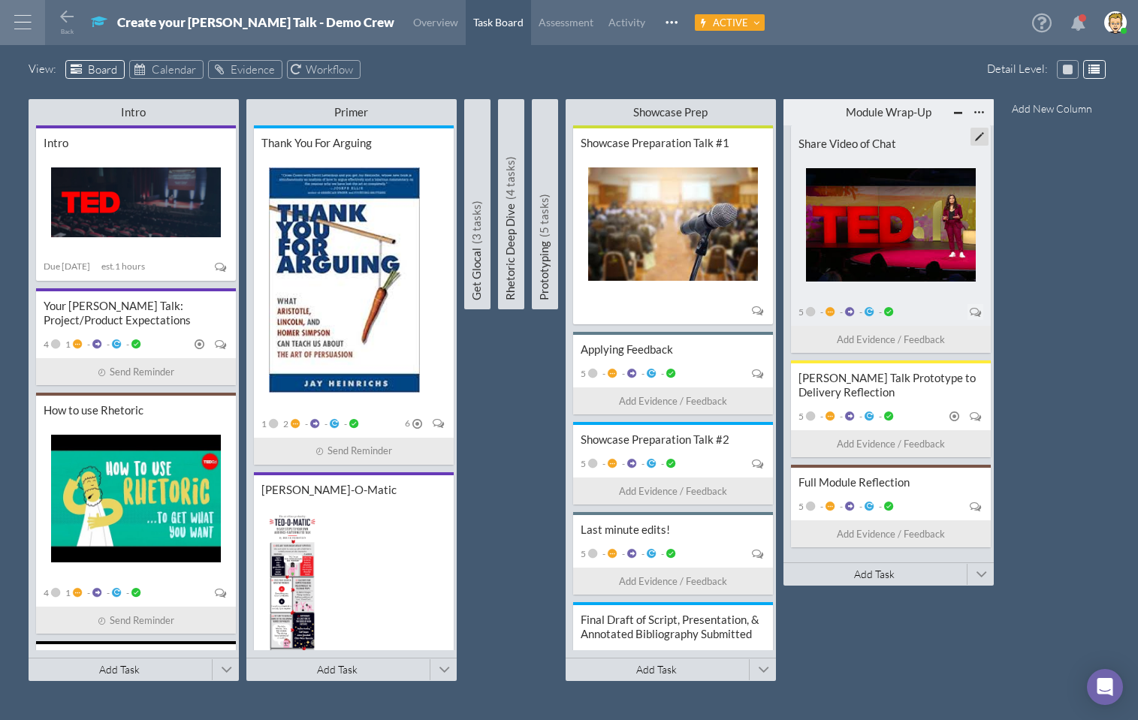
click at [864, 143] on div "Share Video of Chat" at bounding box center [891, 144] width 185 height 14
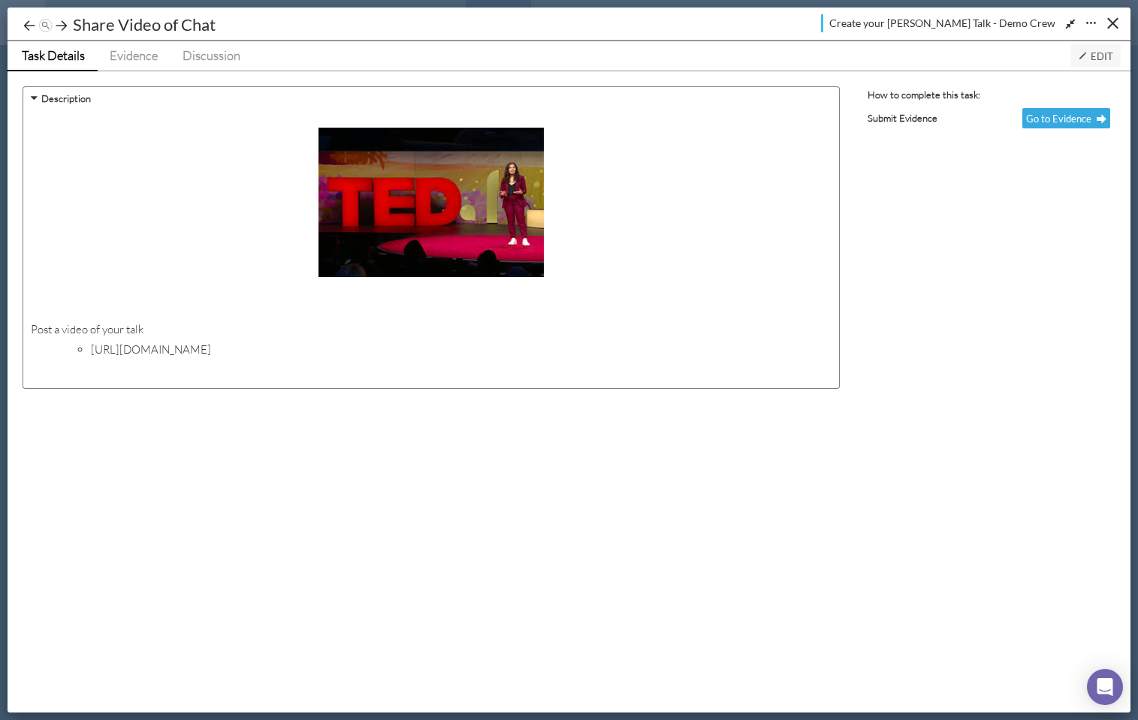
click at [1095, 56] on span "Edit" at bounding box center [1095, 56] width 35 height 12
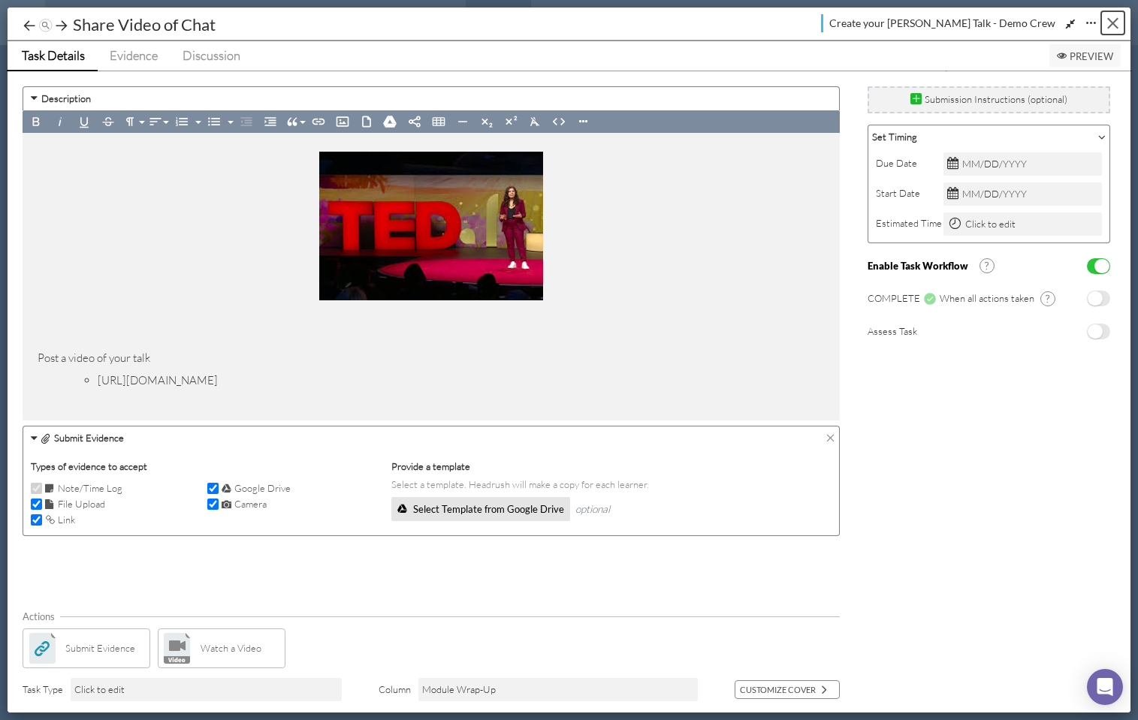
drag, startPoint x: 1114, startPoint y: 22, endPoint x: 1049, endPoint y: 20, distance: 65.4
click at [1114, 22] on div "Close" at bounding box center [1112, 23] width 11 height 11
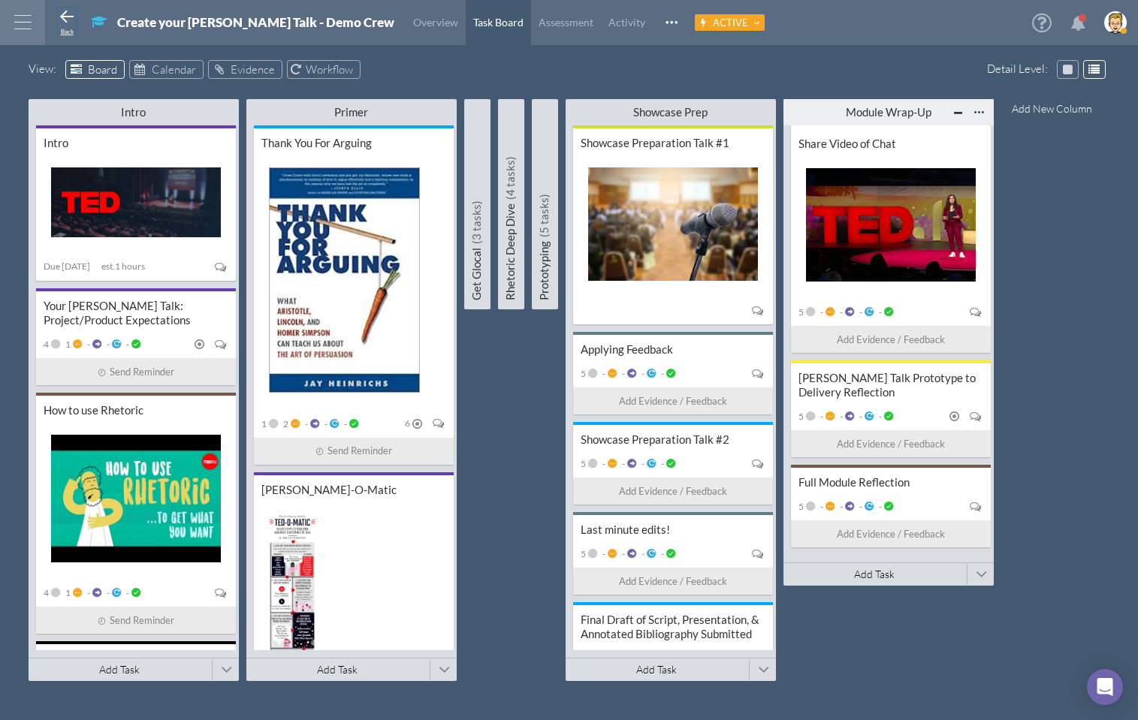
click at [67, 24] on icon at bounding box center [67, 17] width 18 height 18
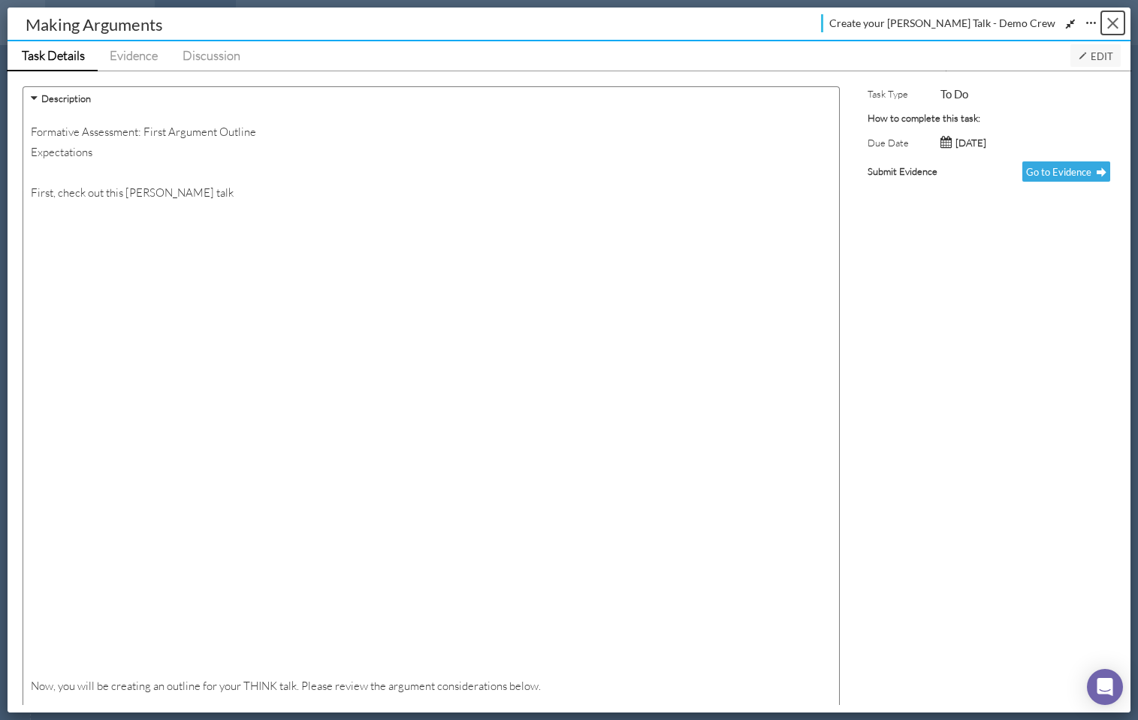
drag, startPoint x: 1116, startPoint y: 23, endPoint x: 1022, endPoint y: 18, distance: 94.0
click at [1115, 23] on button "Close" at bounding box center [1112, 22] width 23 height 23
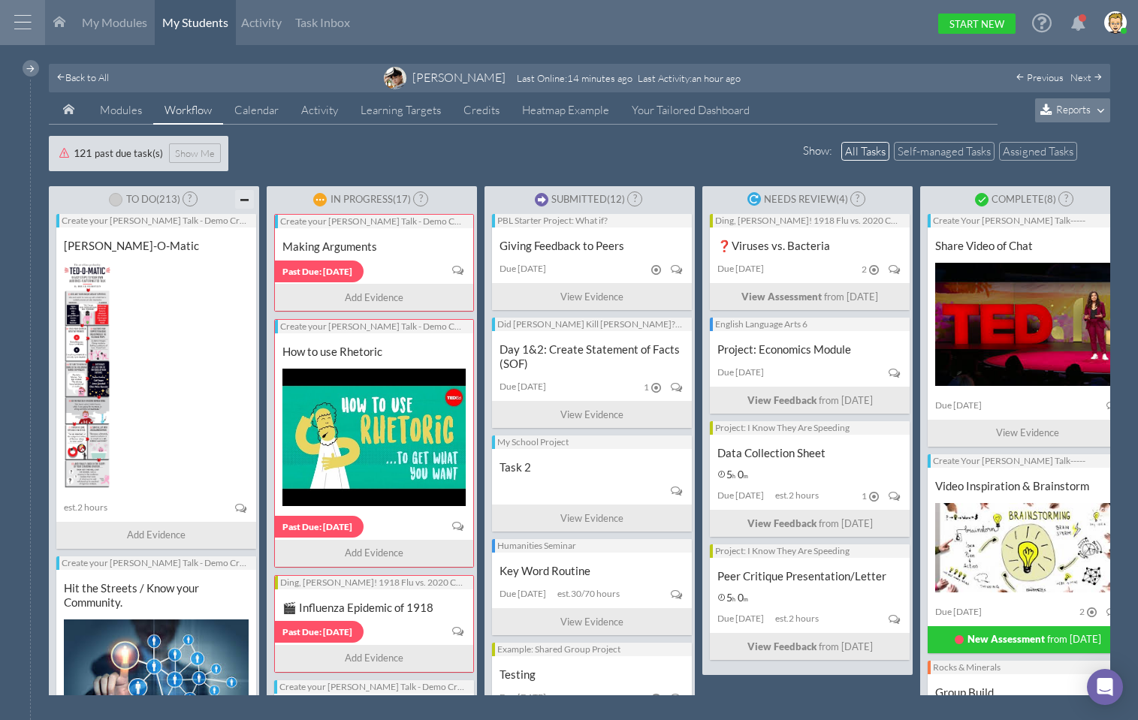
click at [248, 195] on div at bounding box center [244, 199] width 19 height 19
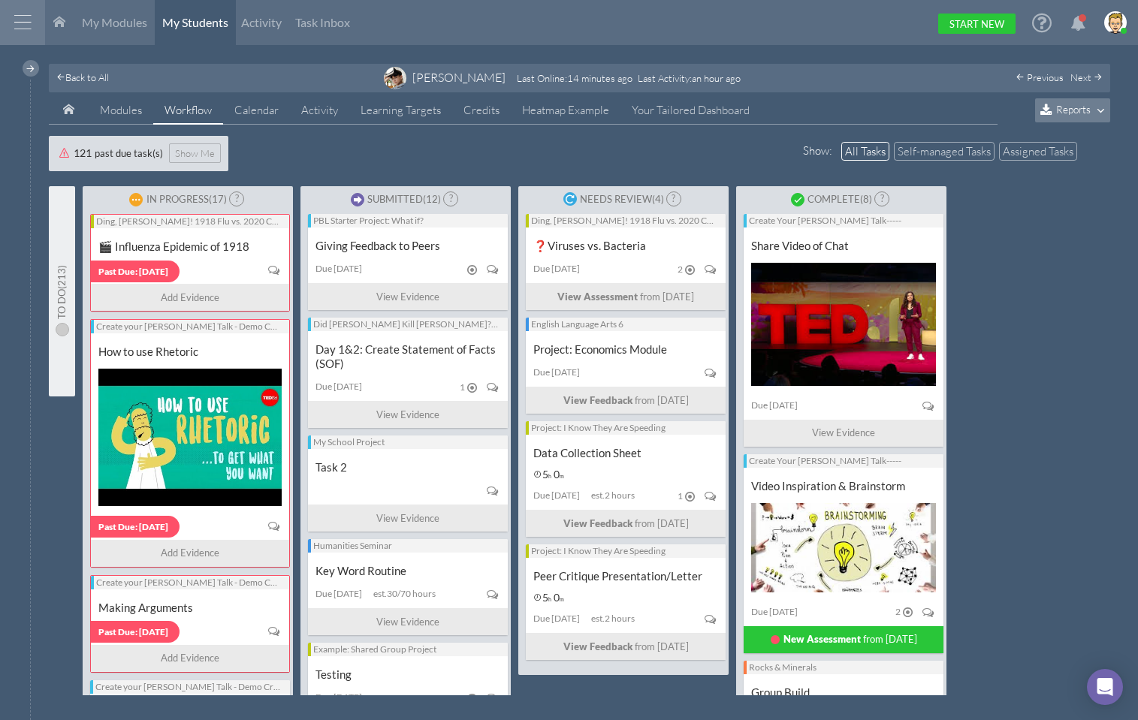
click at [382, 160] on div "Show : All Tasks Self-managed Tasks Assigned Tasks 121 past due task(s) Show Me" at bounding box center [580, 153] width 1062 height 35
click at [110, 11] on link "My Modules" at bounding box center [114, 22] width 80 height 45
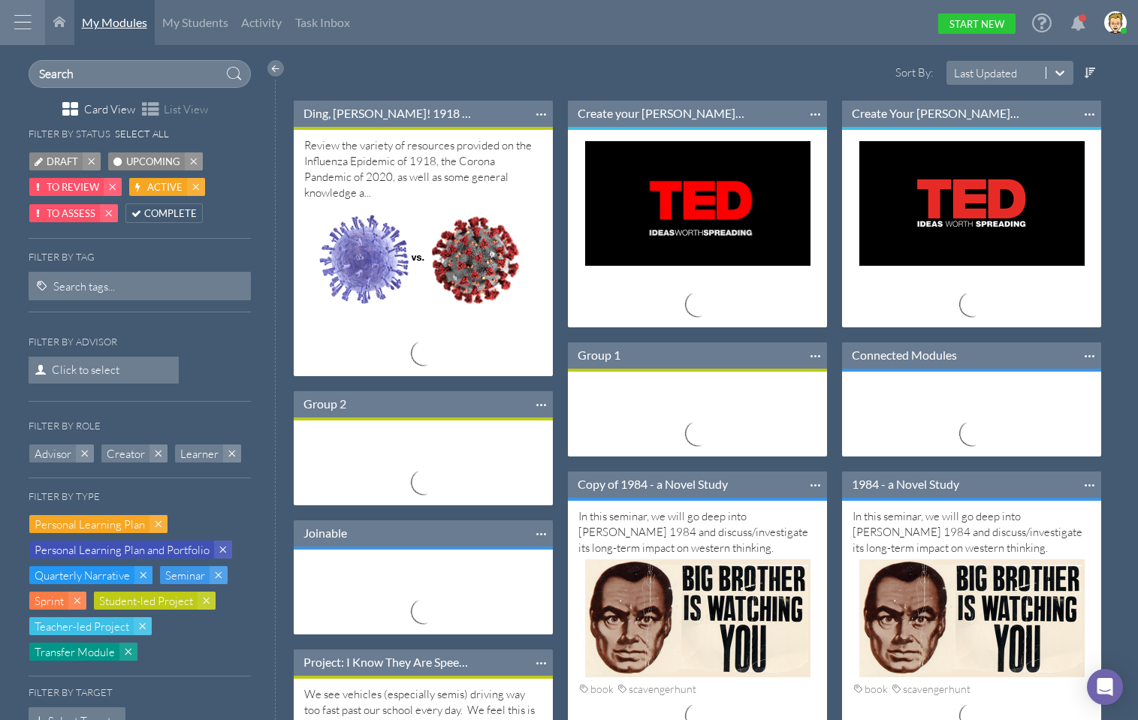
scroll to position [137, 280]
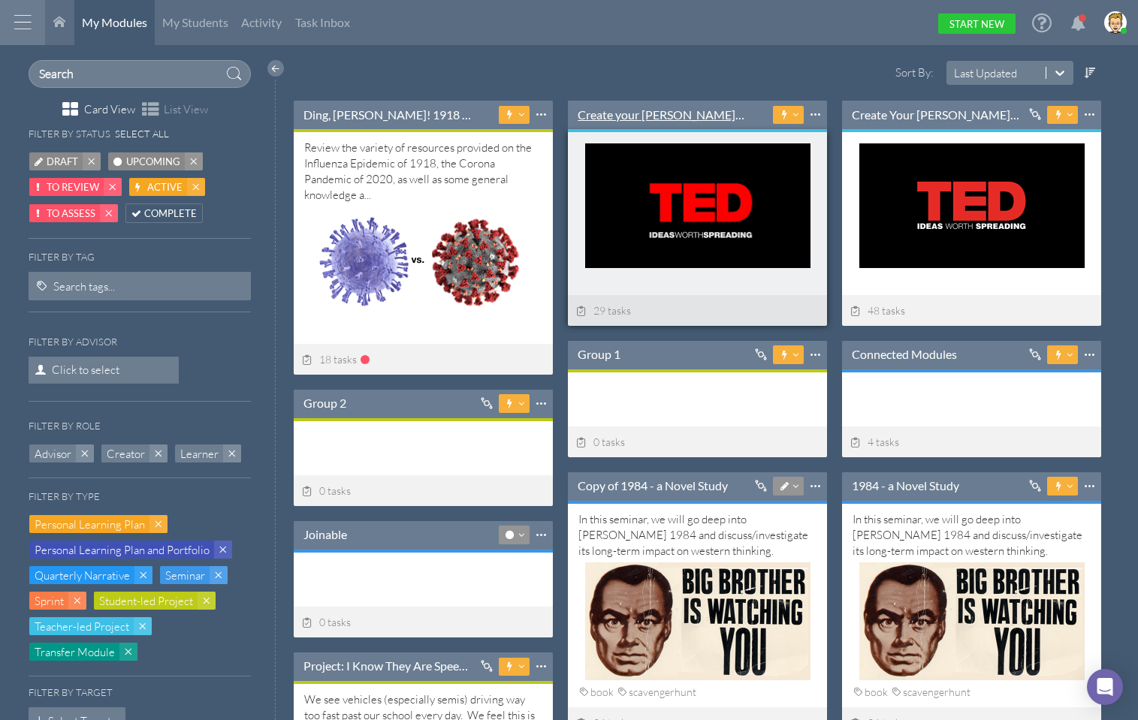
click at [642, 112] on link "Create your [PERSON_NAME] Talk - Demo Crew" at bounding box center [662, 115] width 168 height 17
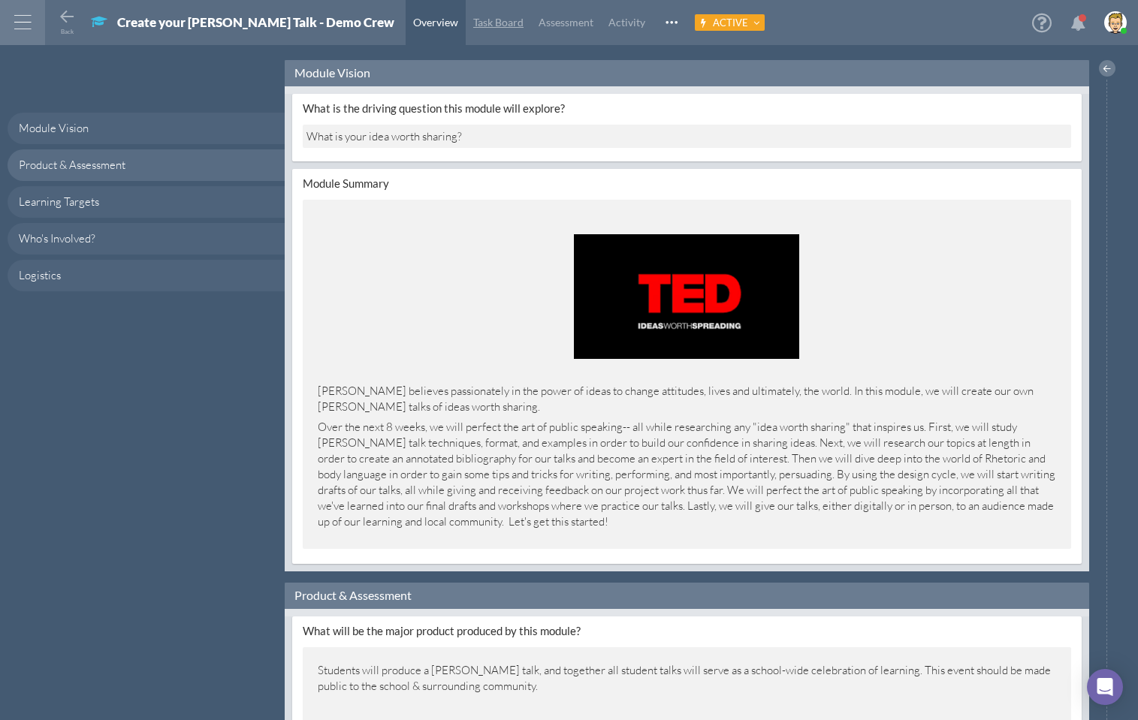
click at [473, 23] on span "Task Board" at bounding box center [498, 22] width 50 height 13
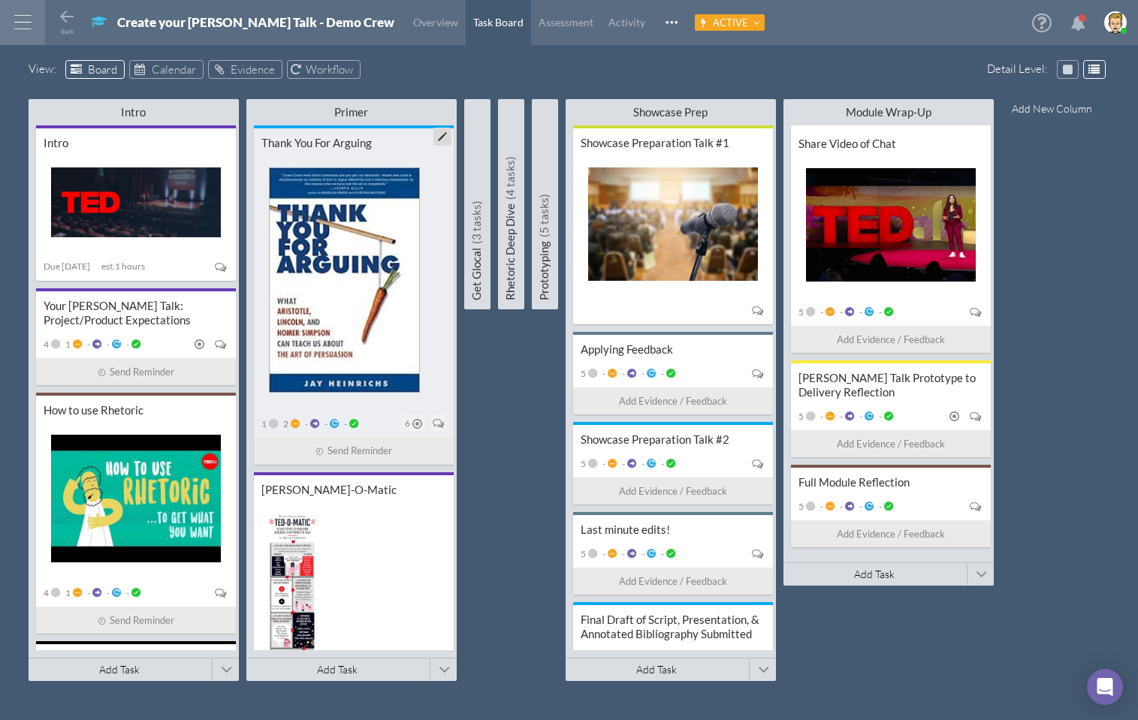
click at [335, 149] on div "Thank You For Arguing" at bounding box center [353, 143] width 185 height 14
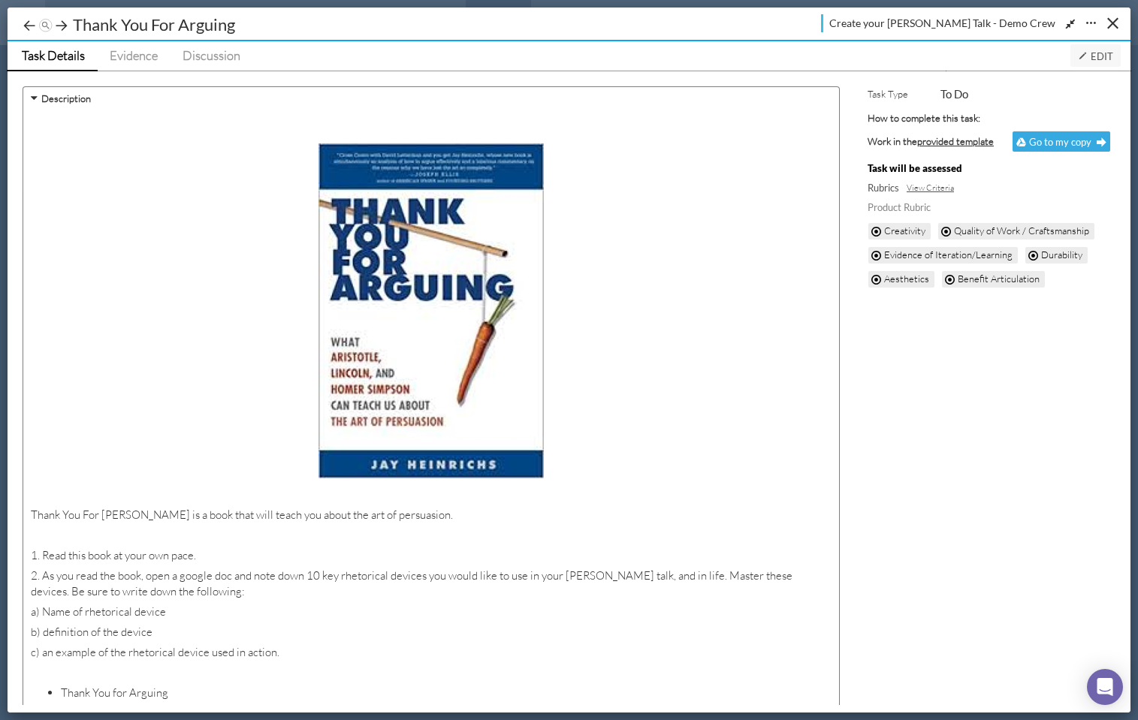
click at [1097, 55] on span "Edit" at bounding box center [1095, 56] width 35 height 12
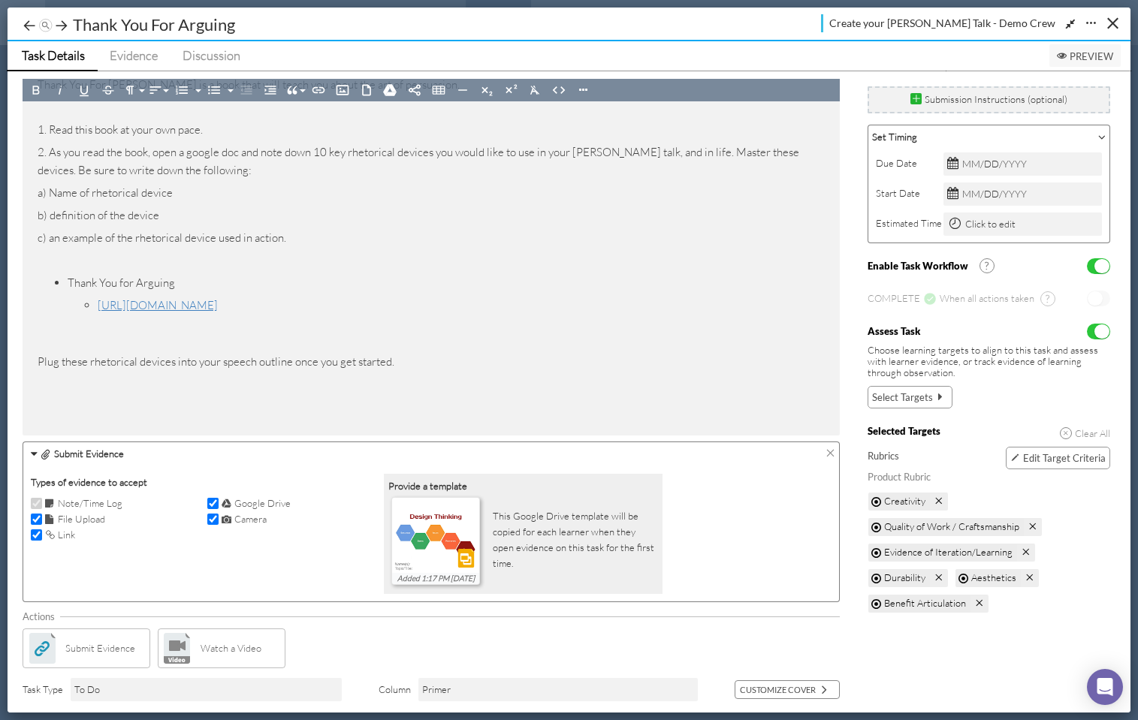
click at [831, 453] on icon at bounding box center [831, 453] width 10 height 10
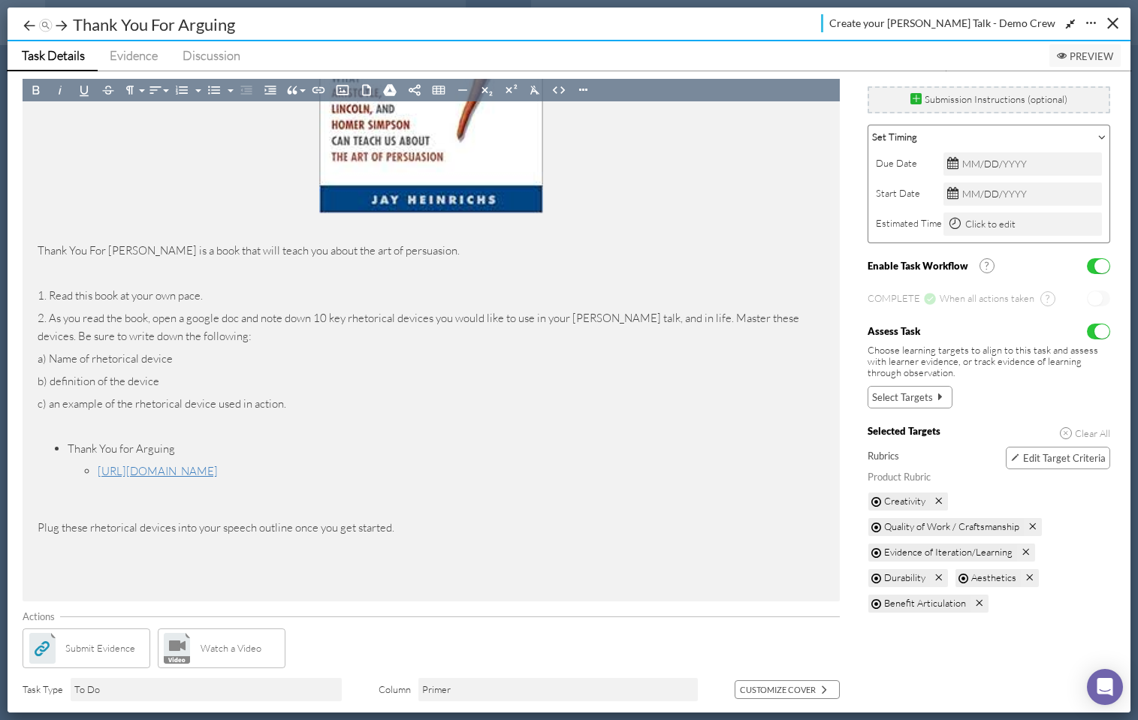
click at [592, 612] on div "Actions" at bounding box center [431, 617] width 817 height 16
click at [1104, 264] on span "Yes" at bounding box center [1102, 266] width 15 height 14
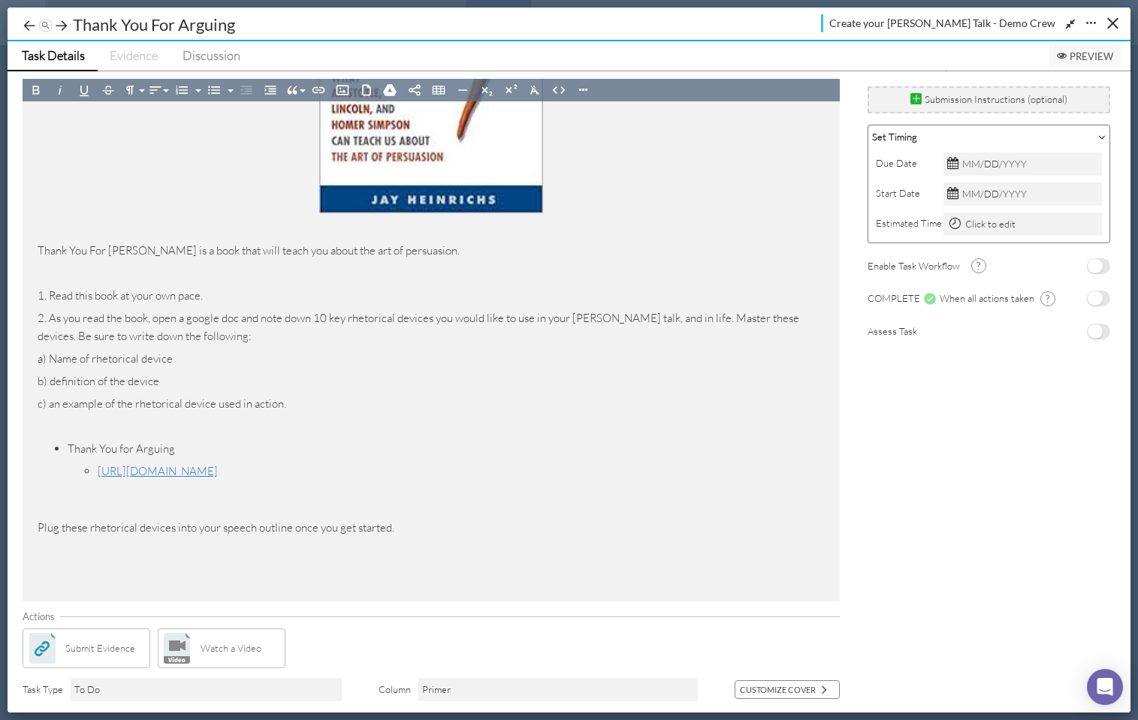
click at [1064, 57] on icon at bounding box center [1062, 56] width 10 height 10
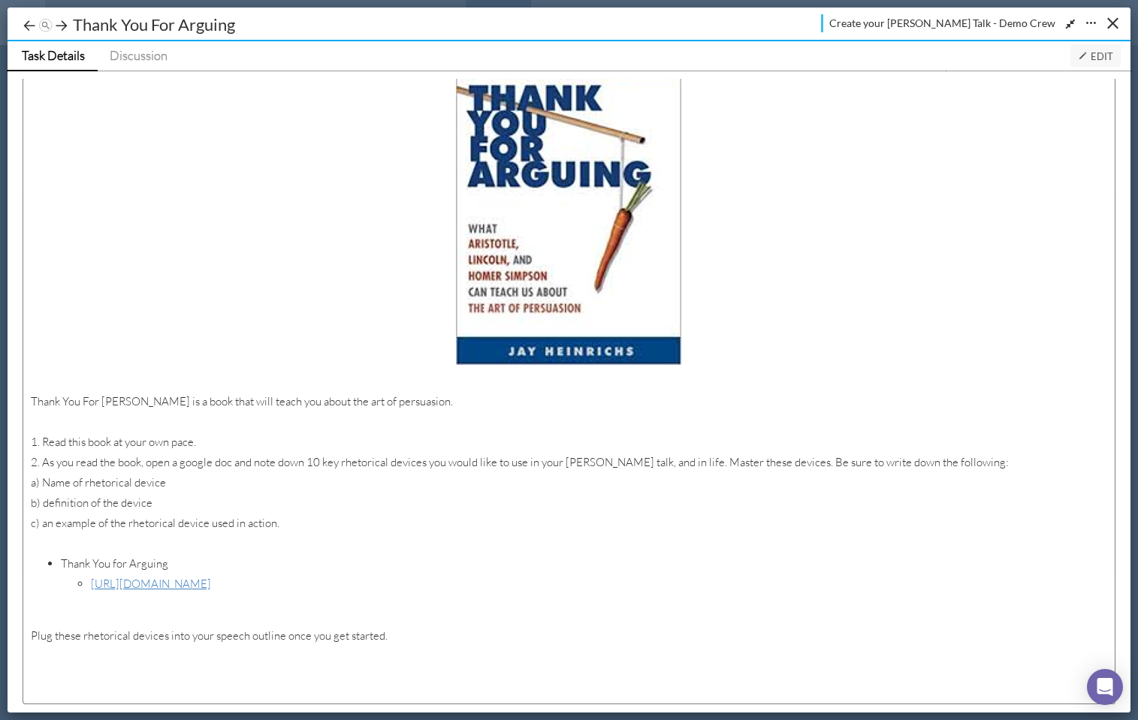
click at [512, 50] on ul "Task Details Discussion" at bounding box center [477, 56] width 940 height 30
click at [1113, 23] on div "Close" at bounding box center [1112, 23] width 11 height 11
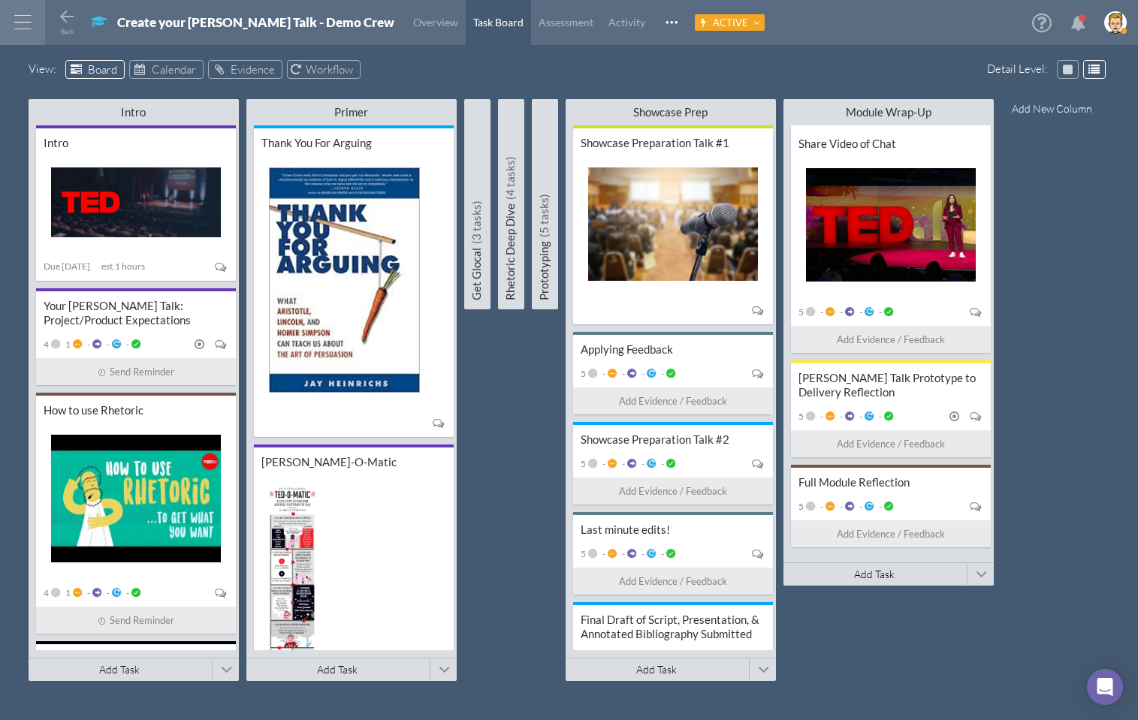
click at [799, 74] on div "View : Board Calendar Evidence Workflow" at bounding box center [570, 71] width 1082 height 23
click at [62, 23] on icon at bounding box center [67, 17] width 18 height 18
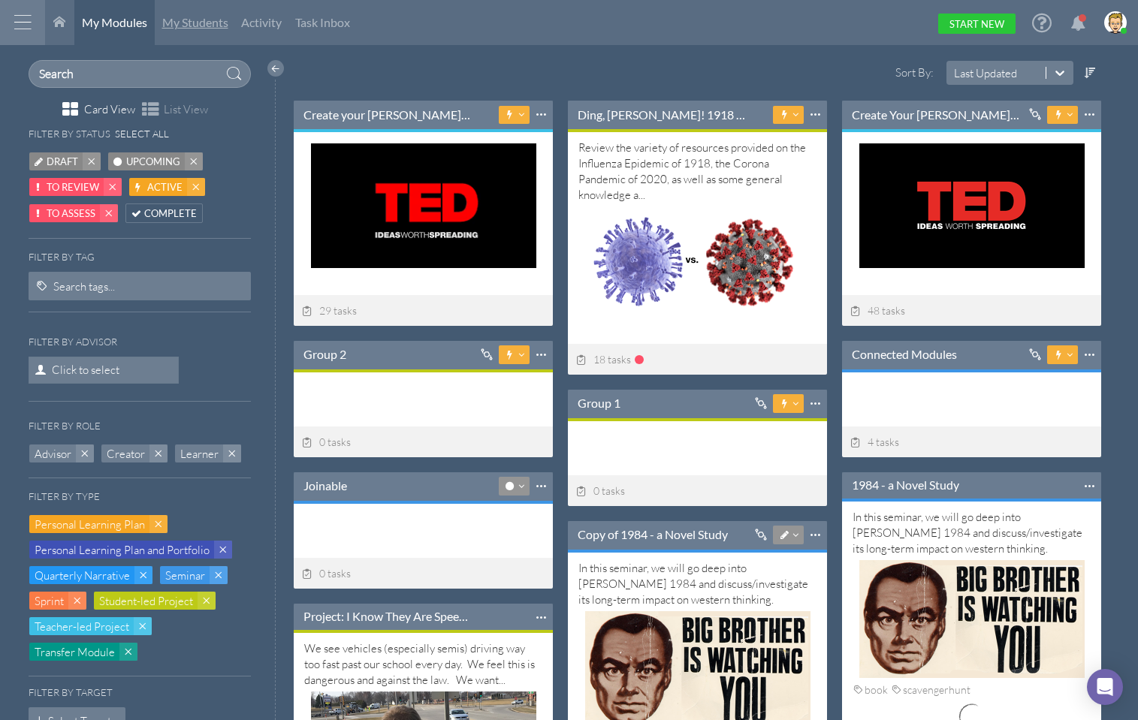
scroll to position [140, 280]
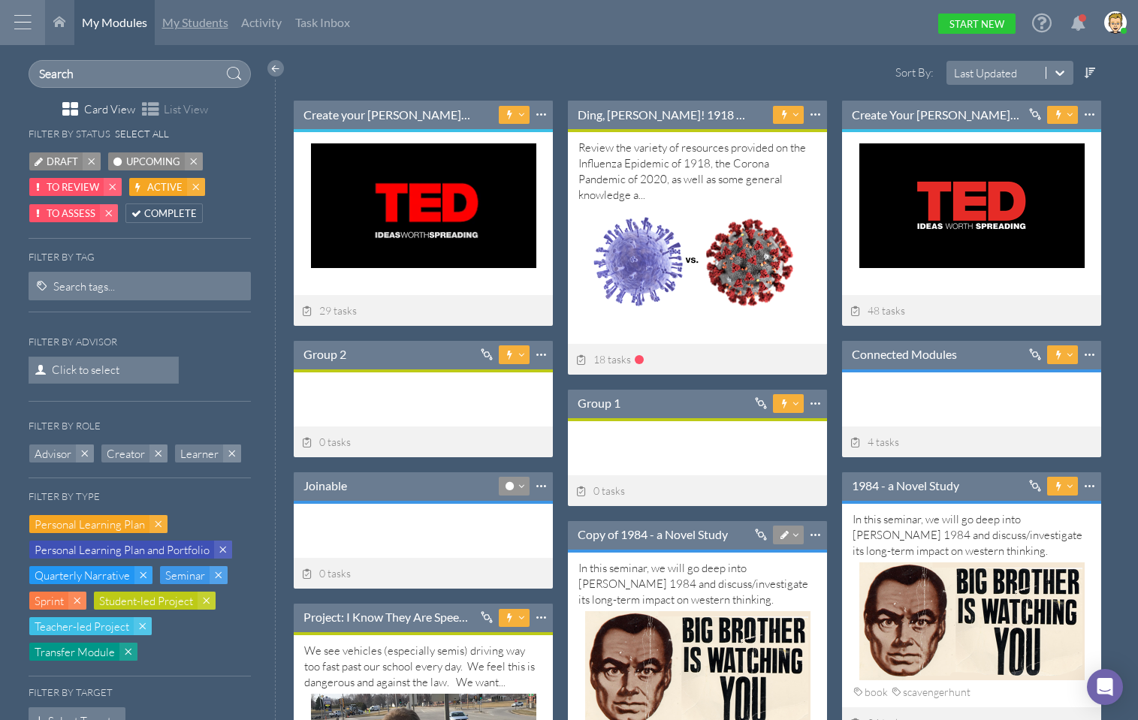
click at [202, 24] on span "My Students" at bounding box center [195, 22] width 66 height 14
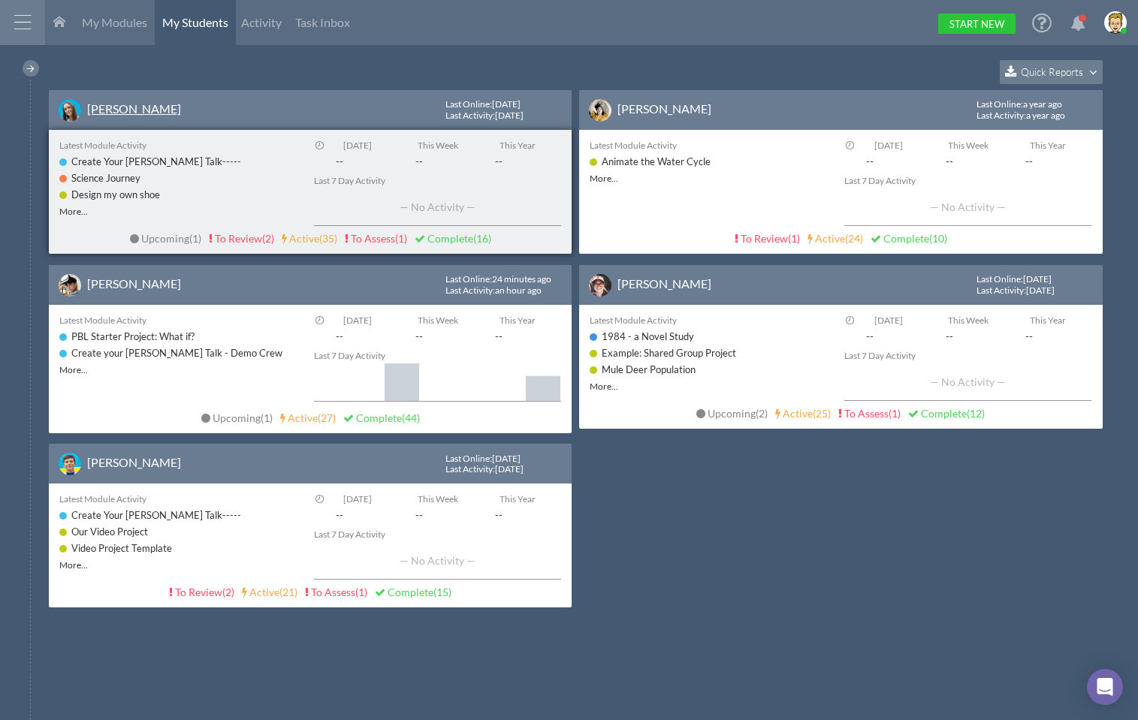
click at [113, 107] on link "[PERSON_NAME]" at bounding box center [134, 108] width 94 height 14
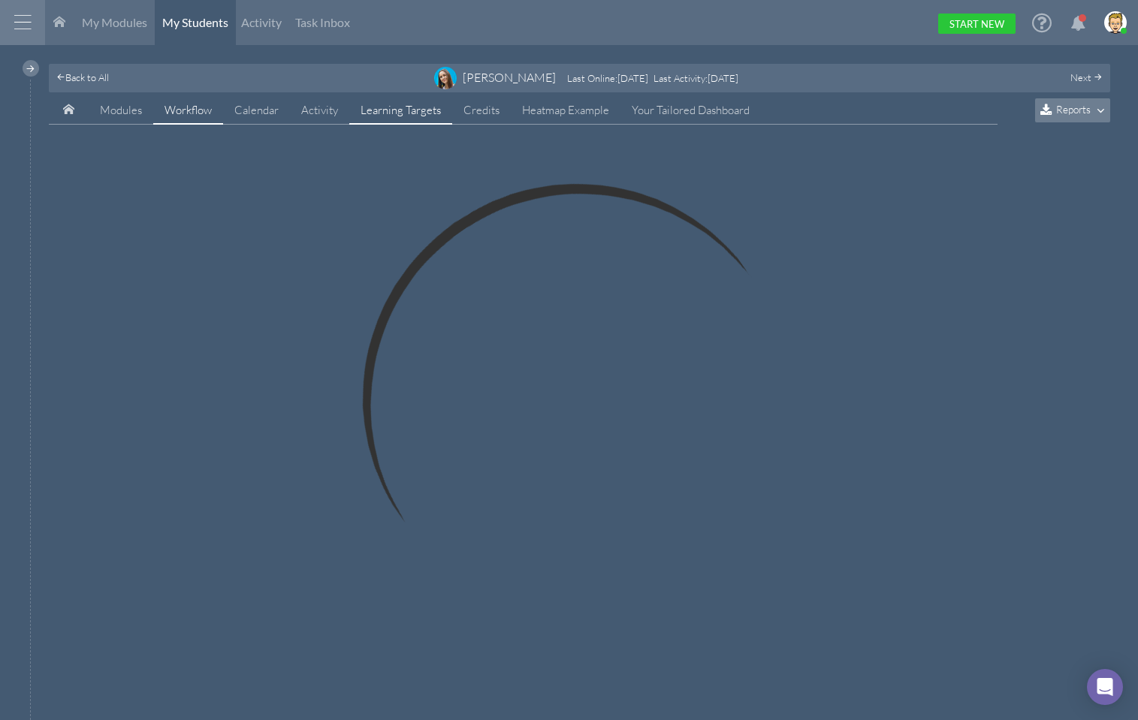
click at [406, 103] on span "Learning Targets" at bounding box center [401, 110] width 80 height 14
